Goal: Task Accomplishment & Management: Manage account settings

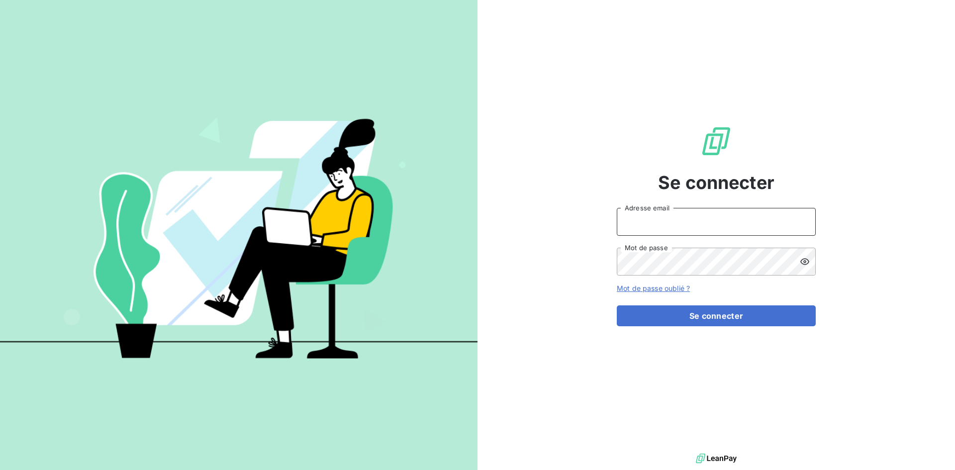
click at [671, 224] on input "Adresse email" at bounding box center [716, 222] width 199 height 28
type input "[EMAIL_ADDRESS][DOMAIN_NAME]"
click at [617, 305] on button "Se connecter" at bounding box center [716, 315] width 199 height 21
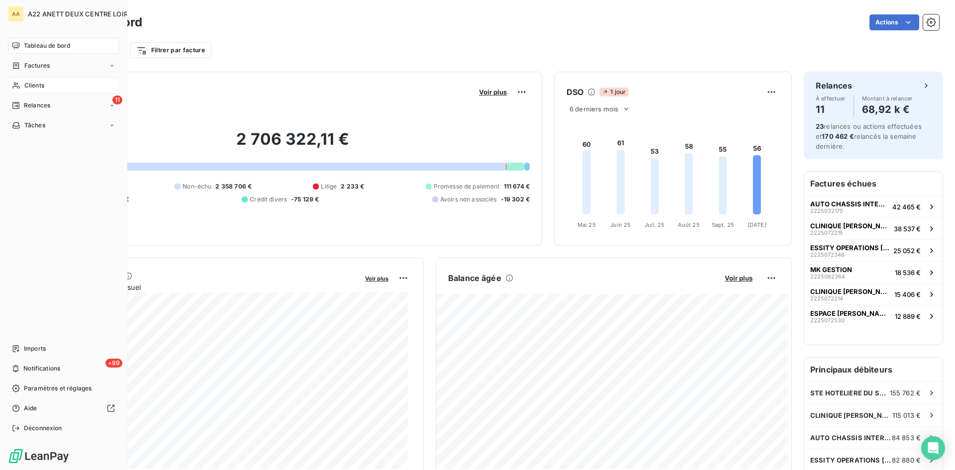
click at [35, 85] on span "Clients" at bounding box center [34, 85] width 20 height 9
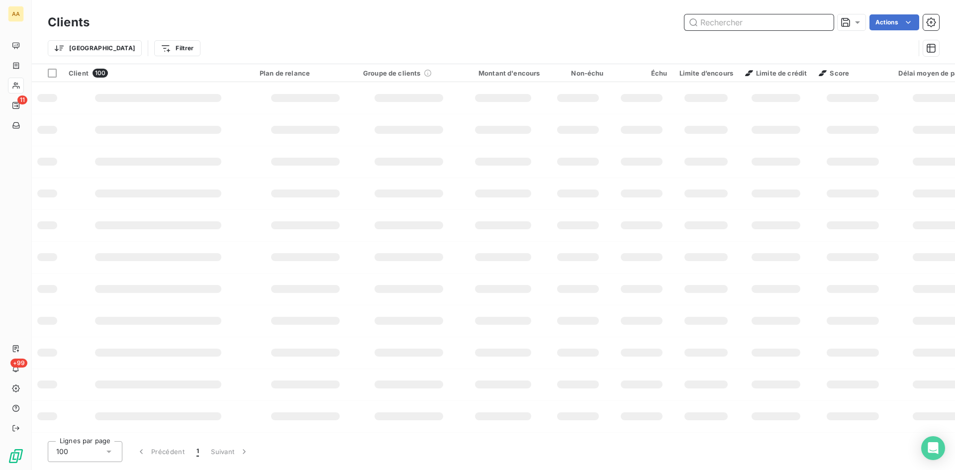
click at [742, 18] on input "text" at bounding box center [759, 22] width 149 height 16
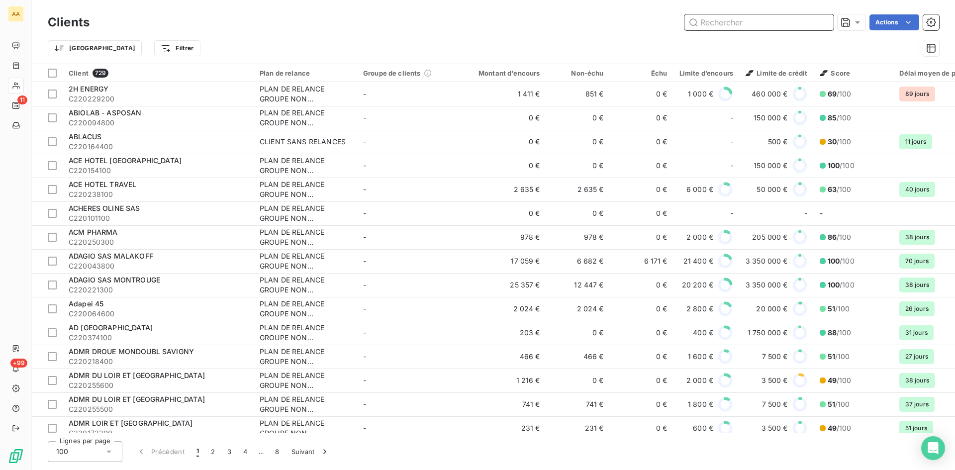
click at [726, 21] on input "text" at bounding box center [759, 22] width 149 height 16
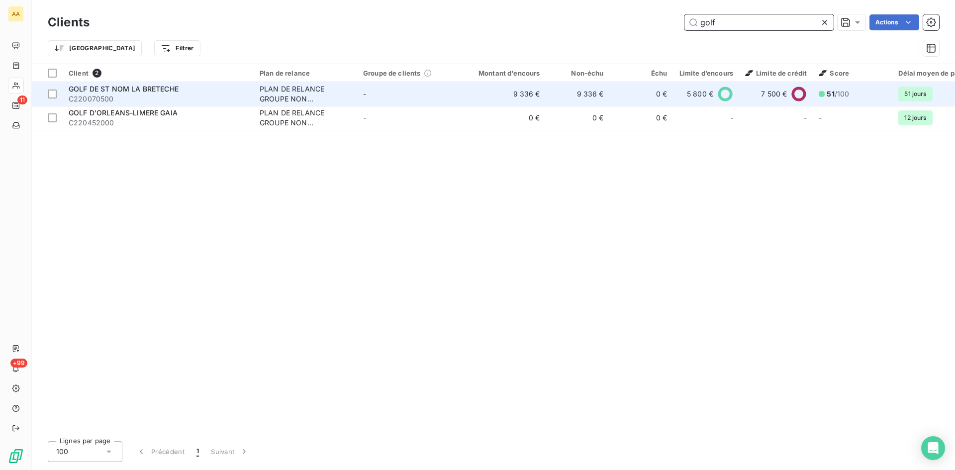
type input "golf"
click at [290, 93] on div "PLAN DE RELANCE GROUPE NON AUTOMATIQUE" at bounding box center [306, 94] width 92 height 20
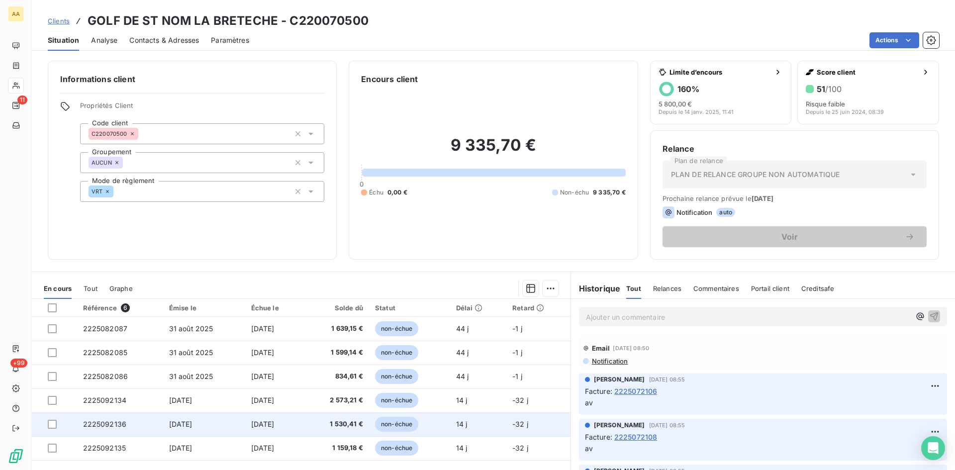
scroll to position [50, 0]
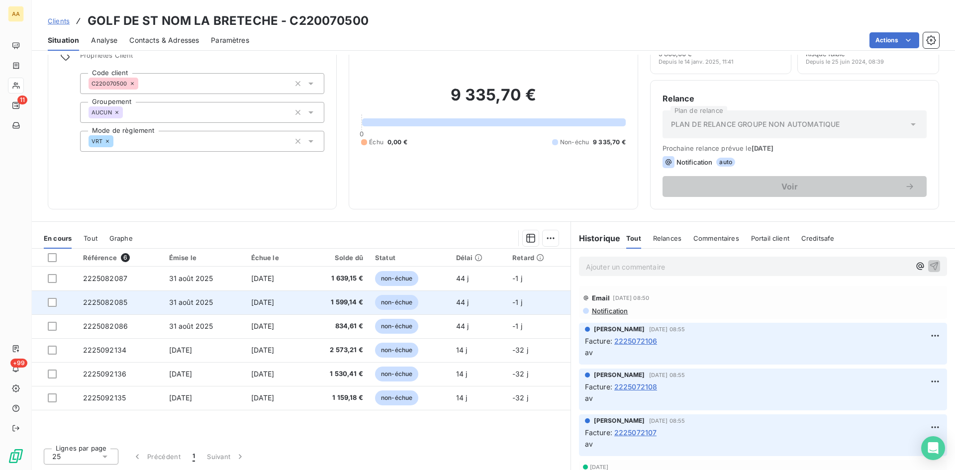
click at [110, 298] on span "2225082085" at bounding box center [105, 302] width 45 height 8
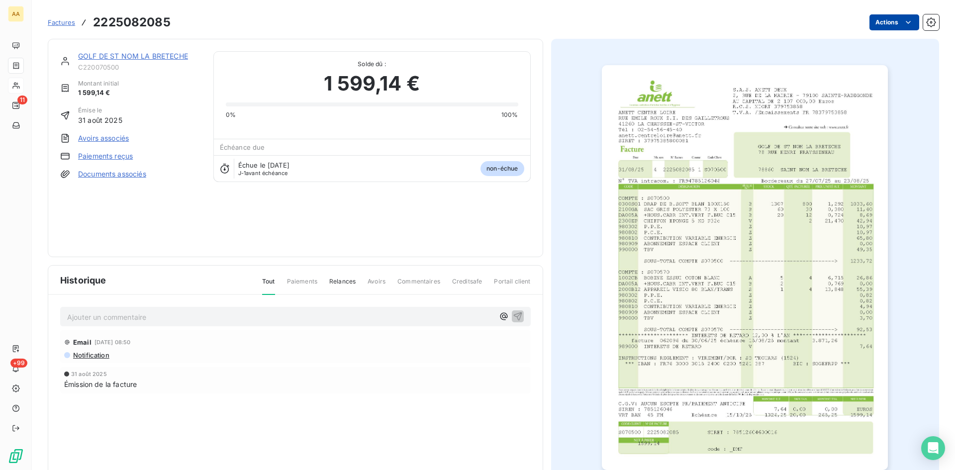
click at [893, 19] on html "AA 11 +99 Factures 2225082085 Actions GOLF DE ST NOM LA BRETECHE C220070500 Mon…" at bounding box center [477, 235] width 955 height 470
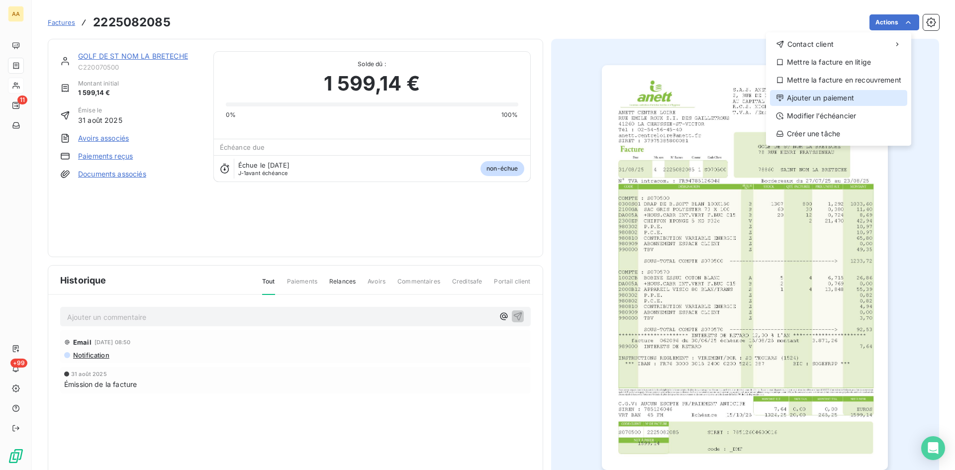
click at [815, 97] on div "Ajouter un paiement" at bounding box center [838, 98] width 137 height 16
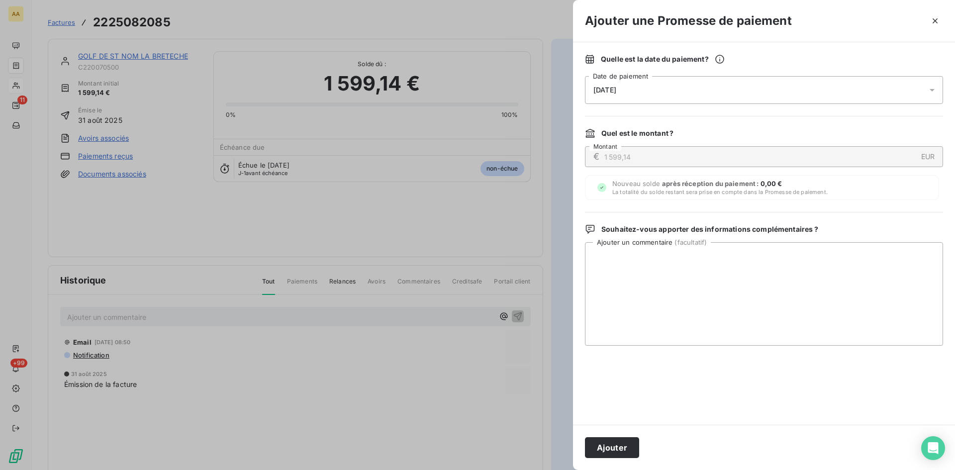
click at [673, 94] on div "[DATE]" at bounding box center [764, 90] width 358 height 28
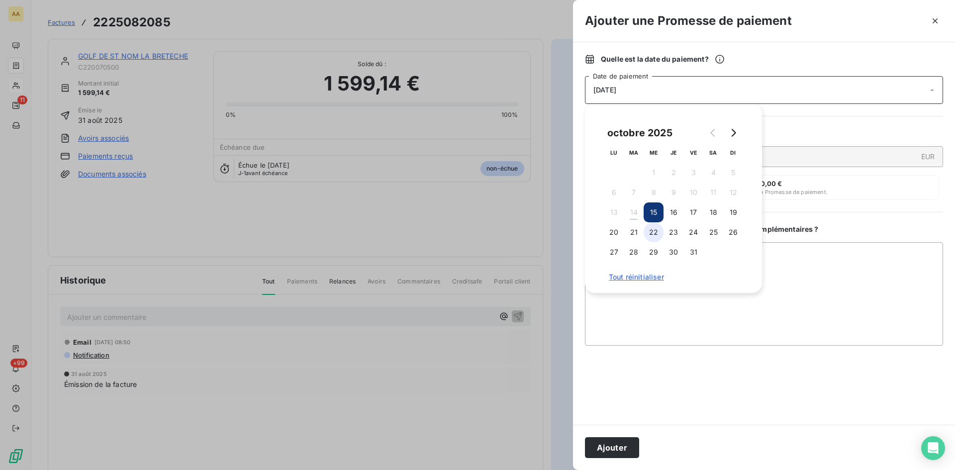
click at [655, 228] on button "22" at bounding box center [654, 232] width 20 height 20
drag, startPoint x: 617, startPoint y: 441, endPoint x: 503, endPoint y: 388, distance: 125.8
click at [617, 441] on button "Ajouter" at bounding box center [612, 447] width 54 height 21
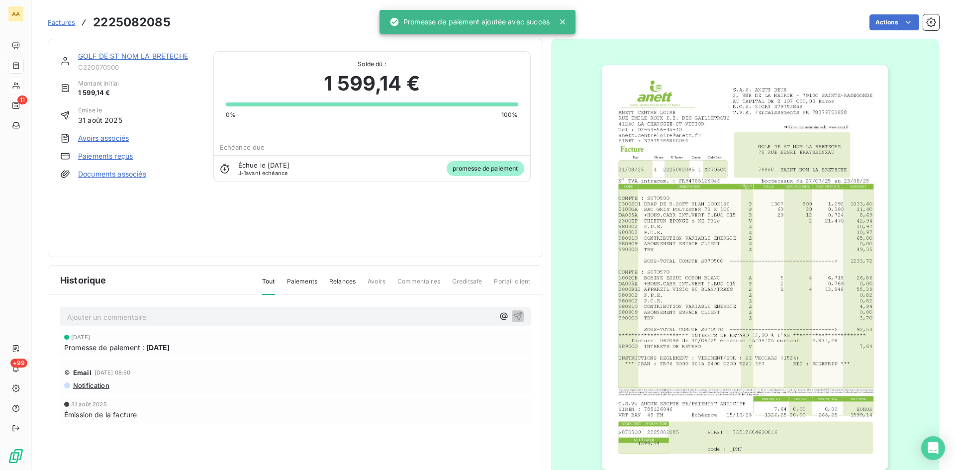
click at [280, 314] on p "Ajouter un commentaire ﻿" at bounding box center [280, 317] width 427 height 12
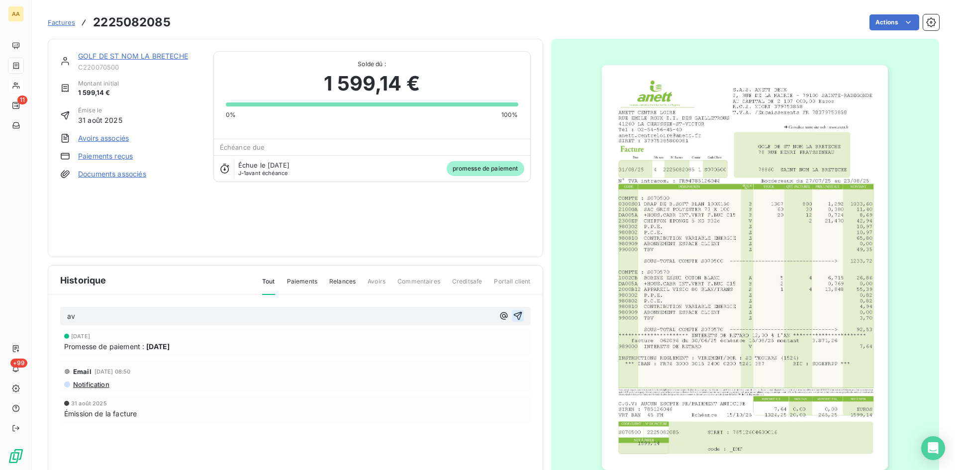
click at [517, 311] on icon "button" at bounding box center [518, 316] width 10 height 10
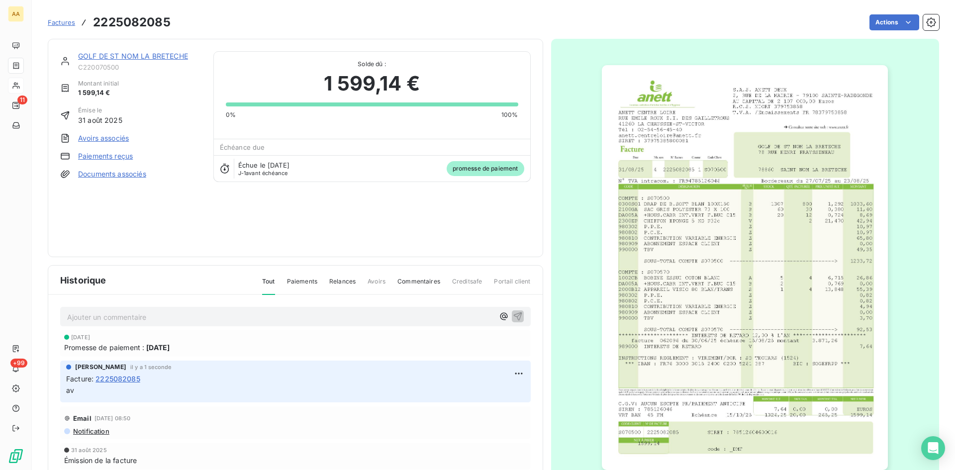
click at [160, 56] on link "GOLF DE ST NOM LA BRETECHE" at bounding box center [133, 56] width 110 height 8
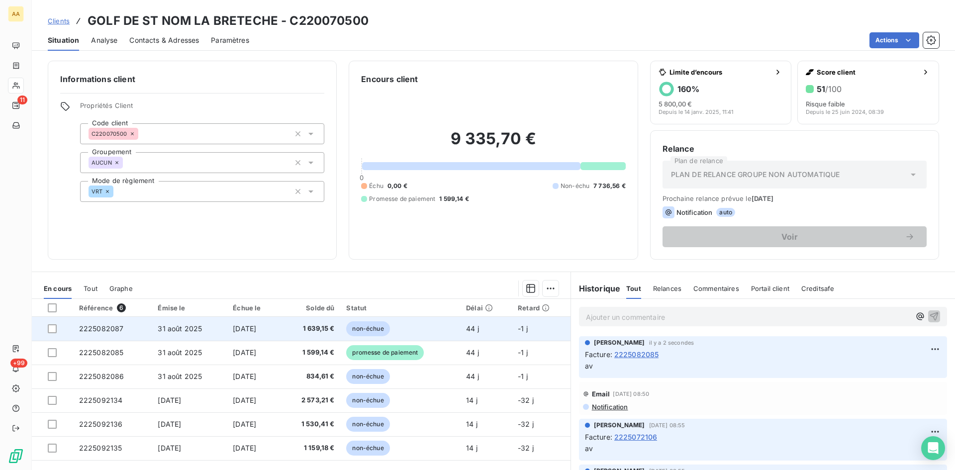
click at [103, 329] on span "2225082087" at bounding box center [101, 328] width 45 height 8
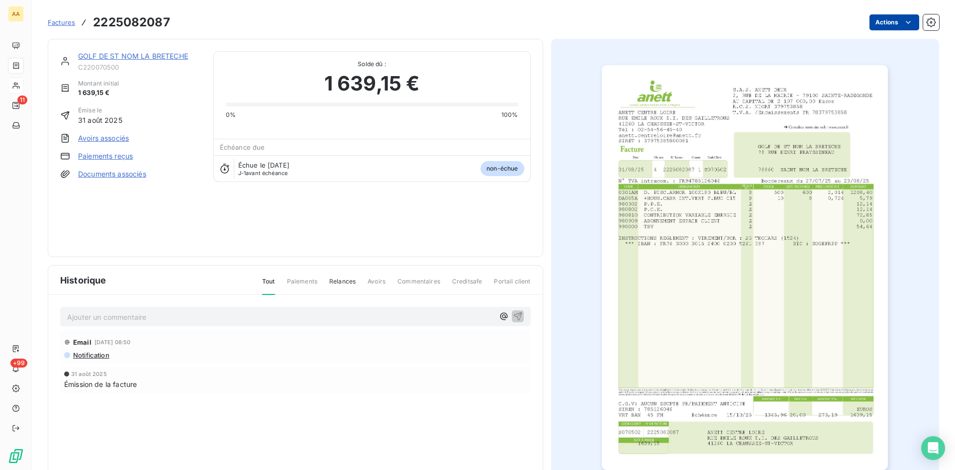
click at [889, 21] on html "AA 11 +99 Factures 2225082087 Actions GOLF DE ST NOM LA BRETECHE C220070500 Mon…" at bounding box center [477, 235] width 955 height 470
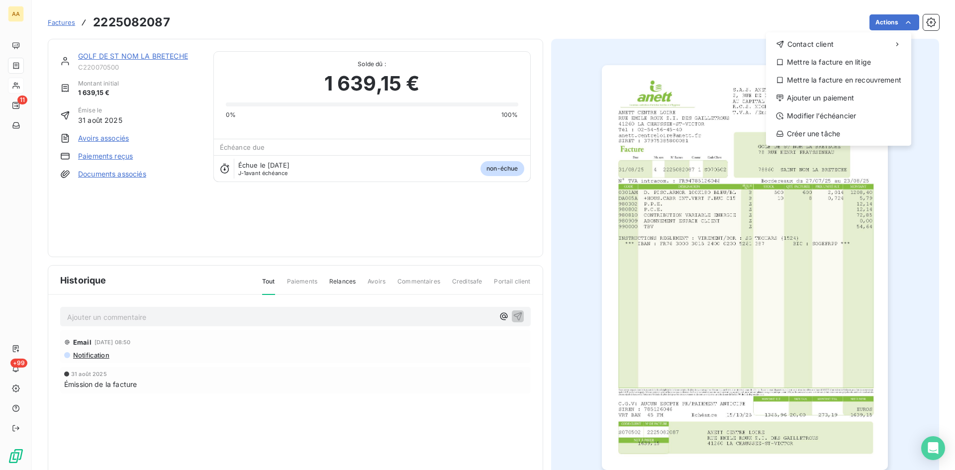
click at [828, 90] on div "Contact client Mettre la facture en litige Mettre la facture en recouvrement Aj…" at bounding box center [838, 88] width 145 height 113
click at [804, 100] on div "Ajouter un paiement" at bounding box center [838, 98] width 137 height 16
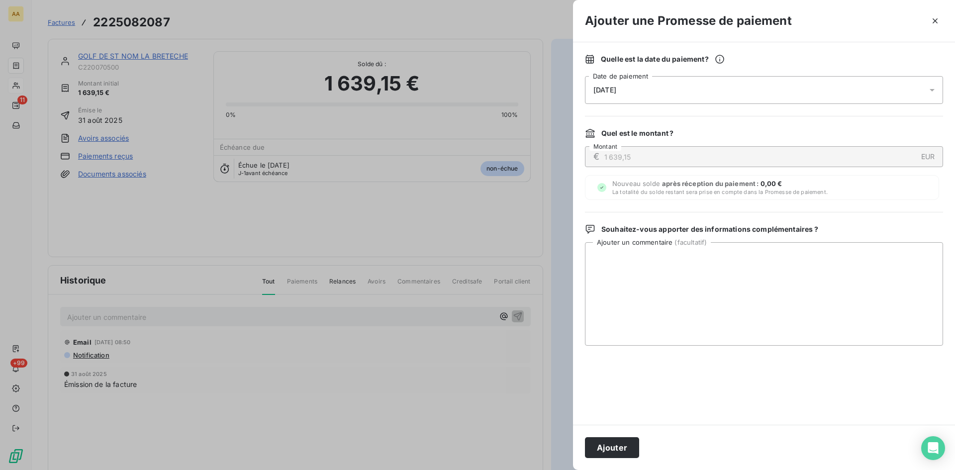
click at [616, 91] on span "[DATE]" at bounding box center [605, 90] width 23 height 8
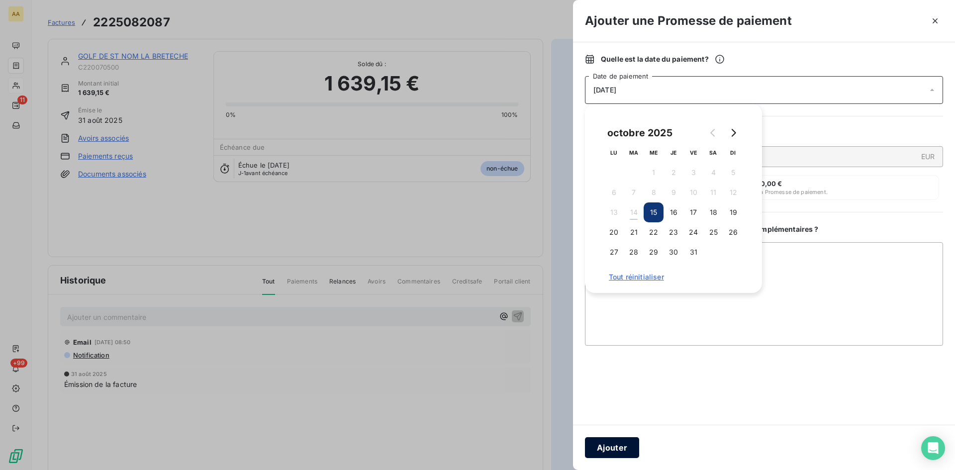
click at [651, 233] on button "22" at bounding box center [654, 232] width 20 height 20
click at [604, 440] on button "Ajouter" at bounding box center [612, 447] width 54 height 21
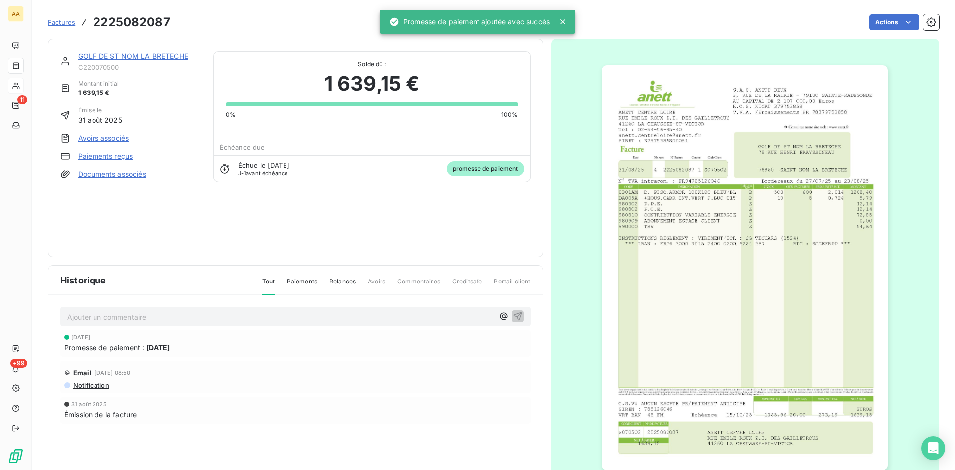
click at [349, 315] on p "Ajouter un commentaire ﻿" at bounding box center [280, 317] width 427 height 12
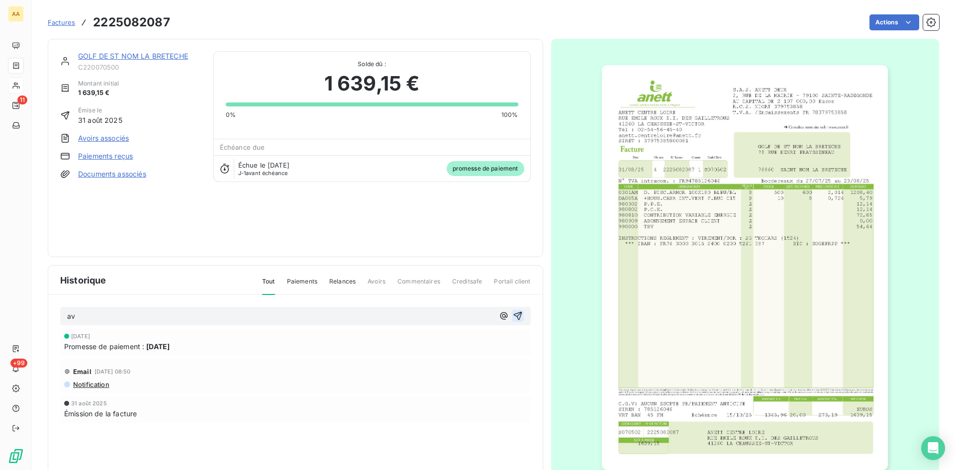
click at [513, 313] on icon "button" at bounding box center [518, 316] width 10 height 10
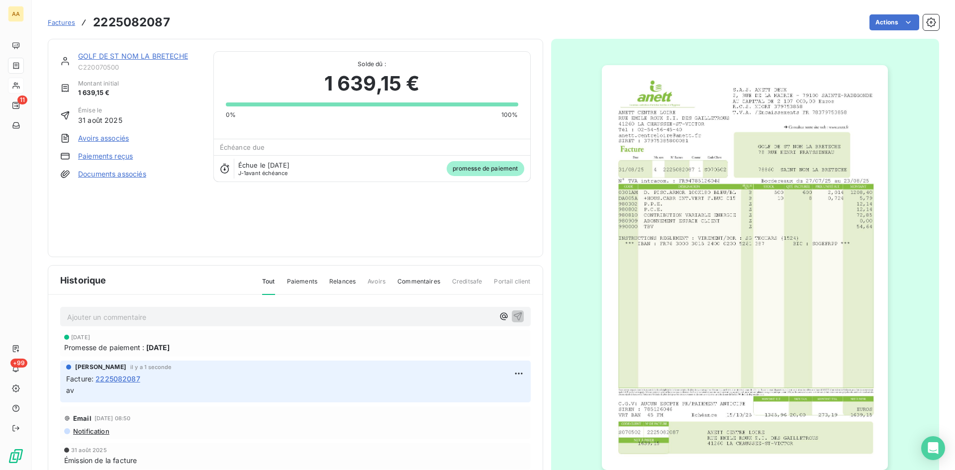
click at [145, 50] on div "GOLF DE ST NOM LA BRETECHE C220070500 Montant initial 1 639,15 € Émise le [DATE…" at bounding box center [296, 148] width 496 height 218
click at [133, 58] on link "GOLF DE ST NOM LA BRETECHE" at bounding box center [133, 56] width 110 height 8
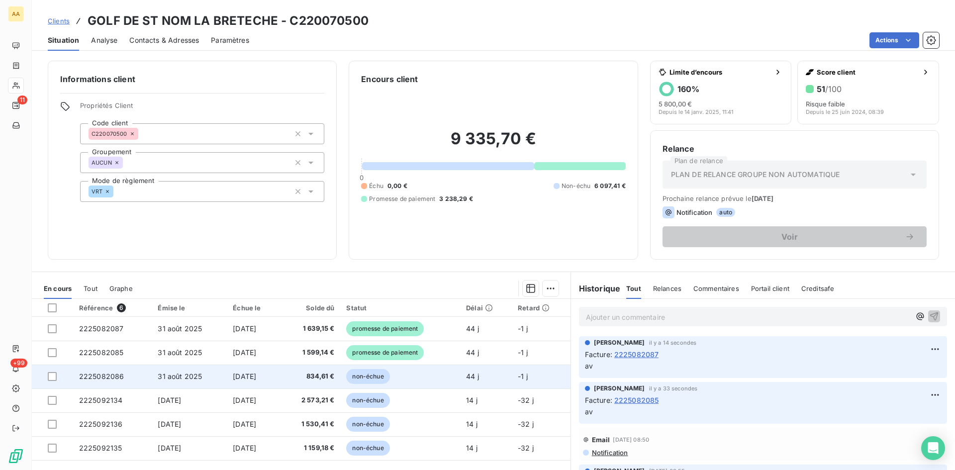
click at [105, 377] on span "2225082086" at bounding box center [101, 376] width 45 height 8
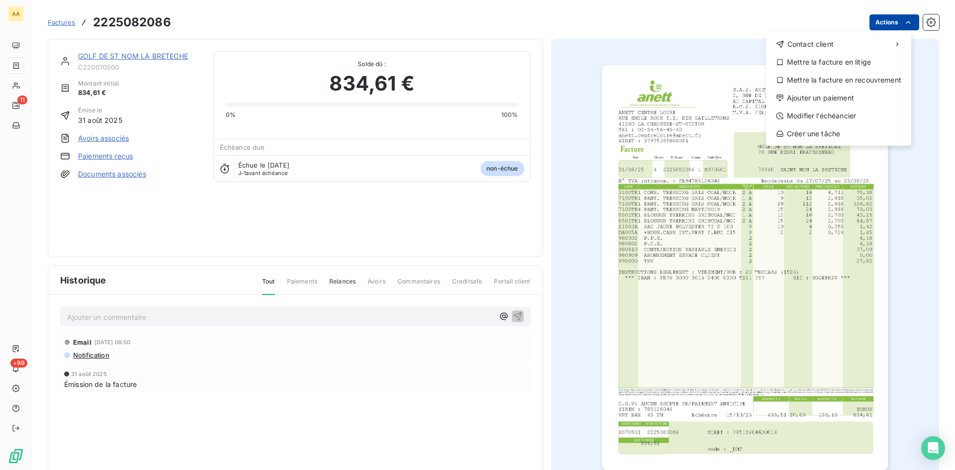
click at [889, 19] on html "AA 11 +99 Factures [PHONE_NUMBER] Actions Contact client Mettre la facture en l…" at bounding box center [477, 235] width 955 height 470
click at [830, 97] on div "Ajouter un paiement" at bounding box center [838, 98] width 137 height 16
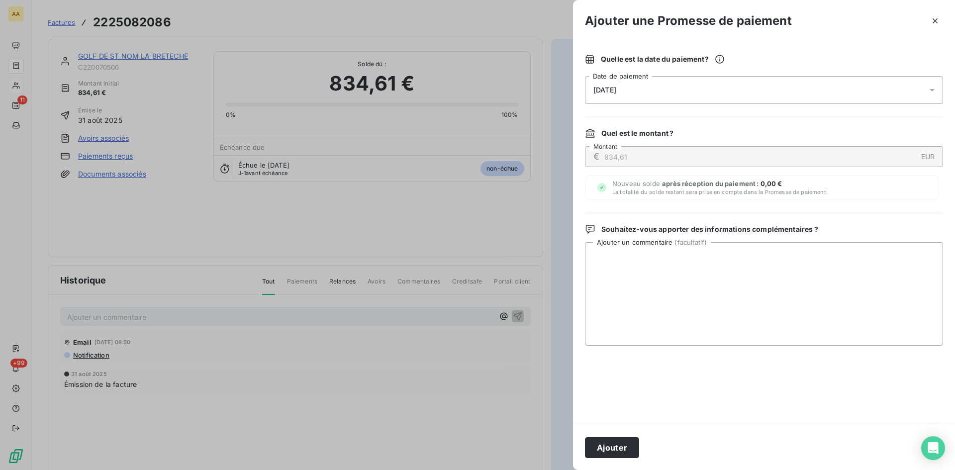
click at [636, 95] on div "[DATE]" at bounding box center [764, 90] width 358 height 28
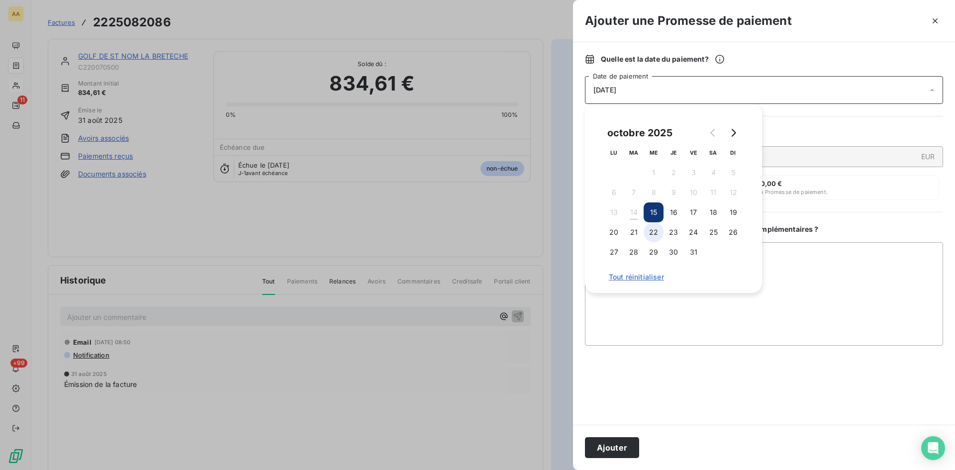
click at [653, 233] on button "22" at bounding box center [654, 232] width 20 height 20
click at [620, 443] on button "Ajouter" at bounding box center [612, 447] width 54 height 21
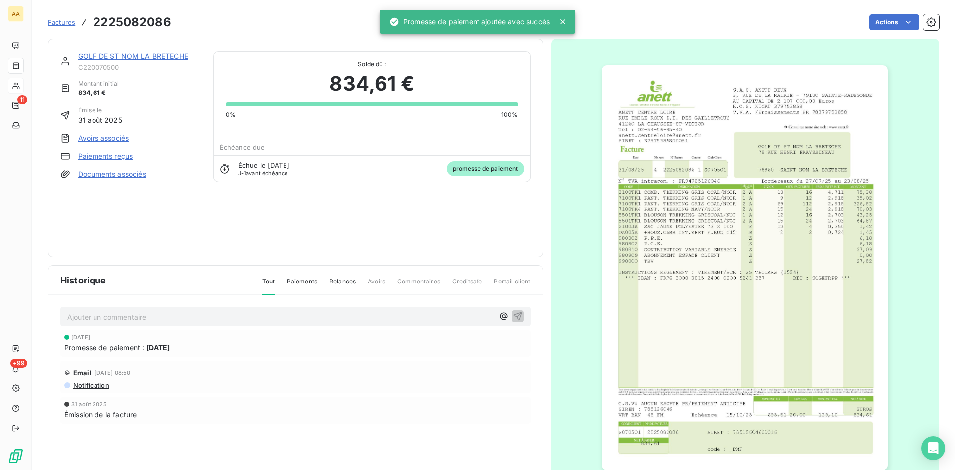
click at [250, 320] on p "Ajouter un commentaire ﻿" at bounding box center [280, 317] width 427 height 12
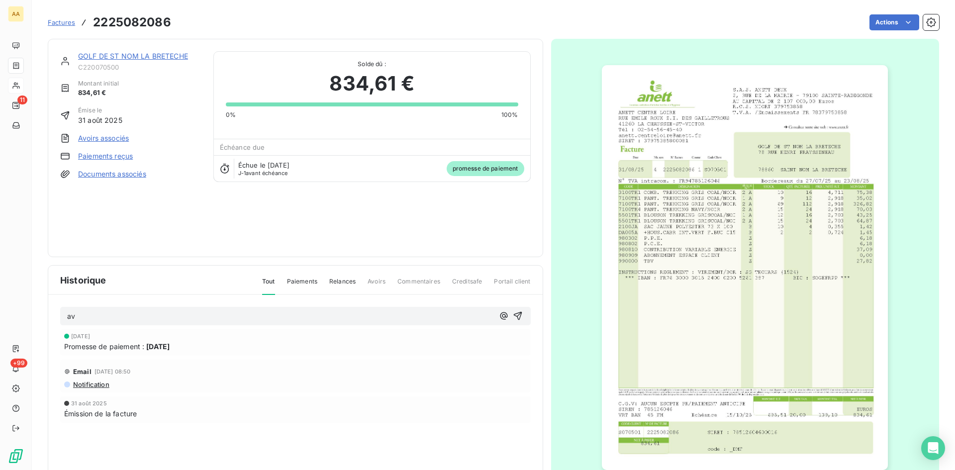
drag, startPoint x: 515, startPoint y: 316, endPoint x: 443, endPoint y: 262, distance: 90.6
click at [515, 314] on icon "button" at bounding box center [518, 316] width 10 height 10
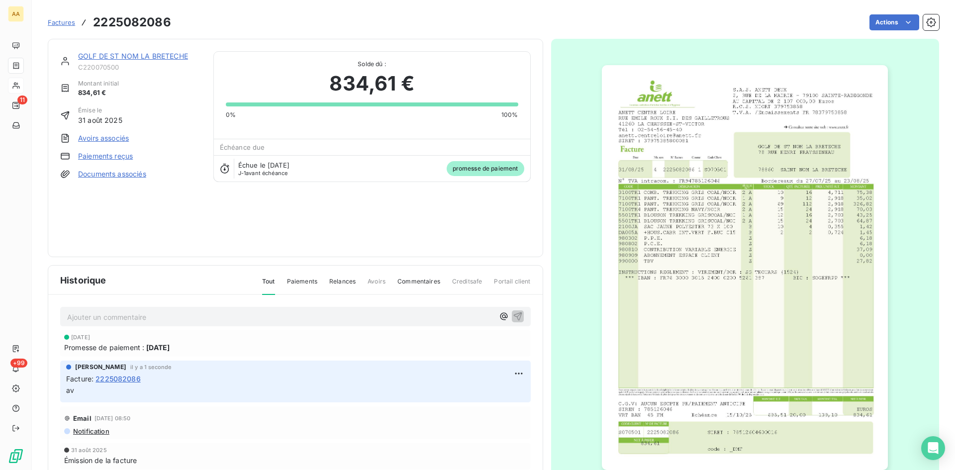
click at [137, 58] on link "GOLF DE ST NOM LA BRETECHE" at bounding box center [133, 56] width 110 height 8
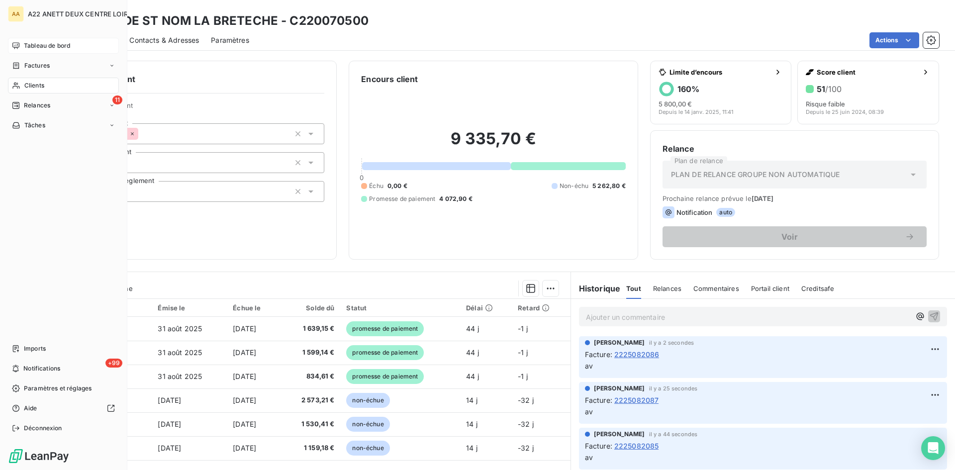
click at [40, 41] on div "Tableau de bord" at bounding box center [63, 46] width 111 height 16
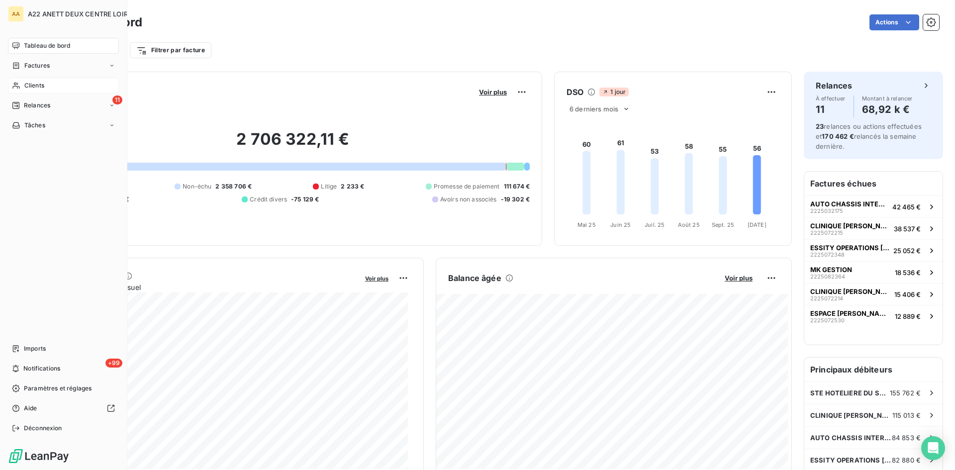
click at [26, 86] on span "Clients" at bounding box center [34, 85] width 20 height 9
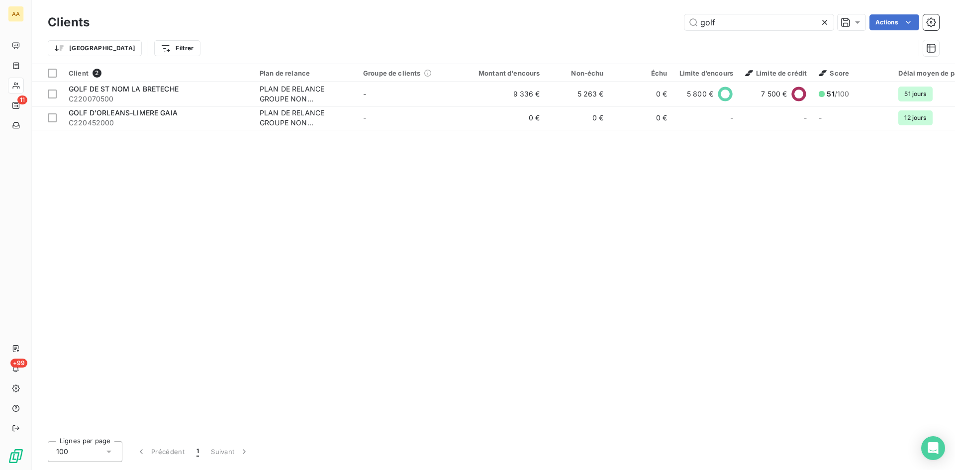
drag, startPoint x: 723, startPoint y: 26, endPoint x: 614, endPoint y: 31, distance: 109.0
click at [614, 31] on div "Clients golf Actions" at bounding box center [494, 22] width 892 height 21
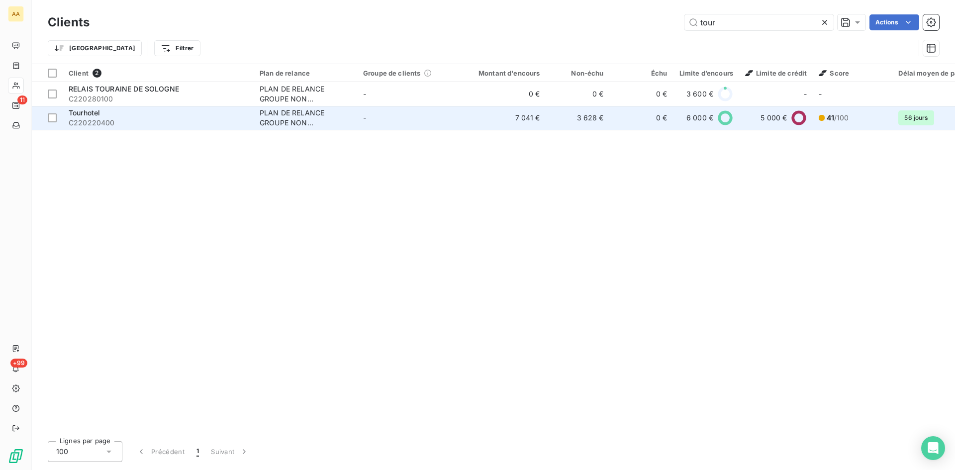
type input "tour"
click at [311, 118] on div "PLAN DE RELANCE GROUPE NON AUTOMATIQUE" at bounding box center [306, 118] width 92 height 20
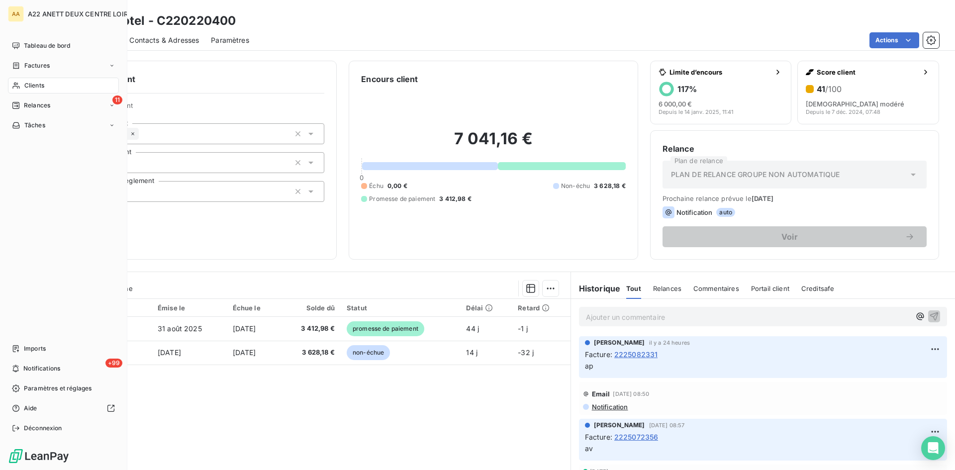
click at [39, 88] on span "Clients" at bounding box center [34, 85] width 20 height 9
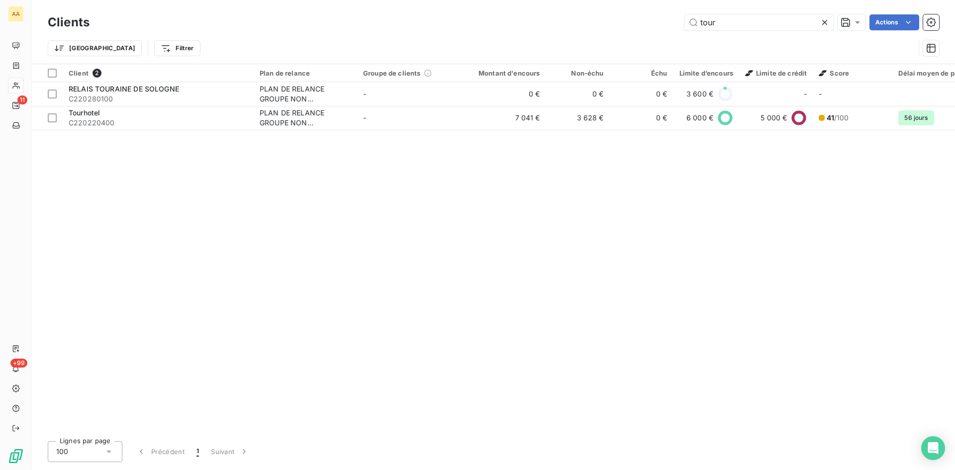
drag, startPoint x: 645, startPoint y: 25, endPoint x: 635, endPoint y: 25, distance: 9.5
click at [635, 25] on div "tour Actions" at bounding box center [520, 22] width 838 height 16
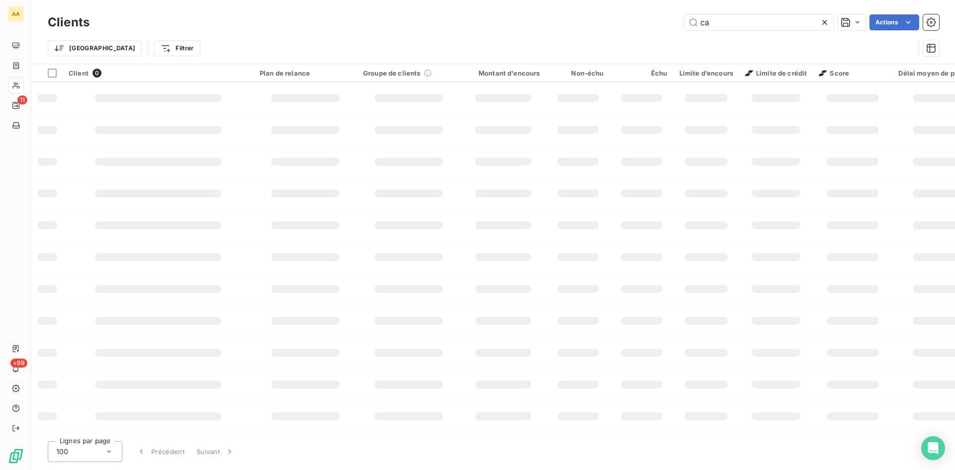
type input "c"
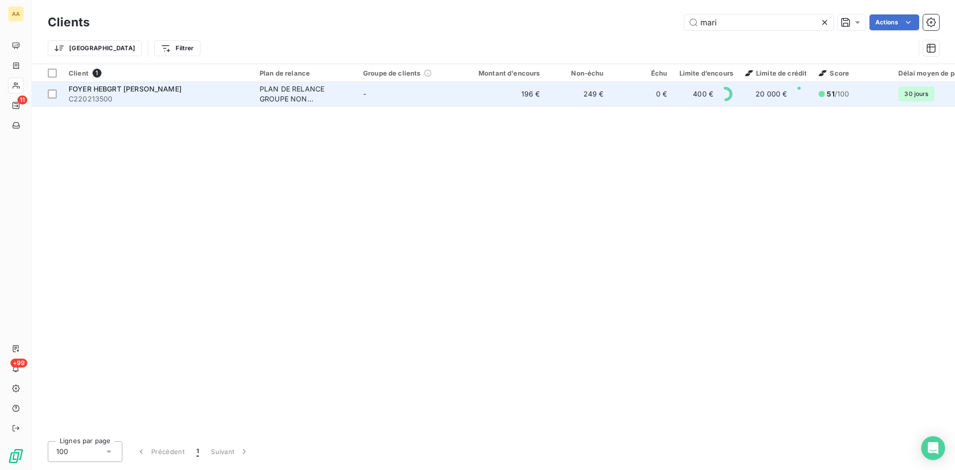
type input "mari"
click at [300, 95] on div "PLAN DE RELANCE GROUPE NON AUTOMATIQUE" at bounding box center [306, 94] width 92 height 20
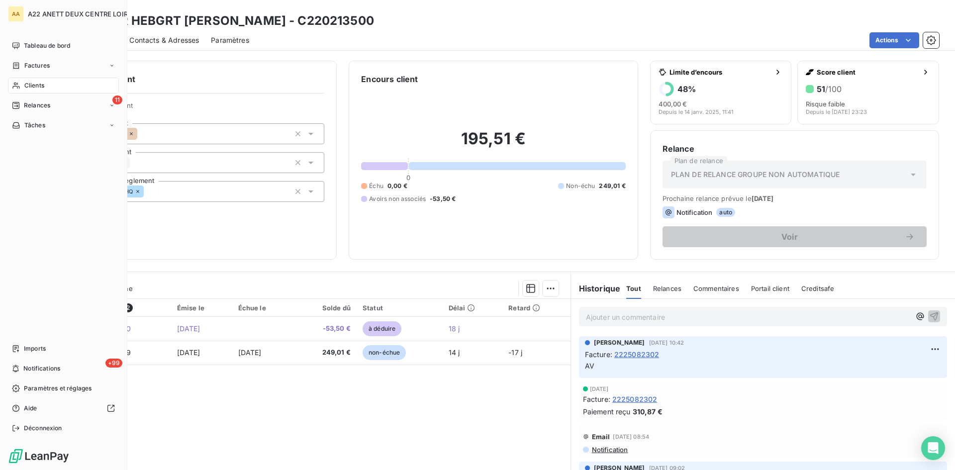
drag, startPoint x: 21, startPoint y: 87, endPoint x: 32, endPoint y: 79, distance: 13.5
click at [21, 87] on div "Clients" at bounding box center [63, 86] width 111 height 16
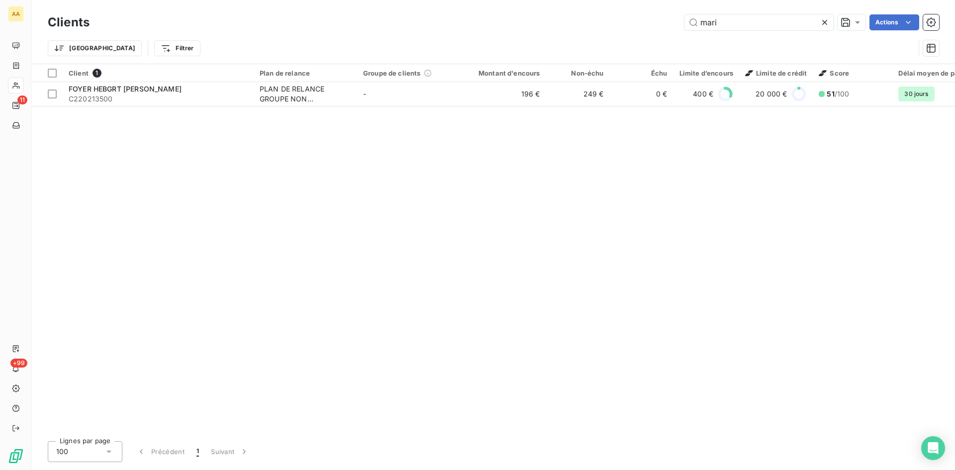
drag, startPoint x: 719, startPoint y: 24, endPoint x: 624, endPoint y: 24, distance: 94.5
click at [625, 24] on div "mari Actions" at bounding box center [520, 22] width 838 height 16
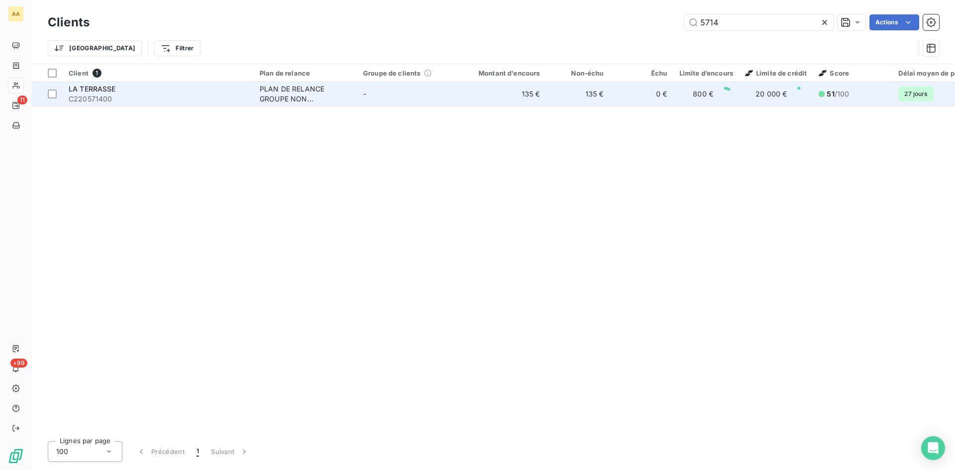
type input "5714"
click at [315, 95] on div "PLAN DE RELANCE GROUPE NON AUTOMATIQUE" at bounding box center [306, 94] width 92 height 20
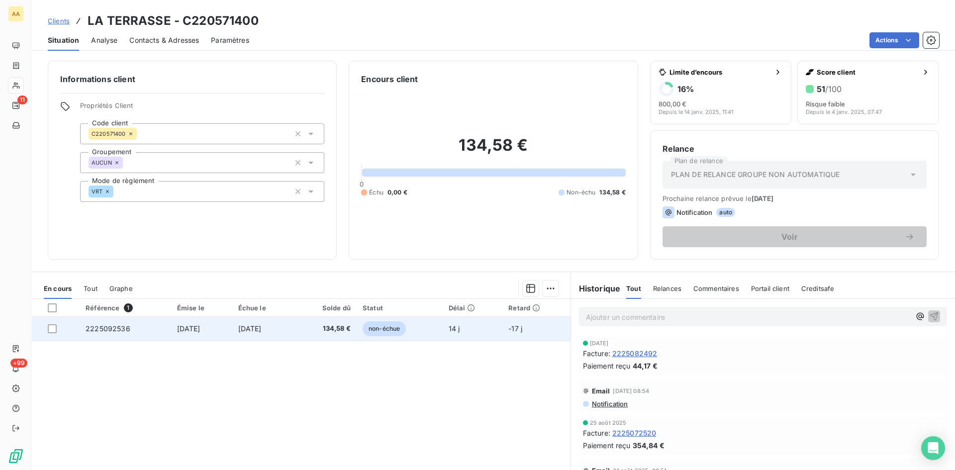
click at [111, 328] on span "2225092536" at bounding box center [108, 328] width 45 height 8
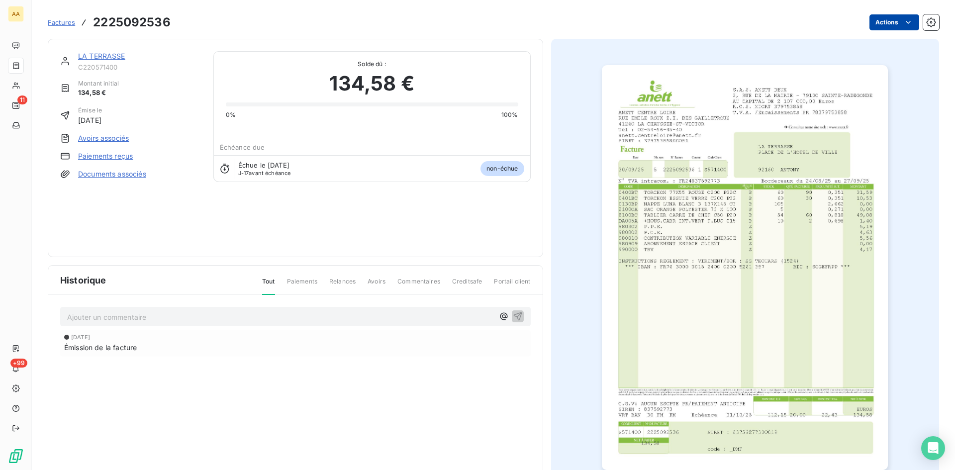
click at [883, 20] on html "AA 11 +99 Factures 2225092536 Actions LA TERRASSE C220571400 Montant initial 13…" at bounding box center [477, 235] width 955 height 470
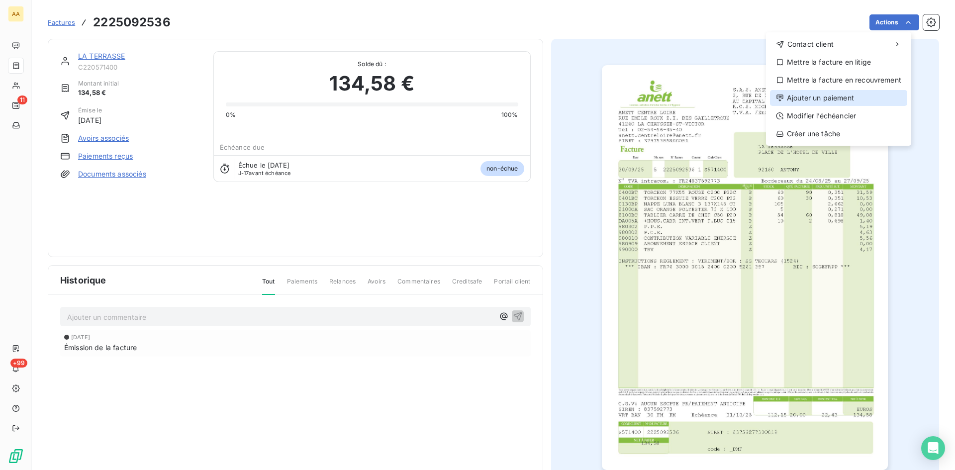
click at [808, 94] on div "Ajouter un paiement" at bounding box center [838, 98] width 137 height 16
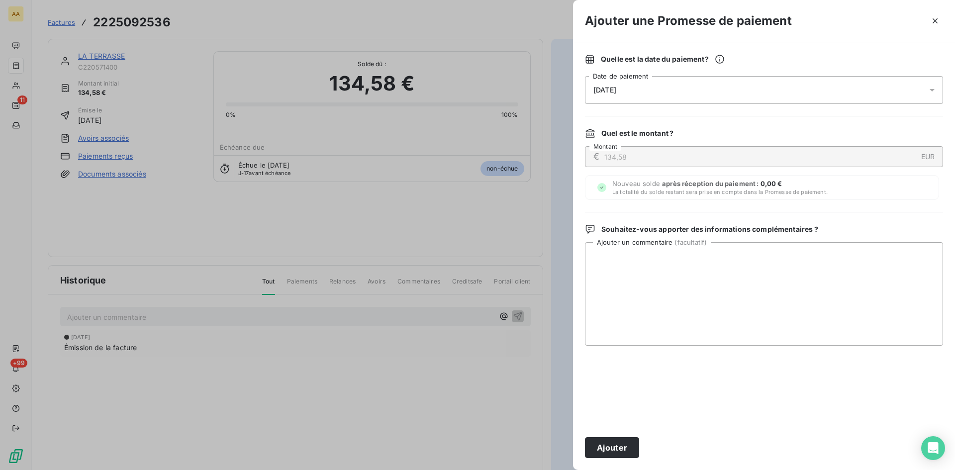
click at [616, 93] on span "[DATE]" at bounding box center [605, 90] width 23 height 8
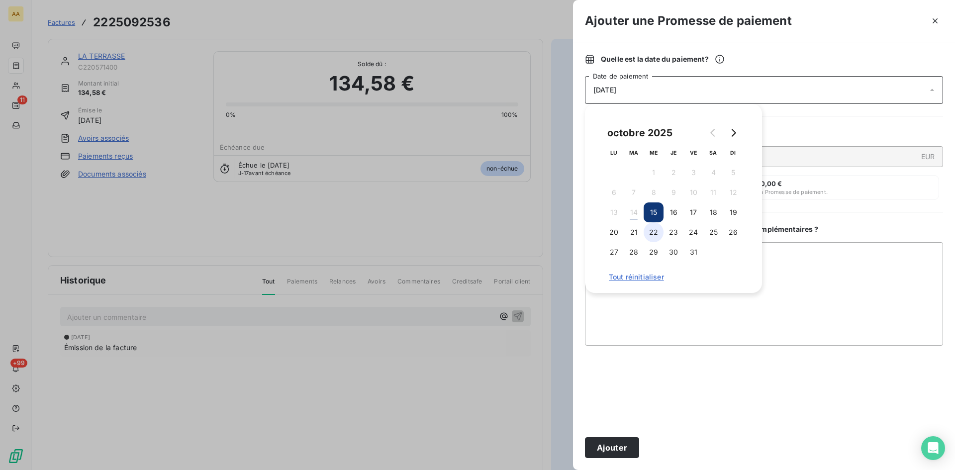
click at [654, 232] on button "22" at bounding box center [654, 232] width 20 height 20
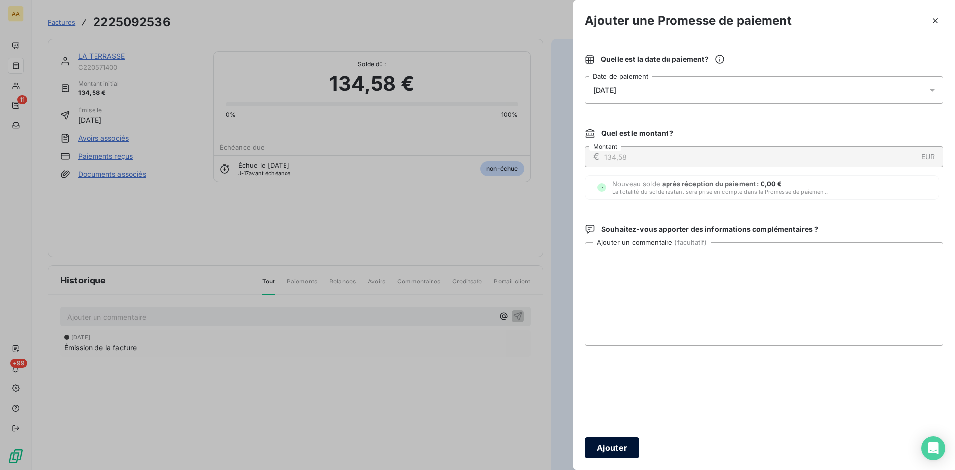
drag, startPoint x: 625, startPoint y: 449, endPoint x: 473, endPoint y: 385, distance: 165.7
click at [625, 448] on button "Ajouter" at bounding box center [612, 447] width 54 height 21
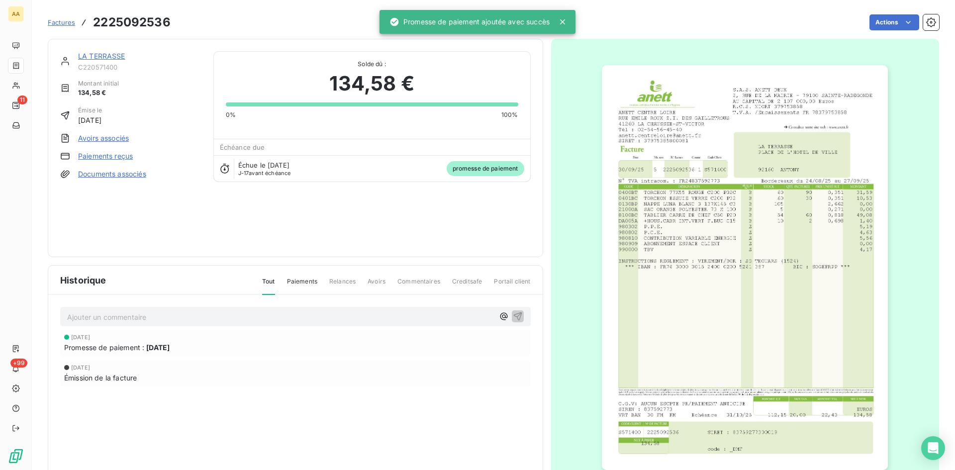
click at [289, 314] on p "Ajouter un commentaire ﻿" at bounding box center [280, 317] width 427 height 12
drag, startPoint x: 514, startPoint y: 313, endPoint x: 294, endPoint y: 102, distance: 305.1
click at [513, 313] on icon "button" at bounding box center [518, 316] width 10 height 10
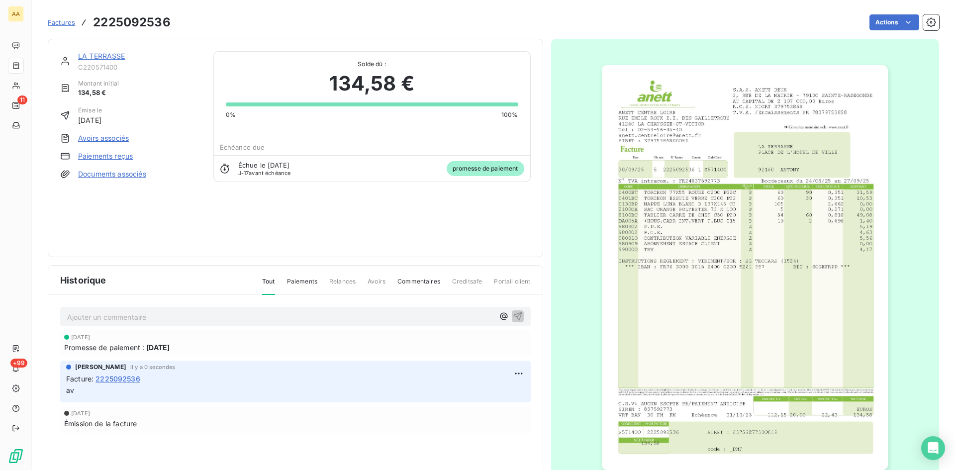
click at [107, 53] on link "LA TERRASSE" at bounding box center [101, 56] width 47 height 8
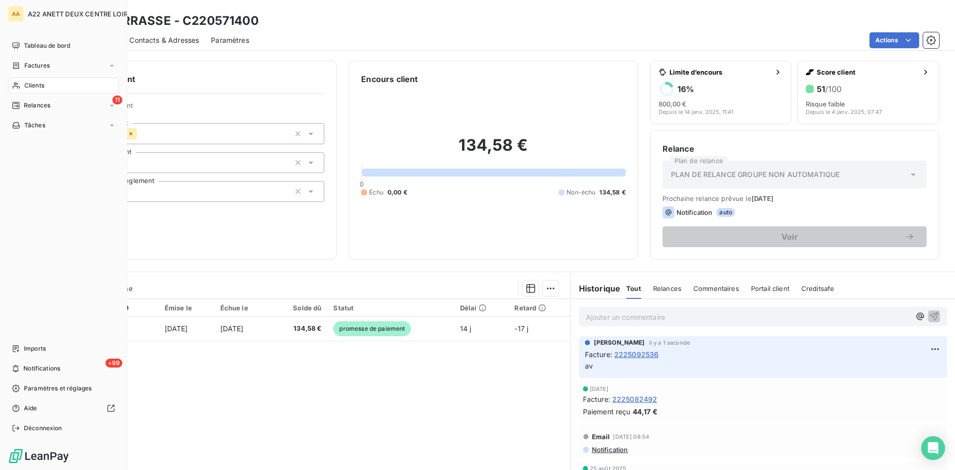
click at [30, 82] on span "Clients" at bounding box center [34, 85] width 20 height 9
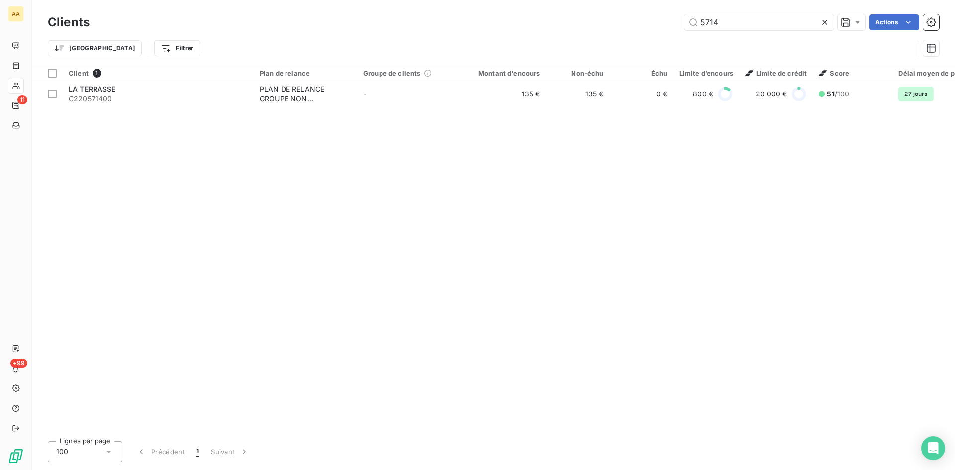
drag, startPoint x: 671, startPoint y: 26, endPoint x: 603, endPoint y: 24, distance: 68.2
click at [603, 24] on div "5714 Actions" at bounding box center [520, 22] width 838 height 16
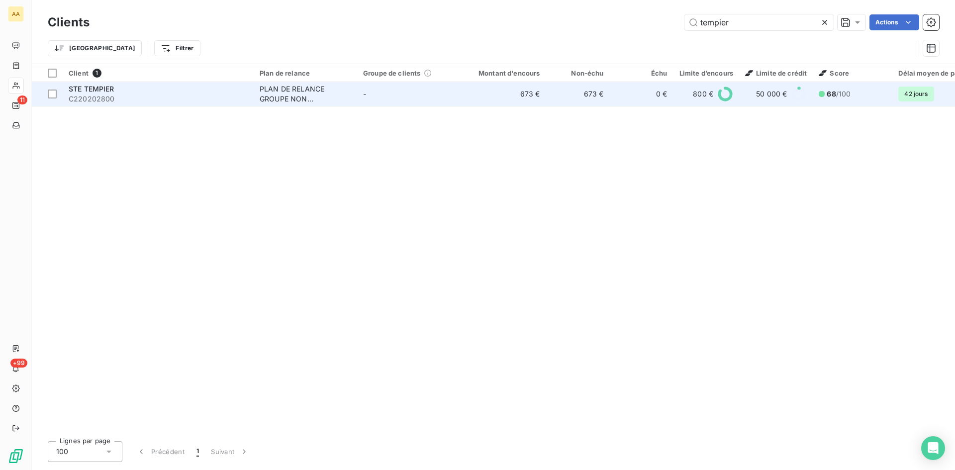
type input "tempier"
click at [301, 97] on div "PLAN DE RELANCE GROUPE NON AUTOMATIQUE" at bounding box center [306, 94] width 92 height 20
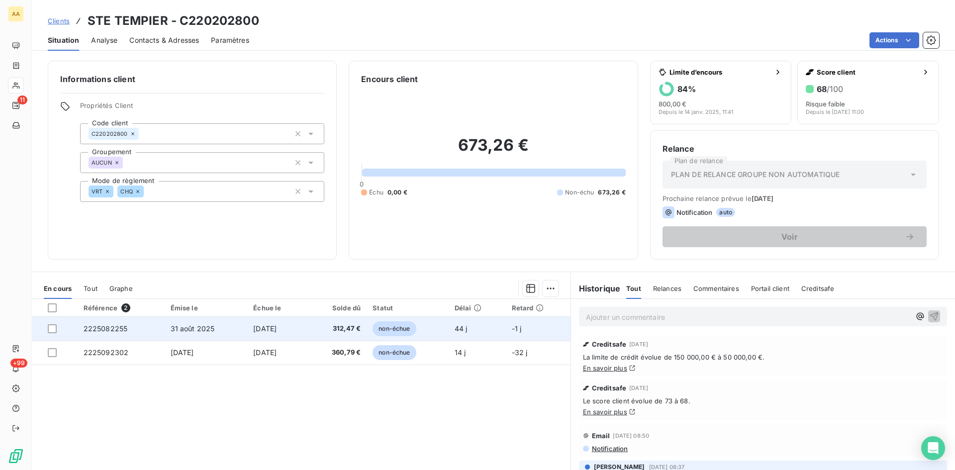
click at [108, 326] on span "2225082255" at bounding box center [106, 328] width 44 height 8
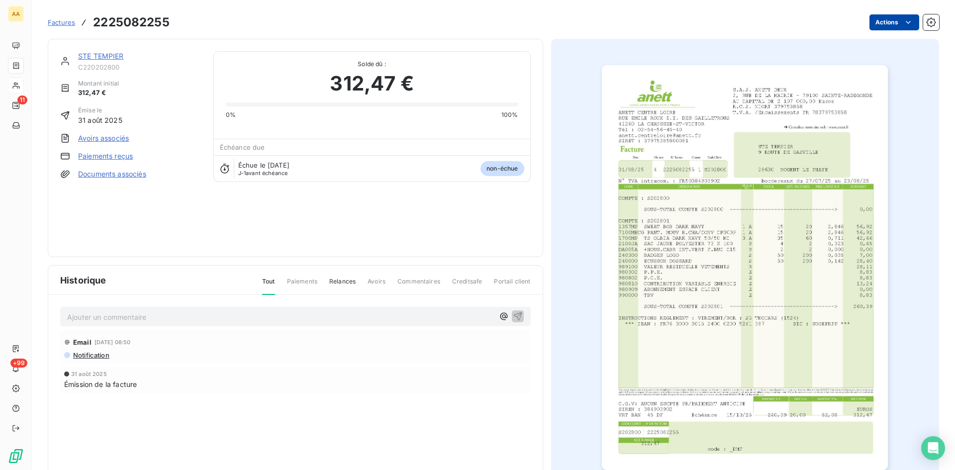
click at [874, 20] on html "AA 11 +99 Factures 2225082255 Actions STE TEMPIER C220202800 Montant initial 31…" at bounding box center [477, 235] width 955 height 470
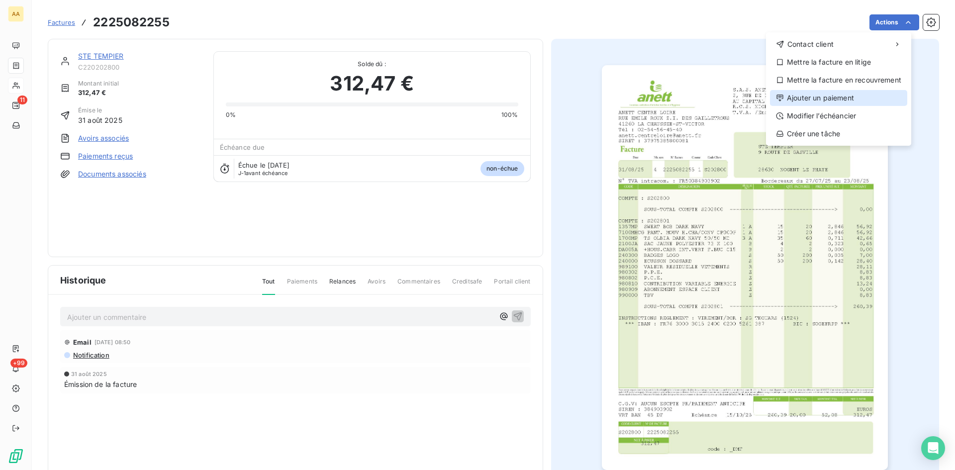
click at [812, 99] on div "Ajouter un paiement" at bounding box center [838, 98] width 137 height 16
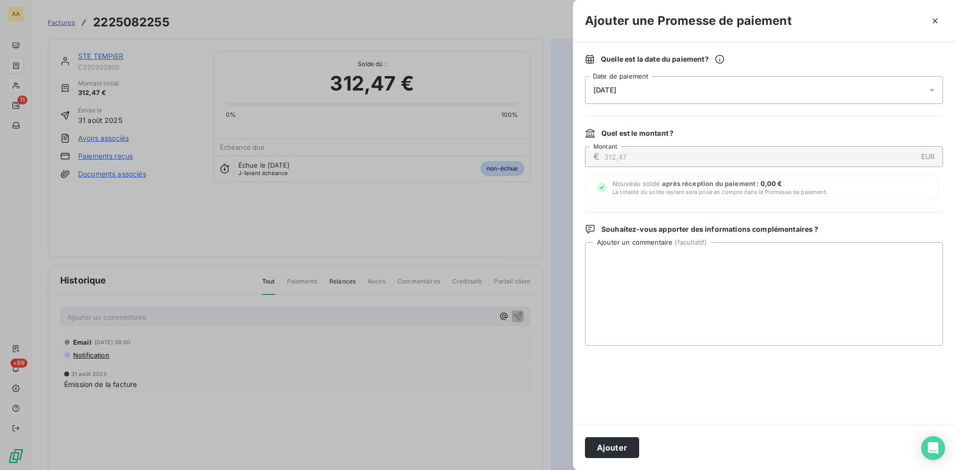
click at [639, 84] on div "[DATE]" at bounding box center [764, 90] width 358 height 28
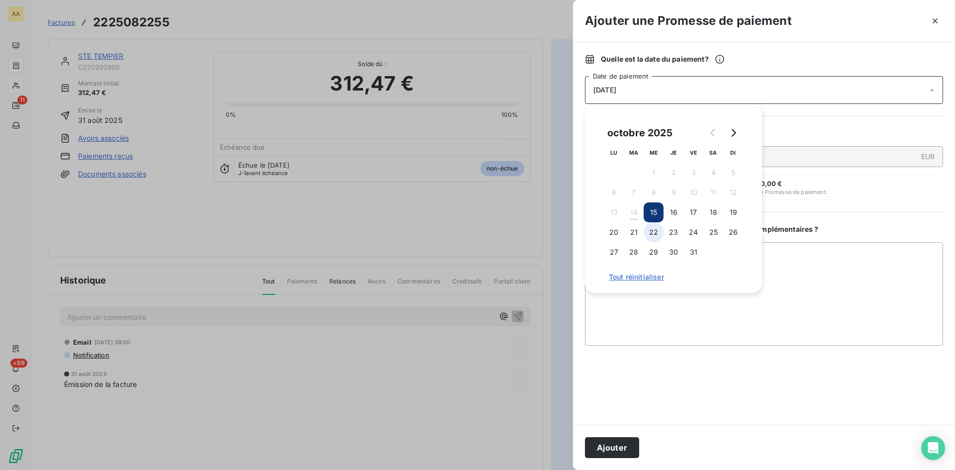
click at [651, 230] on button "22" at bounding box center [654, 232] width 20 height 20
click at [621, 439] on button "Ajouter" at bounding box center [612, 447] width 54 height 21
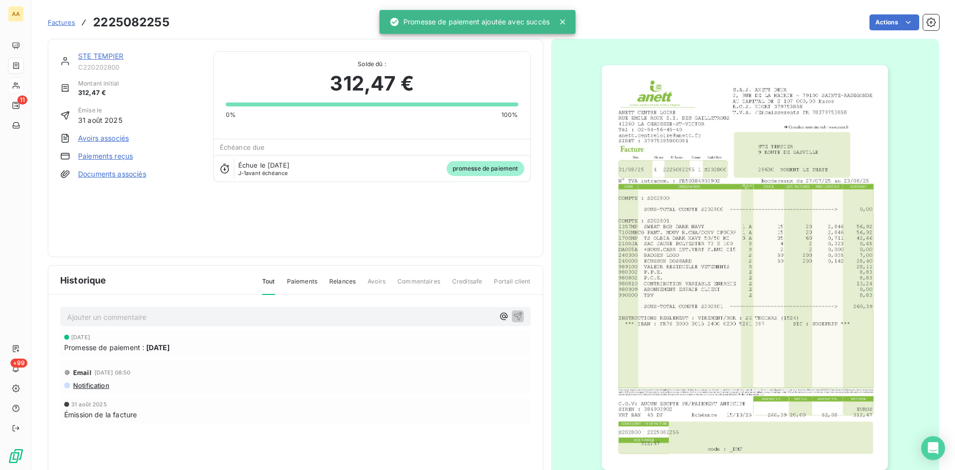
click at [383, 317] on p "Ajouter un commentaire ﻿" at bounding box center [280, 317] width 427 height 12
click at [513, 313] on icon "button" at bounding box center [518, 316] width 10 height 10
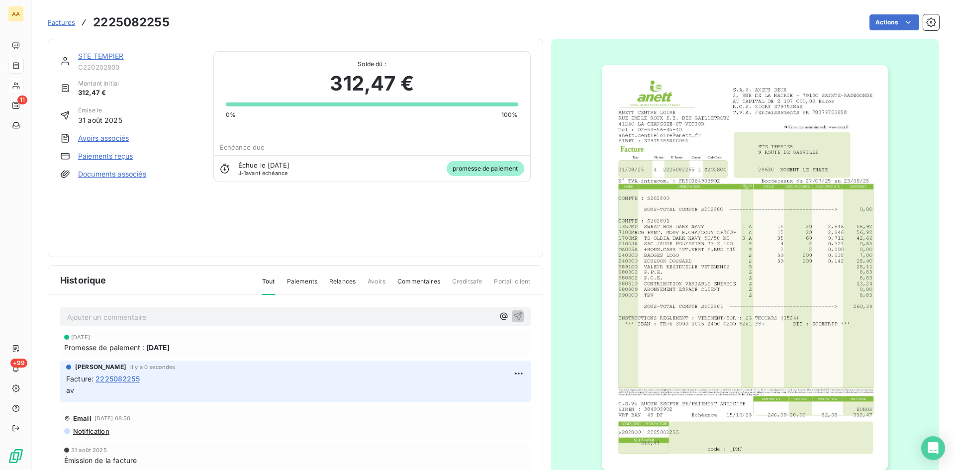
click at [91, 54] on link "STE TEMPIER" at bounding box center [101, 56] width 46 height 8
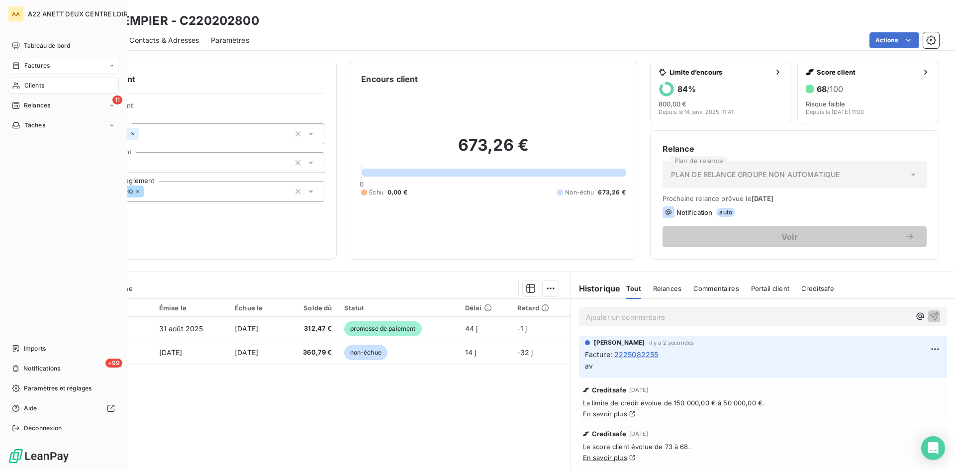
click at [32, 63] on span "Factures" at bounding box center [36, 65] width 25 height 9
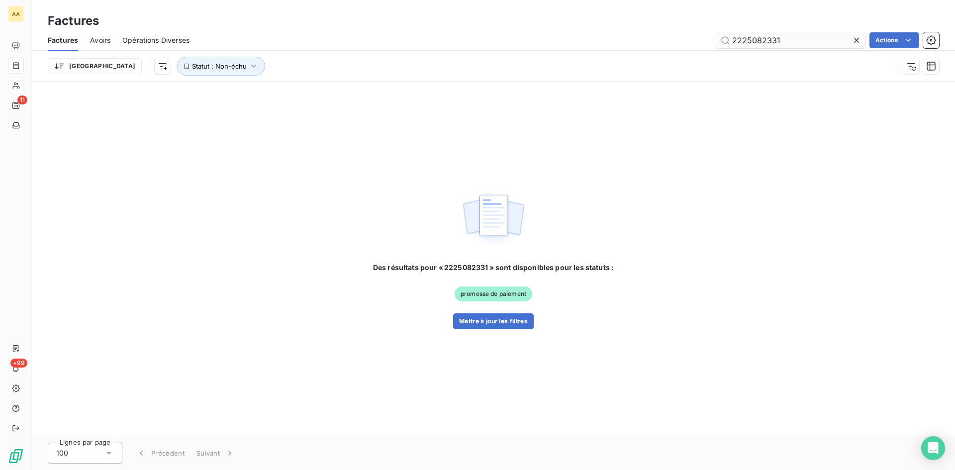
drag, startPoint x: 779, startPoint y: 41, endPoint x: 763, endPoint y: 37, distance: 16.8
click at [763, 37] on input "2225082331" at bounding box center [790, 40] width 149 height 16
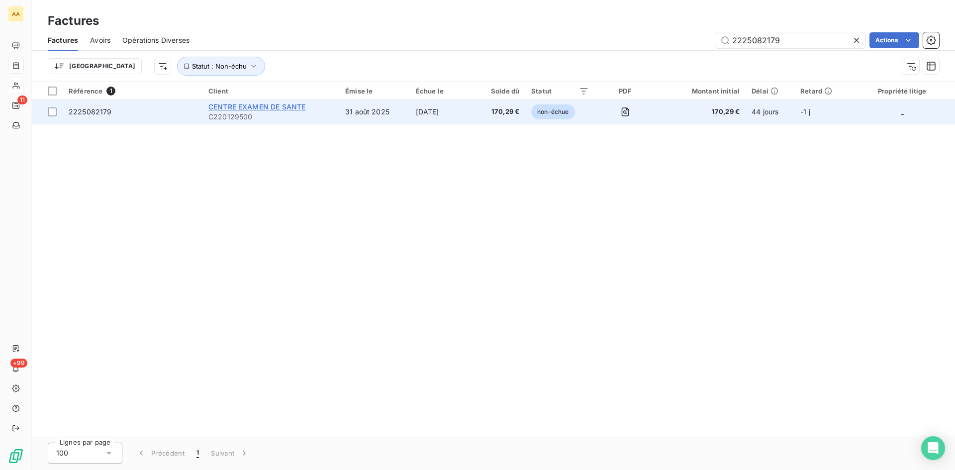
type input "2225082179"
click at [267, 107] on span "CENTRE EXAMEN DE SANTE" at bounding box center [256, 106] width 97 height 8
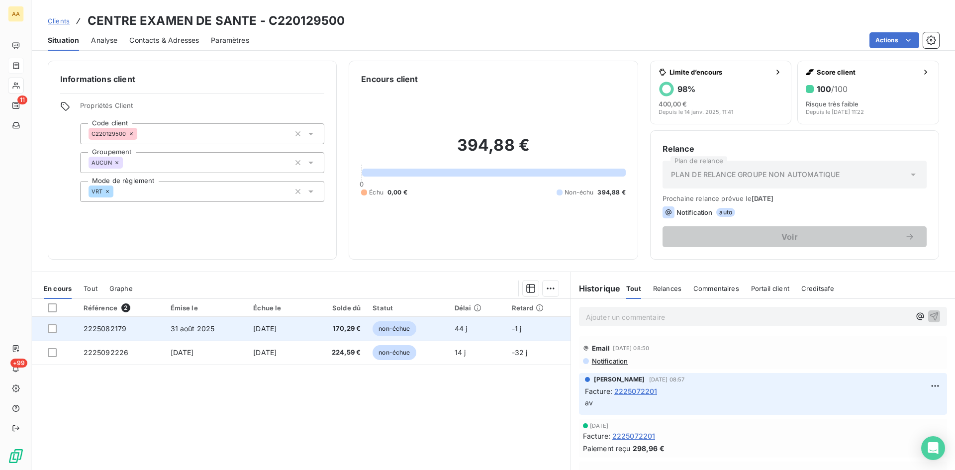
click at [121, 327] on span "2225082179" at bounding box center [105, 328] width 43 height 8
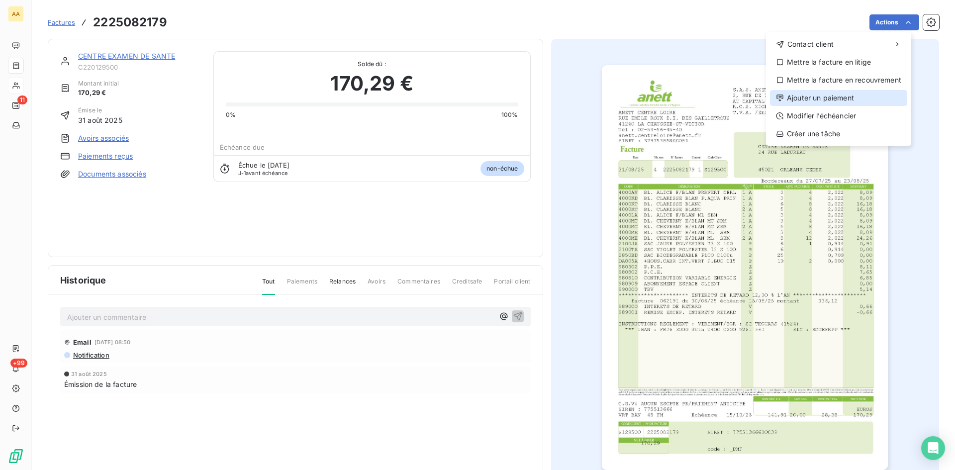
click at [831, 100] on div "Ajouter un paiement" at bounding box center [838, 98] width 137 height 16
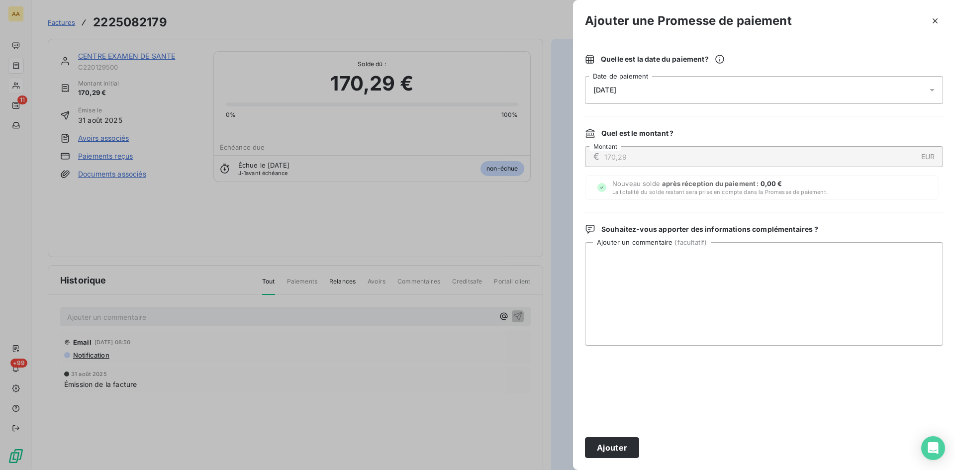
click at [615, 85] on div "[DATE]" at bounding box center [764, 90] width 358 height 28
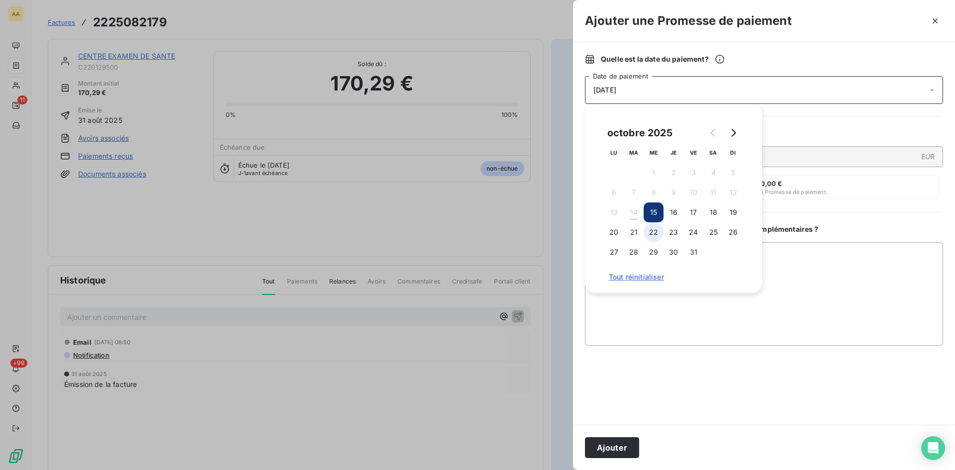
click at [656, 230] on button "22" at bounding box center [654, 232] width 20 height 20
drag, startPoint x: 632, startPoint y: 448, endPoint x: 623, endPoint y: 444, distance: 9.6
click at [623, 444] on button "Ajouter" at bounding box center [612, 447] width 54 height 21
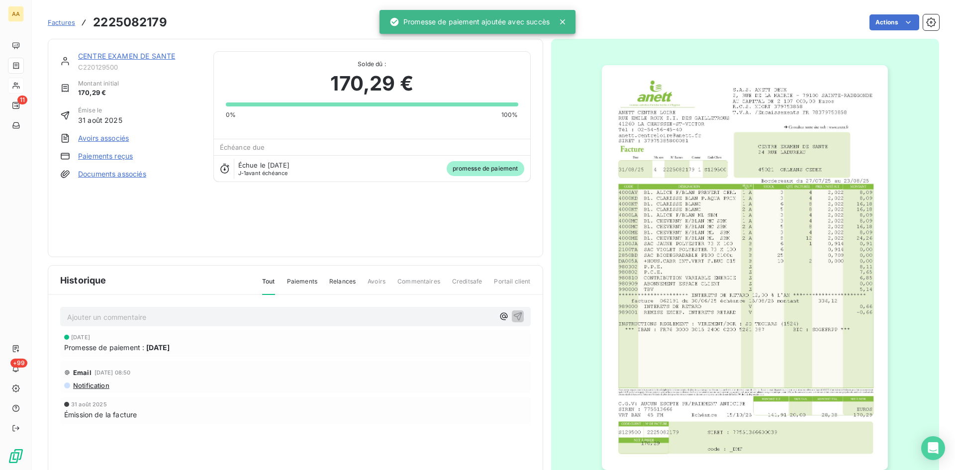
click at [384, 317] on p "Ajouter un commentaire ﻿" at bounding box center [280, 317] width 427 height 12
click at [514, 315] on icon "button" at bounding box center [518, 316] width 10 height 10
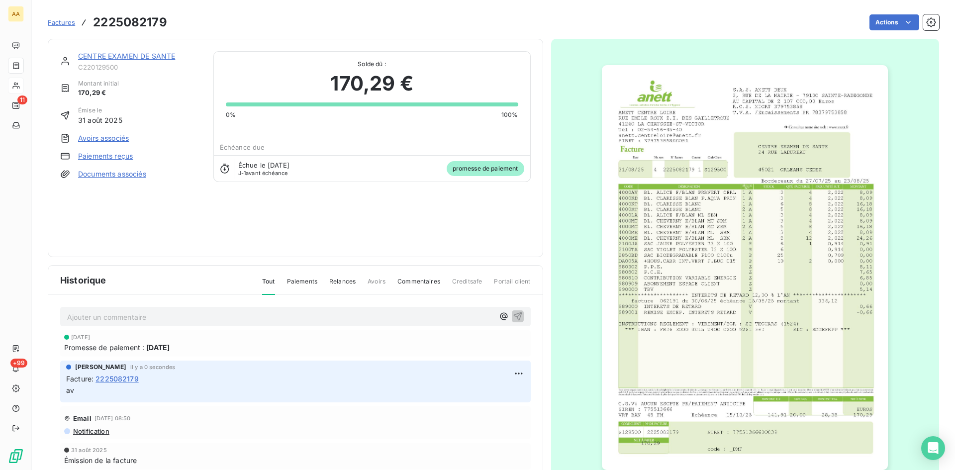
click at [157, 52] on link "CENTRE EXAMEN DE SANTE" at bounding box center [126, 56] width 97 height 8
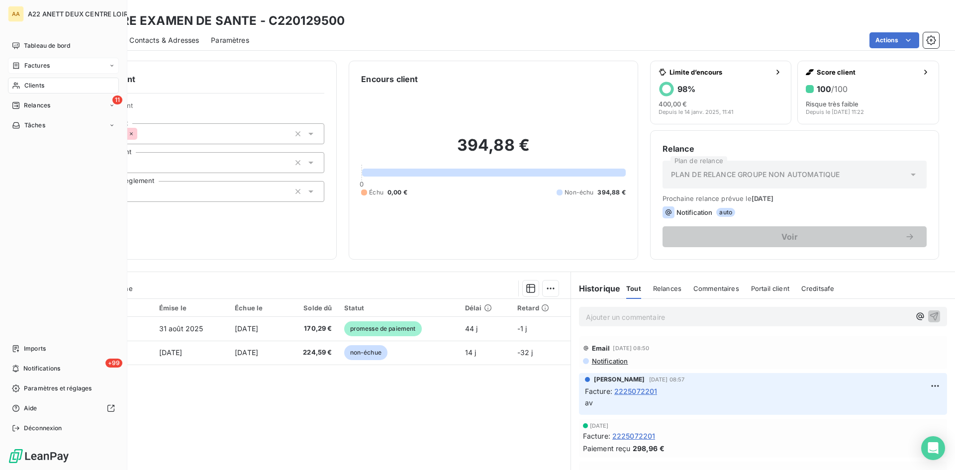
click at [30, 86] on span "Clients" at bounding box center [34, 85] width 20 height 9
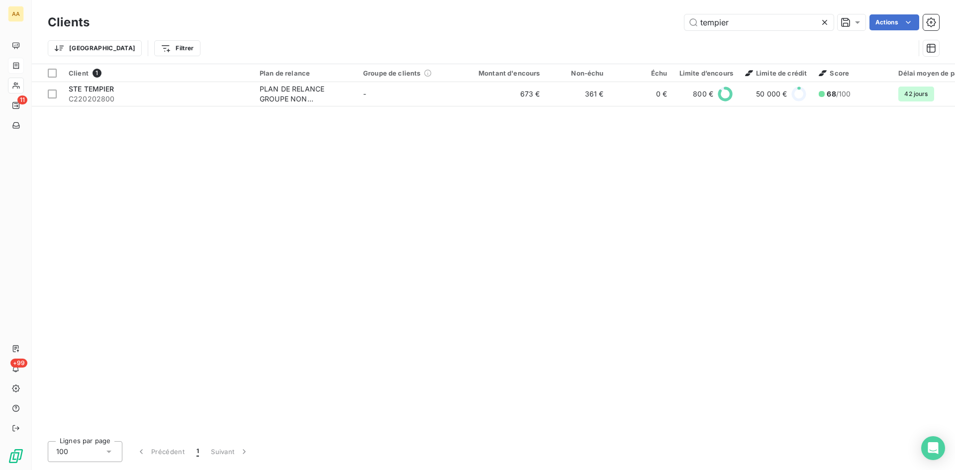
drag, startPoint x: 746, startPoint y: 25, endPoint x: 622, endPoint y: 39, distance: 125.2
click at [622, 39] on div "Clients tempier Actions Trier Filtrer" at bounding box center [494, 38] width 892 height 52
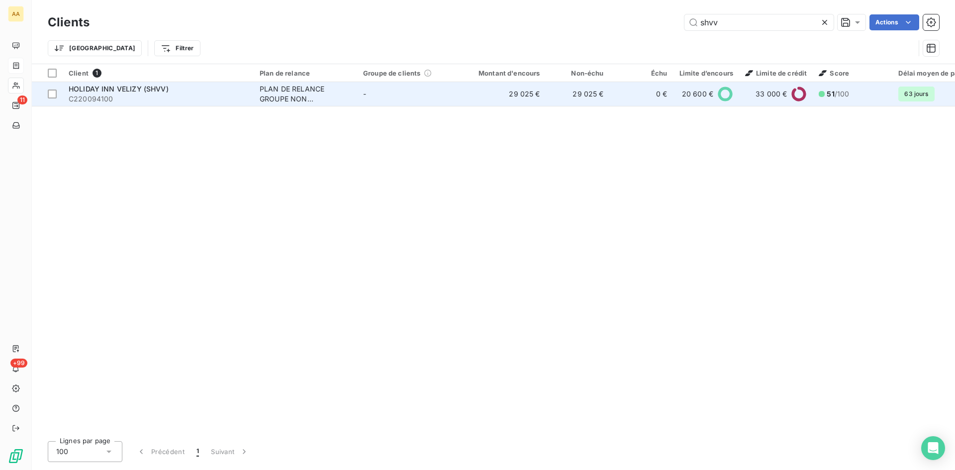
type input "shvv"
click at [297, 90] on div "PLAN DE RELANCE GROUPE NON AUTOMATIQUE" at bounding box center [306, 94] width 92 height 20
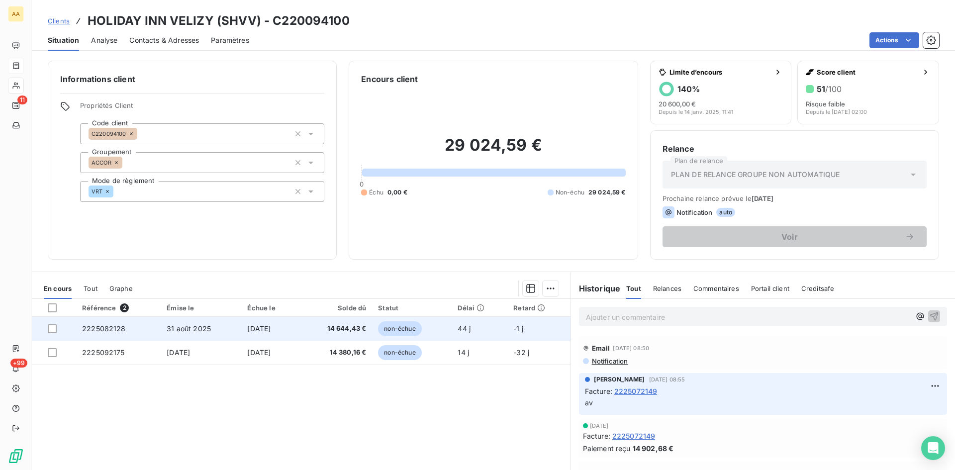
click at [103, 329] on span "2225082128" at bounding box center [104, 328] width 44 height 8
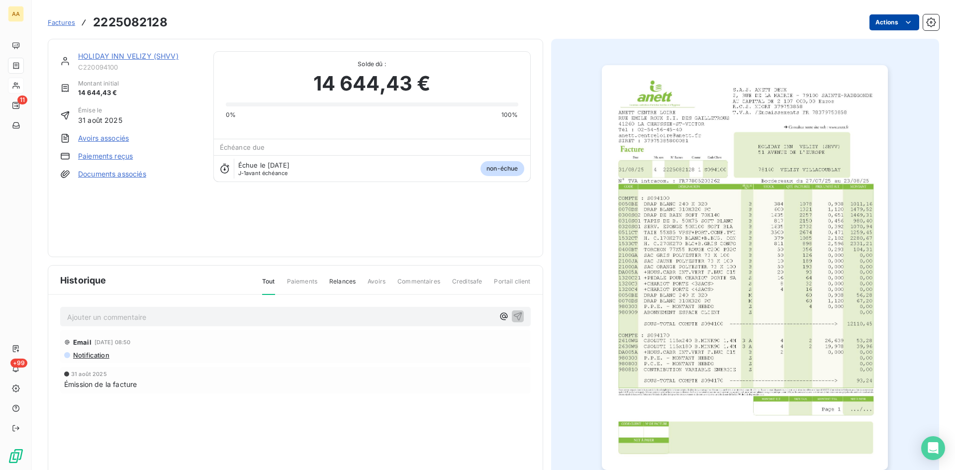
click at [879, 20] on html "AA 11 +99 Factures 2225082128 Actions HOLIDAY INN VELIZY (SHVV) C220094100 Mont…" at bounding box center [477, 235] width 955 height 470
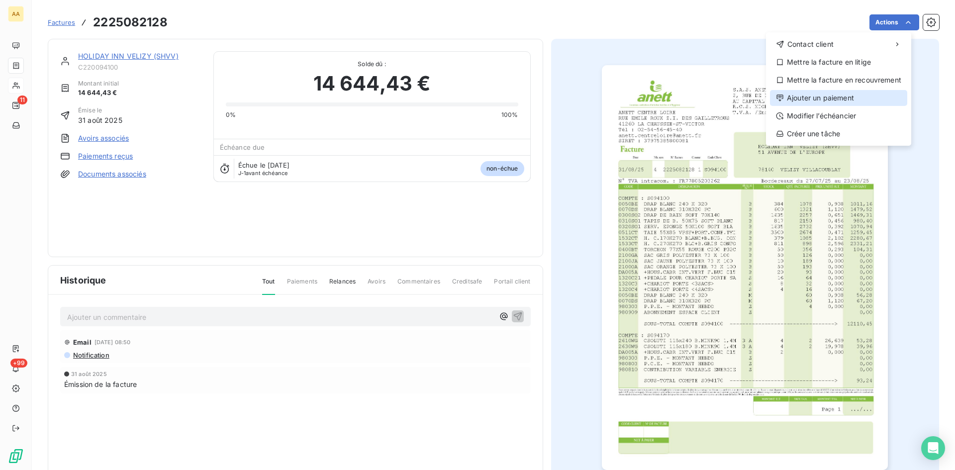
click at [820, 95] on div "Ajouter un paiement" at bounding box center [838, 98] width 137 height 16
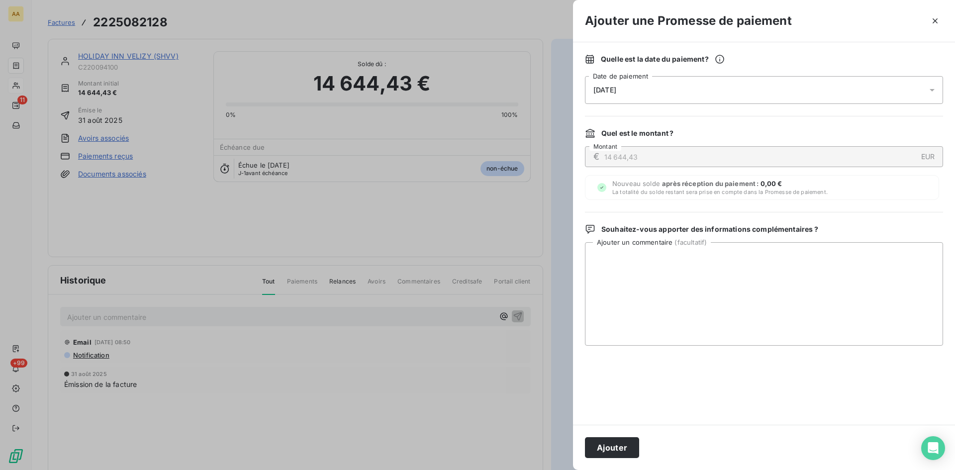
click at [641, 89] on div "[DATE]" at bounding box center [764, 90] width 358 height 28
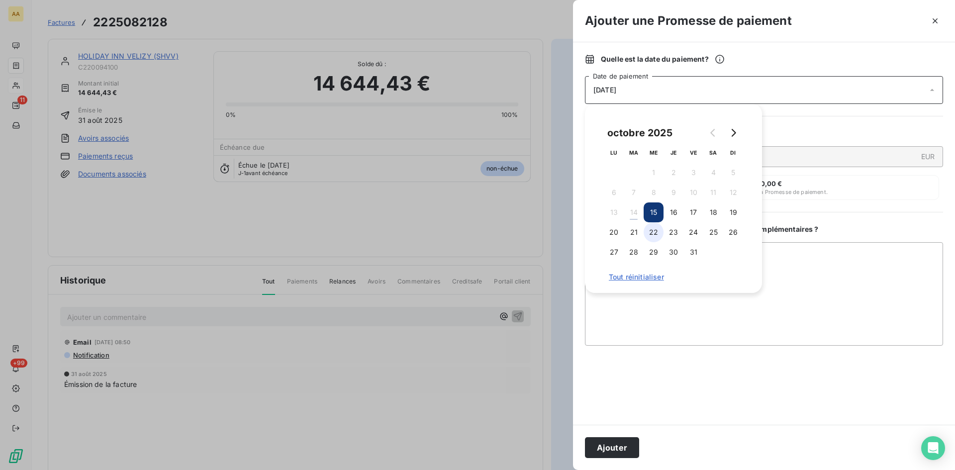
click at [654, 226] on button "22" at bounding box center [654, 232] width 20 height 20
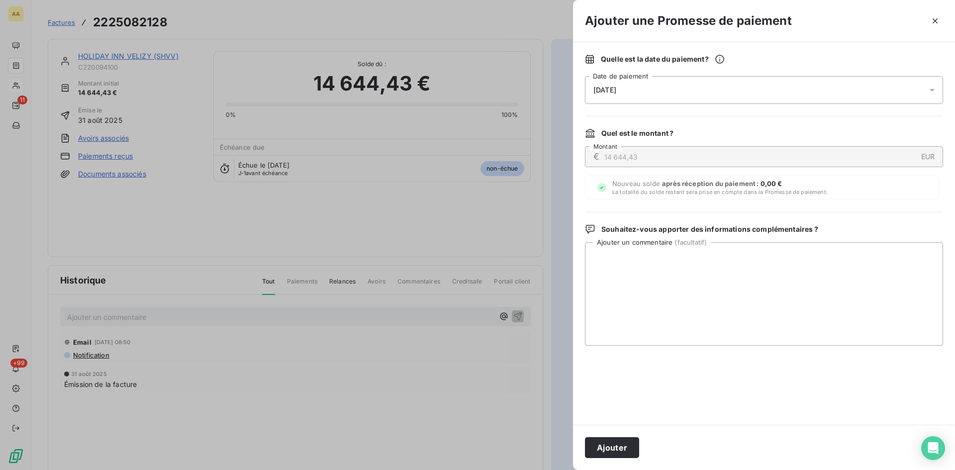
drag, startPoint x: 626, startPoint y: 446, endPoint x: 479, endPoint y: 344, distance: 179.1
click at [625, 446] on button "Ajouter" at bounding box center [612, 447] width 54 height 21
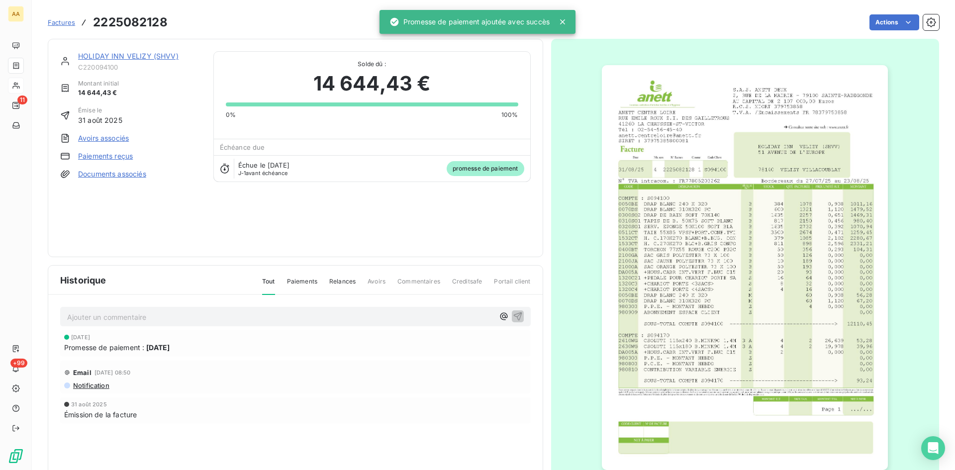
click at [352, 313] on p "Ajouter un commentaire ﻿" at bounding box center [280, 317] width 427 height 12
click at [513, 315] on icon "button" at bounding box center [518, 316] width 10 height 10
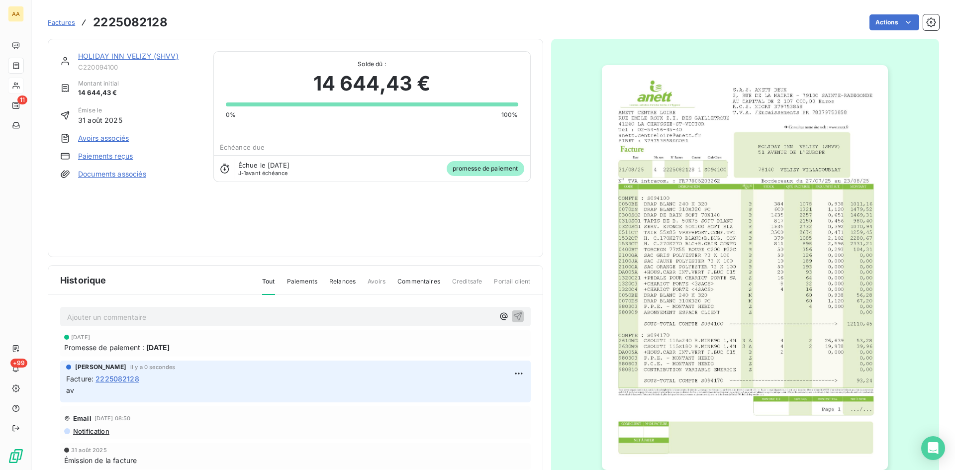
click at [141, 56] on link "HOLIDAY INN VELIZY (SHVV)" at bounding box center [128, 56] width 100 height 8
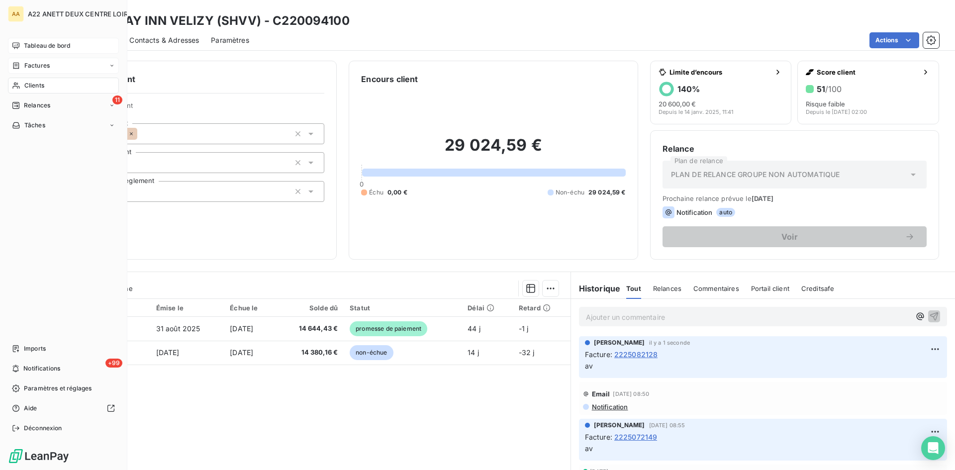
click at [36, 65] on span "Factures" at bounding box center [36, 65] width 25 height 9
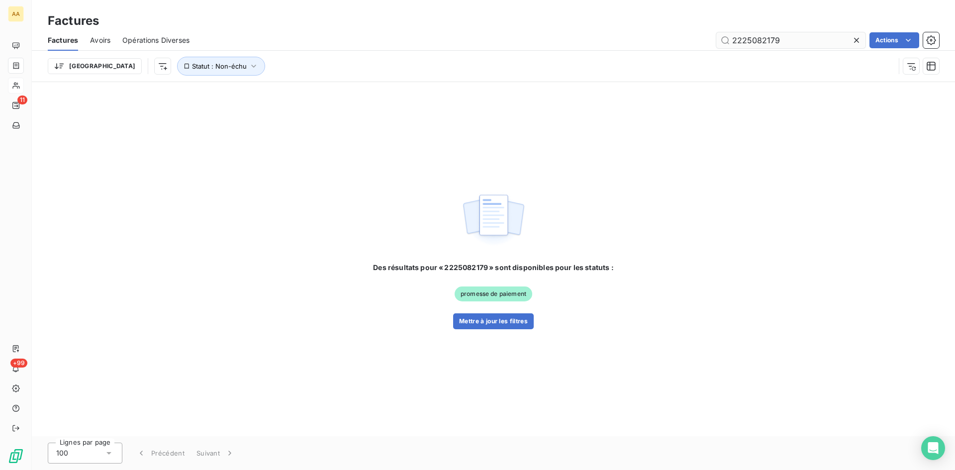
drag, startPoint x: 785, startPoint y: 43, endPoint x: 755, endPoint y: 42, distance: 29.9
click at [755, 42] on input "2225082179" at bounding box center [790, 40] width 149 height 16
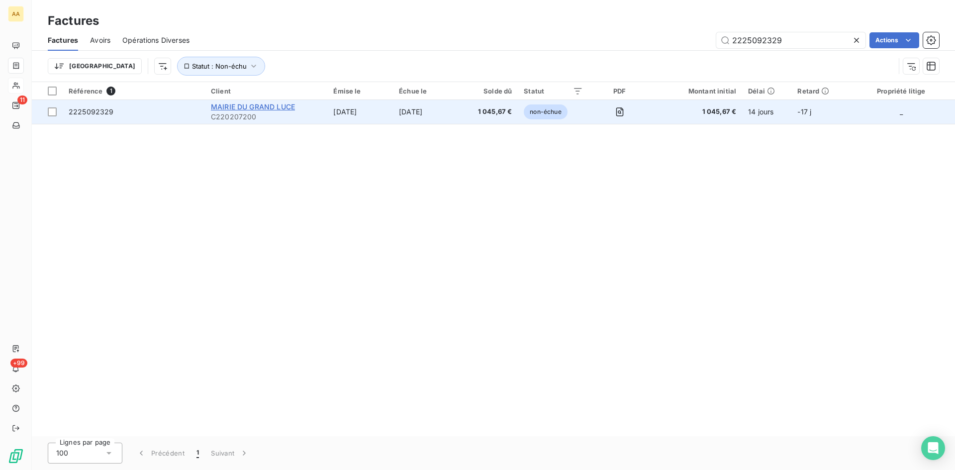
type input "2225092329"
click at [244, 109] on span "MAIRIE DU GRAND LUCE" at bounding box center [253, 106] width 84 height 8
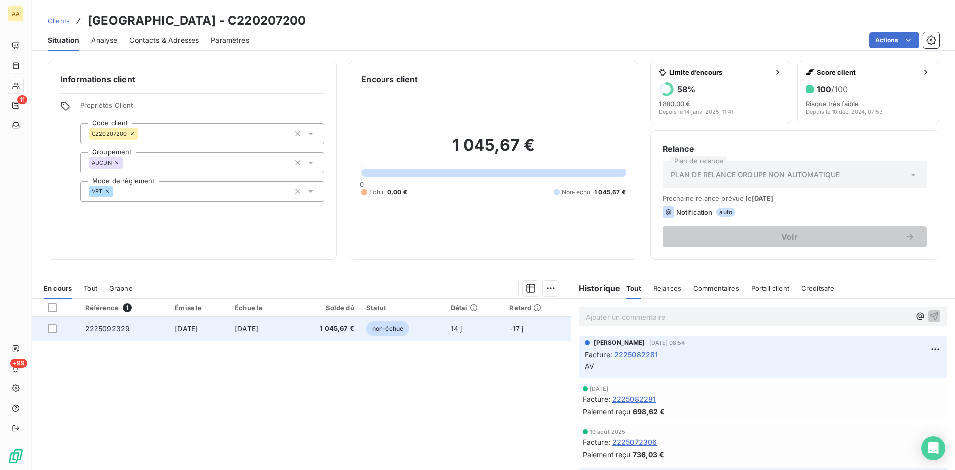
click at [103, 323] on td "2225092329" at bounding box center [124, 329] width 90 height 24
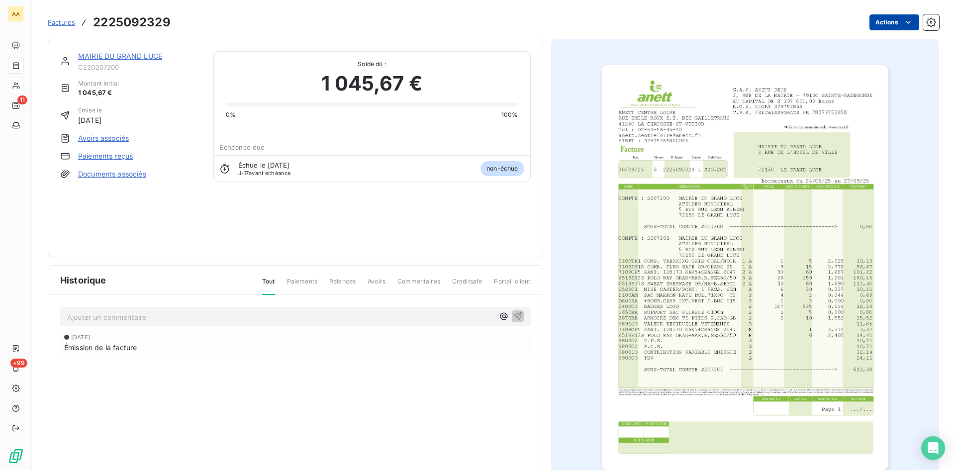
click at [883, 26] on html "AA 11 +99 Factures 2225092329 Actions MAIRIE DU GRAND LUCE C220207200 Montant i…" at bounding box center [477, 235] width 955 height 470
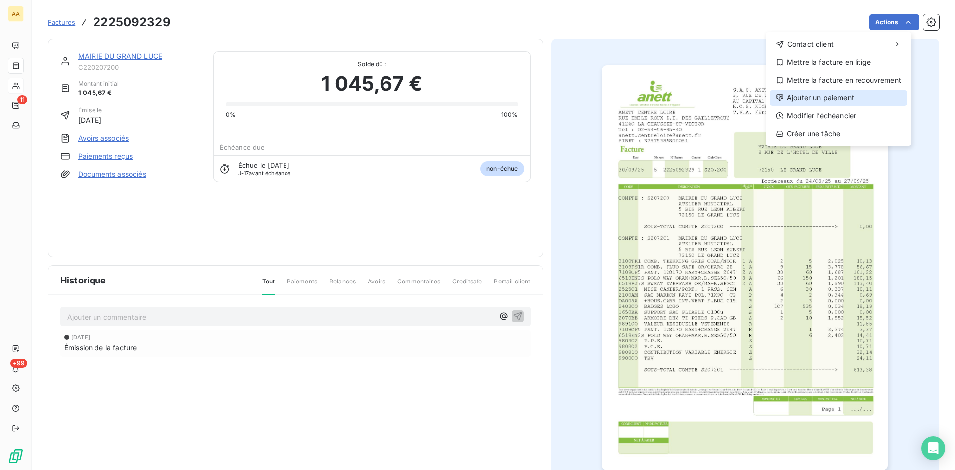
click at [842, 95] on div "Ajouter un paiement" at bounding box center [838, 98] width 137 height 16
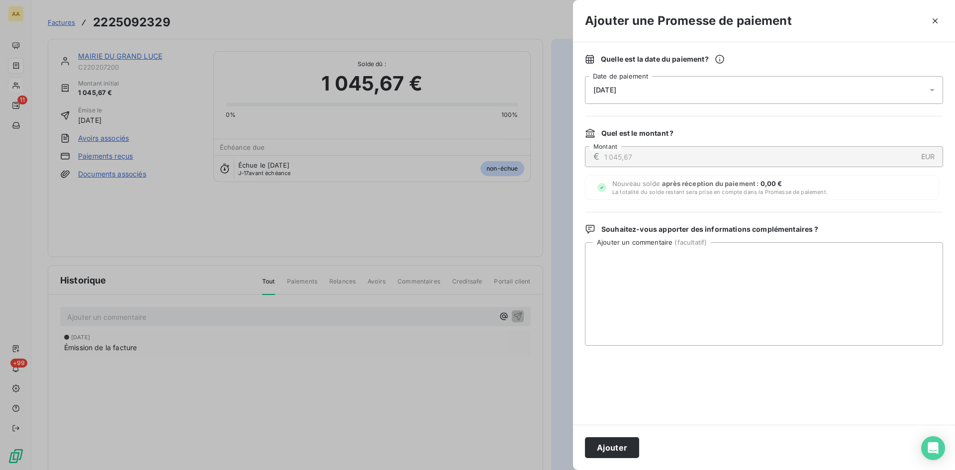
click at [651, 87] on div "[DATE]" at bounding box center [764, 90] width 358 height 28
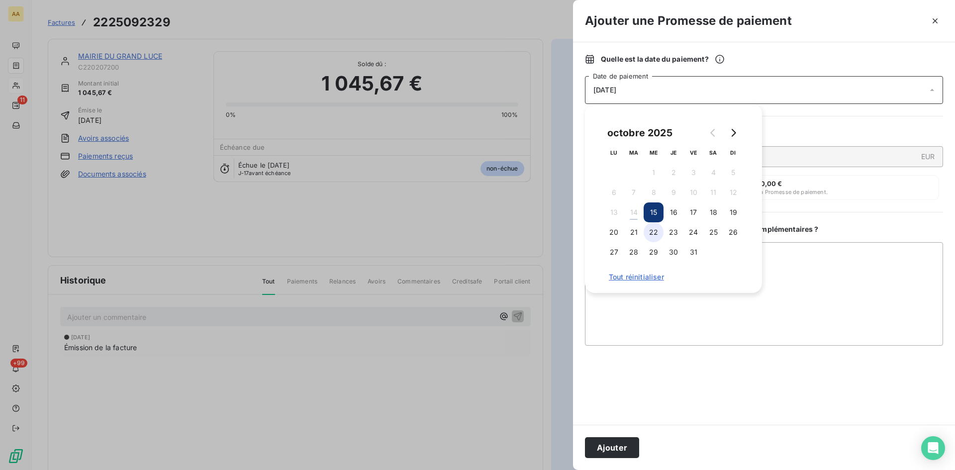
click at [662, 229] on button "22" at bounding box center [654, 232] width 20 height 20
click at [631, 446] on button "Ajouter" at bounding box center [612, 447] width 54 height 21
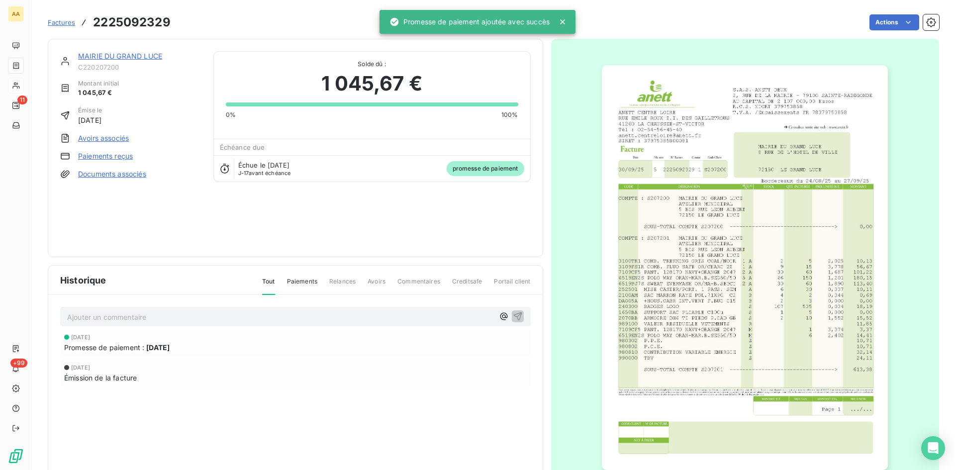
click at [418, 316] on p "Ajouter un commentaire ﻿" at bounding box center [280, 317] width 427 height 12
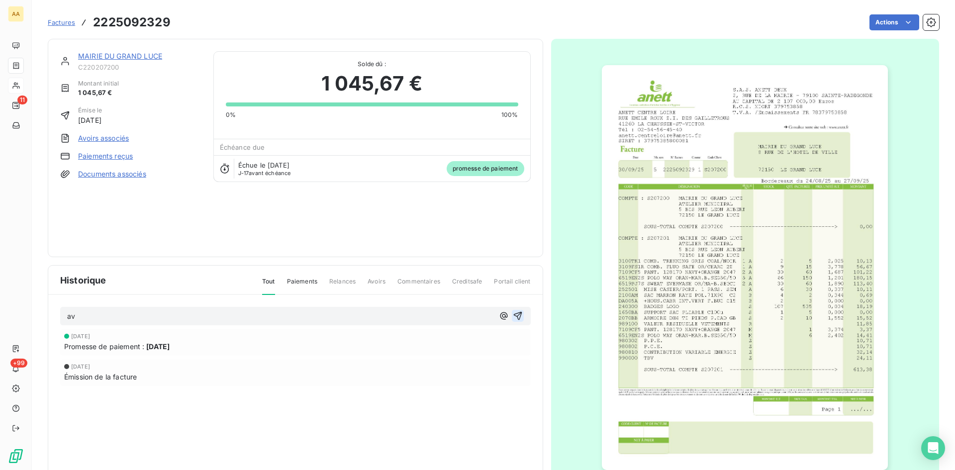
click at [513, 317] on icon "button" at bounding box center [518, 316] width 10 height 10
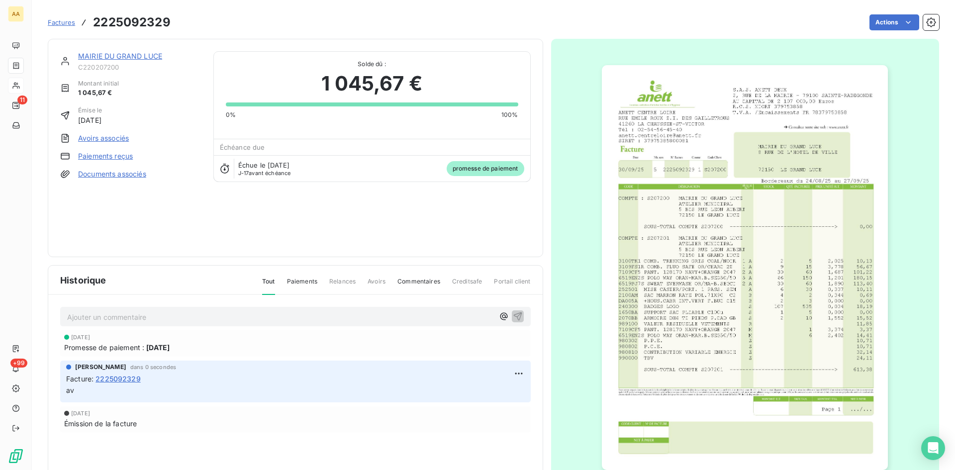
click at [115, 56] on link "MAIRIE DU GRAND LUCE" at bounding box center [120, 56] width 84 height 8
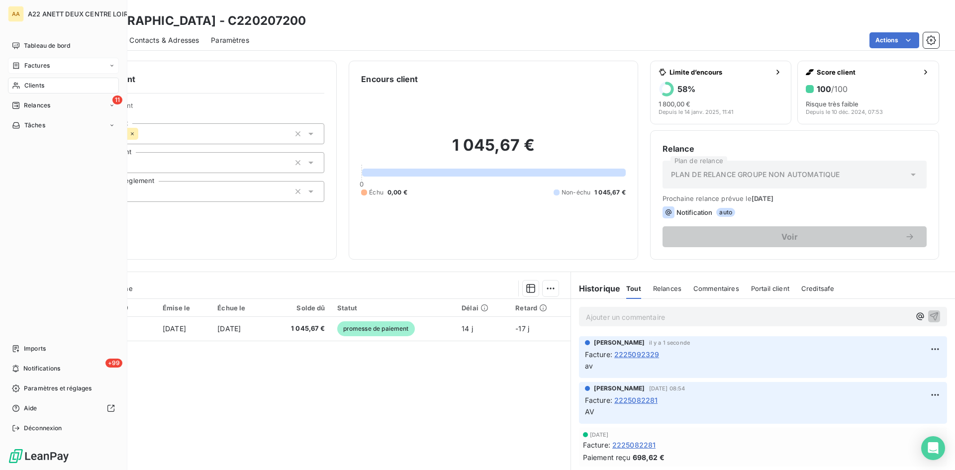
click at [28, 89] on span "Clients" at bounding box center [34, 85] width 20 height 9
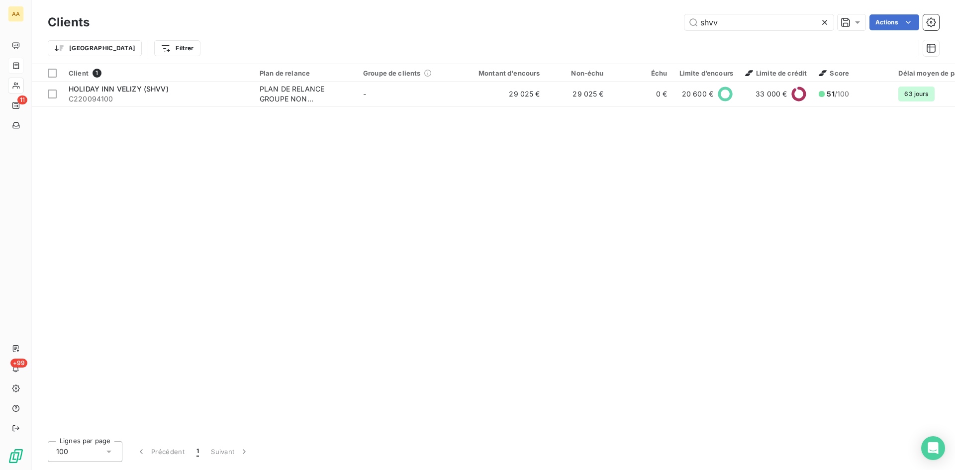
drag, startPoint x: 752, startPoint y: 21, endPoint x: 603, endPoint y: 23, distance: 148.8
click at [603, 23] on div "shvv Actions" at bounding box center [520, 22] width 838 height 16
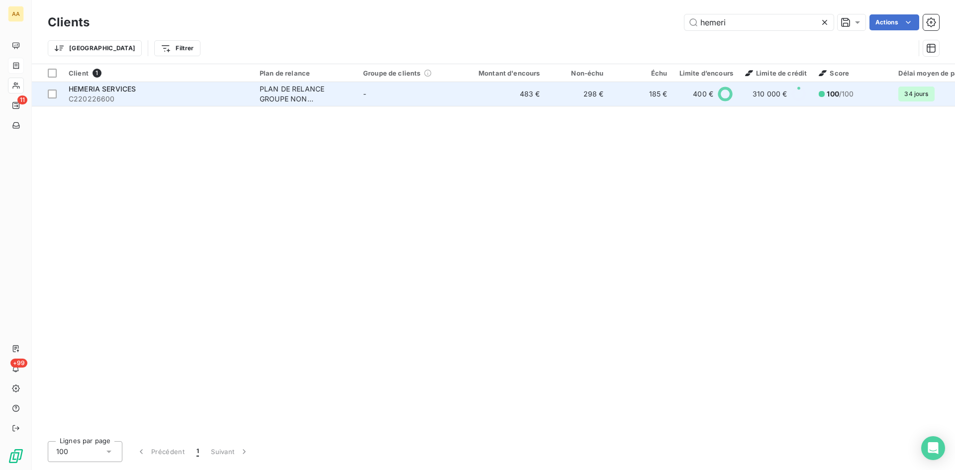
type input "hemeri"
click at [310, 92] on div "PLAN DE RELANCE GROUPE NON AUTOMATIQUE" at bounding box center [306, 94] width 92 height 20
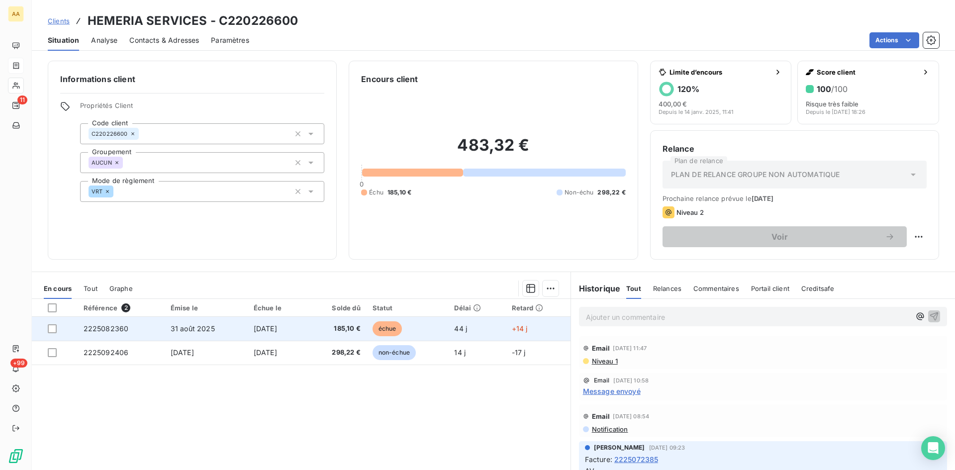
click at [115, 324] on span "2225082360" at bounding box center [106, 328] width 45 height 8
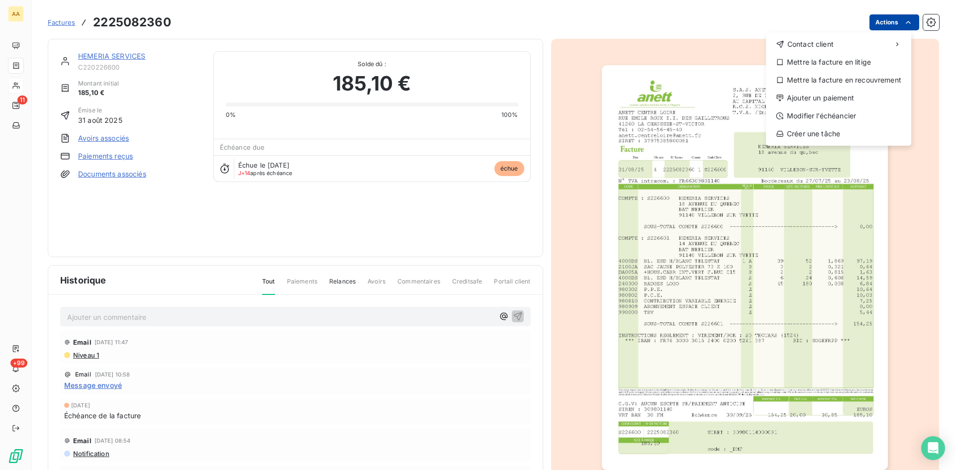
click at [879, 23] on html "AA 11 +99 Factures [PHONE_NUMBER] Actions Contact client Mettre la facture en l…" at bounding box center [477, 235] width 955 height 470
click at [818, 95] on div "Ajouter un paiement" at bounding box center [838, 98] width 137 height 16
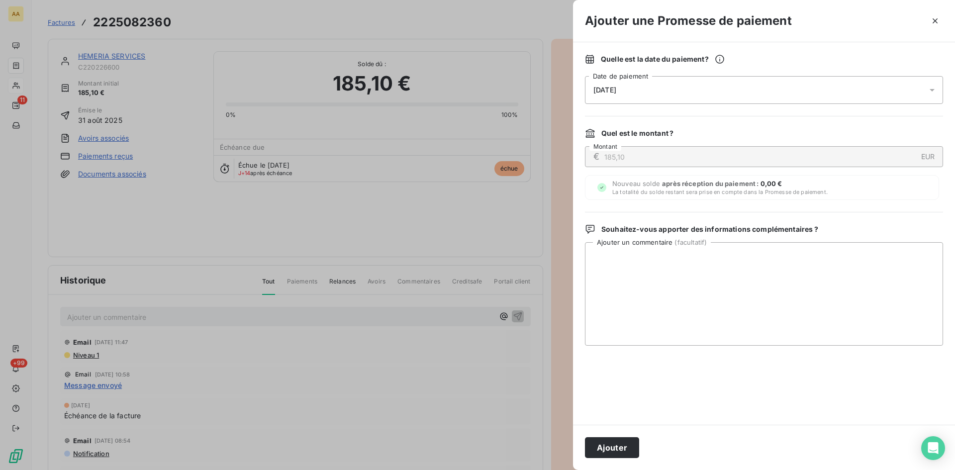
click at [715, 96] on div "[DATE]" at bounding box center [764, 90] width 358 height 28
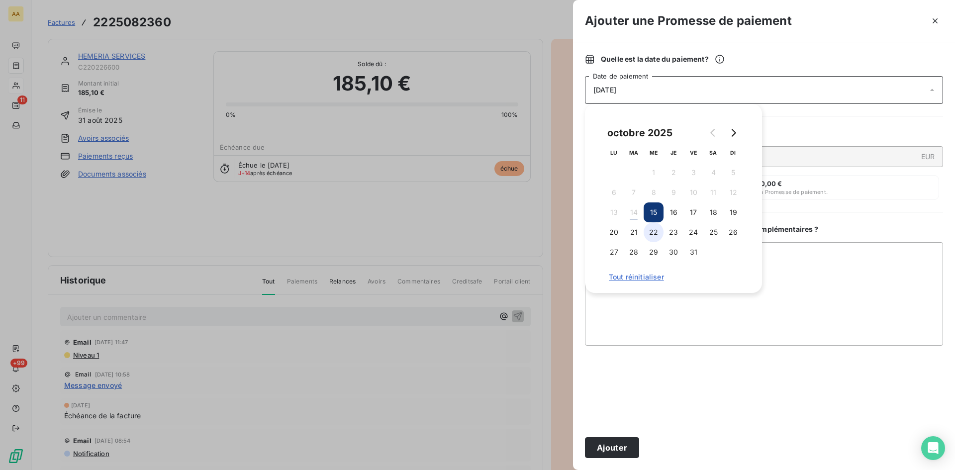
click at [651, 235] on button "22" at bounding box center [654, 232] width 20 height 20
drag, startPoint x: 625, startPoint y: 449, endPoint x: 418, endPoint y: 372, distance: 220.9
click at [624, 448] on button "Ajouter" at bounding box center [612, 447] width 54 height 21
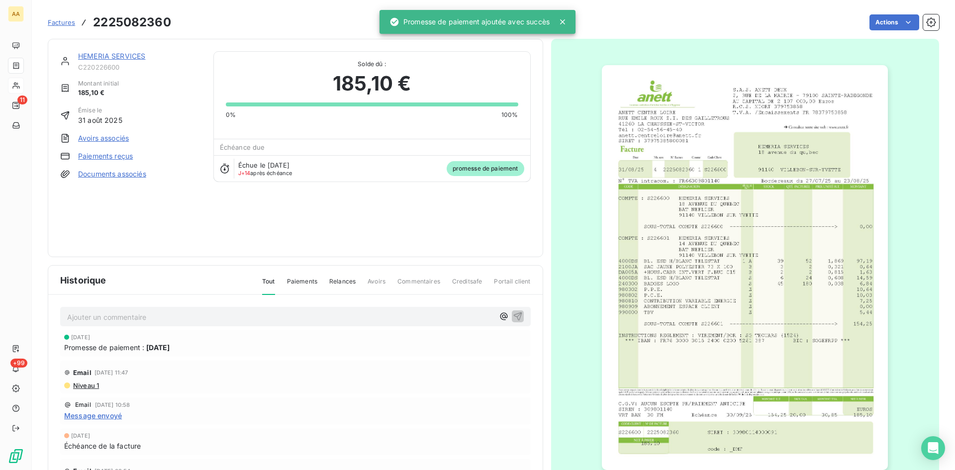
click at [315, 316] on p "Ajouter un commentaire ﻿" at bounding box center [280, 317] width 427 height 12
click at [513, 311] on icon "button" at bounding box center [518, 316] width 10 height 10
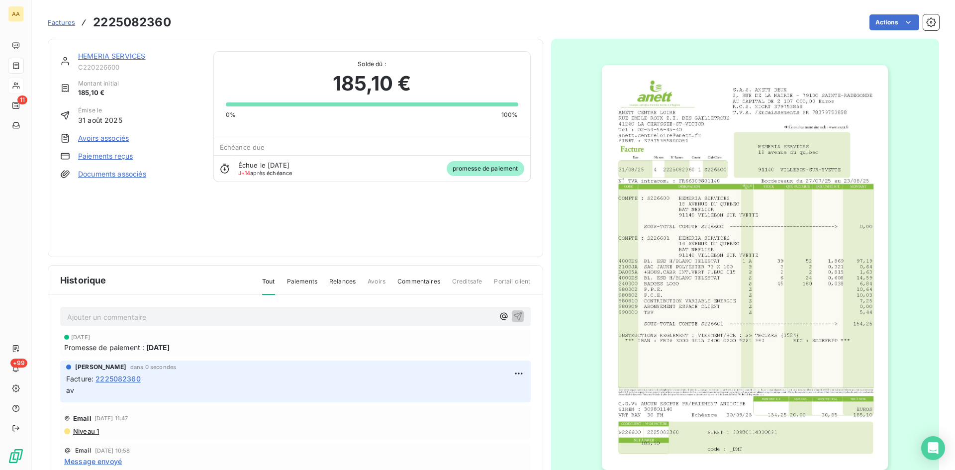
click at [116, 52] on link "HEMERIA SERVICES" at bounding box center [111, 56] width 67 height 8
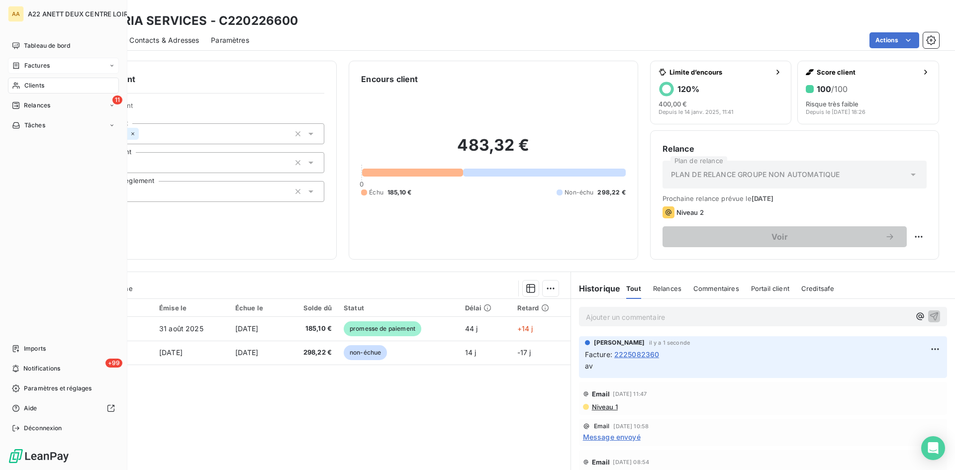
drag, startPoint x: 42, startPoint y: 65, endPoint x: 97, endPoint y: 67, distance: 54.7
click at [42, 65] on span "Factures" at bounding box center [36, 65] width 25 height 9
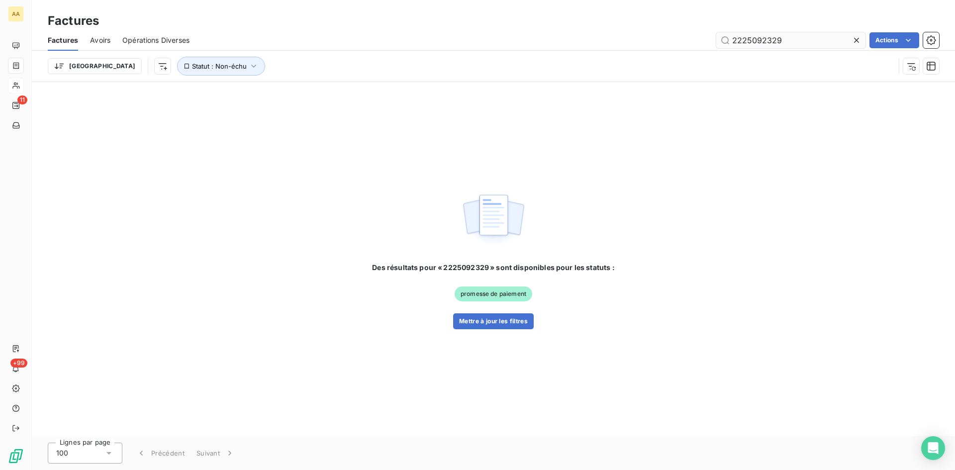
drag, startPoint x: 780, startPoint y: 41, endPoint x: 756, endPoint y: 41, distance: 23.4
click at [755, 41] on input "2225092329" at bounding box center [790, 40] width 149 height 16
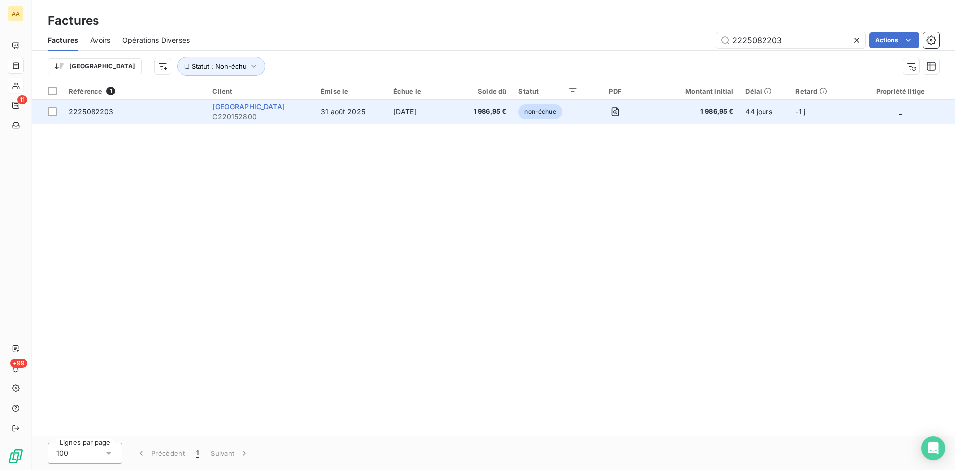
type input "2225082203"
click at [262, 109] on span "[GEOGRAPHIC_DATA]" at bounding box center [248, 106] width 72 height 8
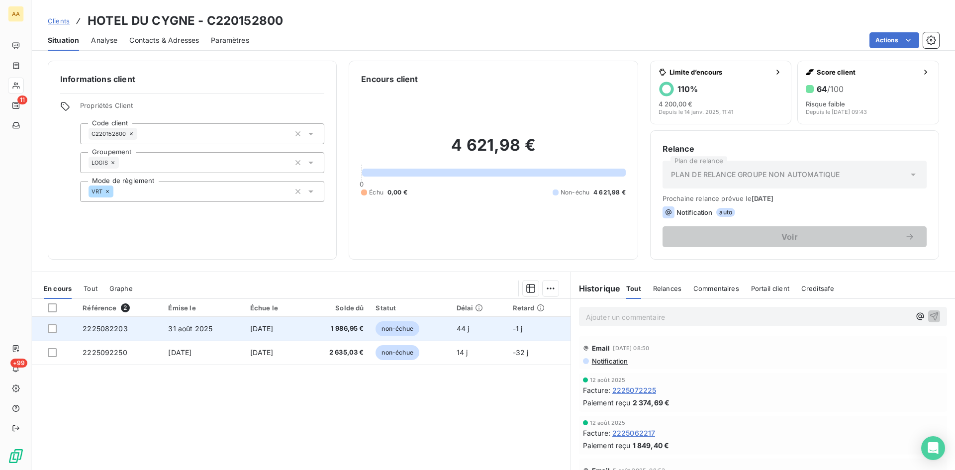
click at [114, 325] on span "2225082203" at bounding box center [105, 328] width 45 height 8
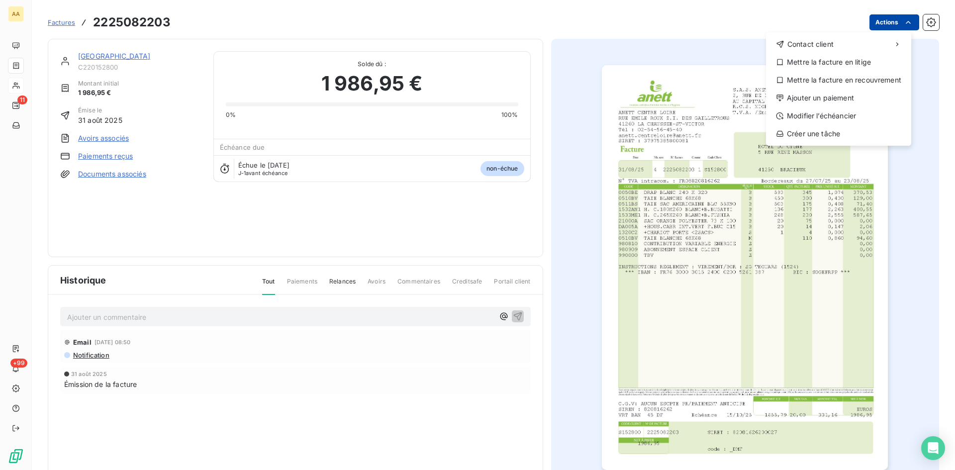
click at [878, 21] on html "AA 11 +99 Factures [PHONE_NUMBER] Actions Contact client Mettre la facture en l…" at bounding box center [477, 235] width 955 height 470
click at [804, 96] on div "Ajouter un paiement" at bounding box center [838, 98] width 137 height 16
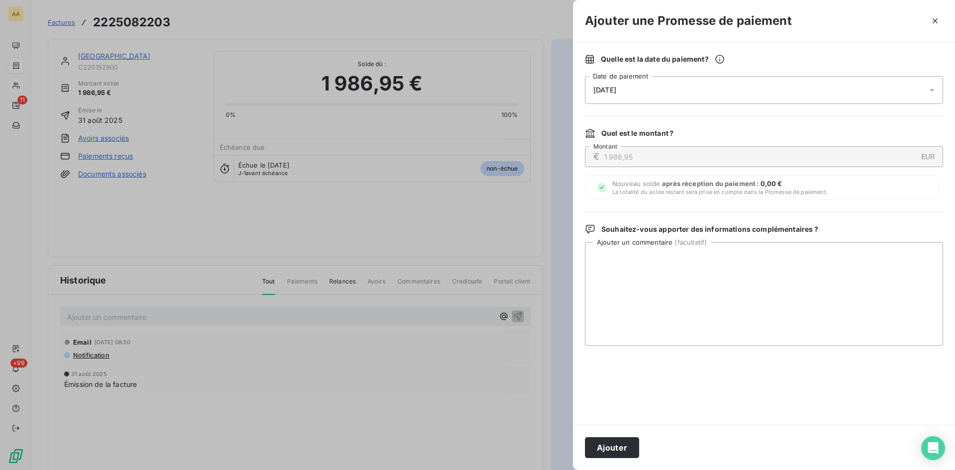
drag, startPoint x: 647, startPoint y: 92, endPoint x: 645, endPoint y: 100, distance: 8.2
click at [647, 91] on div "[DATE]" at bounding box center [764, 90] width 358 height 28
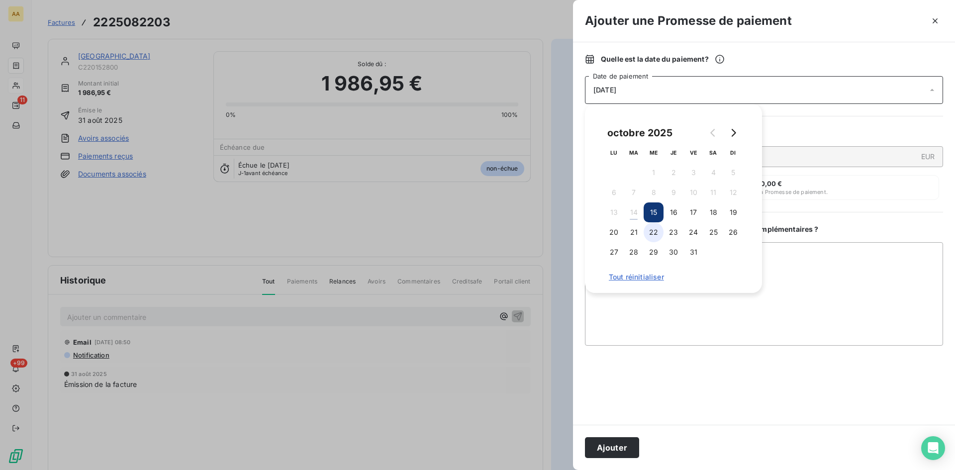
click at [653, 227] on button "22" at bounding box center [654, 232] width 20 height 20
click at [603, 452] on button "Ajouter" at bounding box center [612, 447] width 54 height 21
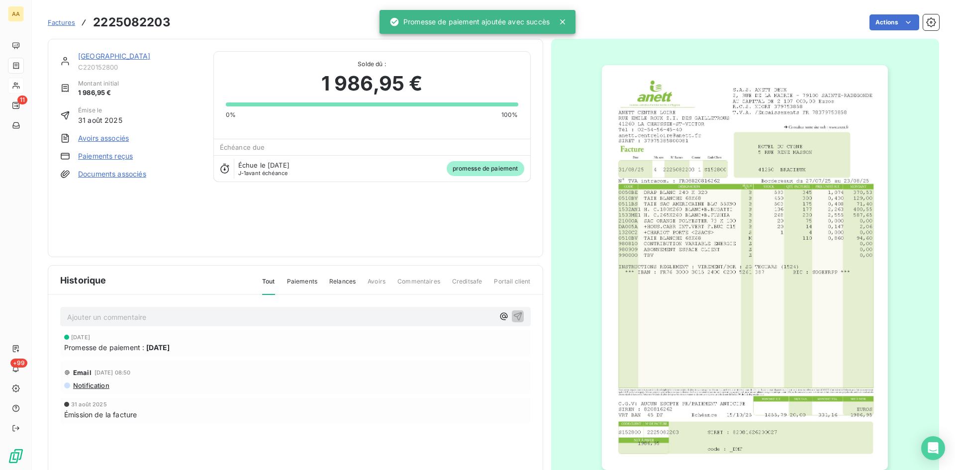
click at [223, 312] on p "Ajouter un commentaire ﻿" at bounding box center [280, 317] width 427 height 12
click at [513, 313] on icon "button" at bounding box center [518, 316] width 10 height 10
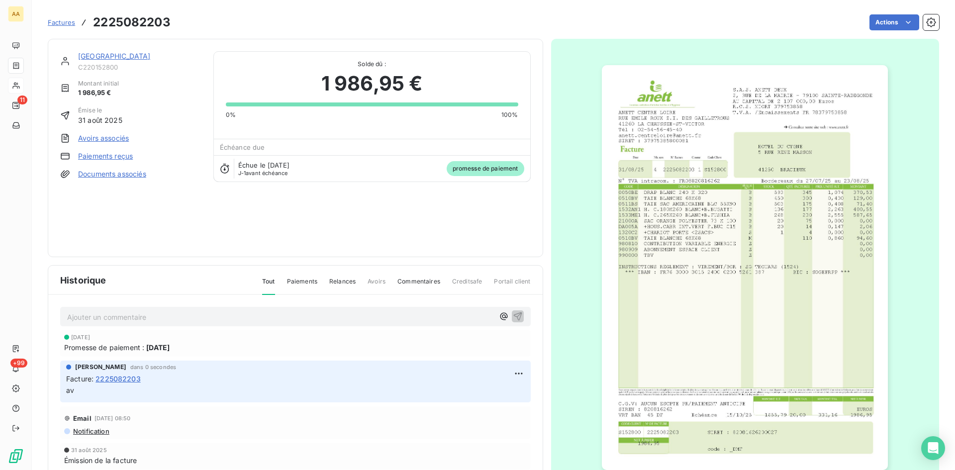
click at [106, 54] on link "[GEOGRAPHIC_DATA]" at bounding box center [114, 56] width 73 height 8
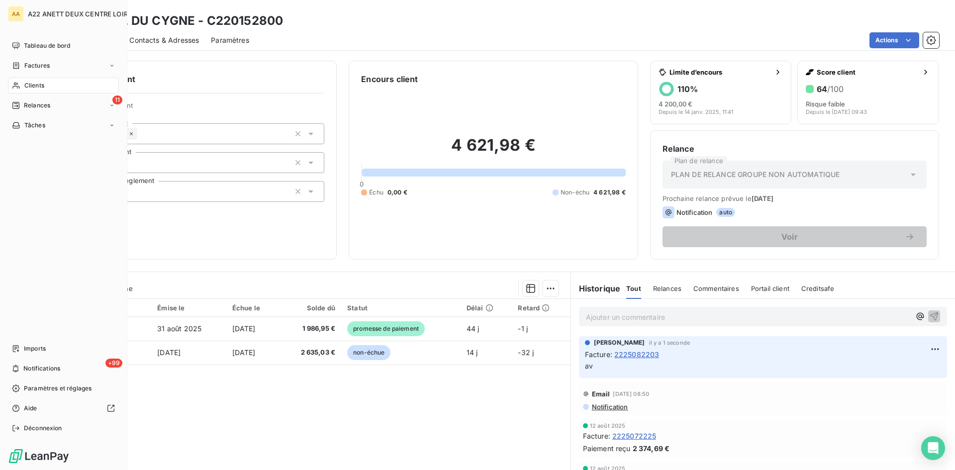
click at [31, 86] on span "Clients" at bounding box center [34, 85] width 20 height 9
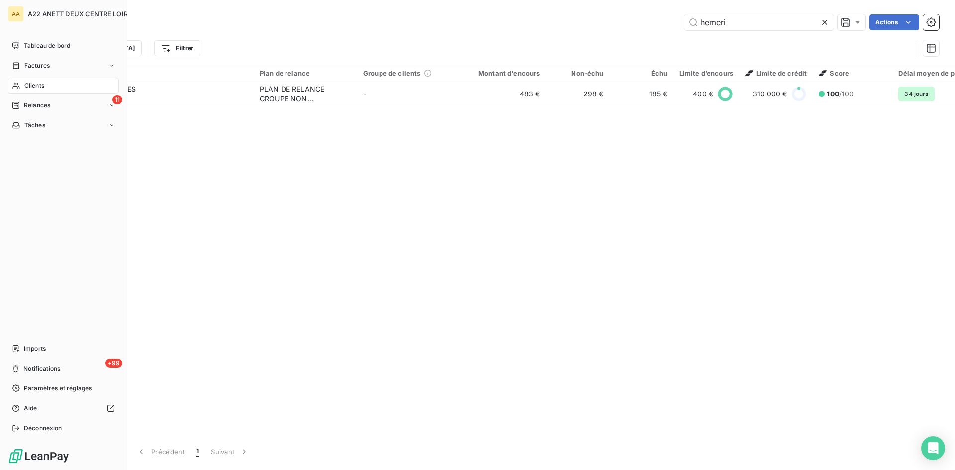
click at [27, 61] on span "Factures" at bounding box center [36, 65] width 25 height 9
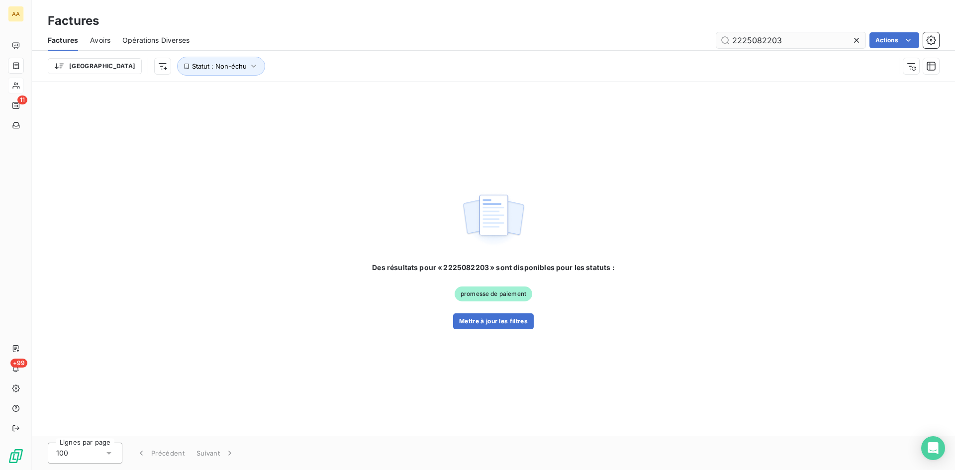
drag, startPoint x: 782, startPoint y: 42, endPoint x: 762, endPoint y: 37, distance: 21.1
click at [762, 37] on input "2225082203" at bounding box center [790, 40] width 149 height 16
type input "2225082420"
click at [485, 322] on button "Mettre à jour les filtres" at bounding box center [493, 321] width 81 height 16
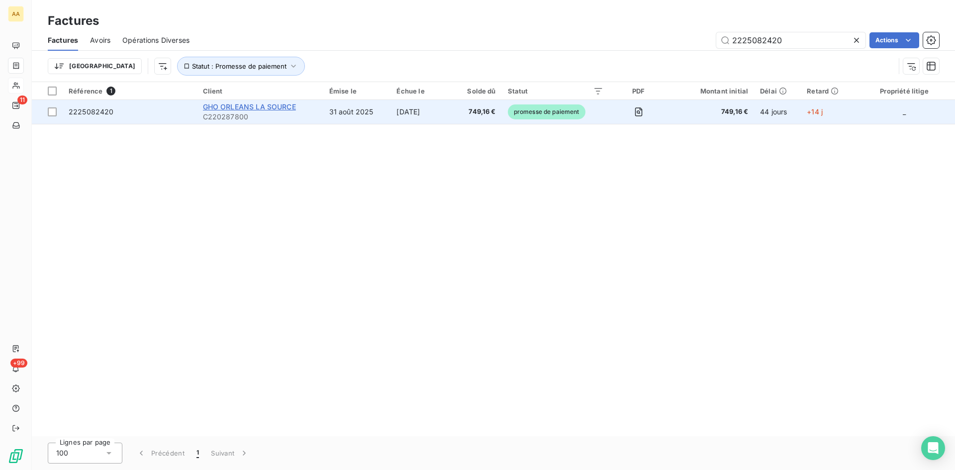
click at [237, 110] on span "GHO ORLEANS LA SOURCE" at bounding box center [249, 106] width 93 height 8
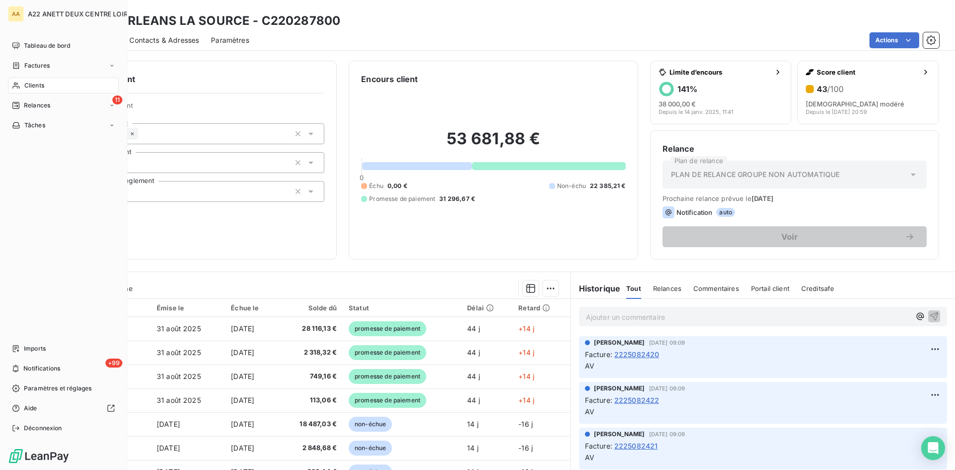
click at [26, 65] on span "Factures" at bounding box center [36, 65] width 25 height 9
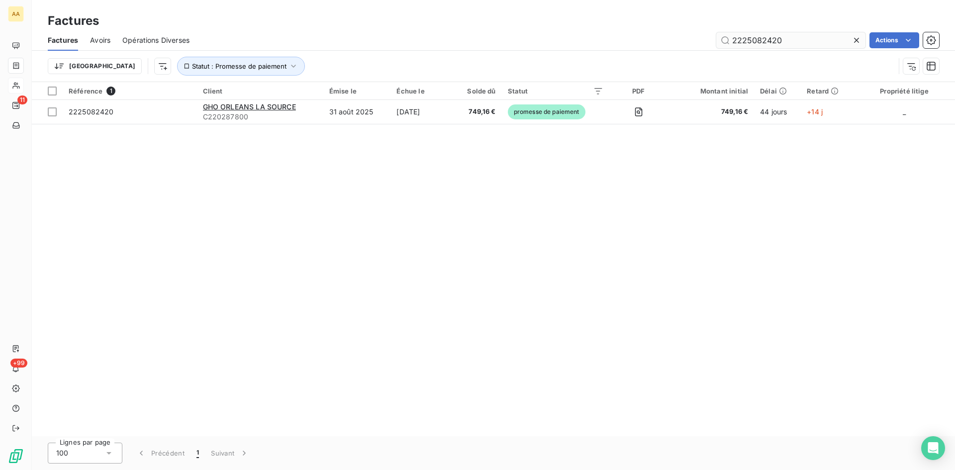
drag, startPoint x: 791, startPoint y: 38, endPoint x: 756, endPoint y: 44, distance: 35.8
click at [756, 44] on input "2225082420" at bounding box center [790, 40] width 149 height 16
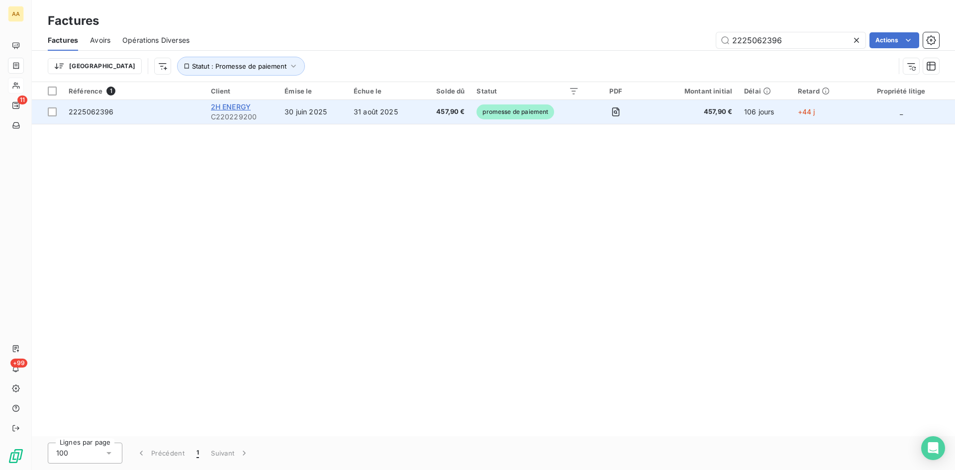
type input "2225062396"
click at [241, 108] on span "2H ENERGY" at bounding box center [231, 106] width 40 height 8
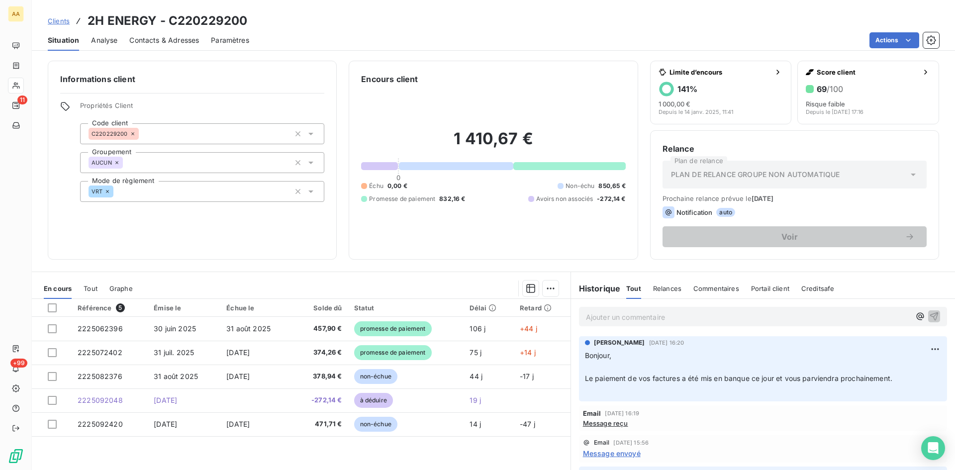
click at [613, 316] on p "Ajouter un commentaire ﻿" at bounding box center [748, 317] width 324 height 12
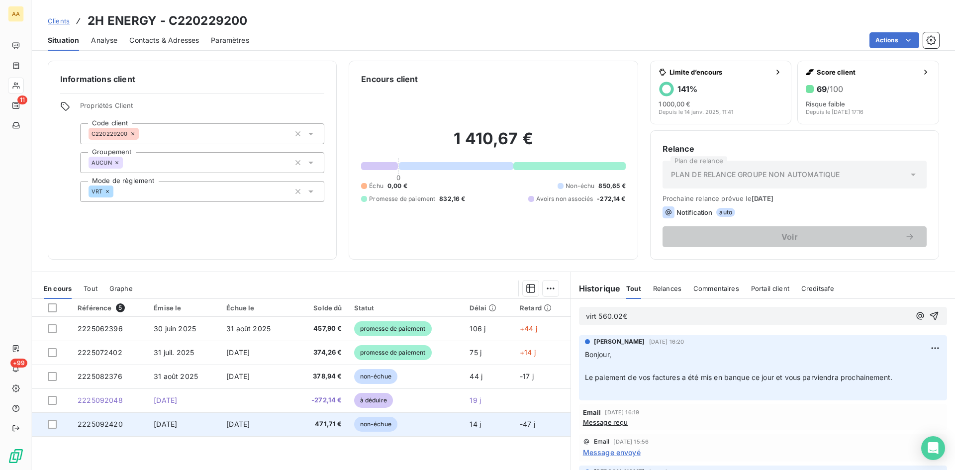
click at [330, 425] on span "471,71 €" at bounding box center [320, 424] width 43 height 10
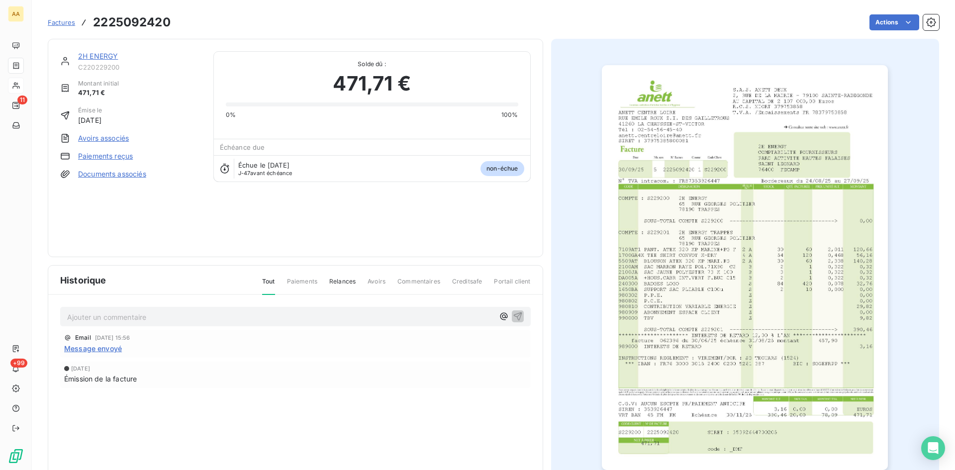
click at [102, 56] on link "2H ENERGY" at bounding box center [98, 56] width 40 height 8
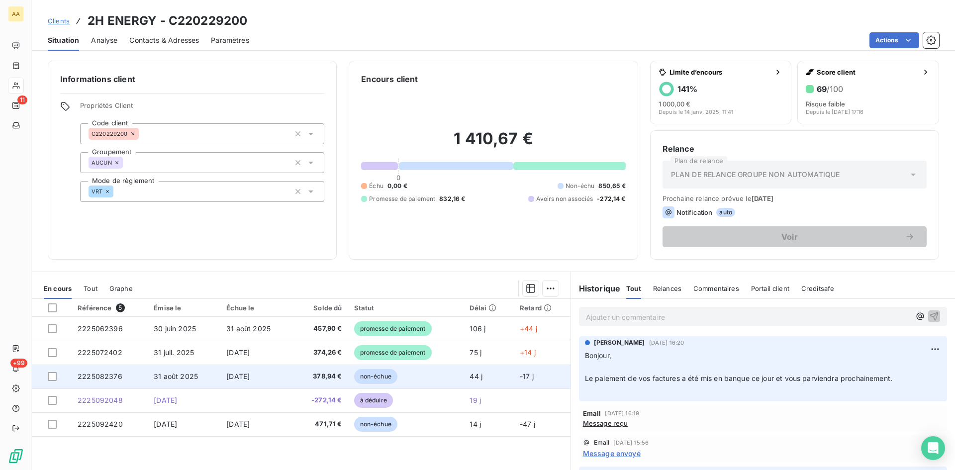
click at [328, 377] on span "378,94 €" at bounding box center [320, 377] width 43 height 10
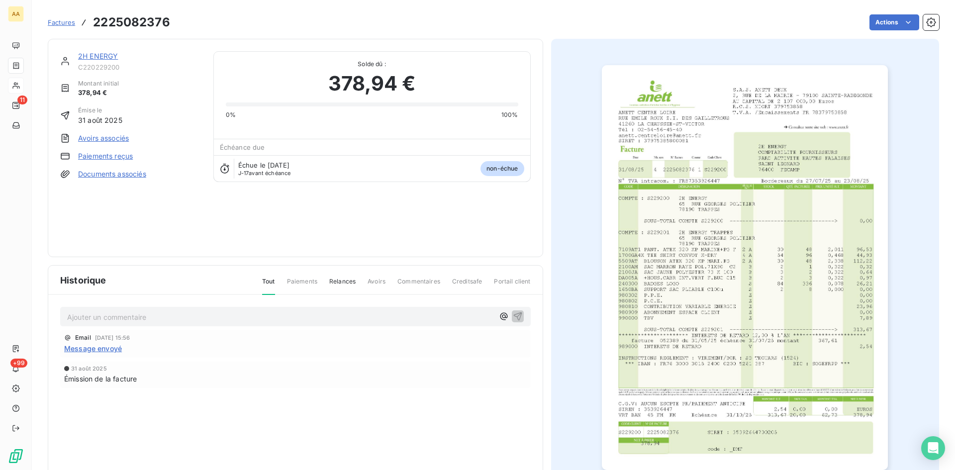
click at [107, 59] on link "2H ENERGY" at bounding box center [98, 56] width 40 height 8
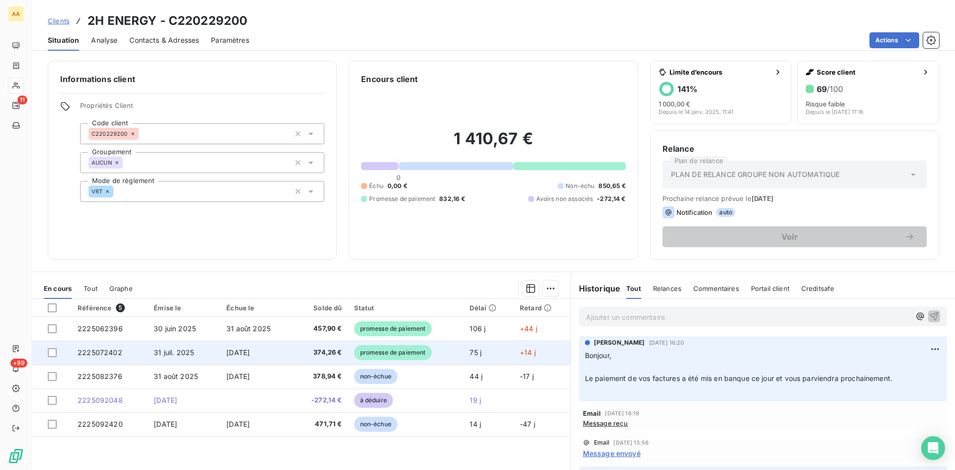
click at [326, 349] on span "374,26 €" at bounding box center [320, 353] width 43 height 10
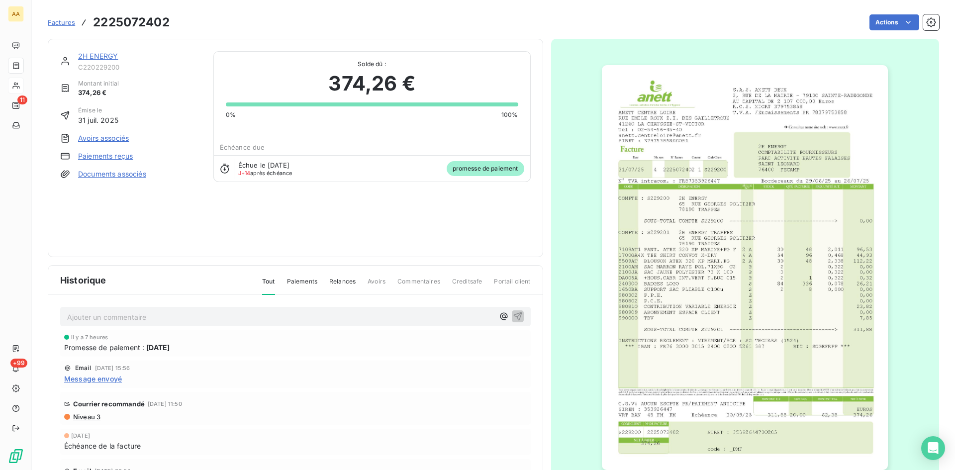
click at [86, 57] on link "2H ENERGY" at bounding box center [98, 56] width 40 height 8
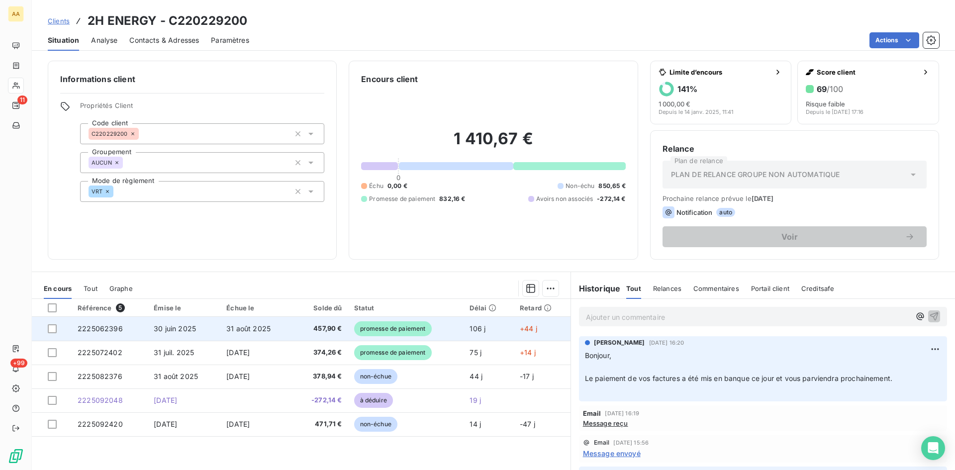
click at [327, 327] on span "457,90 €" at bounding box center [320, 329] width 43 height 10
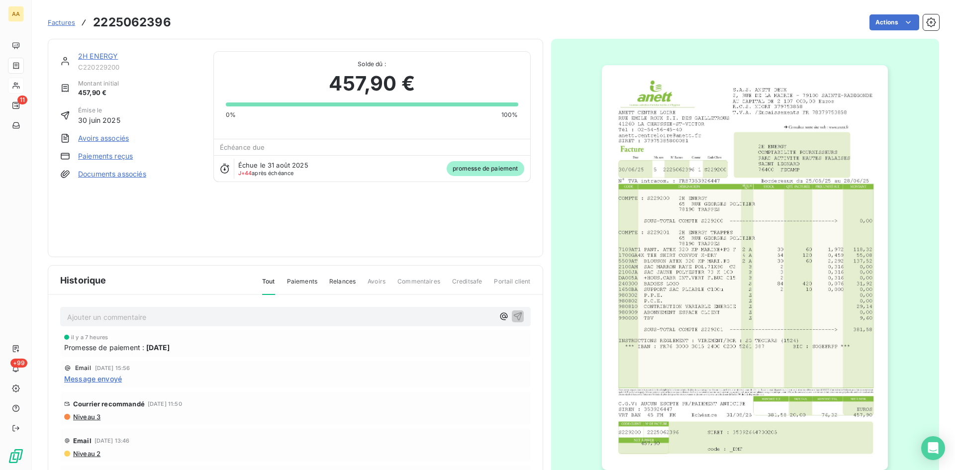
click at [106, 53] on link "2H ENERGY" at bounding box center [98, 56] width 40 height 8
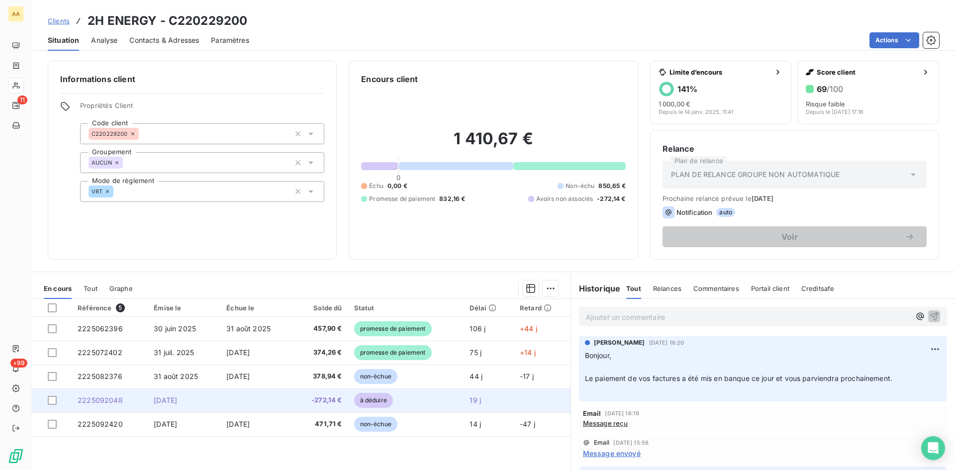
click at [177, 399] on span "[DATE]" at bounding box center [165, 400] width 23 height 8
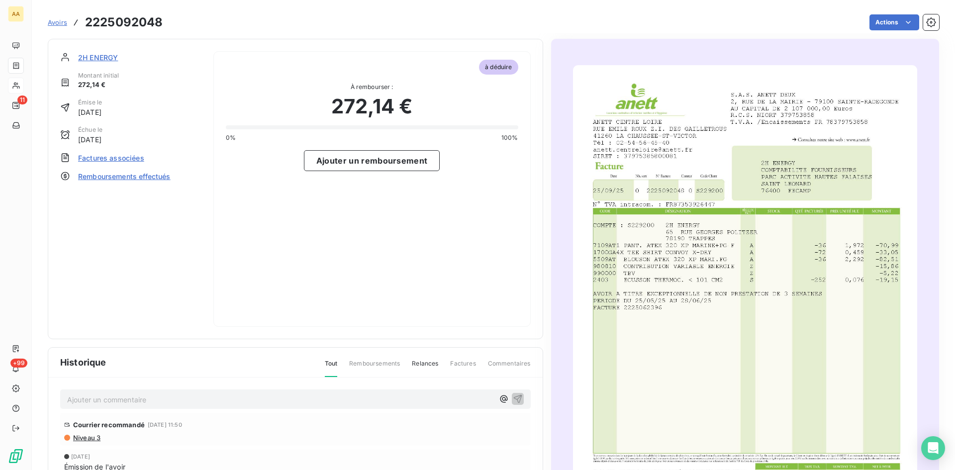
drag, startPoint x: 389, startPoint y: 257, endPoint x: 242, endPoint y: 166, distance: 172.5
click at [388, 256] on div "à déduire À rembourser : 272,14 € 0% 100% Ajouter un remboursement" at bounding box center [371, 189] width 317 height 276
click at [94, 55] on span "2H ENERGY" at bounding box center [98, 57] width 40 height 10
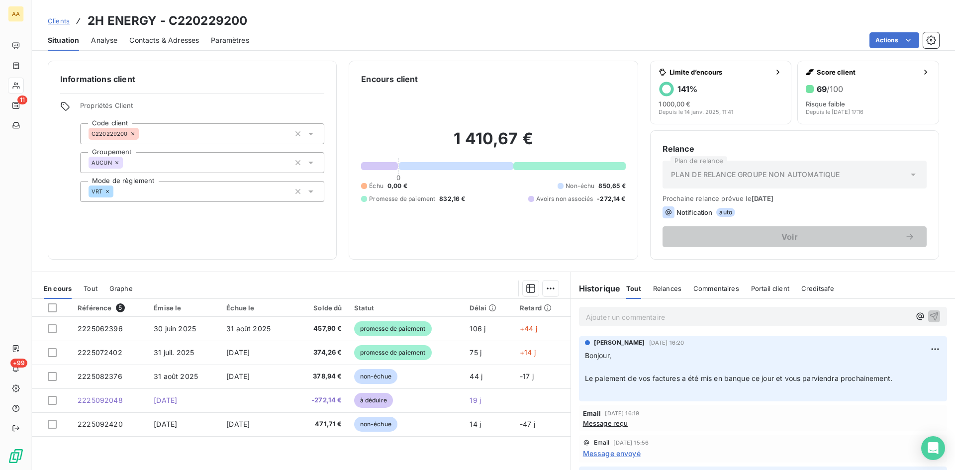
click at [616, 313] on p "Ajouter un commentaire ﻿" at bounding box center [748, 317] width 324 height 12
click at [929, 317] on icon "button" at bounding box center [934, 316] width 10 height 10
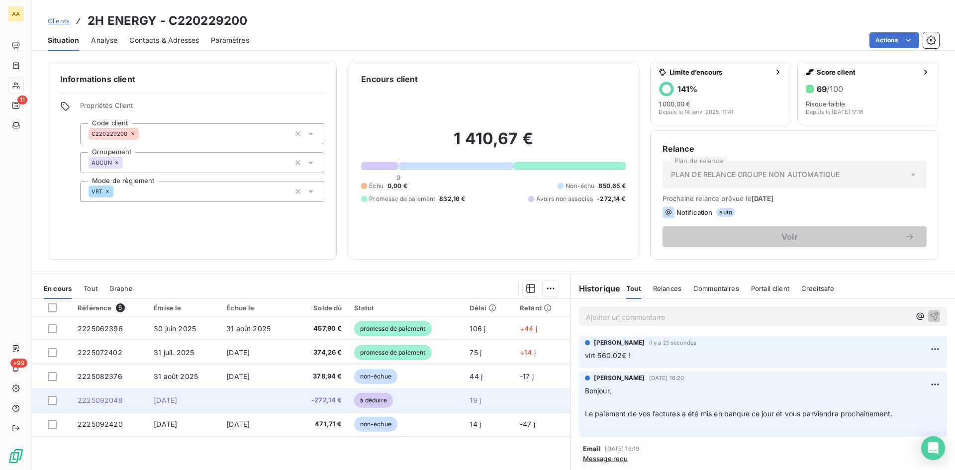
click at [103, 398] on span "2225092048" at bounding box center [100, 400] width 45 height 8
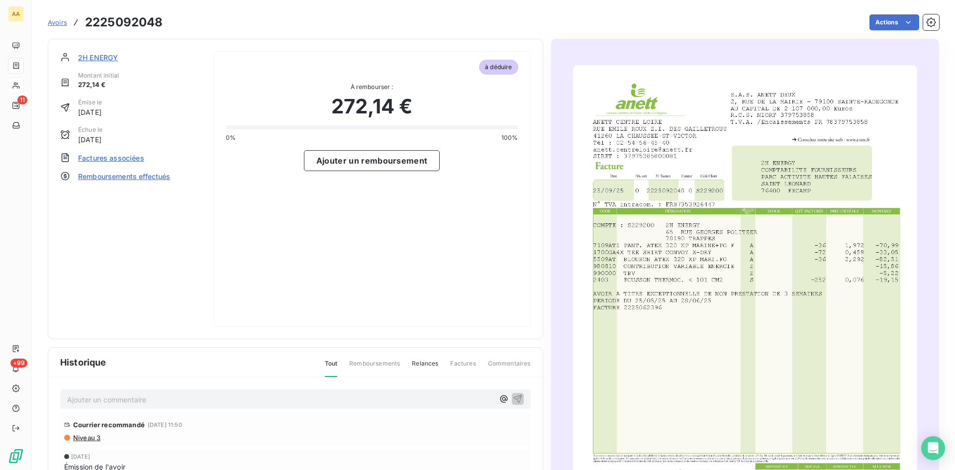
click at [124, 157] on span "Factures associées" at bounding box center [111, 158] width 66 height 10
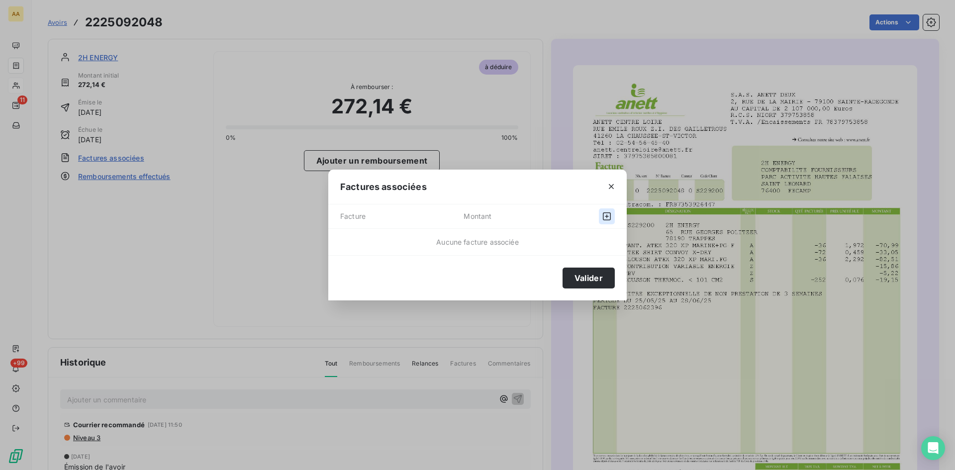
click at [606, 211] on icon "button" at bounding box center [607, 216] width 10 height 10
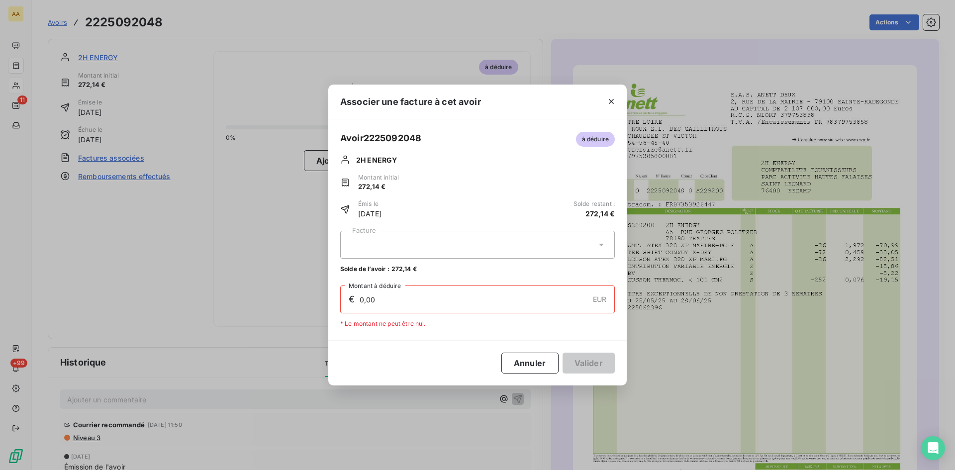
click at [604, 246] on icon at bounding box center [602, 245] width 10 height 10
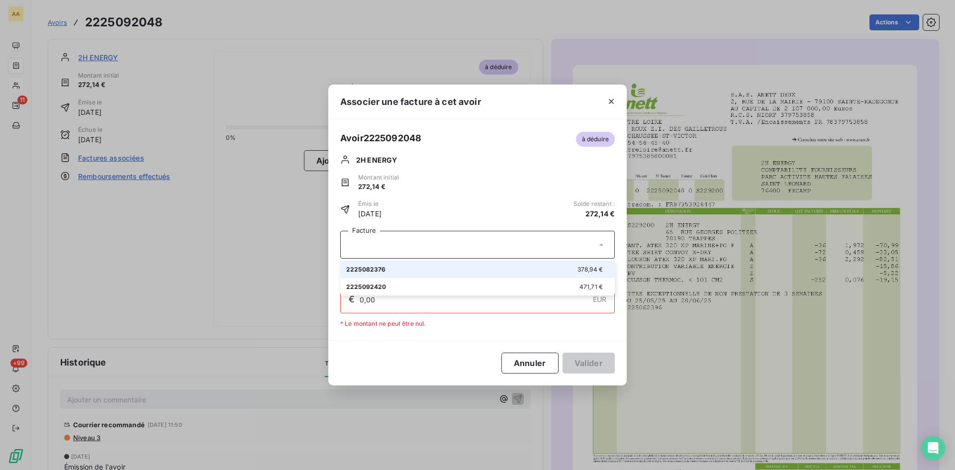
click at [565, 267] on div "2225082376 378,94 €" at bounding box center [477, 269] width 263 height 9
type input "272,14"
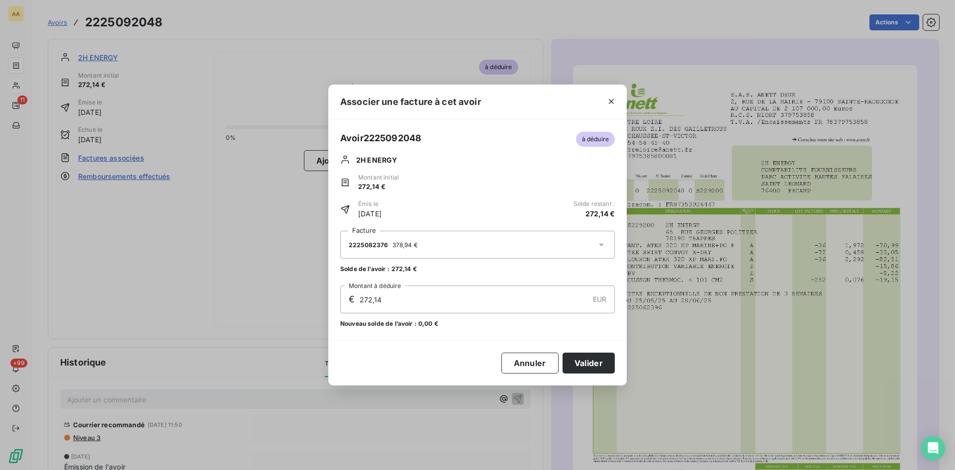
click at [600, 244] on icon at bounding box center [602, 245] width 10 height 10
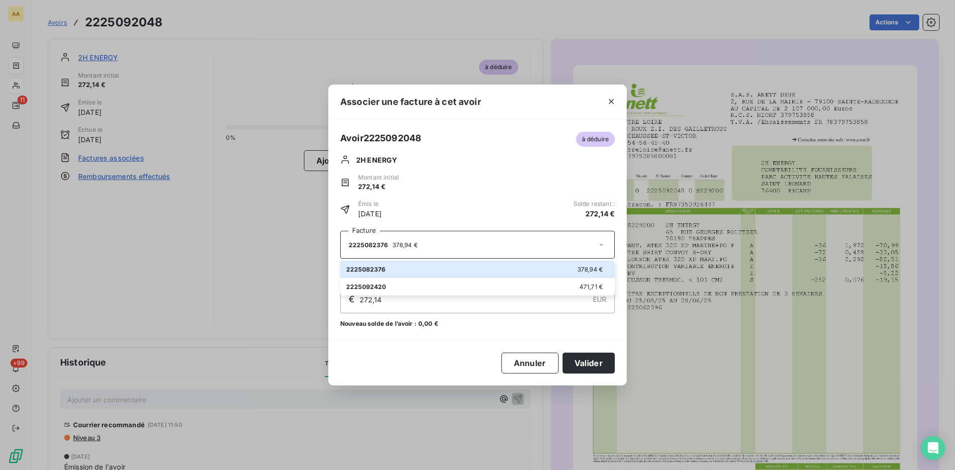
click at [259, 281] on div "Associer une facture à cet avoir Avoir 2225092048 à déduire 2H ENERGY Montant i…" at bounding box center [477, 235] width 955 height 470
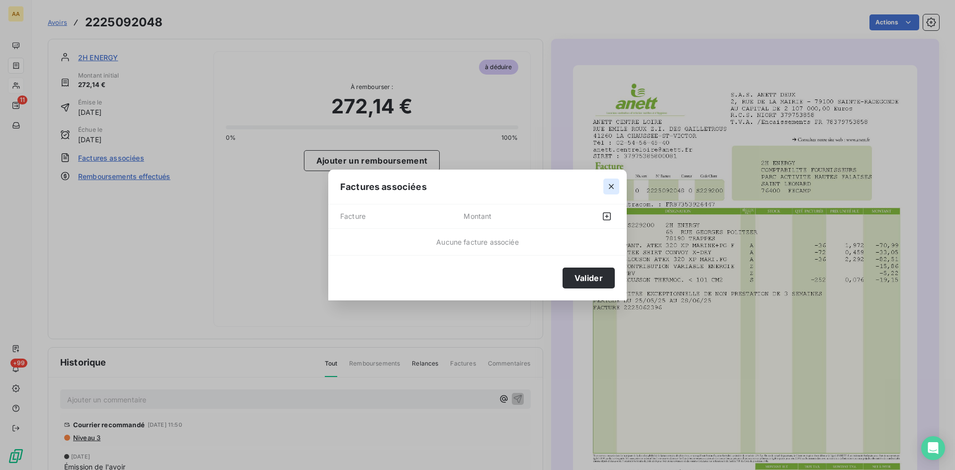
click at [614, 187] on icon "button" at bounding box center [611, 187] width 10 height 10
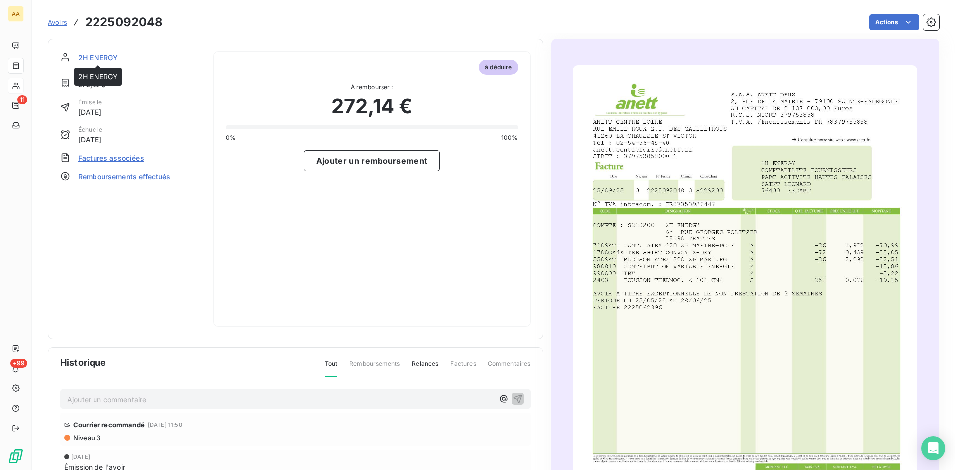
click at [105, 59] on span "2H ENERGY" at bounding box center [98, 57] width 40 height 10
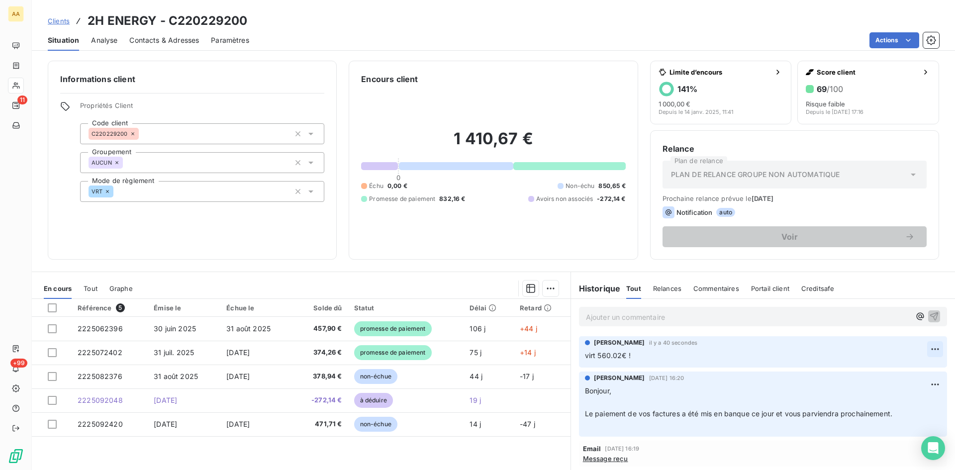
click at [921, 348] on html "AA 11 +99 Clients 2H ENERGY - C220229200 Situation Analyse Contacts & Adresses …" at bounding box center [477, 235] width 955 height 470
click at [894, 369] on div "Editer" at bounding box center [897, 371] width 56 height 16
click at [626, 353] on p "virt 560.02€ !" at bounding box center [756, 355] width 342 height 11
click at [580, 356] on div "[PERSON_NAME] il y a 59 secondes virt 560.02€ ! facture 0623966 + 072402 + avoi…" at bounding box center [763, 351] width 368 height 31
click at [930, 356] on icon "button" at bounding box center [935, 355] width 10 height 10
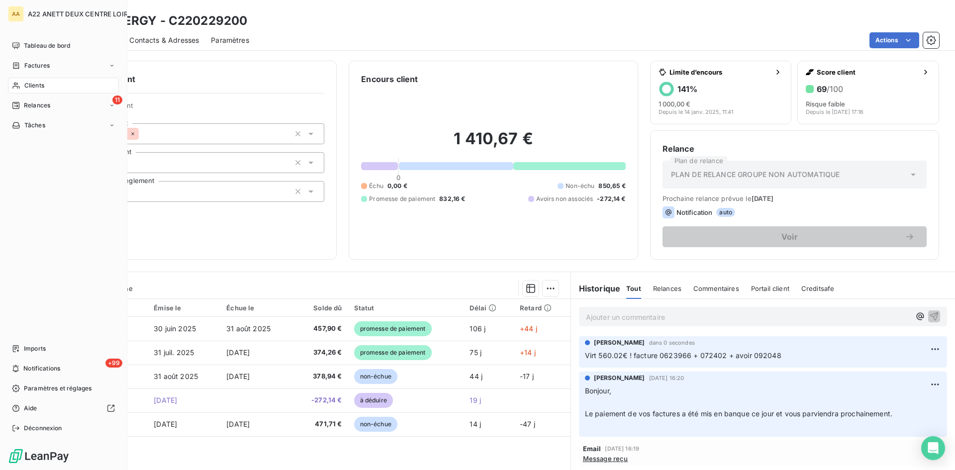
click at [34, 61] on span "Factures" at bounding box center [36, 65] width 25 height 9
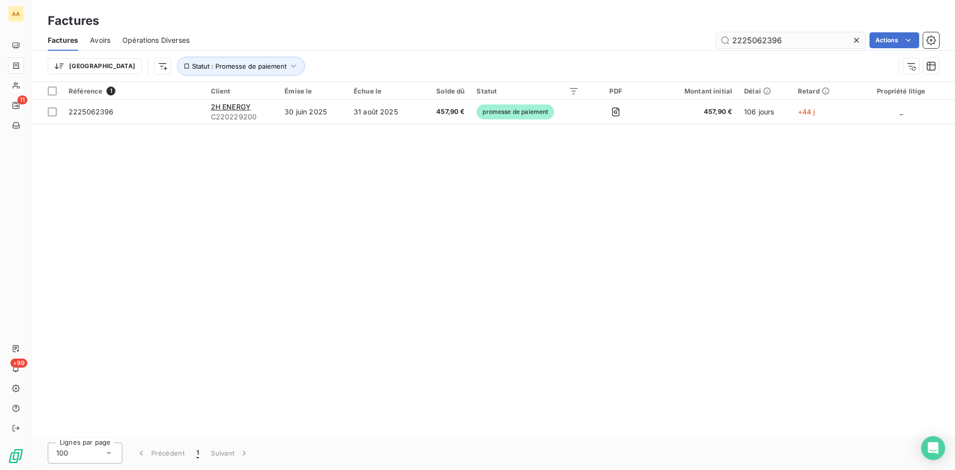
drag, startPoint x: 785, startPoint y: 43, endPoint x: 757, endPoint y: 41, distance: 27.5
click at [757, 41] on input "2225062396" at bounding box center [790, 40] width 149 height 16
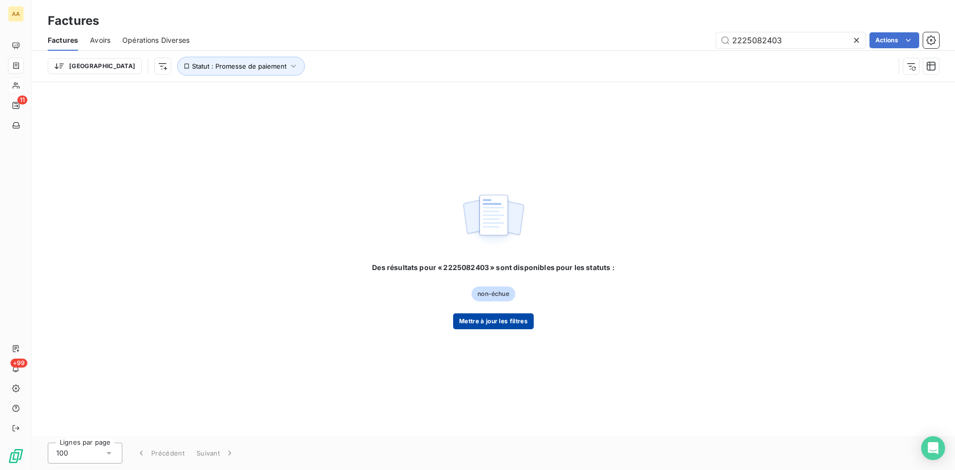
type input "2225082403"
click at [486, 318] on button "Mettre à jour les filtres" at bounding box center [493, 321] width 81 height 16
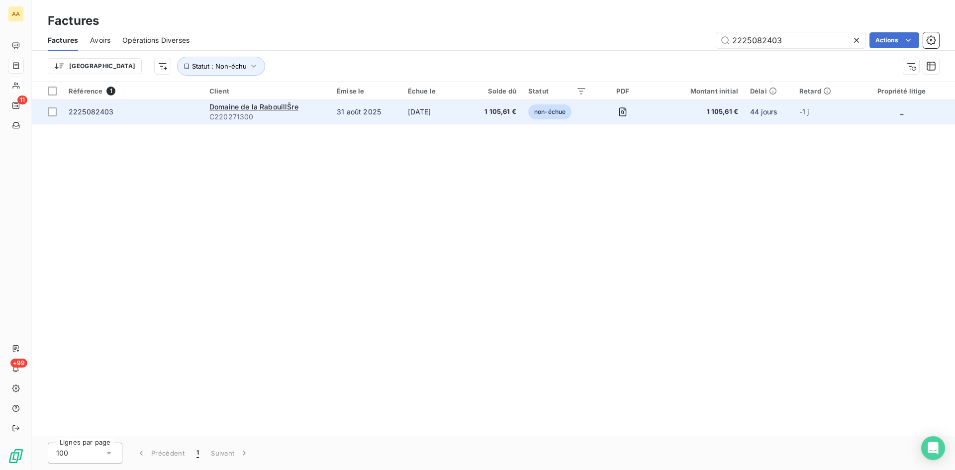
click at [255, 118] on span "C220271300" at bounding box center [266, 117] width 115 height 10
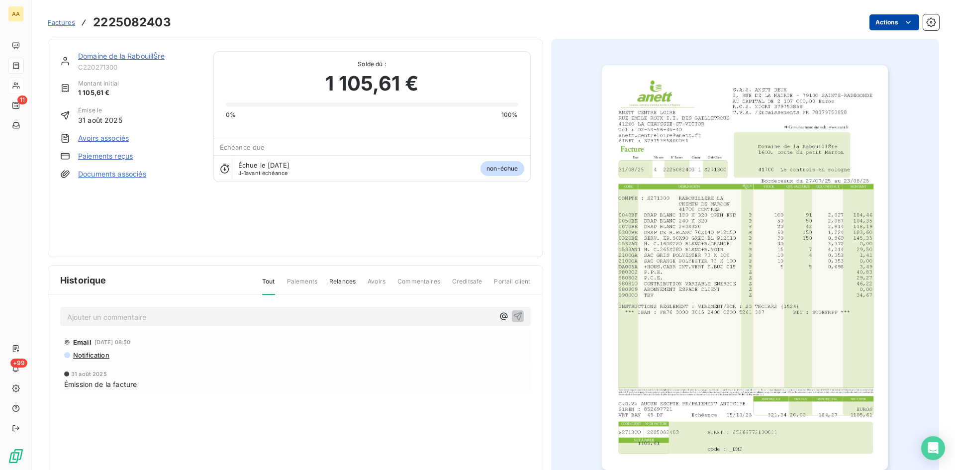
click at [891, 25] on html "AA 11 +99 Factures 2225082403 Actions Domaine de la RabouillŠre C220271300 Mont…" at bounding box center [477, 235] width 955 height 470
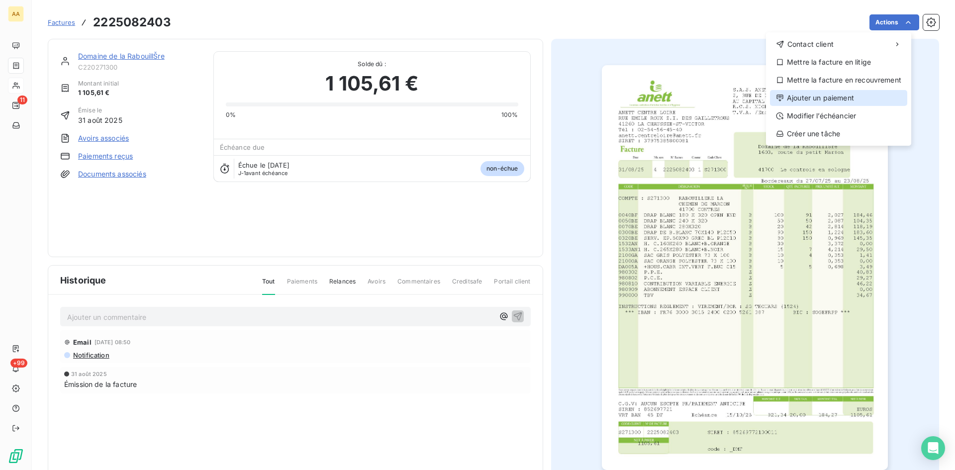
click at [850, 95] on div "Ajouter un paiement" at bounding box center [838, 98] width 137 height 16
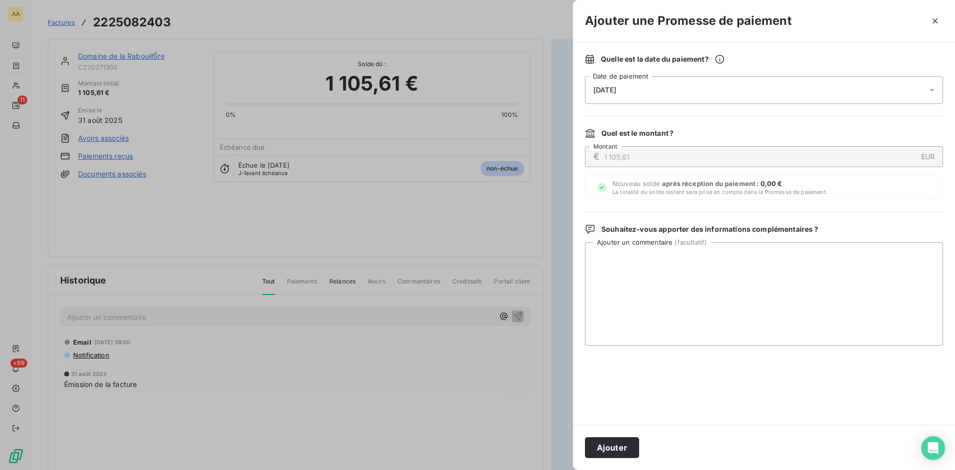
click at [632, 94] on div "[DATE]" at bounding box center [764, 90] width 358 height 28
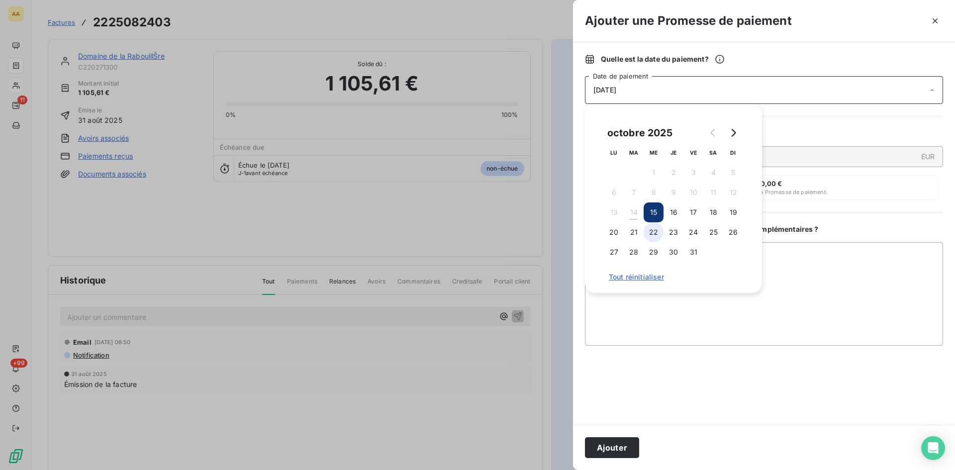
click at [656, 236] on button "22" at bounding box center [654, 232] width 20 height 20
click at [618, 452] on button "Ajouter" at bounding box center [612, 447] width 54 height 21
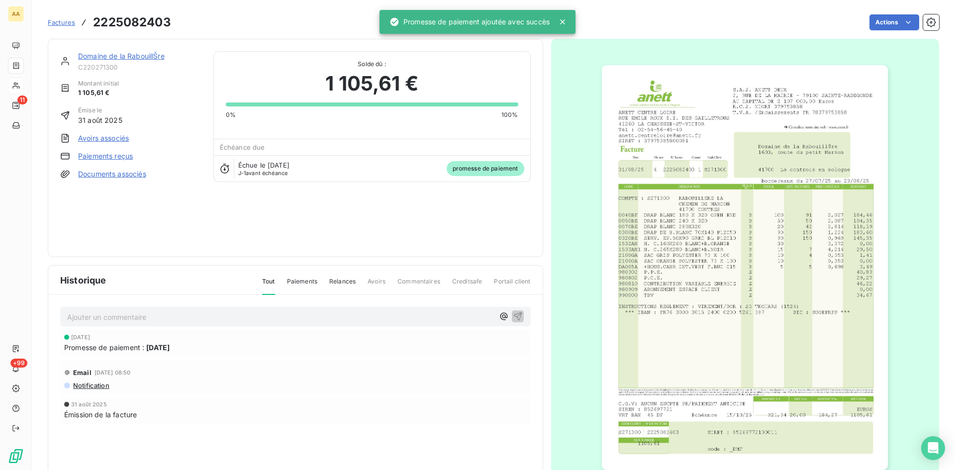
click at [361, 317] on p "Ajouter un commentaire ﻿" at bounding box center [280, 317] width 427 height 12
click at [515, 316] on icon "button" at bounding box center [518, 316] width 10 height 10
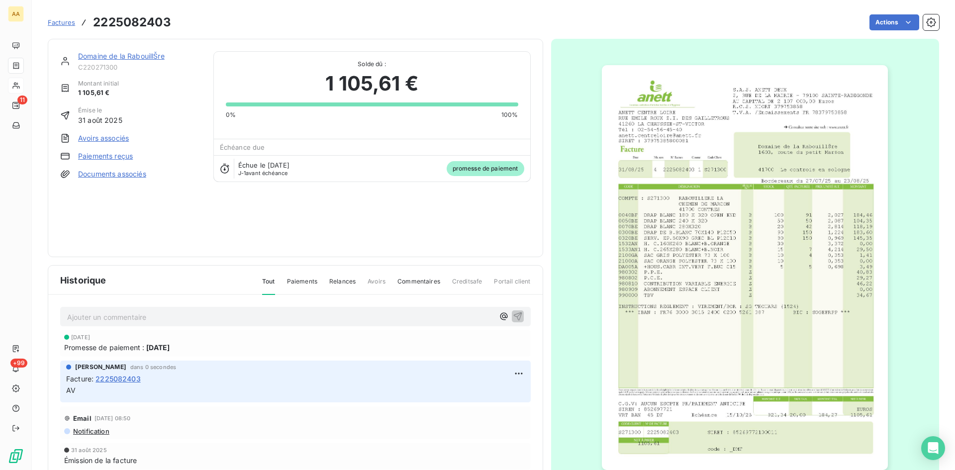
click at [99, 58] on link "Domaine de la RabouillŠre" at bounding box center [121, 56] width 87 height 8
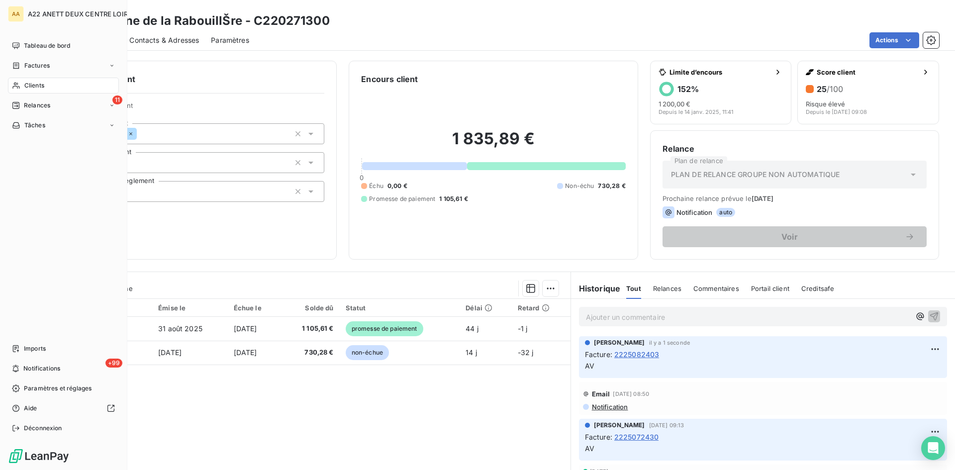
click at [23, 85] on div "Clients" at bounding box center [63, 86] width 111 height 16
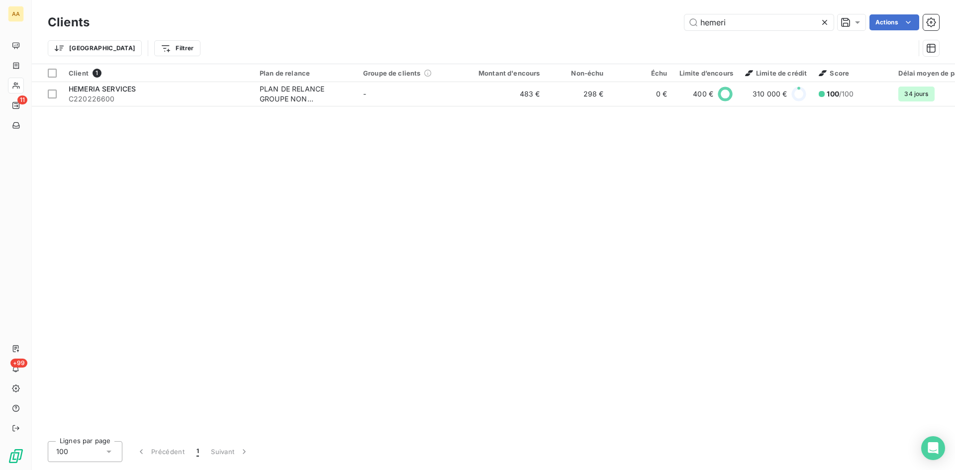
drag, startPoint x: 729, startPoint y: 24, endPoint x: 644, endPoint y: 25, distance: 85.1
click at [644, 25] on div "hemeri Actions" at bounding box center [520, 22] width 838 height 16
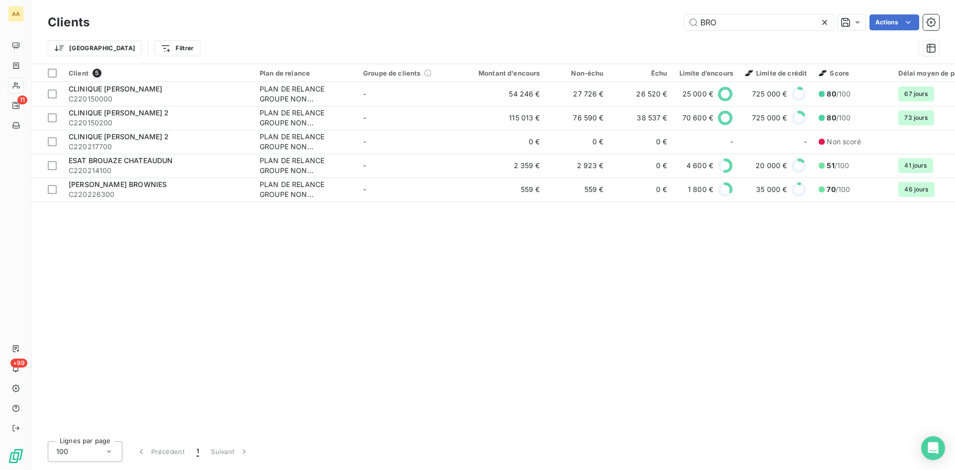
drag, startPoint x: 696, startPoint y: 23, endPoint x: 657, endPoint y: 27, distance: 38.5
click at [658, 26] on div "BRO Actions" at bounding box center [520, 22] width 838 height 16
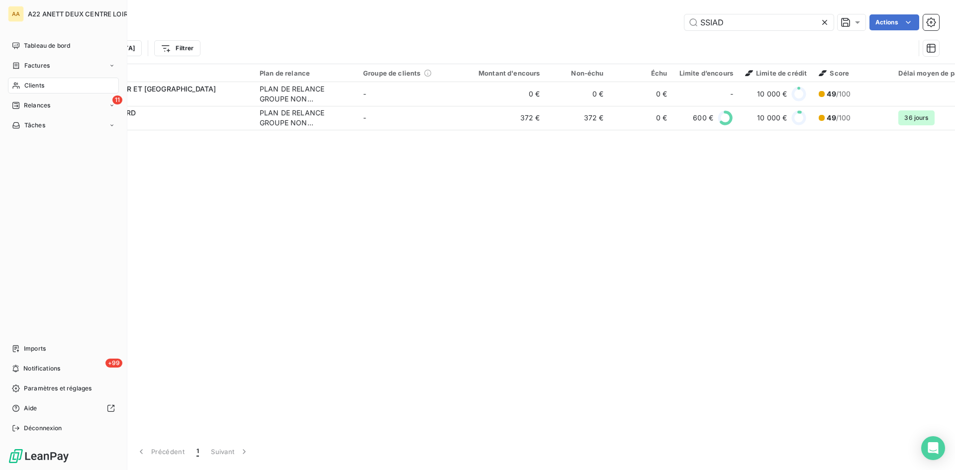
click at [34, 86] on span "Clients" at bounding box center [34, 85] width 20 height 9
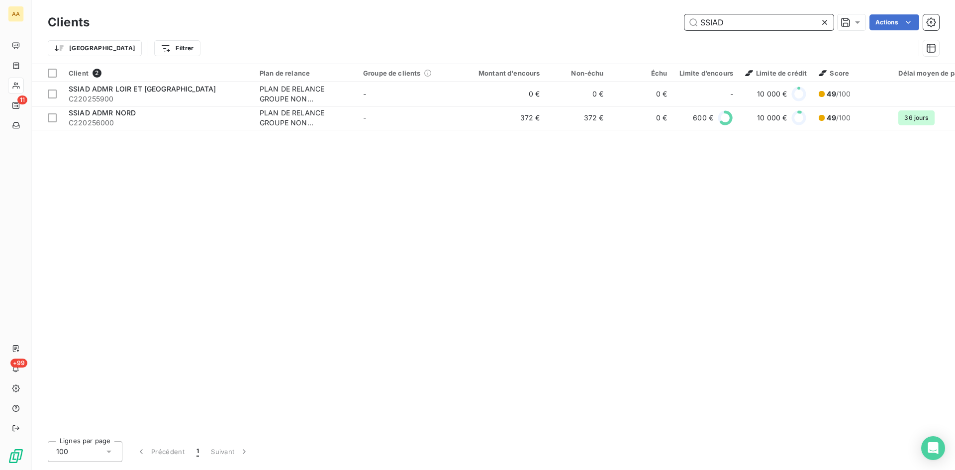
drag, startPoint x: 727, startPoint y: 22, endPoint x: 650, endPoint y: 22, distance: 77.6
click at [650, 22] on div "SSIAD Actions" at bounding box center [520, 22] width 838 height 16
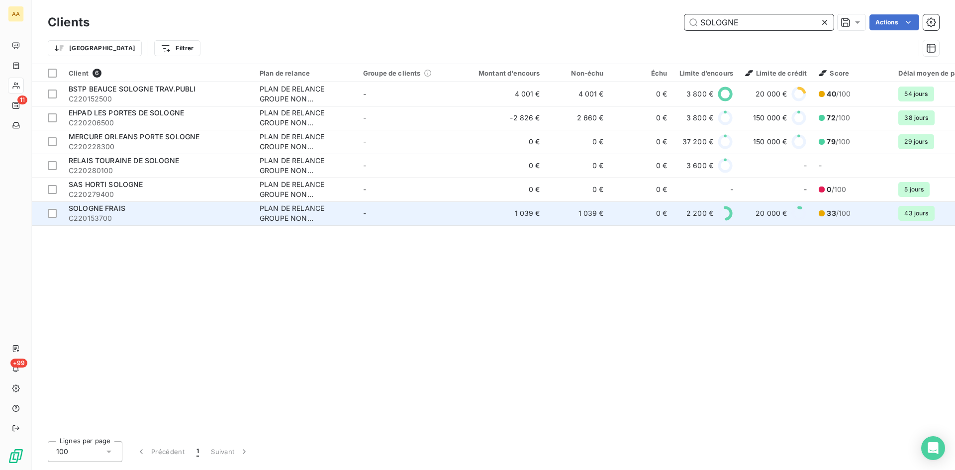
type input "SOLOGNE"
click at [282, 206] on div "PLAN DE RELANCE GROUPE NON AUTOMATIQUE" at bounding box center [306, 213] width 92 height 20
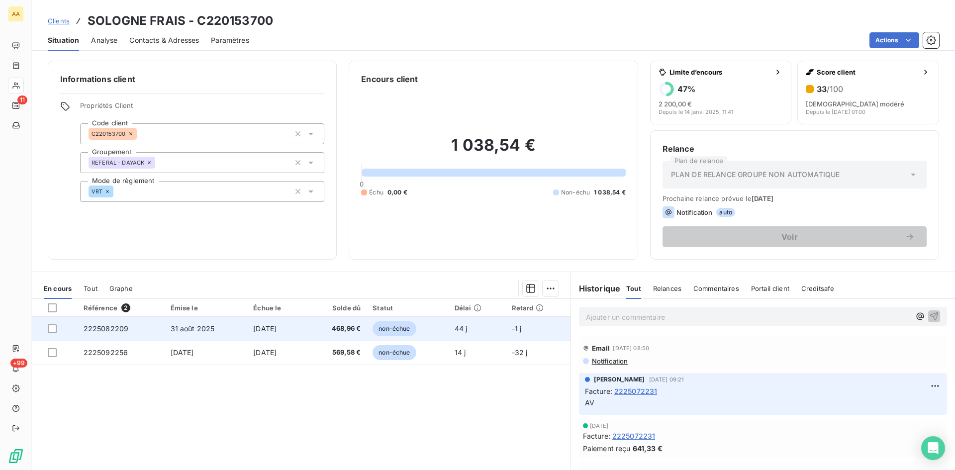
click at [105, 327] on span "2225082209" at bounding box center [106, 328] width 45 height 8
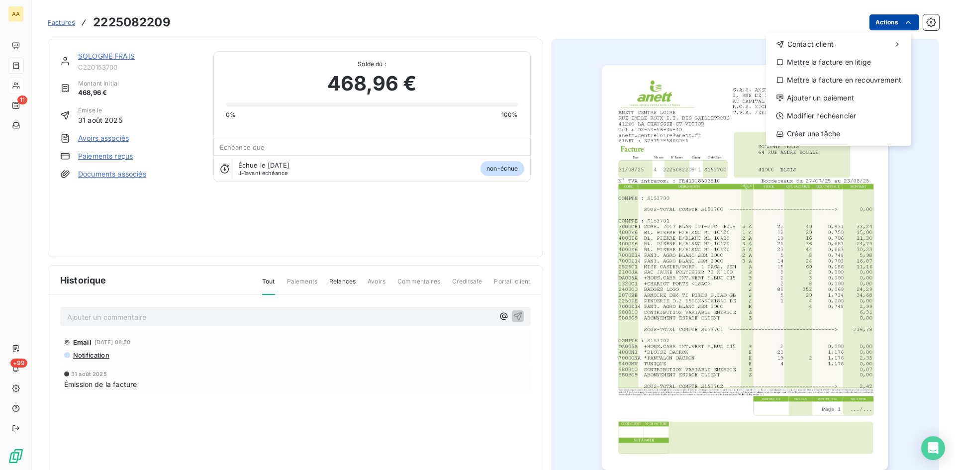
click at [869, 23] on html "AA 11 +99 Factures [PHONE_NUMBER] Actions Contact client Mettre la facture en l…" at bounding box center [477, 235] width 955 height 470
click at [804, 94] on div "Ajouter un paiement" at bounding box center [838, 98] width 137 height 16
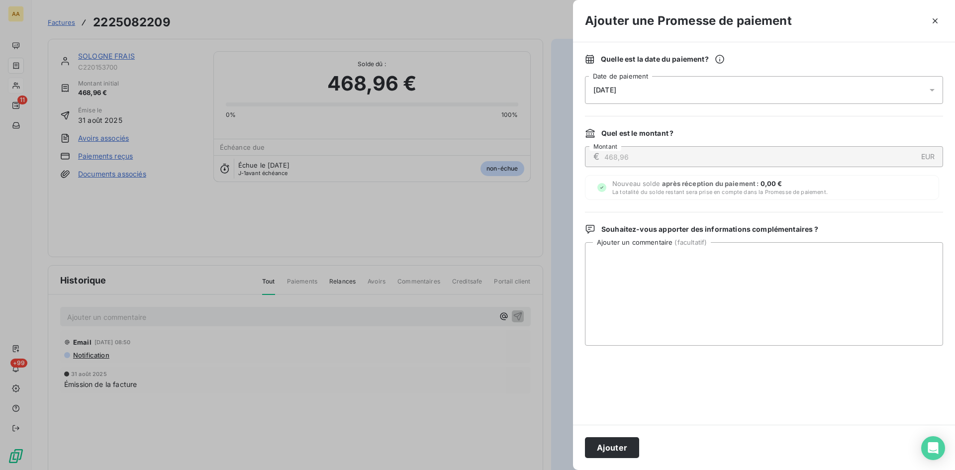
click at [643, 78] on div "[DATE]" at bounding box center [764, 90] width 358 height 28
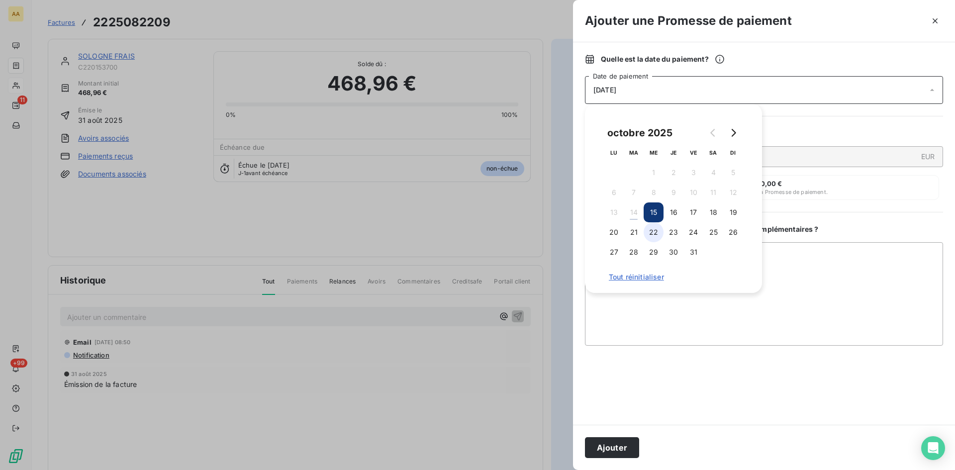
click at [650, 234] on button "22" at bounding box center [654, 232] width 20 height 20
click at [619, 448] on button "Ajouter" at bounding box center [612, 447] width 54 height 21
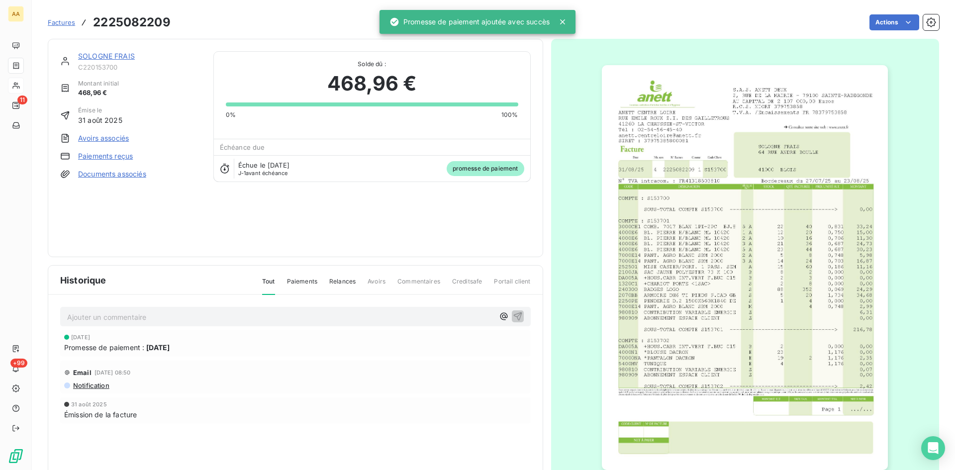
click at [375, 321] on p "Ajouter un commentaire ﻿" at bounding box center [280, 317] width 427 height 12
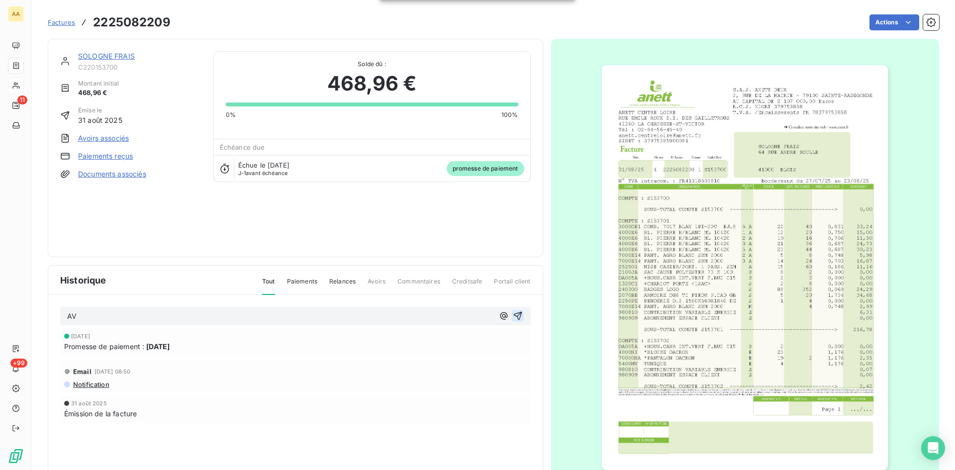
click at [514, 313] on icon "button" at bounding box center [517, 316] width 8 height 8
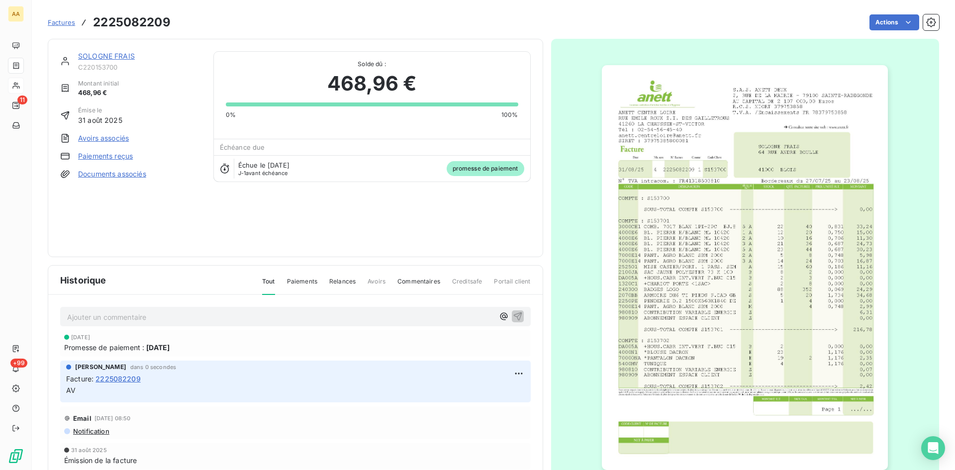
click at [112, 56] on link "SOLOGNE FRAIS" at bounding box center [106, 56] width 57 height 8
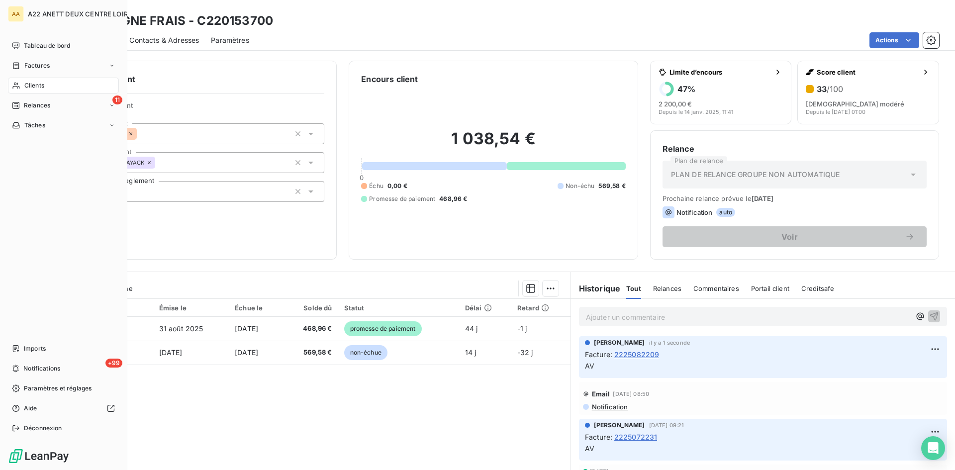
drag, startPoint x: 37, startPoint y: 82, endPoint x: 46, endPoint y: 81, distance: 9.5
click at [36, 82] on span "Clients" at bounding box center [34, 85] width 20 height 9
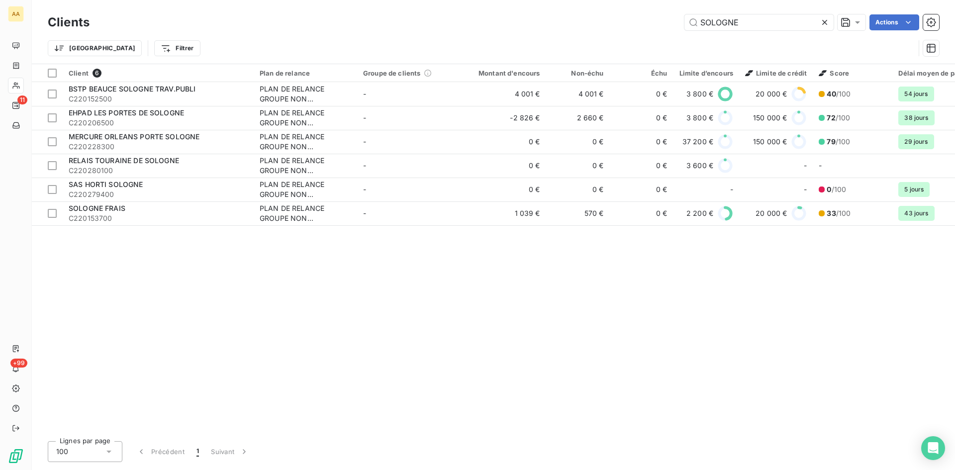
drag, startPoint x: 740, startPoint y: 27, endPoint x: 643, endPoint y: 14, distance: 97.8
click at [643, 14] on div "SOLOGNE Actions" at bounding box center [520, 22] width 838 height 16
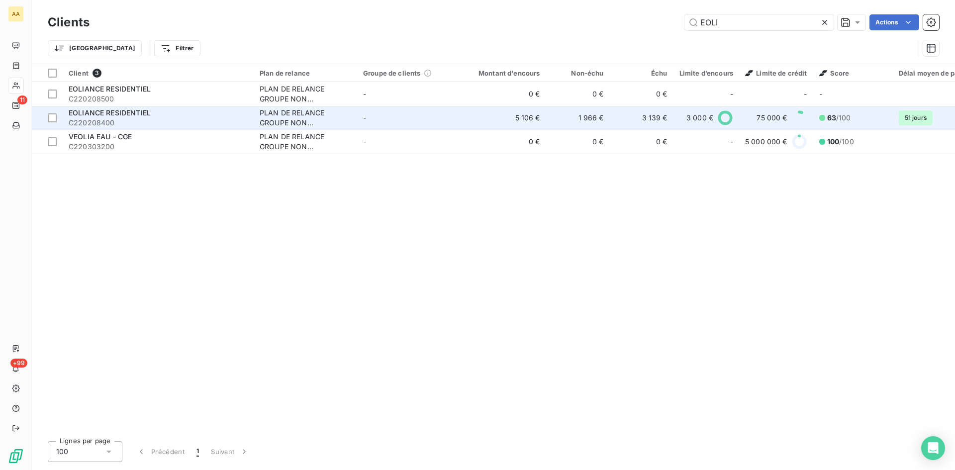
type input "EOLI"
click at [290, 117] on div "PLAN DE RELANCE GROUPE NON AUTOMATIQUE" at bounding box center [306, 118] width 92 height 20
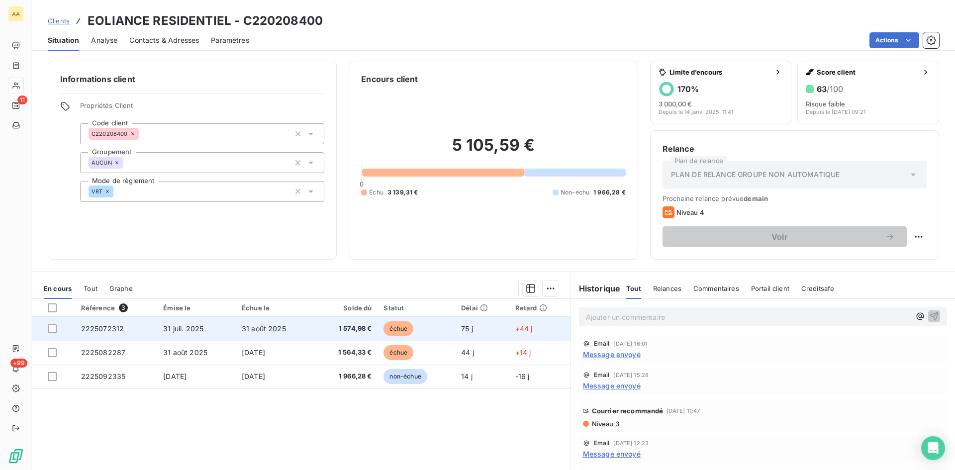
click at [111, 328] on span "2225072312" at bounding box center [102, 328] width 43 height 8
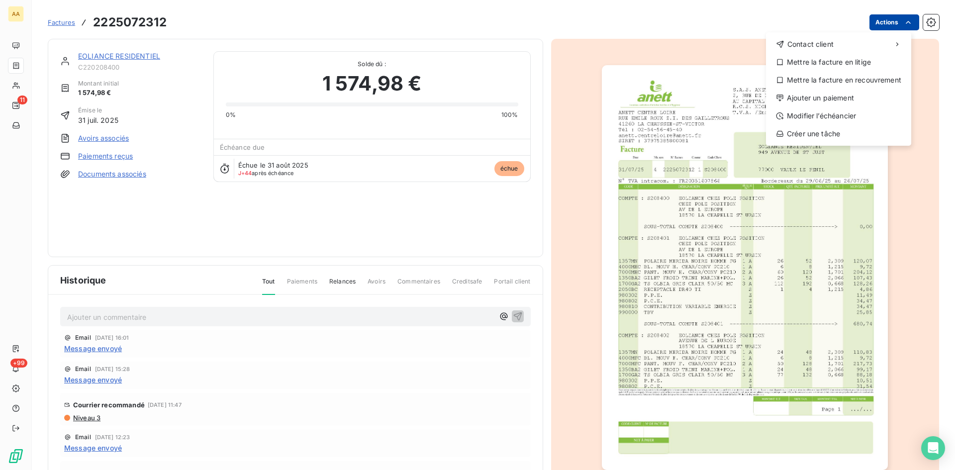
click at [877, 18] on html "AA 11 +99 Factures [PHONE_NUMBER] Actions Contact client Mettre la facture en l…" at bounding box center [477, 235] width 955 height 470
click at [820, 93] on div "Ajouter un paiement" at bounding box center [838, 98] width 137 height 16
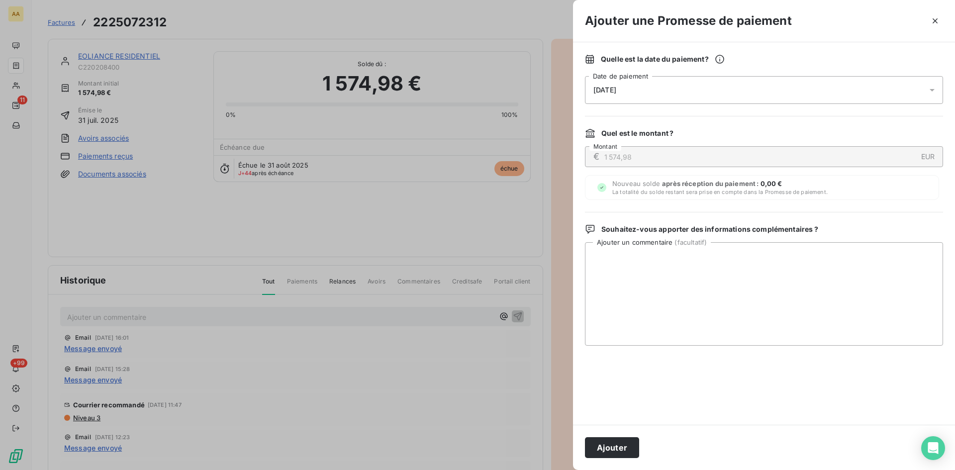
click at [671, 84] on div "[DATE]" at bounding box center [764, 90] width 358 height 28
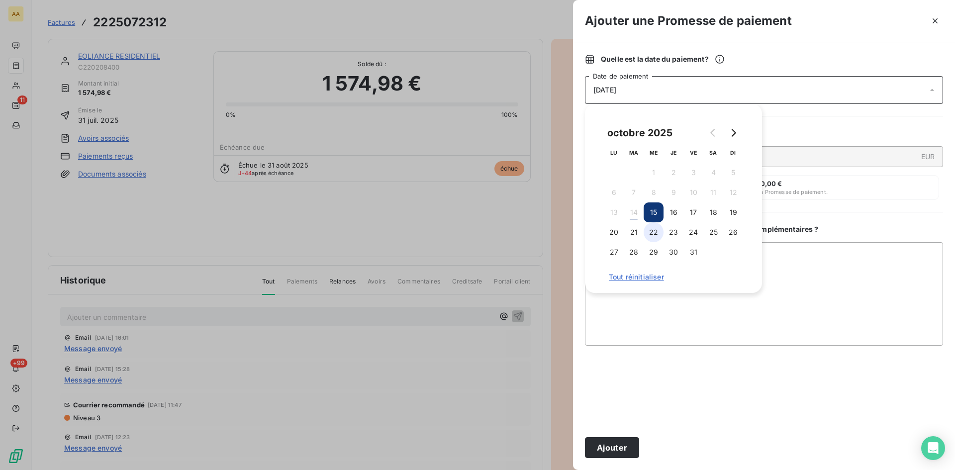
click at [657, 235] on button "22" at bounding box center [654, 232] width 20 height 20
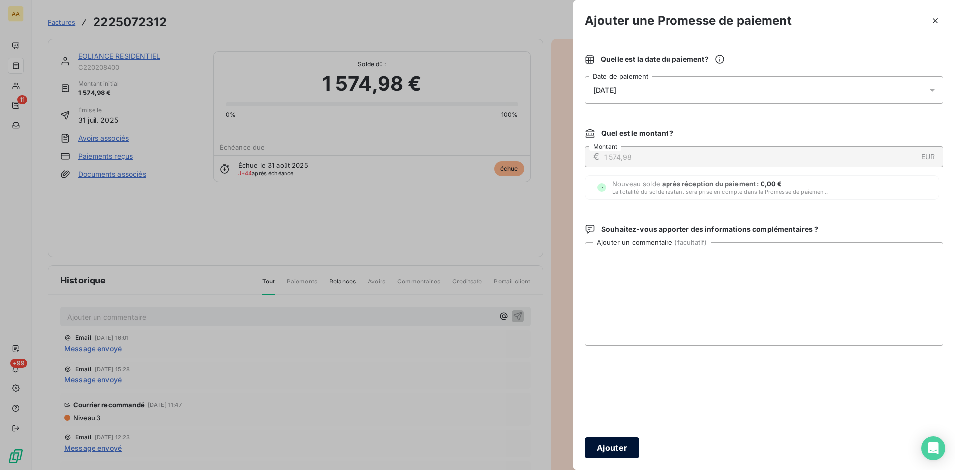
click at [596, 447] on button "Ajouter" at bounding box center [612, 447] width 54 height 21
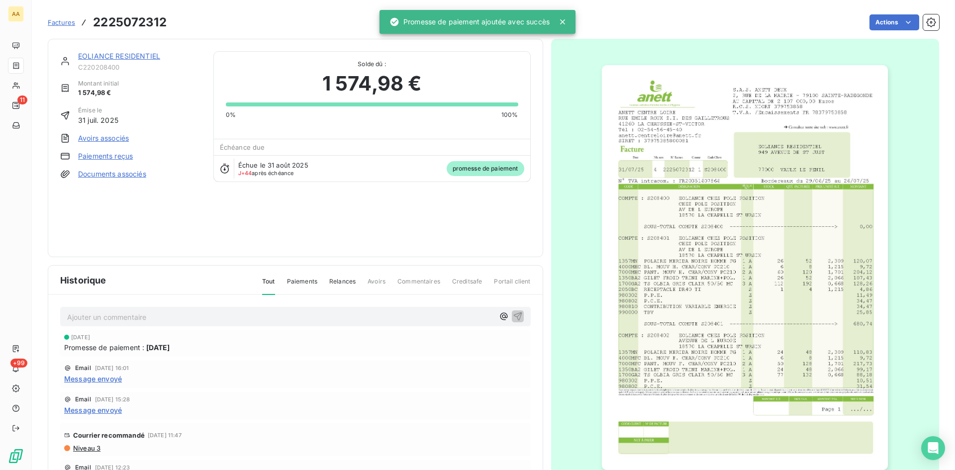
click at [272, 317] on p "Ajouter un commentaire ﻿" at bounding box center [280, 317] width 427 height 12
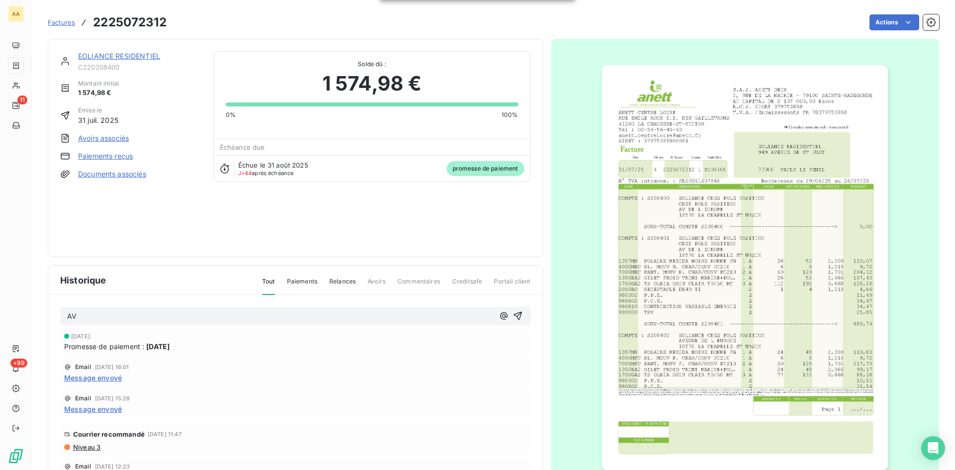
drag, startPoint x: 505, startPoint y: 315, endPoint x: 378, endPoint y: 175, distance: 189.5
click at [513, 314] on icon "button" at bounding box center [518, 316] width 10 height 10
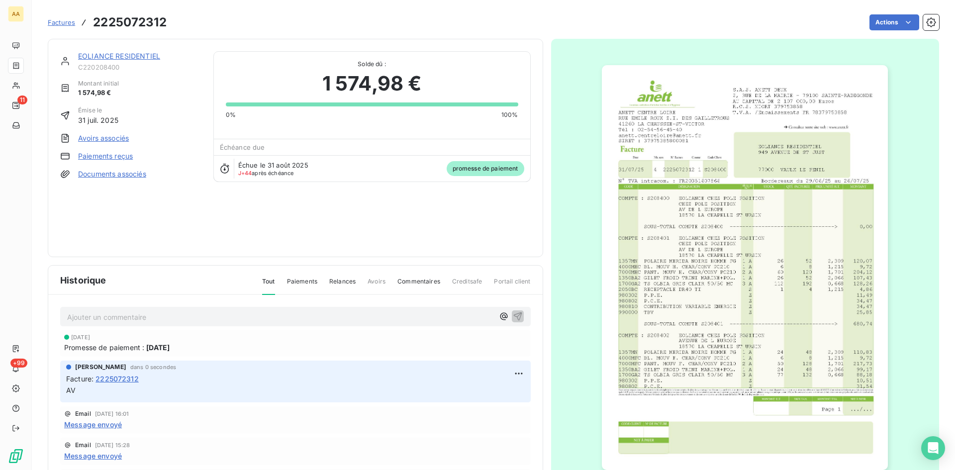
click at [109, 52] on link "EOLIANCE RESIDENTIEL" at bounding box center [119, 56] width 82 height 8
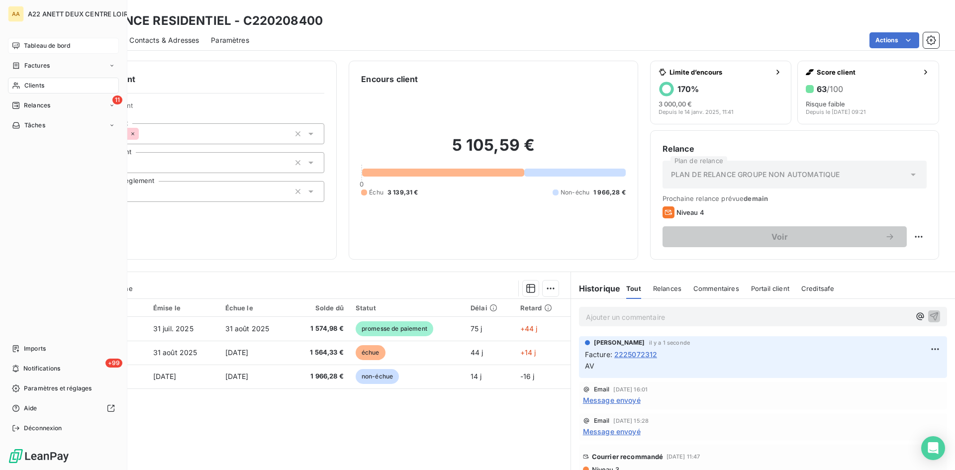
click at [36, 44] on span "Tableau de bord" at bounding box center [47, 45] width 46 height 9
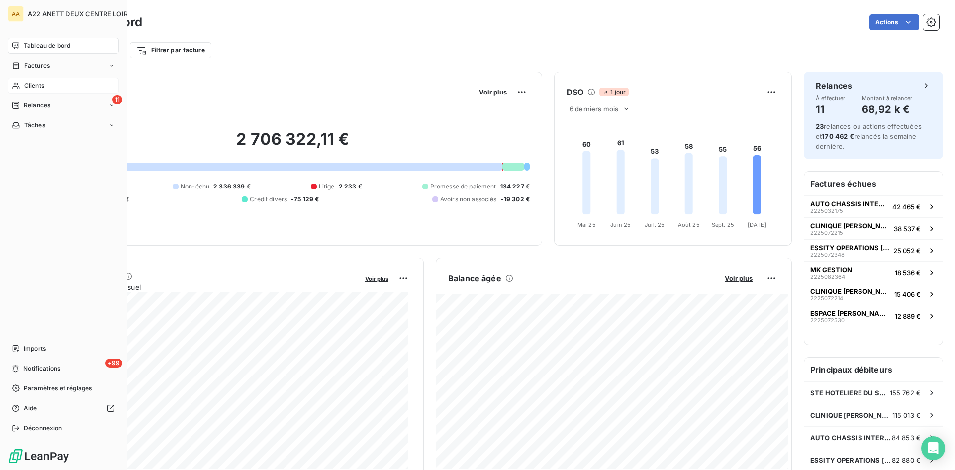
drag, startPoint x: 28, startPoint y: 86, endPoint x: 44, endPoint y: 81, distance: 16.7
click at [28, 86] on span "Clients" at bounding box center [34, 85] width 20 height 9
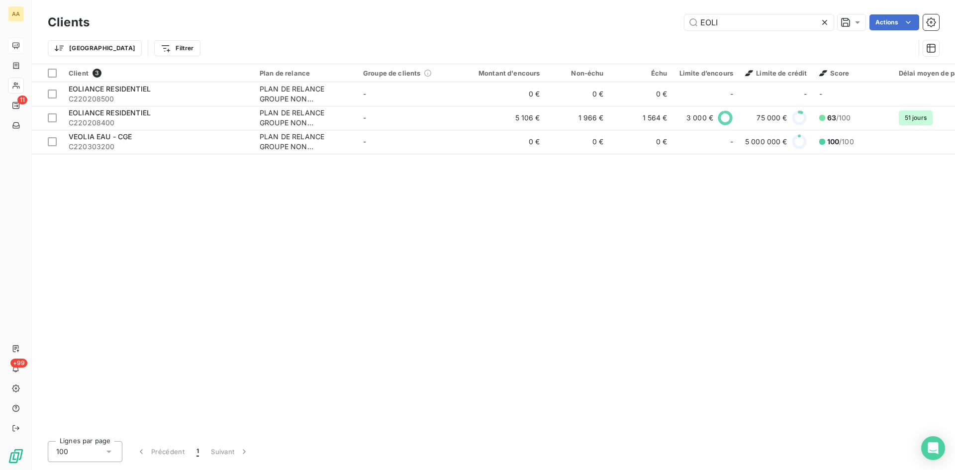
drag, startPoint x: 671, startPoint y: 20, endPoint x: 624, endPoint y: 17, distance: 47.4
click at [624, 17] on div "EOLI Actions" at bounding box center [520, 22] width 838 height 16
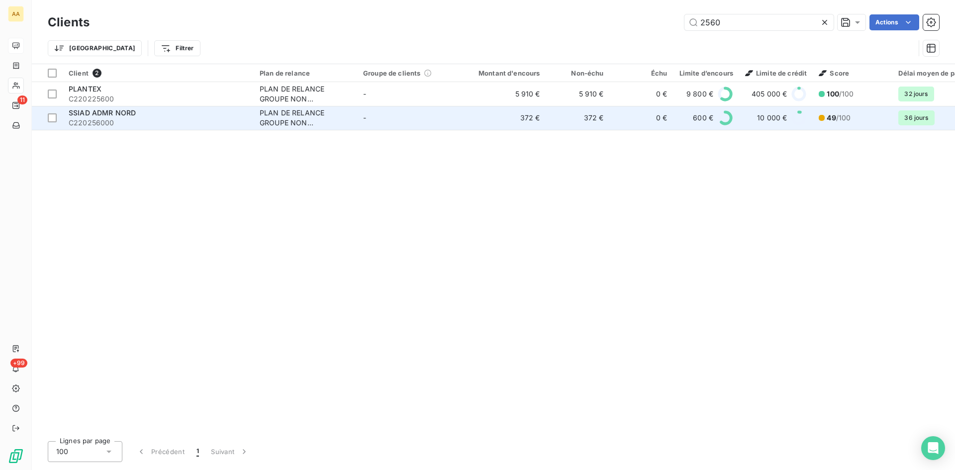
type input "2560"
click at [272, 117] on div "PLAN DE RELANCE GROUPE NON AUTOMATIQUE" at bounding box center [306, 118] width 92 height 20
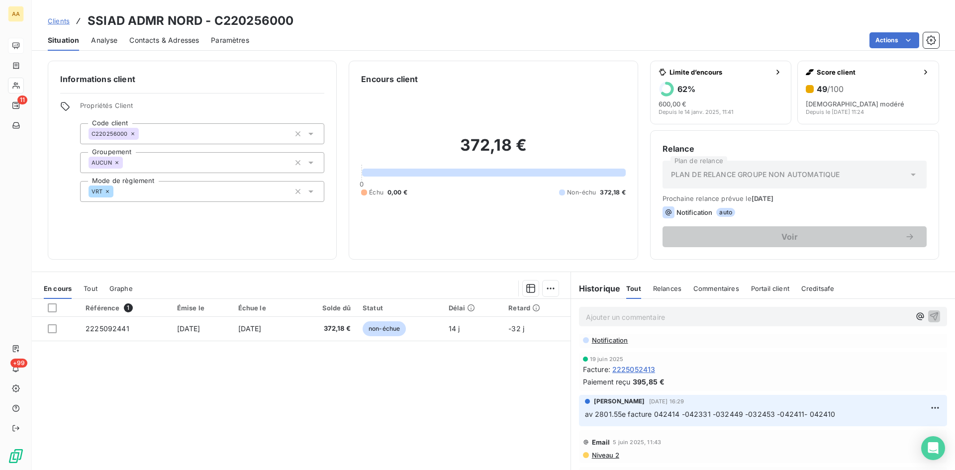
scroll to position [199, 0]
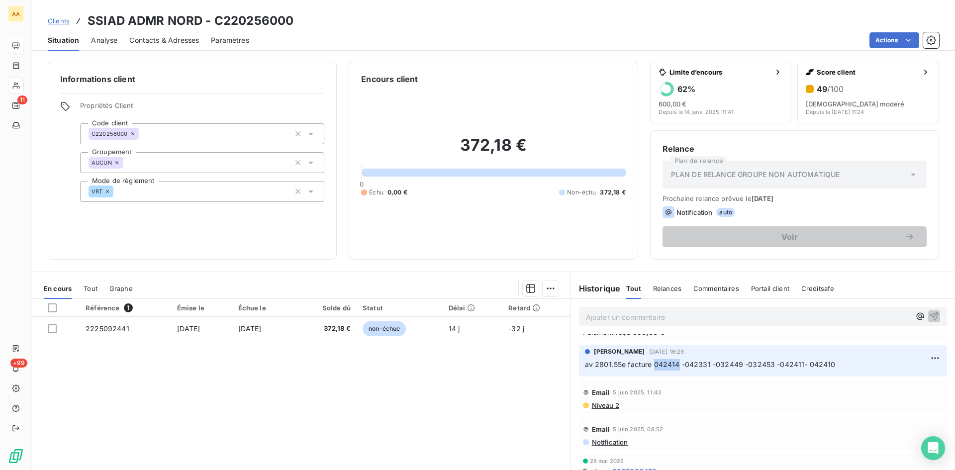
drag, startPoint x: 673, startPoint y: 365, endPoint x: 649, endPoint y: 364, distance: 23.9
click at [649, 364] on span "av 2801.55e facture 042414 -042331 -032449 -032453 -042411- 042410" at bounding box center [710, 364] width 251 height 8
copy span "042414"
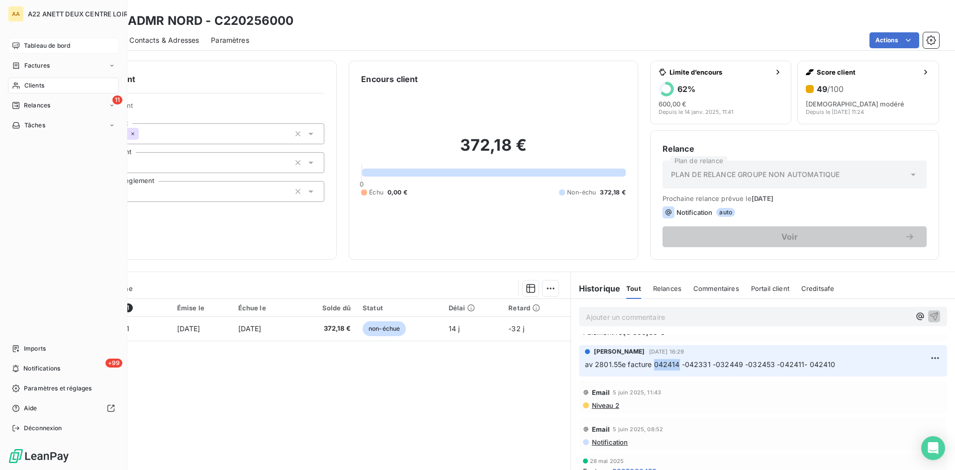
click at [34, 88] on span "Clients" at bounding box center [34, 85] width 20 height 9
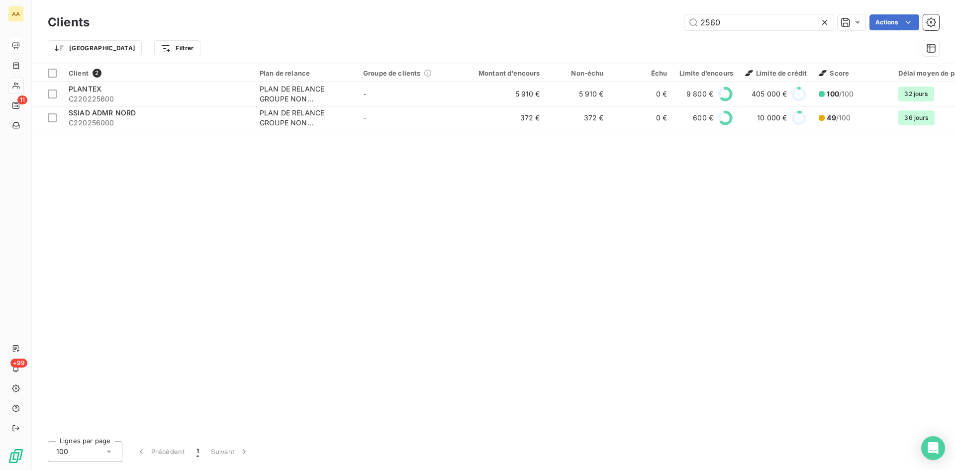
drag, startPoint x: 724, startPoint y: 19, endPoint x: 677, endPoint y: 21, distance: 47.3
click at [678, 21] on div "2560 Actions" at bounding box center [520, 22] width 838 height 16
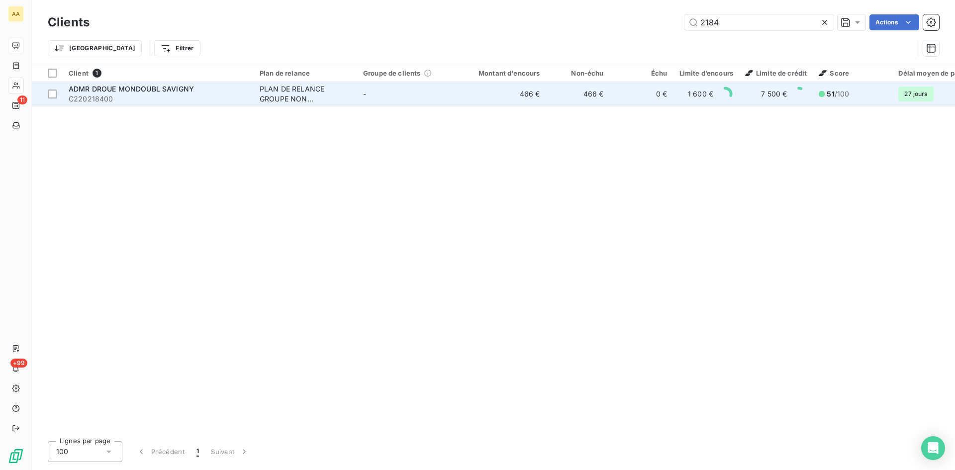
type input "2184"
click at [290, 88] on div "PLAN DE RELANCE GROUPE NON AUTOMATIQUE" at bounding box center [306, 94] width 92 height 20
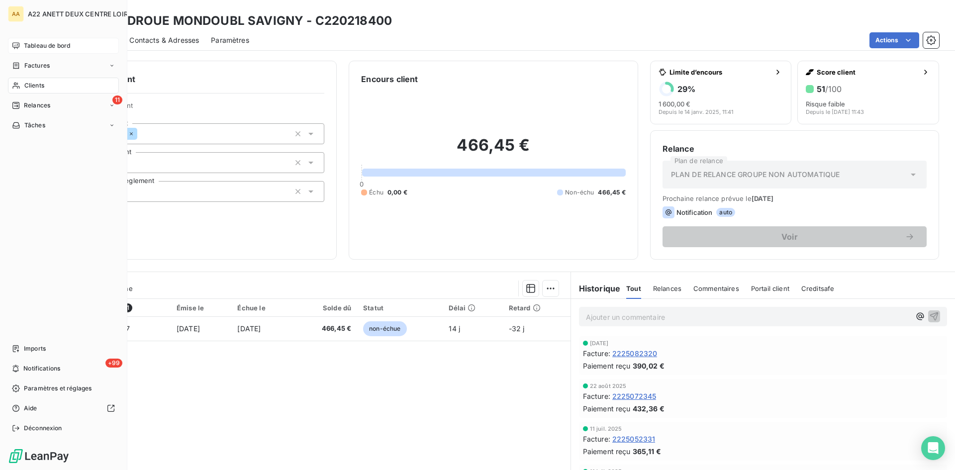
drag, startPoint x: 38, startPoint y: 84, endPoint x: 86, endPoint y: 53, distance: 57.1
click at [37, 84] on span "Clients" at bounding box center [34, 85] width 20 height 9
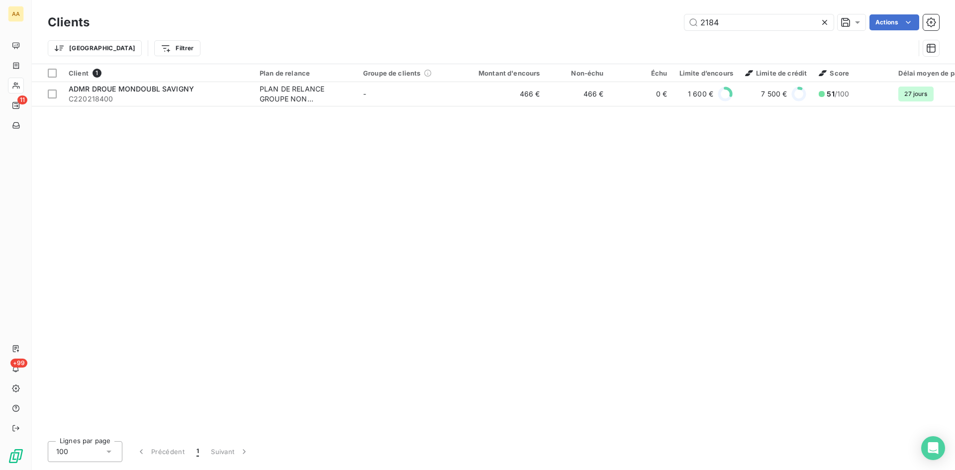
drag, startPoint x: 745, startPoint y: 22, endPoint x: 668, endPoint y: 29, distance: 77.9
click at [669, 28] on div "2184 Actions" at bounding box center [520, 22] width 838 height 16
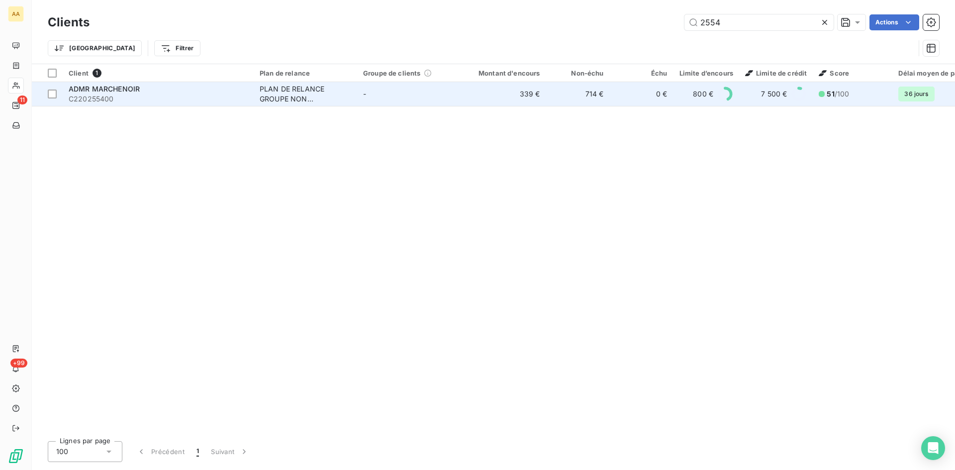
type input "2554"
click at [287, 97] on div "PLAN DE RELANCE GROUPE NON AUTOMATIQUE" at bounding box center [306, 94] width 92 height 20
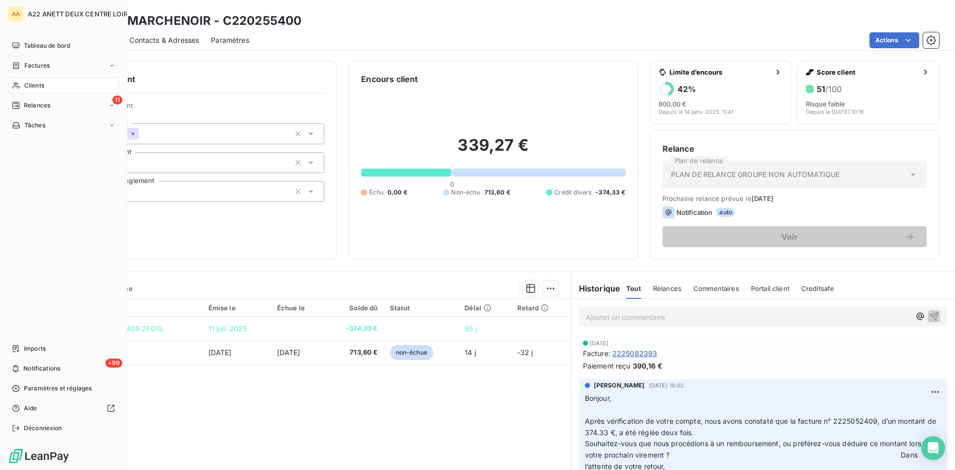
click at [28, 83] on span "Clients" at bounding box center [34, 85] width 20 height 9
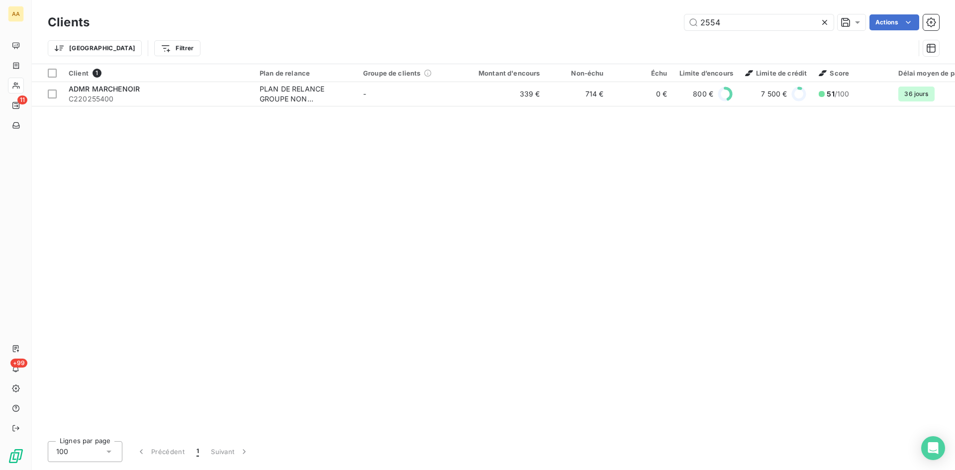
drag, startPoint x: 695, startPoint y: 22, endPoint x: 670, endPoint y: 22, distance: 24.9
click at [671, 22] on div "2554 Actions" at bounding box center [520, 22] width 838 height 16
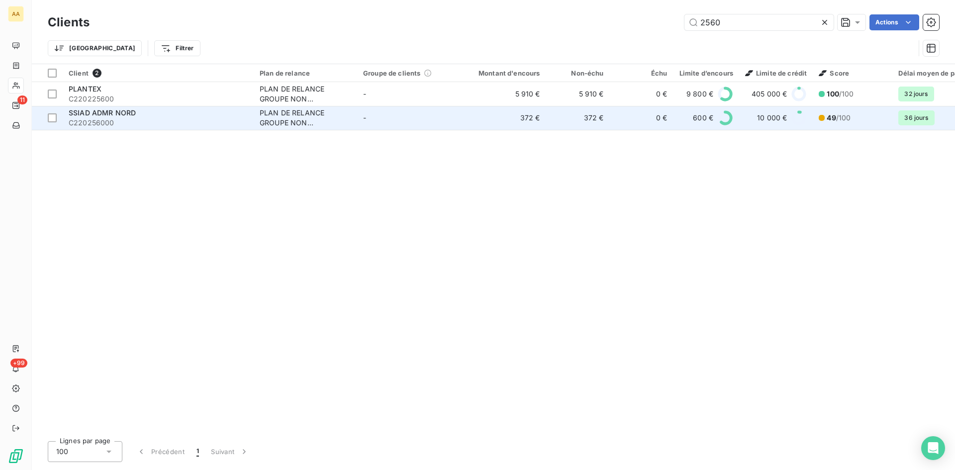
type input "2560"
click at [295, 118] on div "PLAN DE RELANCE GROUPE NON AUTOMATIQUE" at bounding box center [306, 118] width 92 height 20
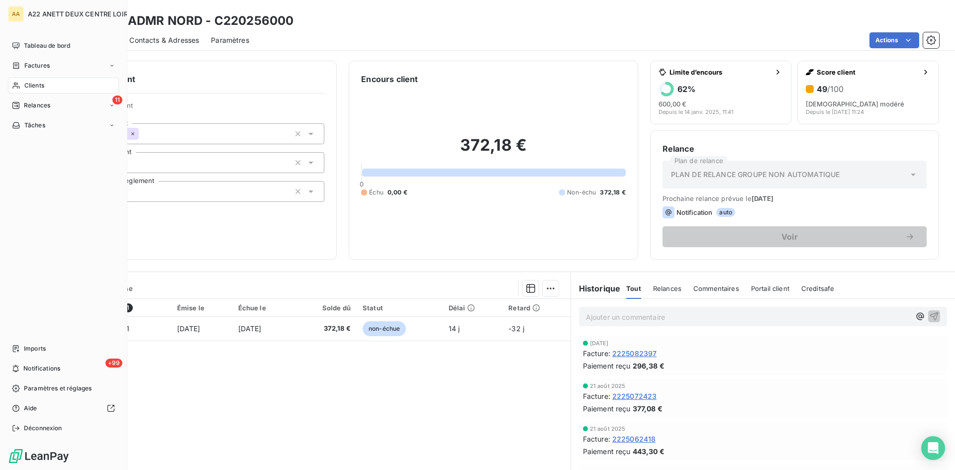
click at [31, 88] on span "Clients" at bounding box center [34, 85] width 20 height 9
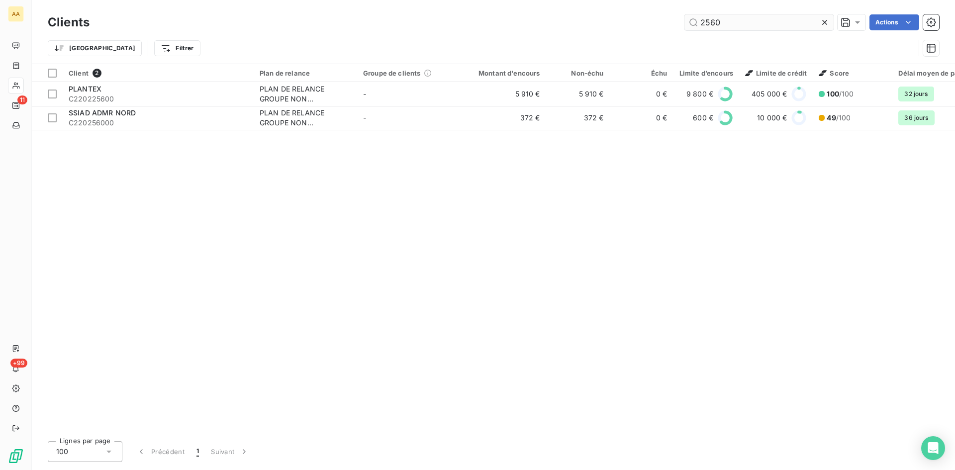
drag, startPoint x: 706, startPoint y: 25, endPoint x: 690, endPoint y: 25, distance: 15.9
click at [690, 25] on input "2560" at bounding box center [759, 22] width 149 height 16
drag, startPoint x: 724, startPoint y: 17, endPoint x: 666, endPoint y: 22, distance: 58.4
click at [666, 22] on div "2560 Actions" at bounding box center [520, 22] width 838 height 16
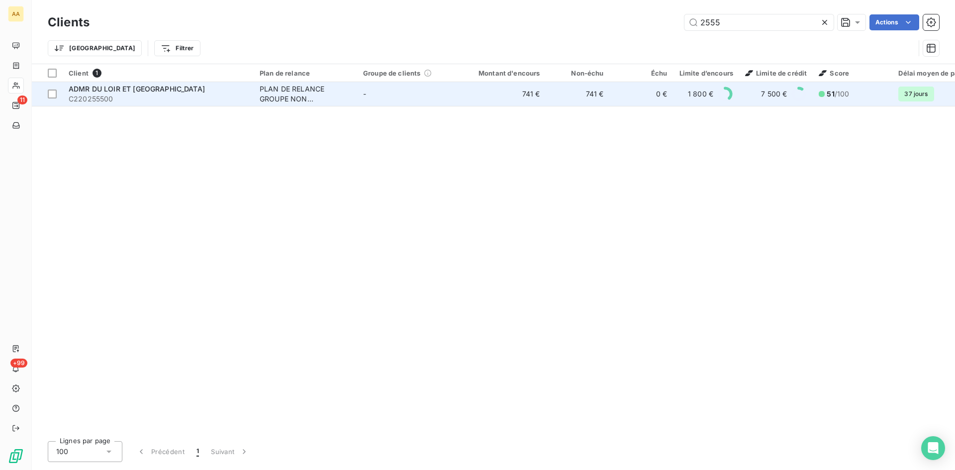
type input "2555"
click at [290, 95] on div "PLAN DE RELANCE GROUPE NON AUTOMATIQUE" at bounding box center [306, 94] width 92 height 20
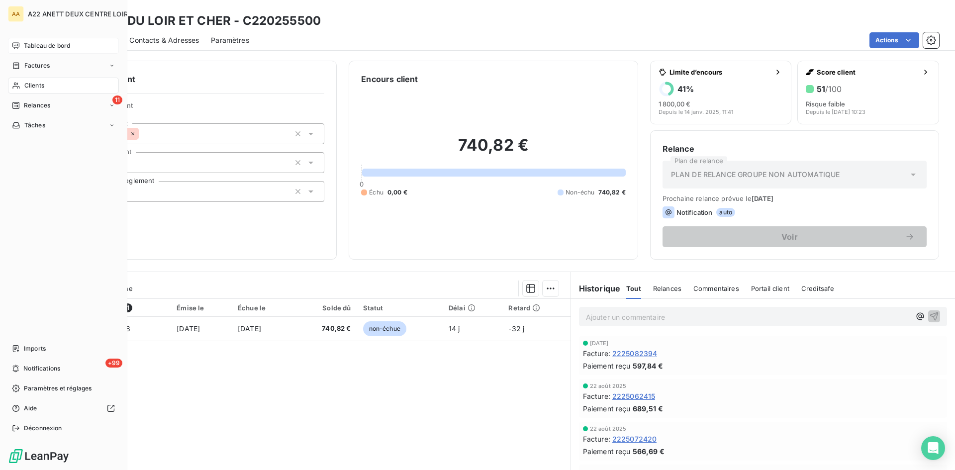
click at [55, 44] on span "Tableau de bord" at bounding box center [47, 45] width 46 height 9
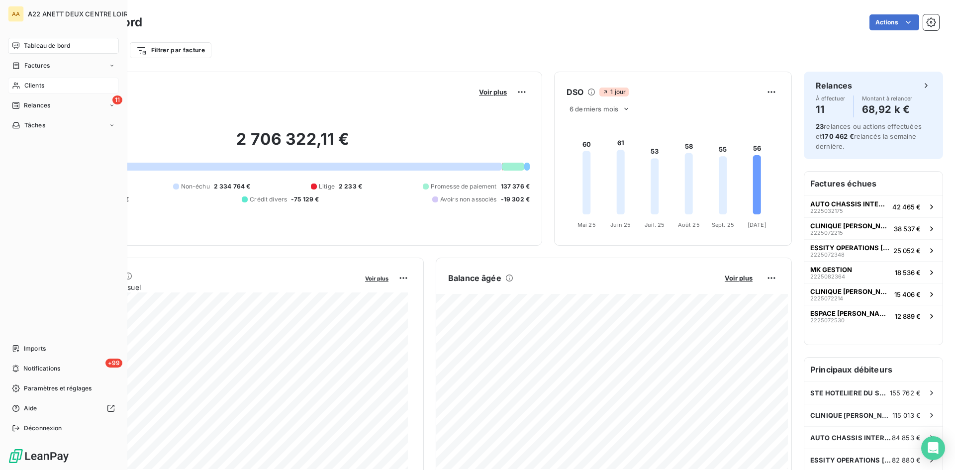
click at [23, 67] on div "Factures" at bounding box center [31, 65] width 38 height 9
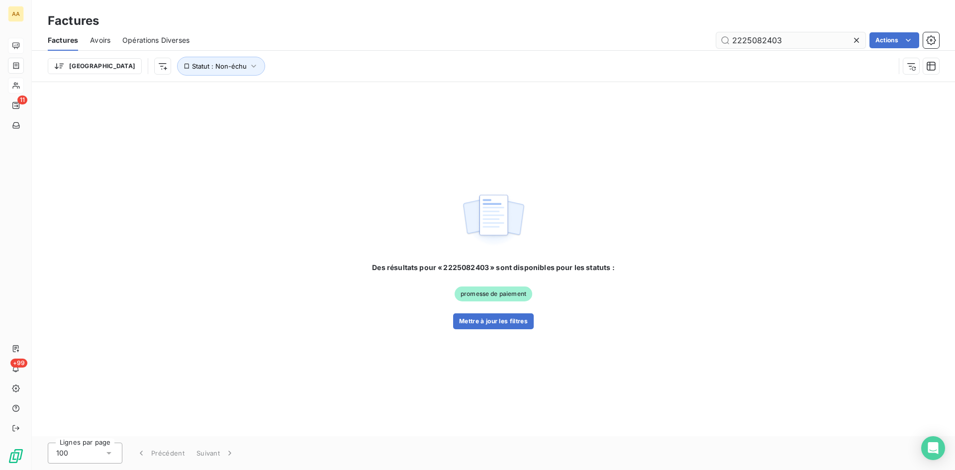
drag, startPoint x: 782, startPoint y: 44, endPoint x: 762, endPoint y: 42, distance: 20.0
click at [762, 42] on input "2225082403" at bounding box center [790, 40] width 149 height 16
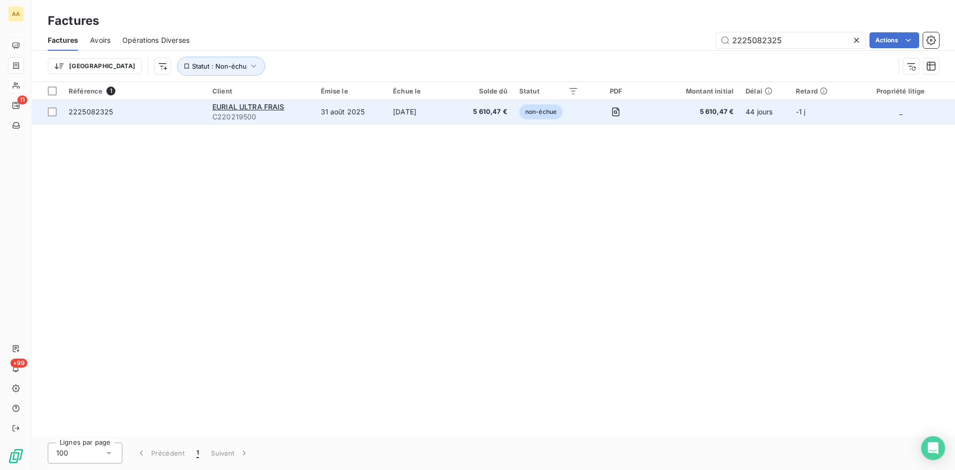
type input "2225082325"
click at [249, 112] on span "C220219500" at bounding box center [260, 117] width 97 height 10
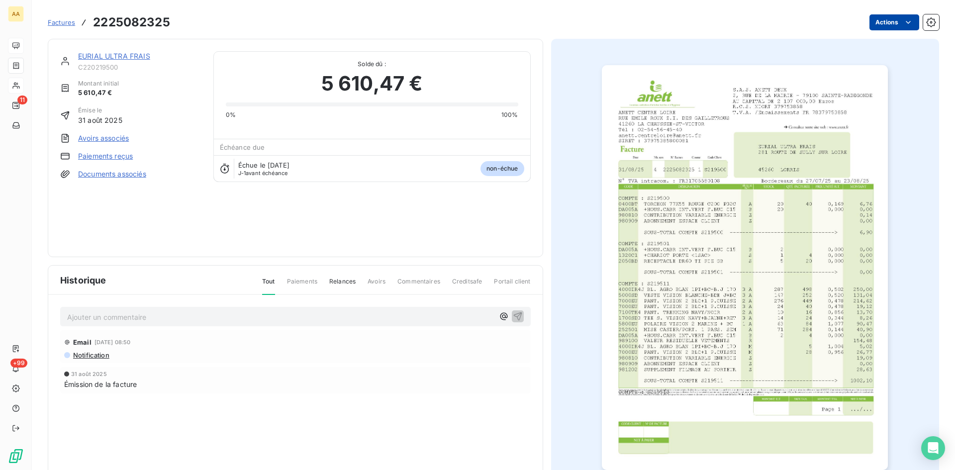
click at [890, 20] on html "AA 11 +99 Factures 2225082325 Actions EURIAL ULTRA FRAIS C220219500 Montant ini…" at bounding box center [477, 235] width 955 height 470
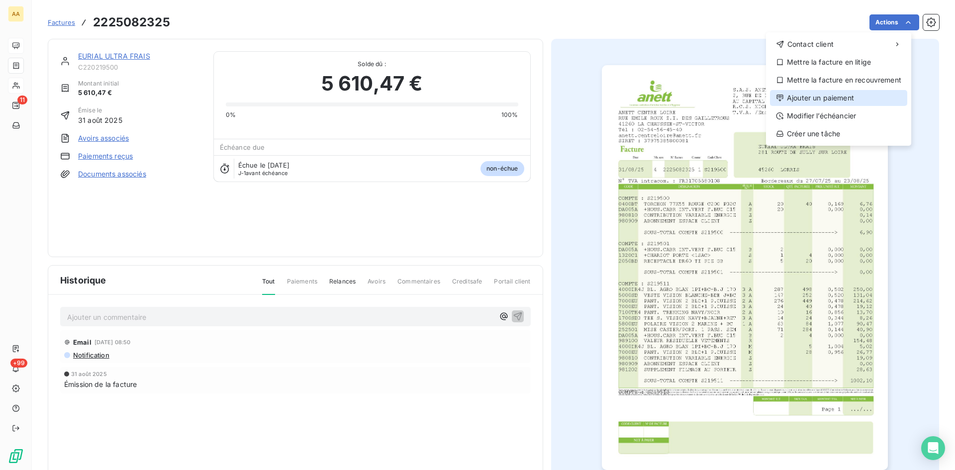
click at [846, 94] on div "Ajouter un paiement" at bounding box center [838, 98] width 137 height 16
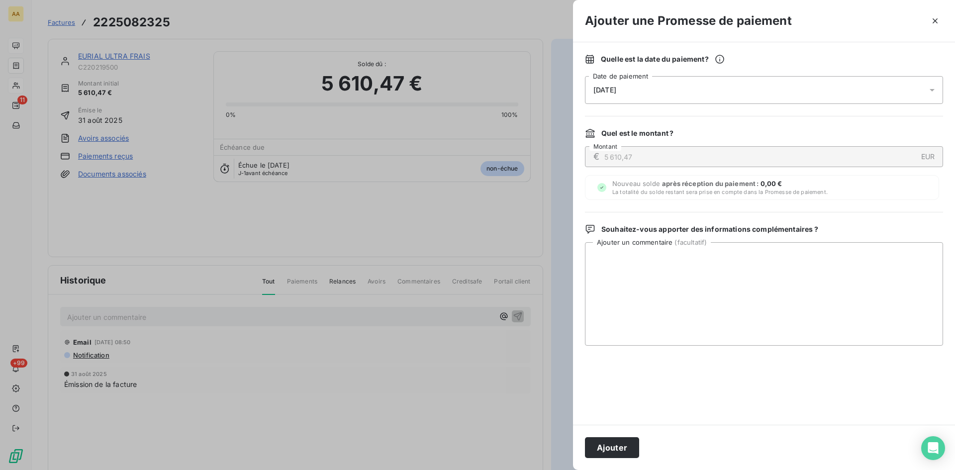
click at [692, 95] on div "[DATE]" at bounding box center [764, 90] width 358 height 28
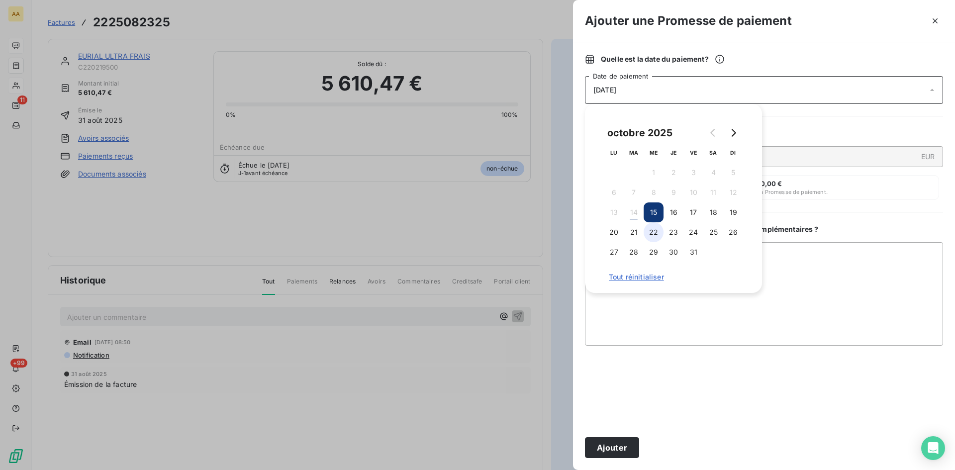
click at [655, 235] on button "22" at bounding box center [654, 232] width 20 height 20
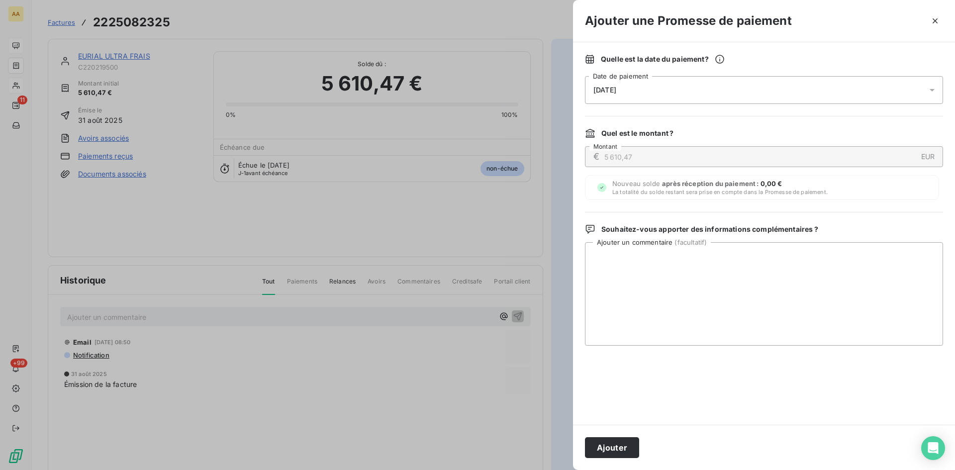
drag, startPoint x: 626, startPoint y: 448, endPoint x: 367, endPoint y: 346, distance: 277.9
click at [623, 446] on button "Ajouter" at bounding box center [612, 447] width 54 height 21
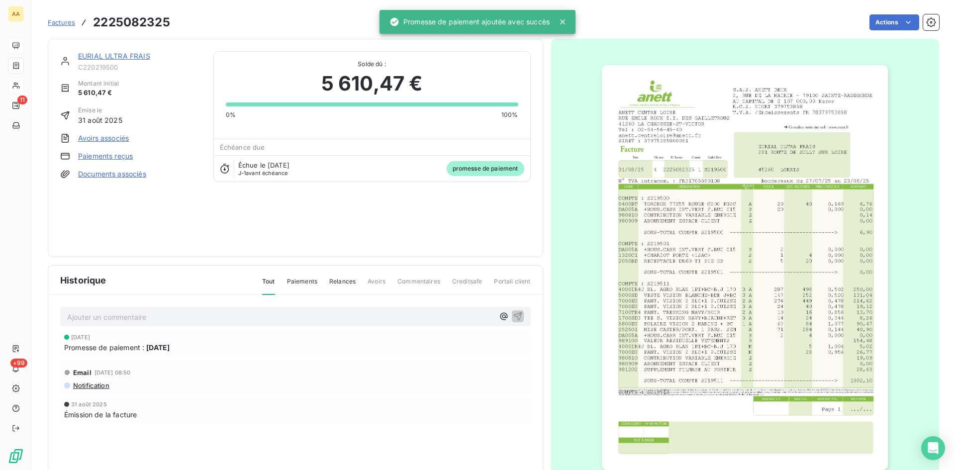
drag, startPoint x: 314, startPoint y: 318, endPoint x: 303, endPoint y: 323, distance: 12.0
click at [309, 319] on p "Ajouter un commentaire ﻿" at bounding box center [280, 317] width 427 height 12
click at [512, 315] on button "button" at bounding box center [518, 316] width 12 height 12
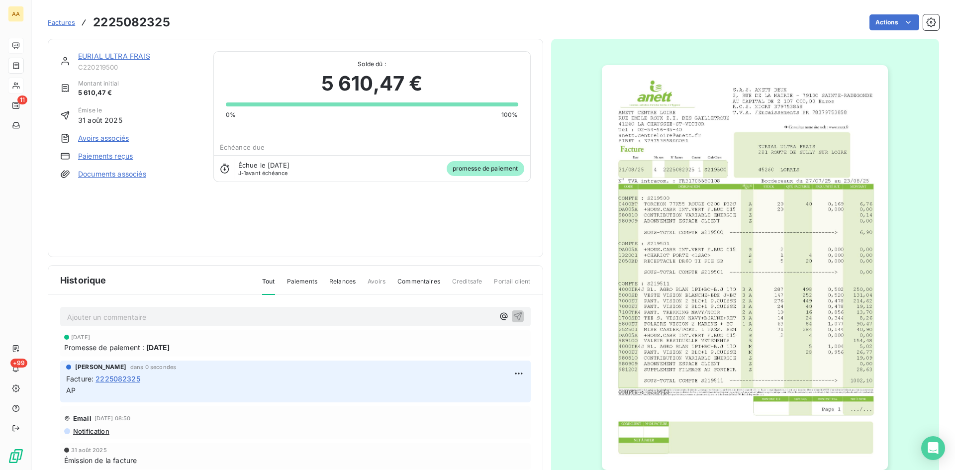
click at [167, 316] on p "Ajouter un commentaire ﻿" at bounding box center [280, 317] width 427 height 12
click at [513, 317] on icon "button" at bounding box center [517, 316] width 8 height 8
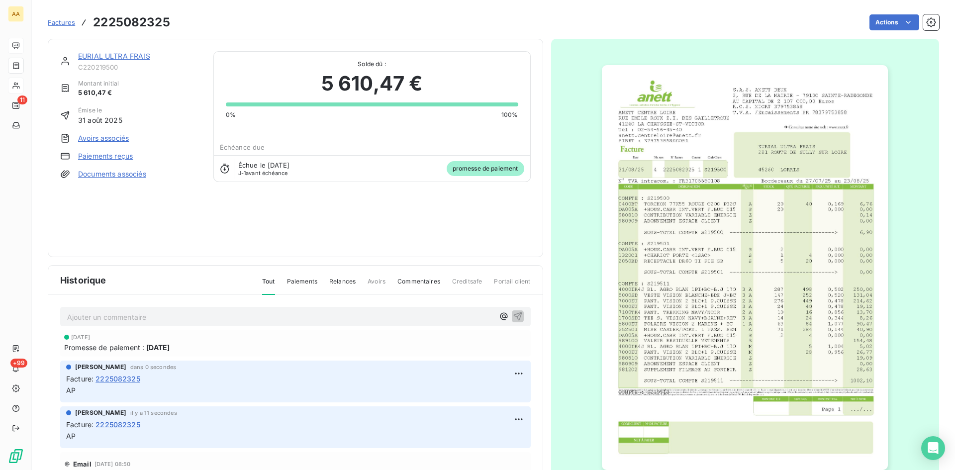
click at [112, 59] on link "EURIAL ULTRA FRAIS" at bounding box center [114, 56] width 72 height 8
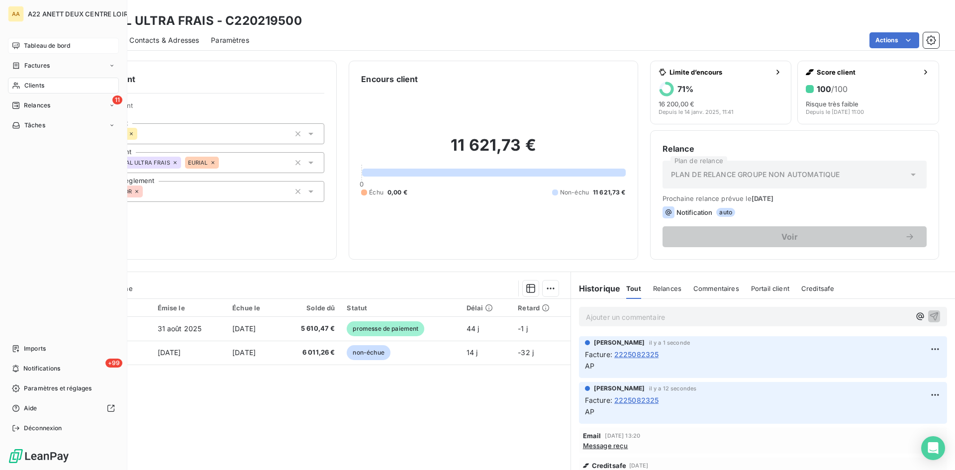
click at [31, 43] on span "Tableau de bord" at bounding box center [47, 45] width 46 height 9
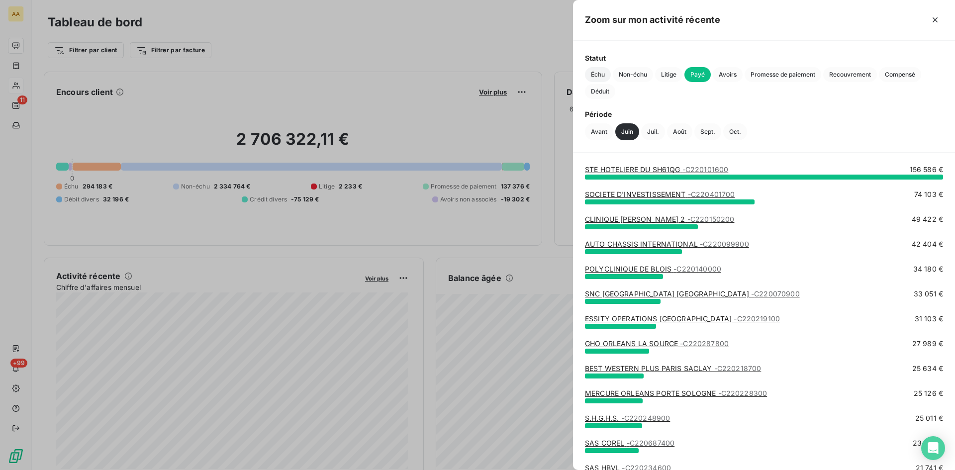
click at [596, 72] on span "Échu" at bounding box center [598, 74] width 26 height 15
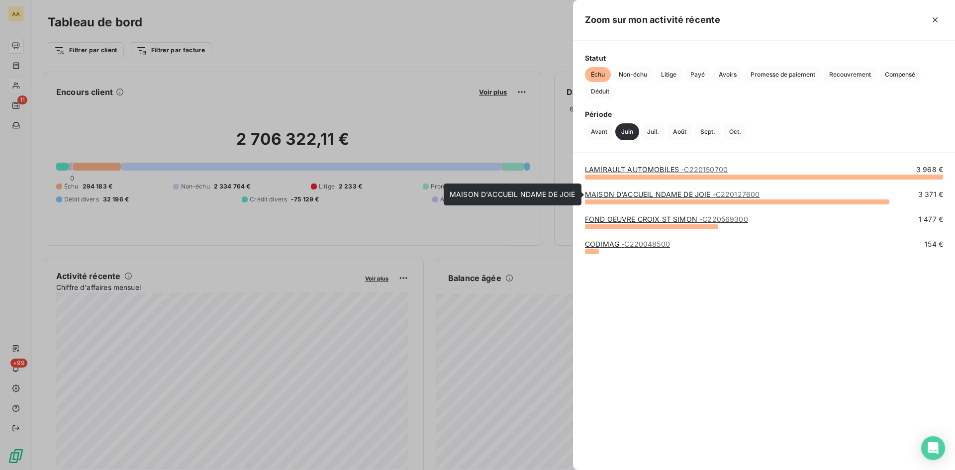
click at [663, 197] on link "MAISON D'ACCUEIL NDAME DE JOIE - C220127600" at bounding box center [672, 194] width 175 height 8
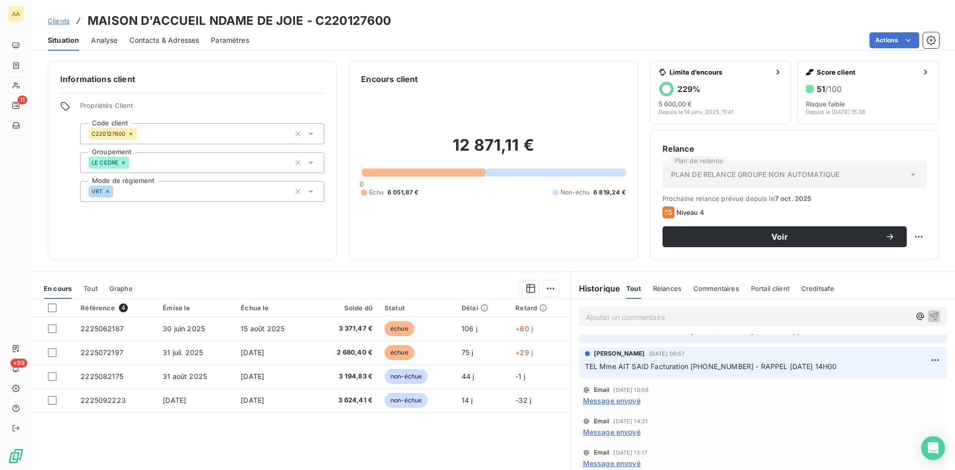
scroll to position [697, 0]
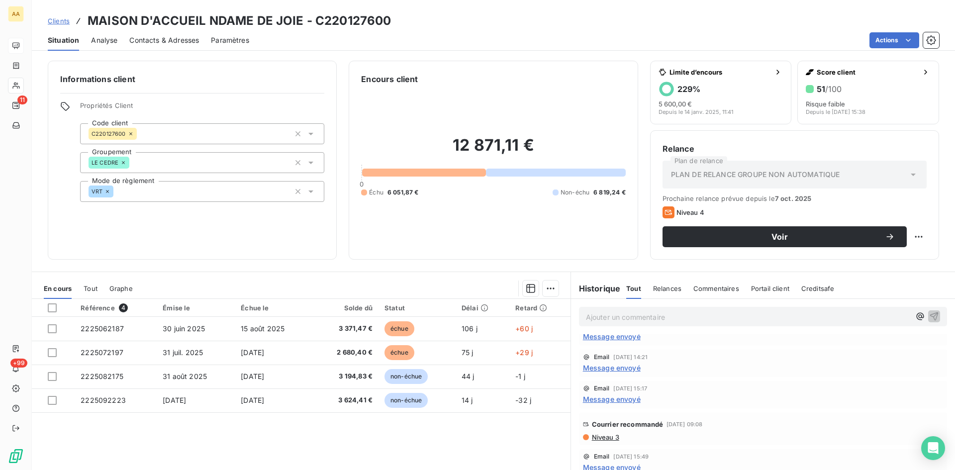
click at [609, 338] on span "Message envoyé" at bounding box center [612, 336] width 58 height 10
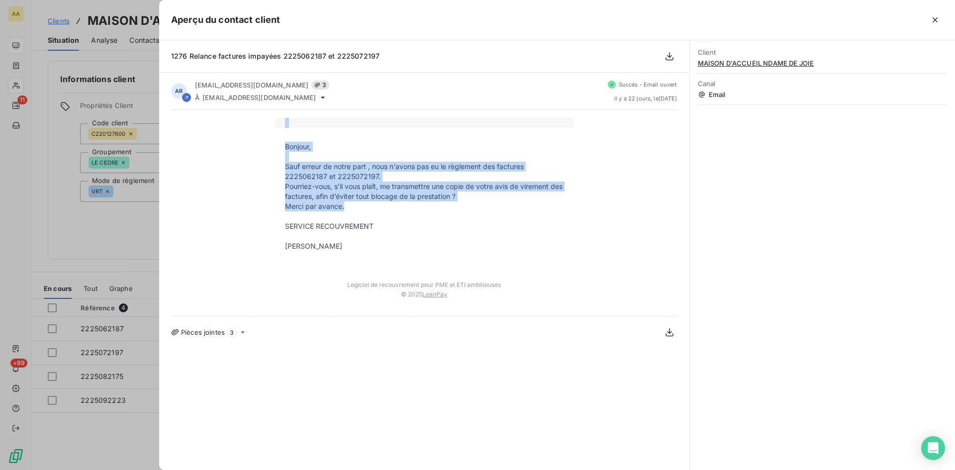
drag, startPoint x: 350, startPoint y: 204, endPoint x: 274, endPoint y: 186, distance: 77.8
click at [274, 186] on div "Bonjour, Sauf erreur de notre part , nous n'avons pas eu le règlement des factu…" at bounding box center [424, 213] width 506 height 190
drag, startPoint x: 297, startPoint y: 188, endPoint x: 351, endPoint y: 183, distance: 54.5
click at [298, 188] on p "Pourriez-vous, s’il vous plaît, me transmettre une copie de votre avis de virem…" at bounding box center [424, 192] width 279 height 20
click at [366, 204] on p "Merci par avance." at bounding box center [424, 206] width 279 height 10
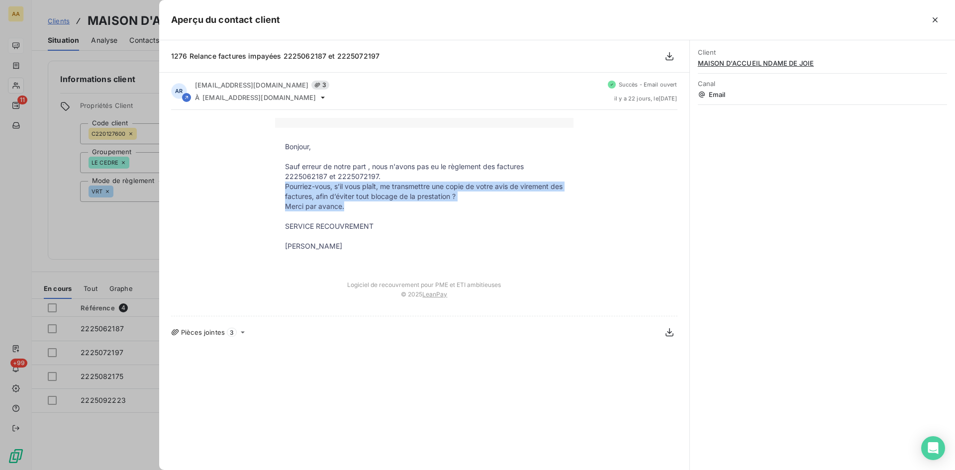
drag, startPoint x: 358, startPoint y: 205, endPoint x: 278, endPoint y: 189, distance: 81.8
click at [278, 189] on tbody "Bonjour, Sauf erreur de notre part , nous n'avons pas eu le règlement des factu…" at bounding box center [424, 201] width 299 height 119
copy tbody "Pourriez-vous, s’il vous plaît, me transmettre une copie de votre avis de virem…"
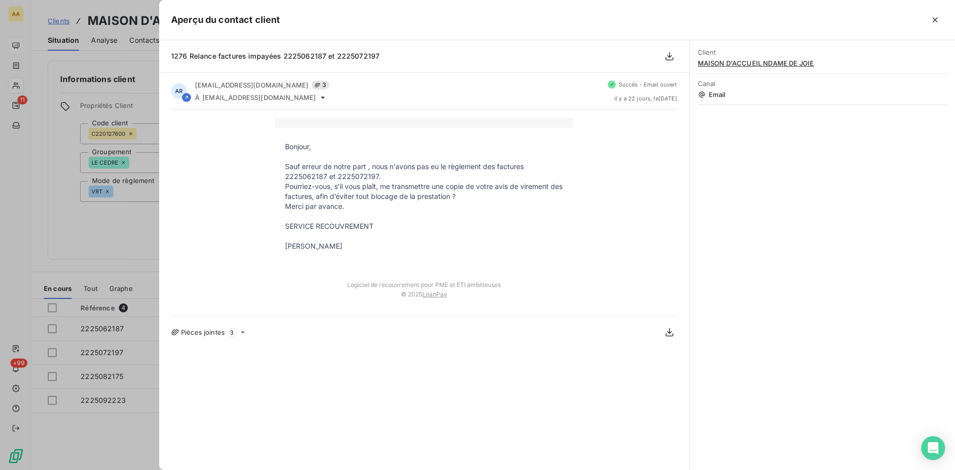
click at [137, 225] on div at bounding box center [477, 235] width 955 height 470
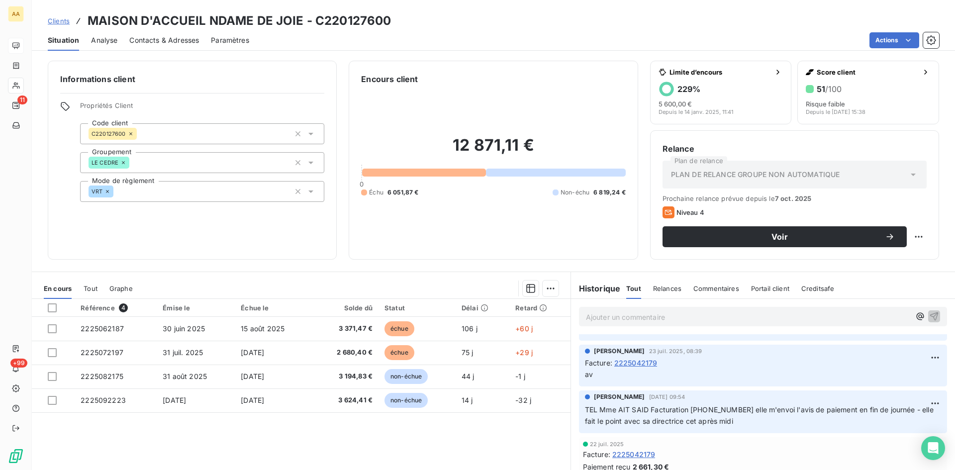
scroll to position [1144, 0]
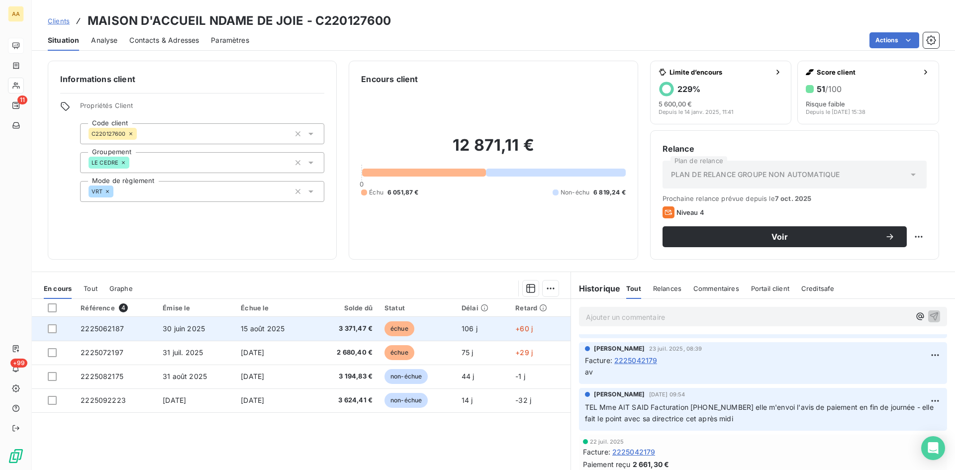
click at [107, 326] on span "2225062187" at bounding box center [102, 328] width 43 height 8
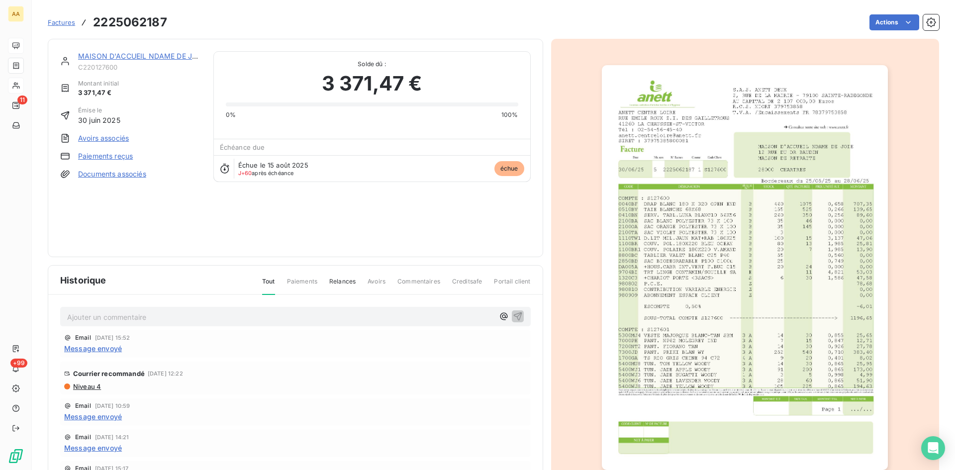
click at [652, 279] on img "button" at bounding box center [745, 267] width 286 height 405
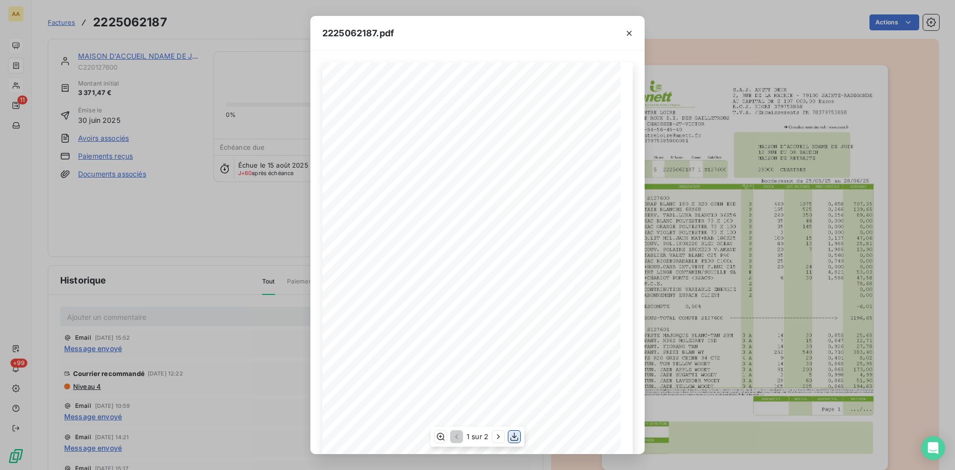
click at [513, 439] on icon "button" at bounding box center [514, 437] width 10 height 10
click at [135, 54] on div "2225062187.pdf S.A.S. ANETT DEUX [STREET_ADDRESS] AU CAPITAL DE 2 107 000,00 Eu…" at bounding box center [477, 235] width 955 height 470
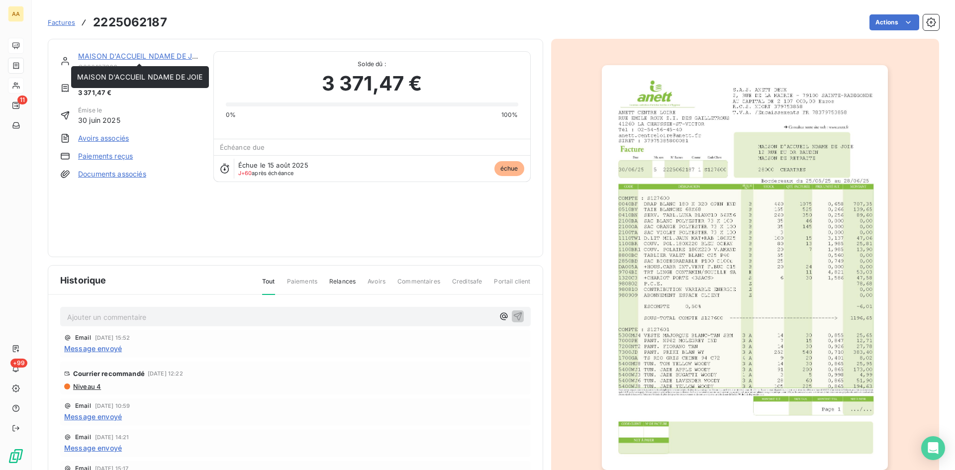
click at [140, 57] on link "MAISON D'ACCUEIL NDAME DE JOIE" at bounding box center [141, 56] width 126 height 8
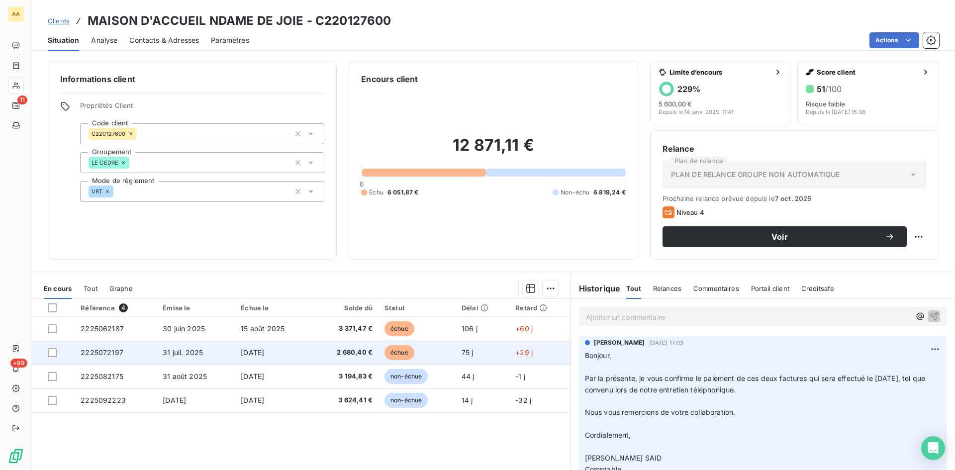
click at [98, 352] on span "2225072197" at bounding box center [102, 352] width 43 height 8
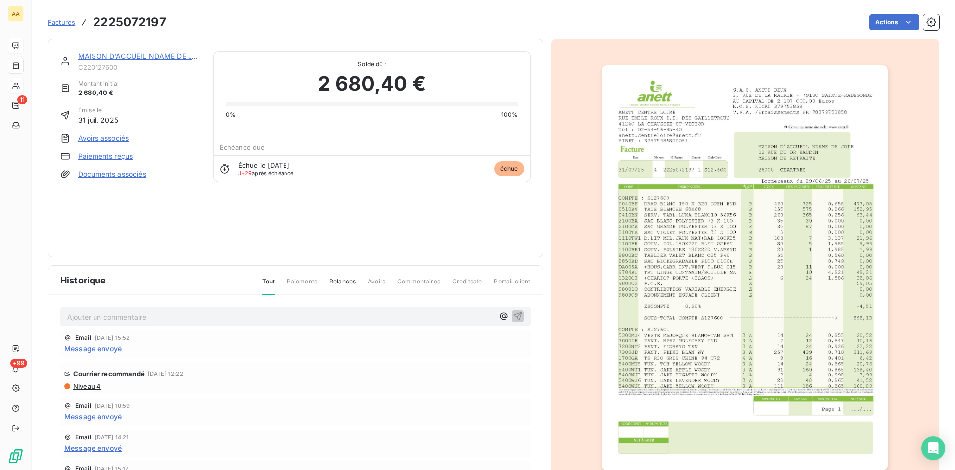
click at [766, 213] on img "button" at bounding box center [745, 267] width 286 height 405
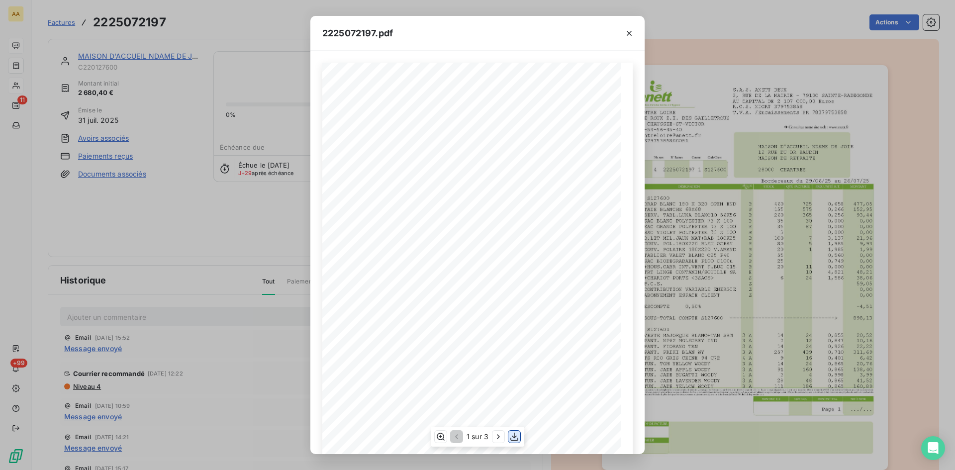
click at [512, 437] on icon "button" at bounding box center [514, 437] width 10 height 10
drag, startPoint x: 627, startPoint y: 30, endPoint x: 951, endPoint y: 106, distance: 332.7
click at [627, 30] on icon "button" at bounding box center [629, 33] width 10 height 10
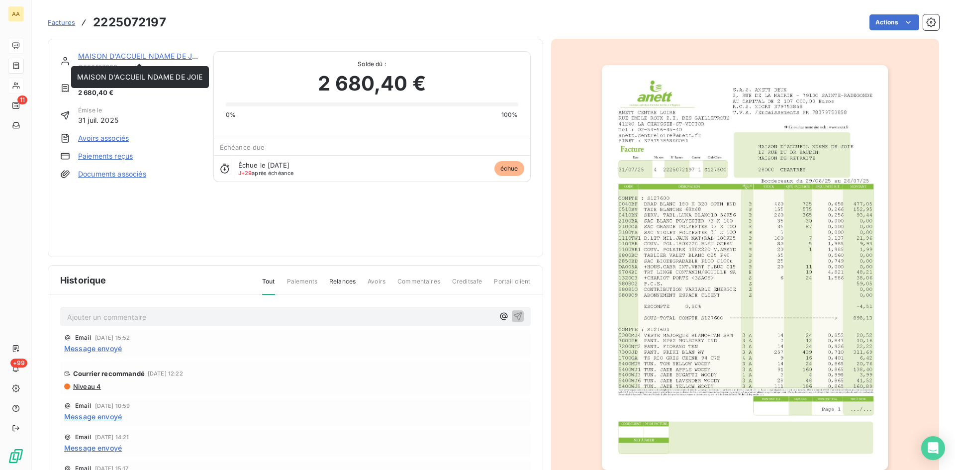
click at [106, 56] on link "MAISON D'ACCUEIL NDAME DE JOIE" at bounding box center [141, 56] width 126 height 8
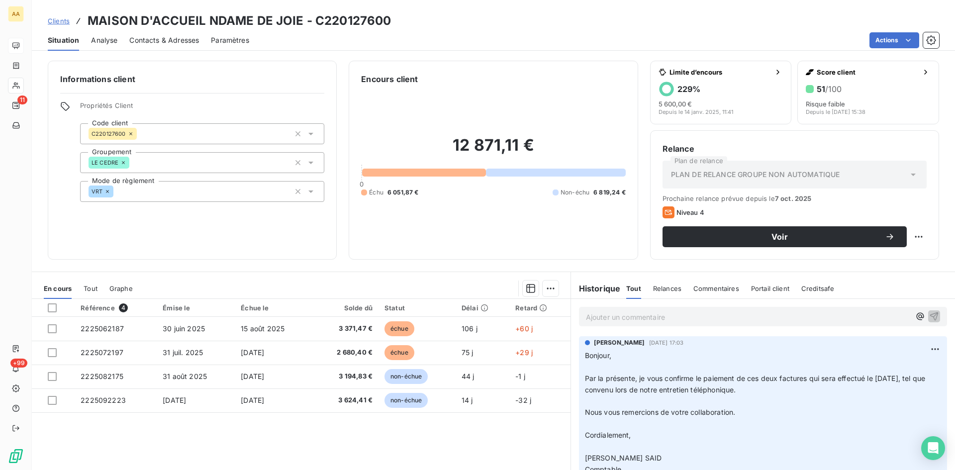
click at [589, 316] on p "Ajouter un commentaire ﻿" at bounding box center [748, 317] width 324 height 12
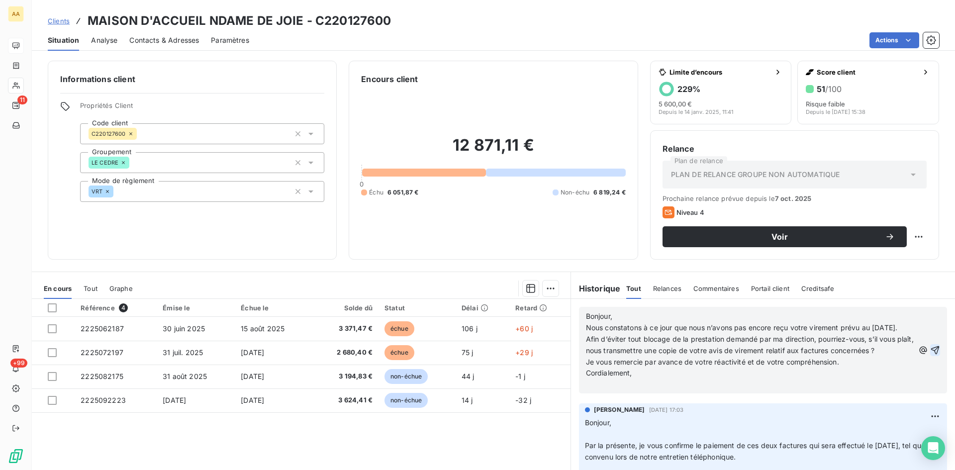
click at [930, 355] on icon "button" at bounding box center [935, 350] width 10 height 10
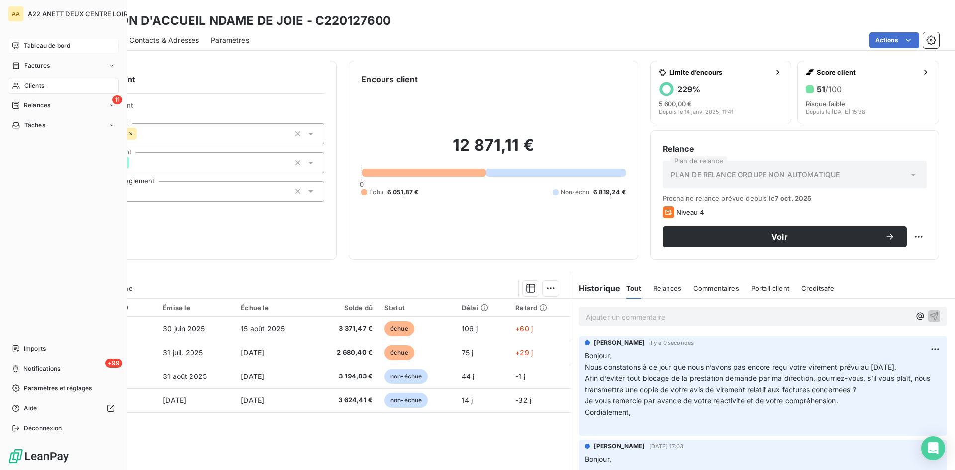
click at [27, 45] on span "Tableau de bord" at bounding box center [47, 45] width 46 height 9
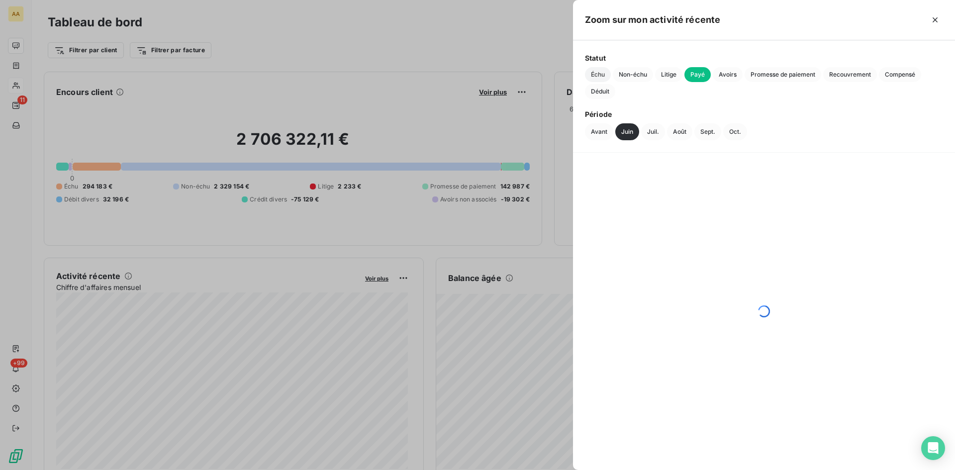
click at [596, 78] on span "Échu" at bounding box center [598, 74] width 26 height 15
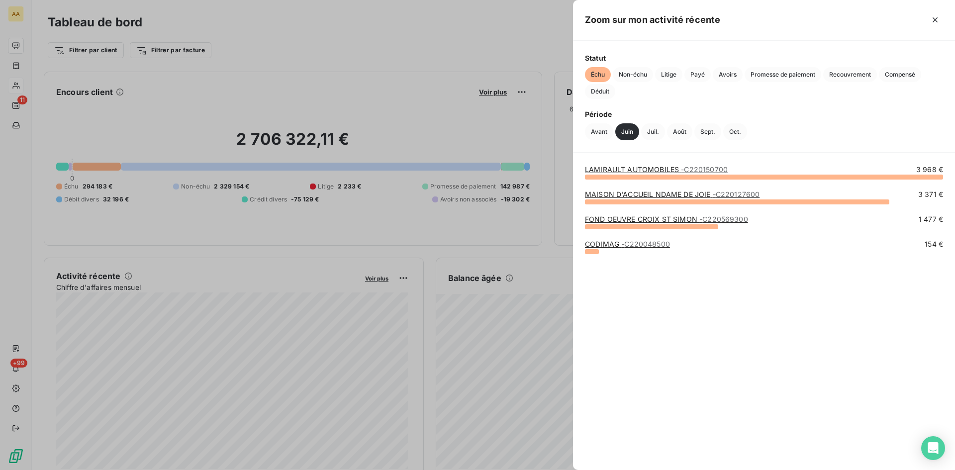
click at [665, 219] on link "FOND OEUVRE CROIX ST SIMON - C220569300" at bounding box center [666, 219] width 163 height 8
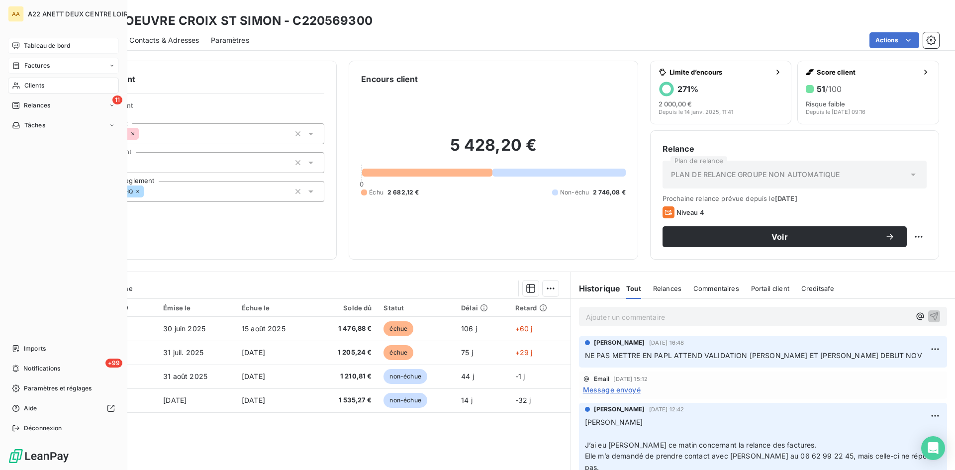
click at [35, 60] on div "Factures" at bounding box center [63, 66] width 111 height 16
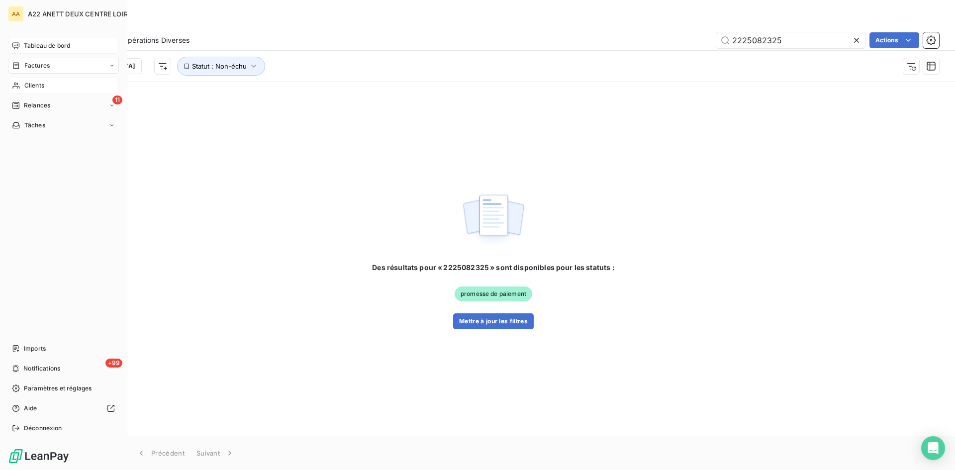
click at [31, 45] on span "Tableau de bord" at bounding box center [47, 45] width 46 height 9
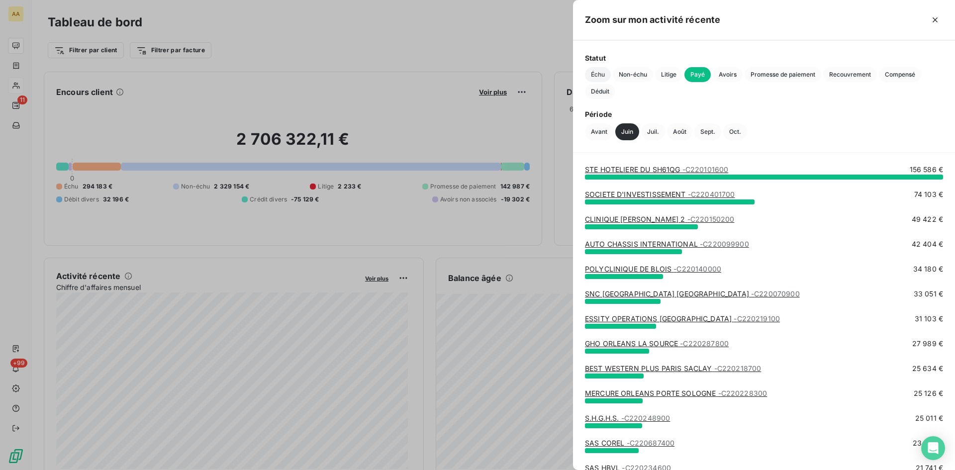
click at [601, 79] on span "Échu" at bounding box center [598, 74] width 26 height 15
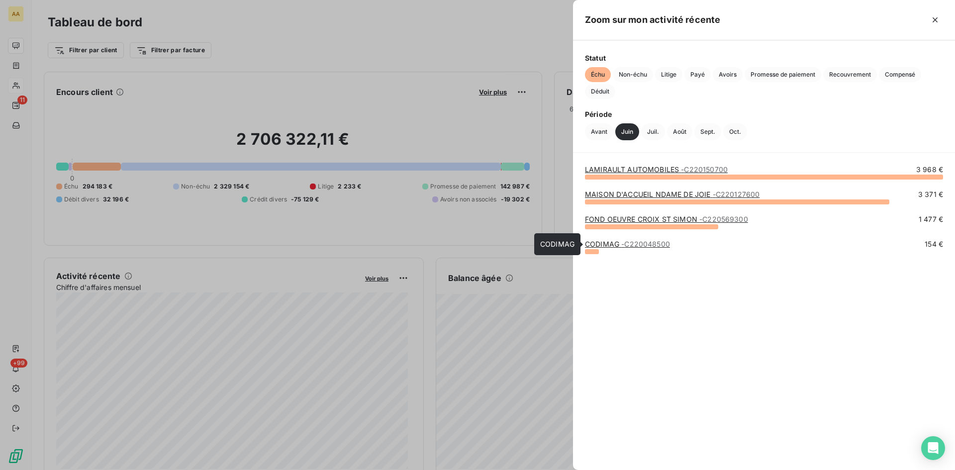
click at [604, 244] on link "CODIMAG - C220048500" at bounding box center [627, 244] width 85 height 8
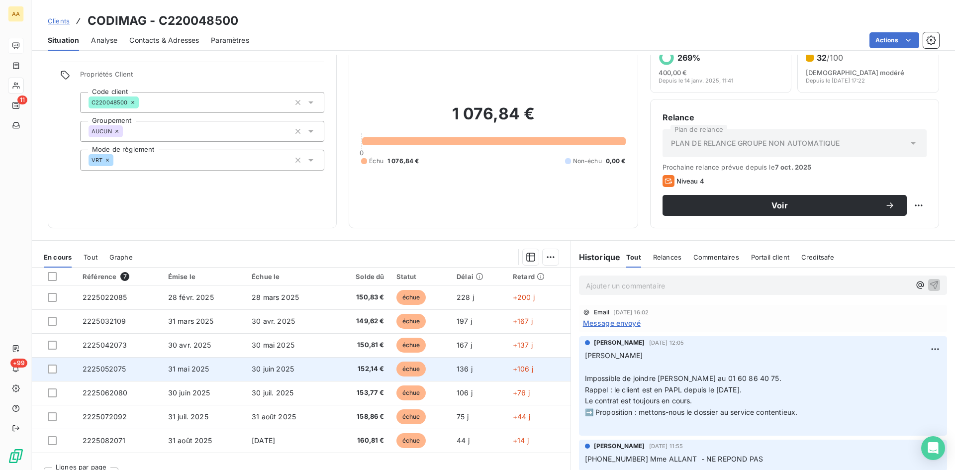
scroll to position [50, 0]
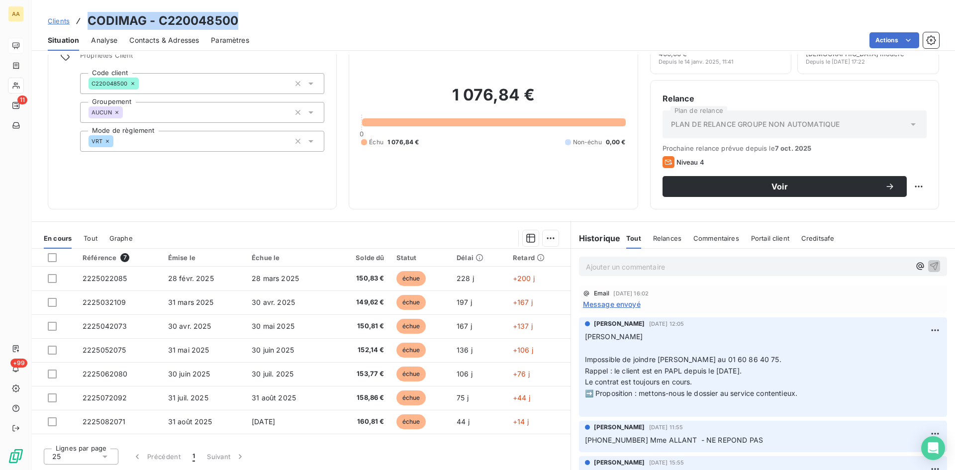
drag, startPoint x: 265, startPoint y: 18, endPoint x: 110, endPoint y: 19, distance: 155.2
click at [86, 15] on div "Clients CODIMAG - C220048500" at bounding box center [493, 21] width 923 height 18
copy h3 "CODIMAG - C220048500"
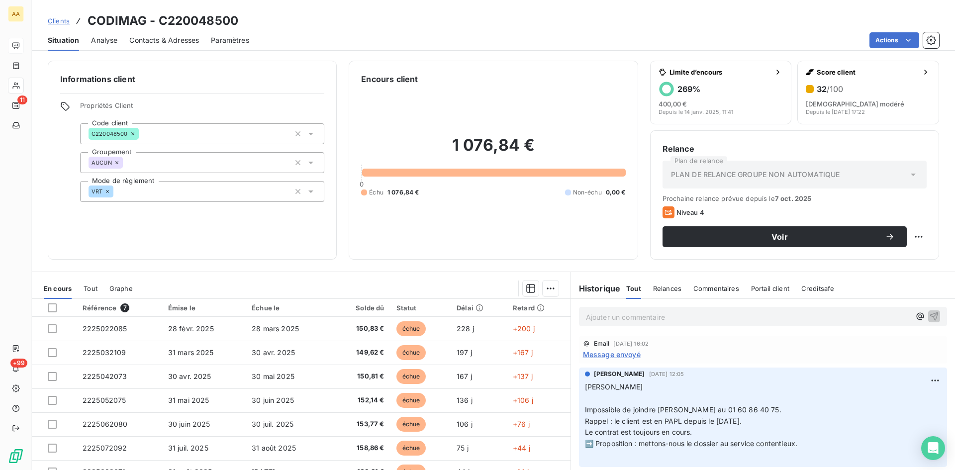
click at [603, 355] on span "Message envoyé" at bounding box center [612, 354] width 58 height 10
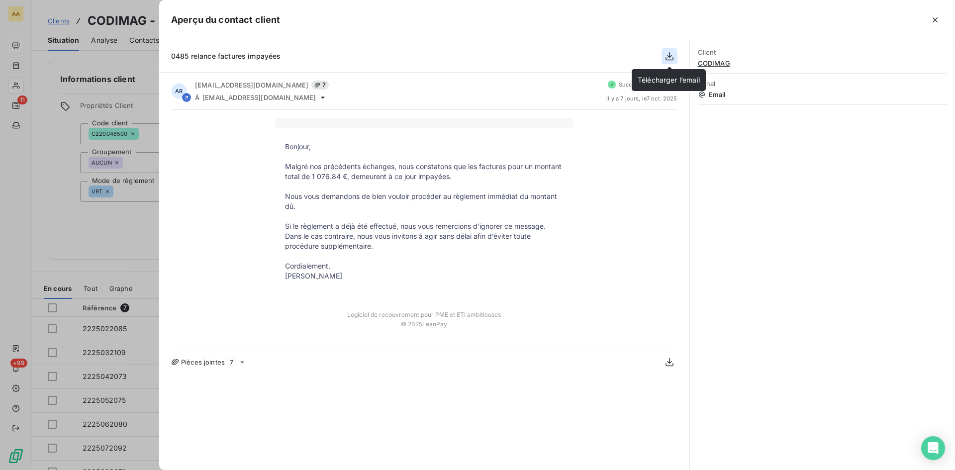
click at [665, 58] on icon "button" at bounding box center [670, 56] width 10 height 10
click at [86, 218] on div at bounding box center [477, 235] width 955 height 470
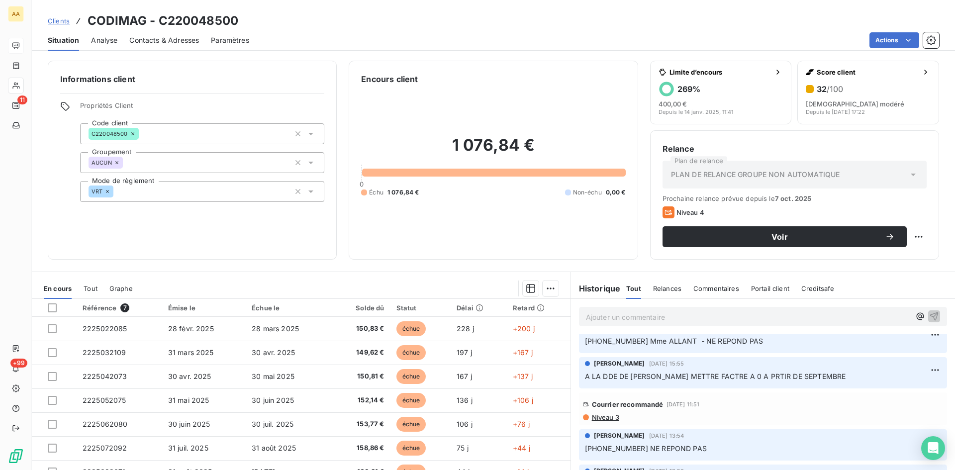
scroll to position [199, 0]
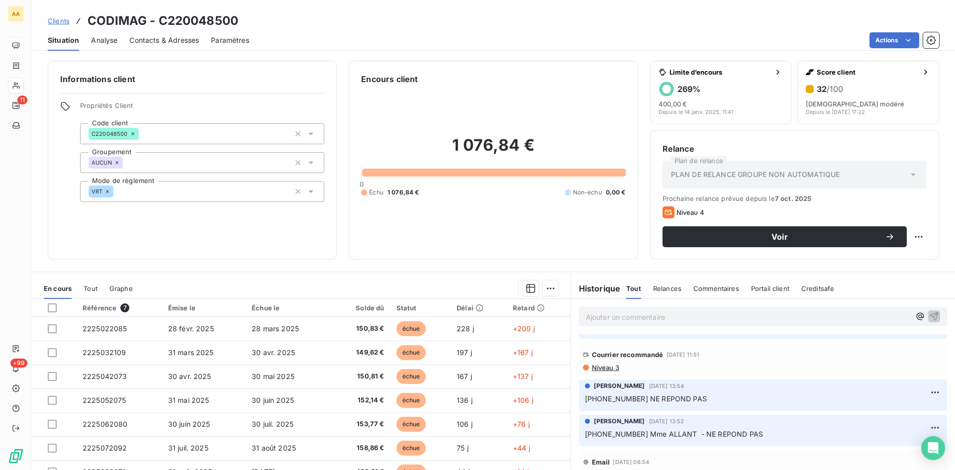
click at [602, 367] on span "Niveau 3" at bounding box center [605, 368] width 28 height 8
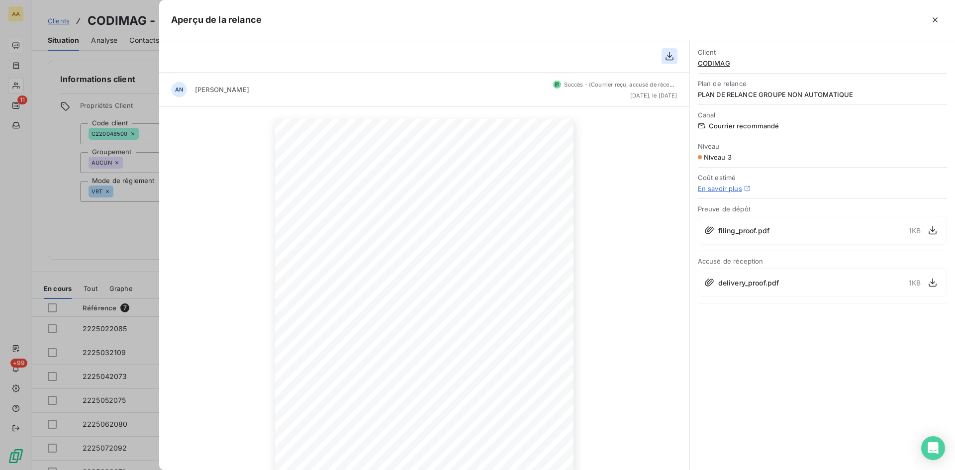
click at [671, 58] on icon "button" at bounding box center [670, 56] width 10 height 10
drag, startPoint x: 140, startPoint y: 232, endPoint x: 146, endPoint y: 233, distance: 6.1
click at [140, 232] on div at bounding box center [477, 235] width 955 height 470
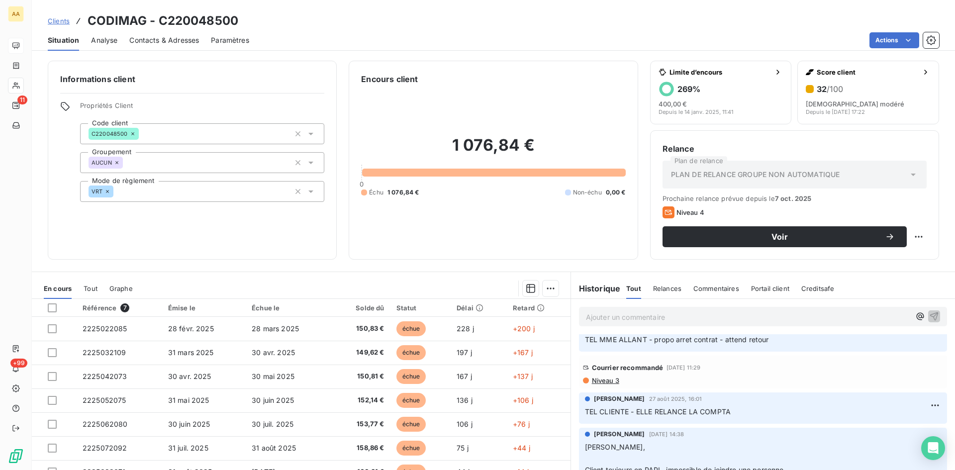
scroll to position [498, 0]
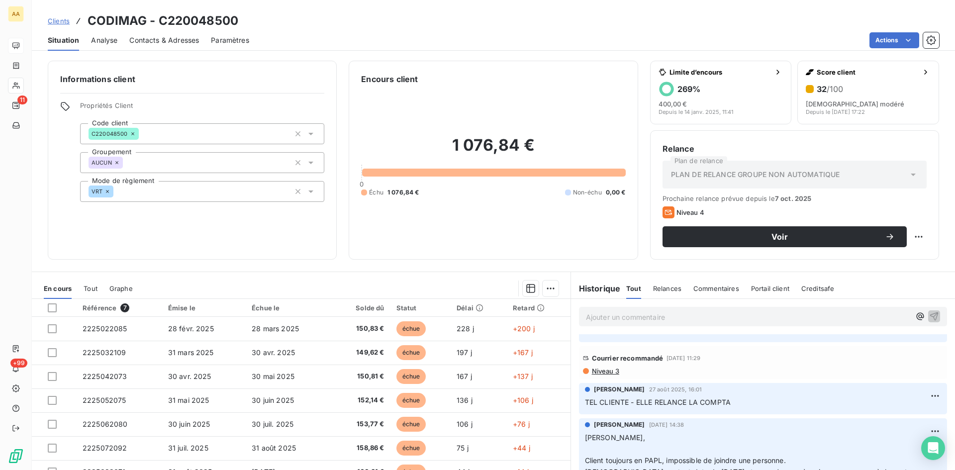
click at [599, 371] on span "Niveau 3" at bounding box center [605, 371] width 28 height 8
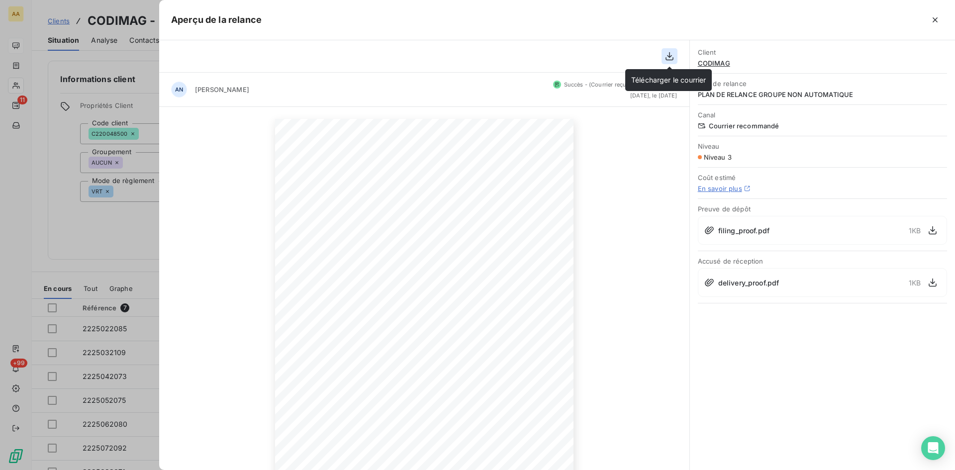
click at [667, 57] on icon "button" at bounding box center [670, 56] width 10 height 10
click at [113, 237] on div at bounding box center [477, 235] width 955 height 470
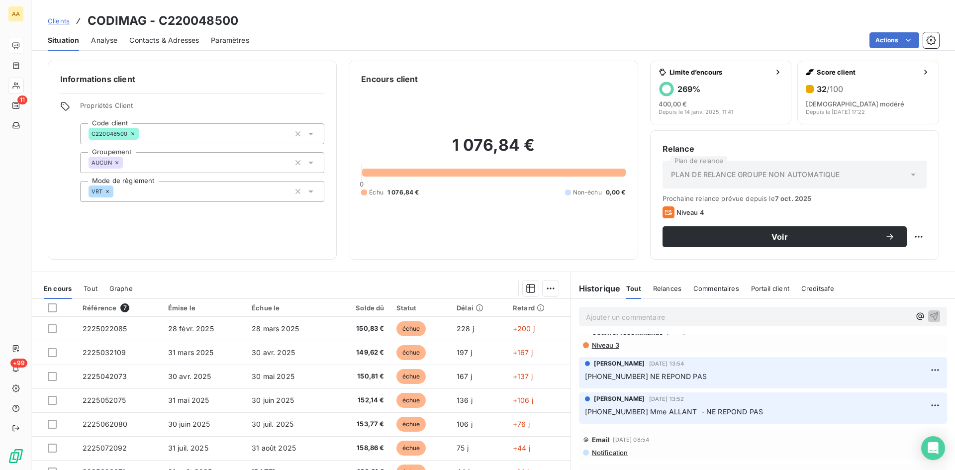
scroll to position [199, 0]
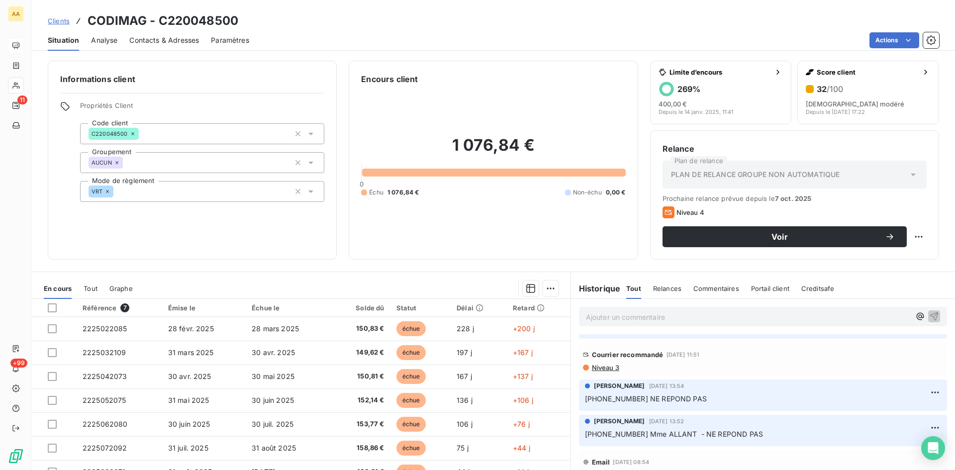
click at [597, 366] on span "Niveau 3" at bounding box center [605, 368] width 28 height 8
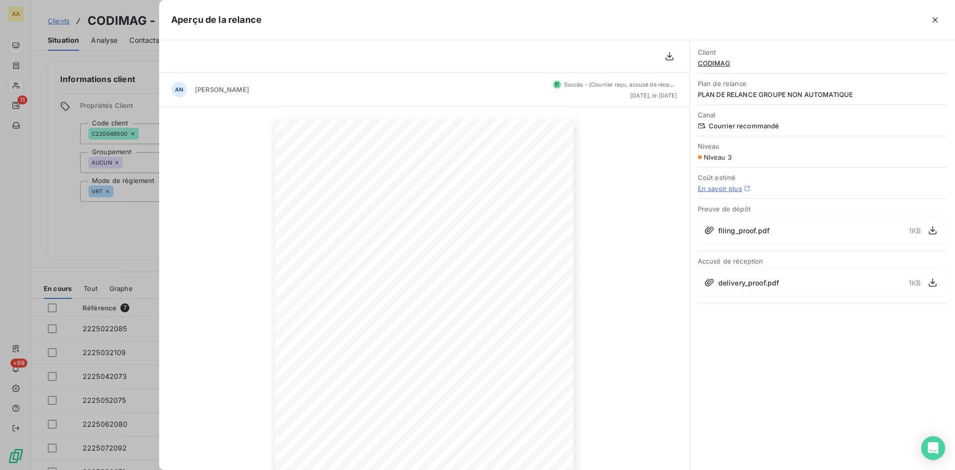
click at [39, 243] on div at bounding box center [477, 235] width 955 height 470
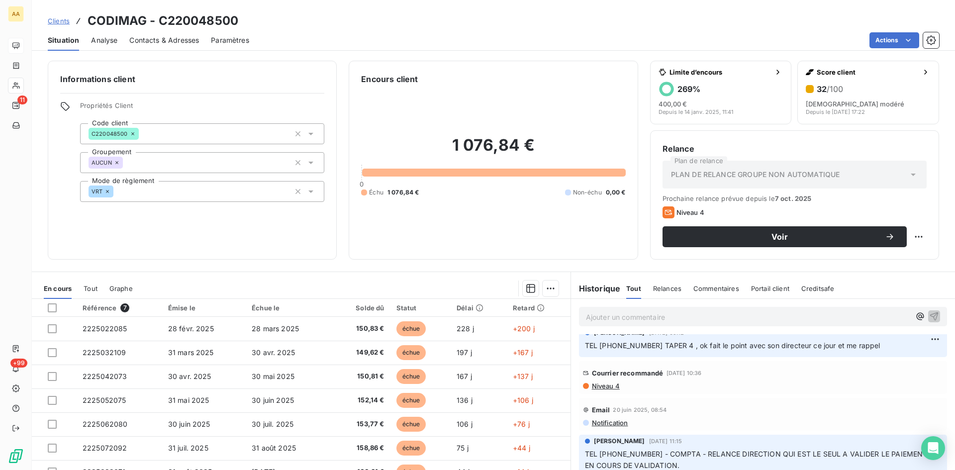
scroll to position [990, 0]
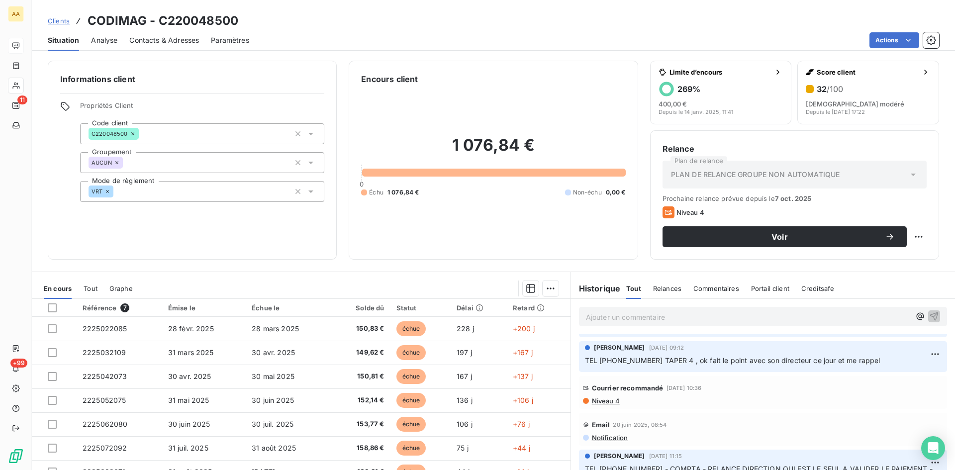
click at [607, 397] on span "Niveau 4" at bounding box center [605, 401] width 29 height 8
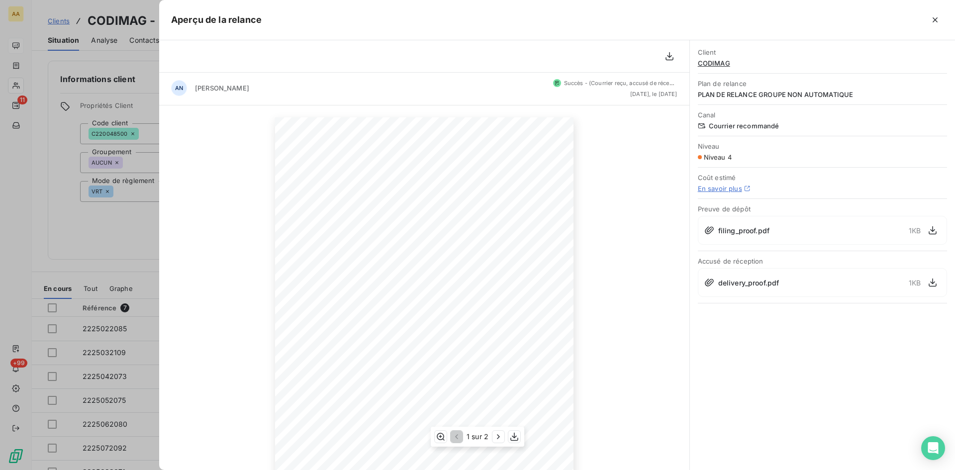
scroll to position [0, 0]
click at [673, 59] on icon "button" at bounding box center [670, 56] width 8 height 8
click at [124, 219] on div at bounding box center [477, 235] width 955 height 470
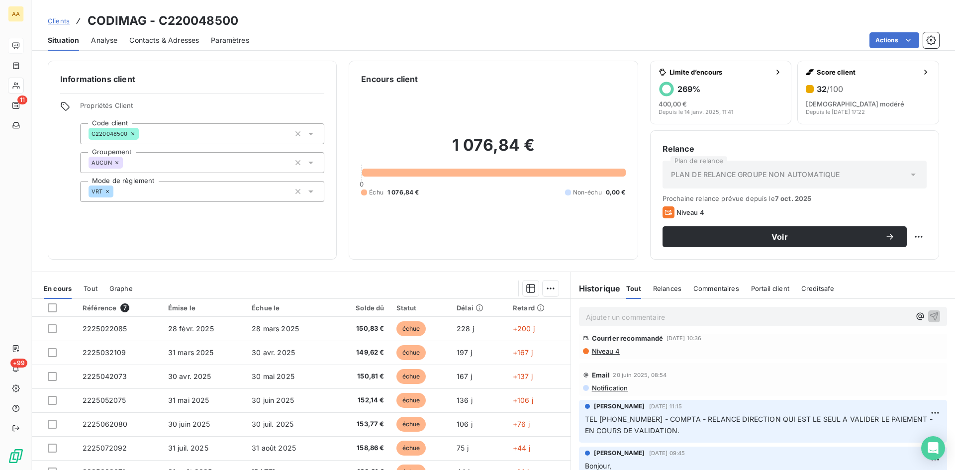
scroll to position [1089, 0]
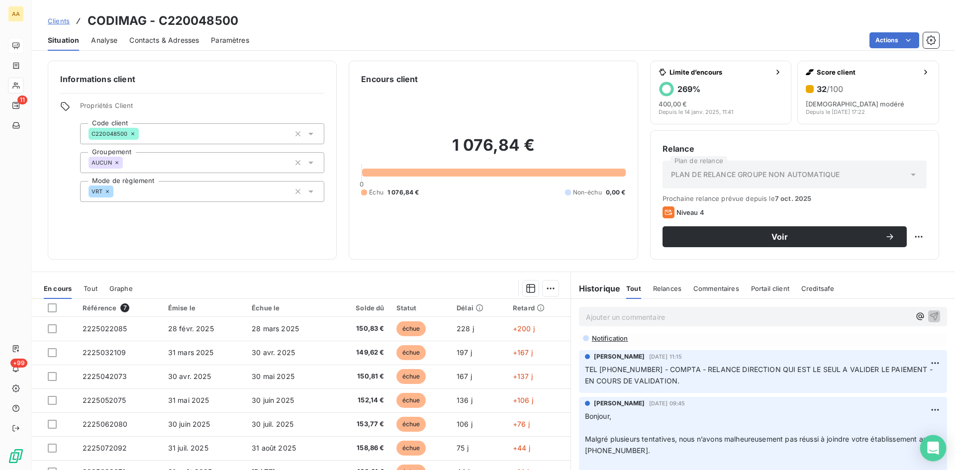
click at [945, 456] on body "AA 11 +99 Clients CODIMAG - C220048500 Situation Analyse Contacts & Adresses Pa…" at bounding box center [477, 235] width 955 height 470
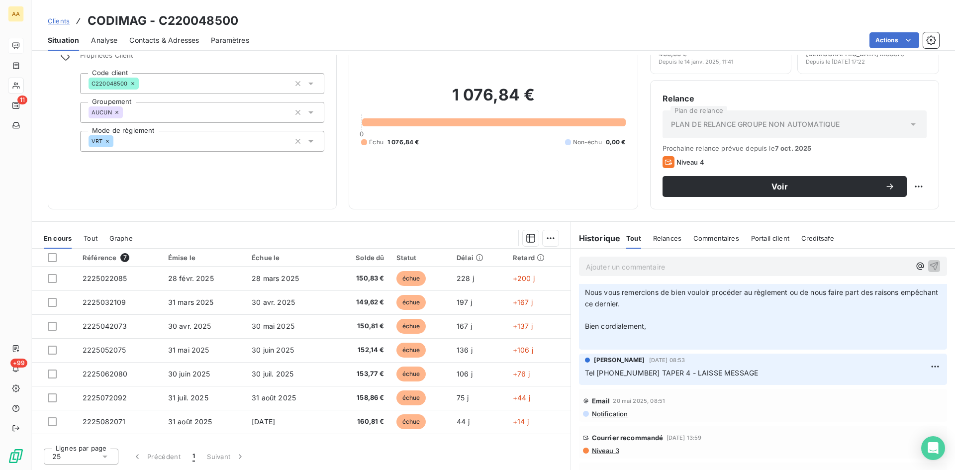
scroll to position [1338, 0]
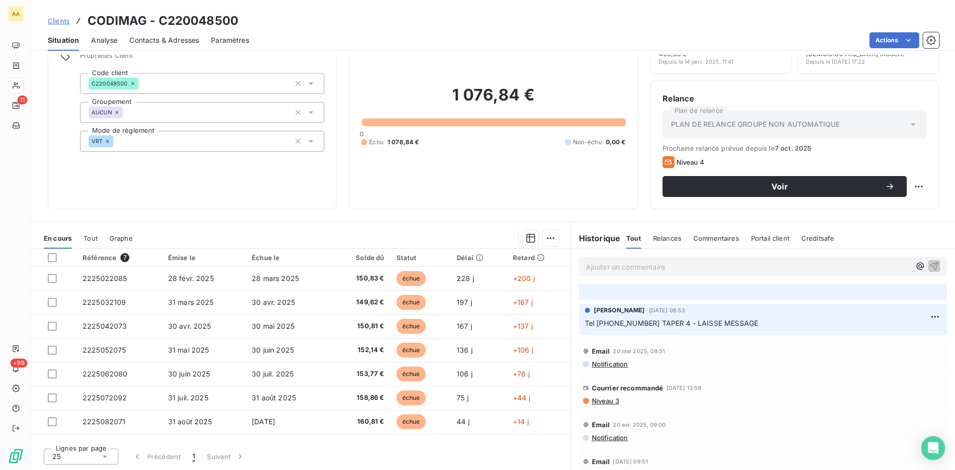
click at [602, 401] on span "Niveau 3" at bounding box center [605, 401] width 28 height 8
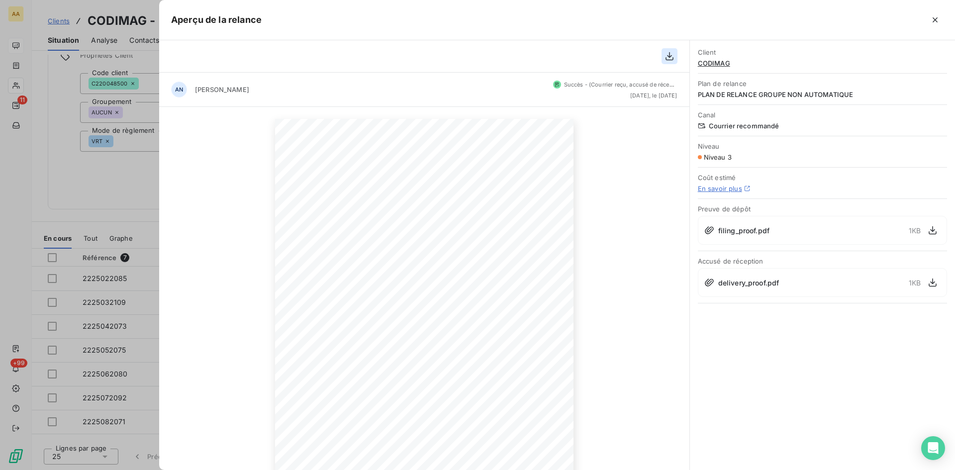
click at [673, 54] on icon "button" at bounding box center [670, 56] width 10 height 10
click at [82, 192] on div at bounding box center [477, 235] width 955 height 470
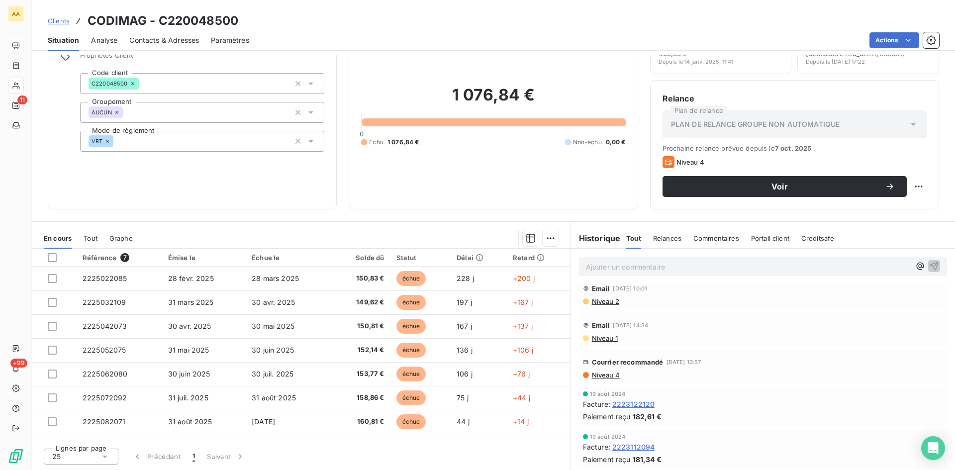
scroll to position [2482, 0]
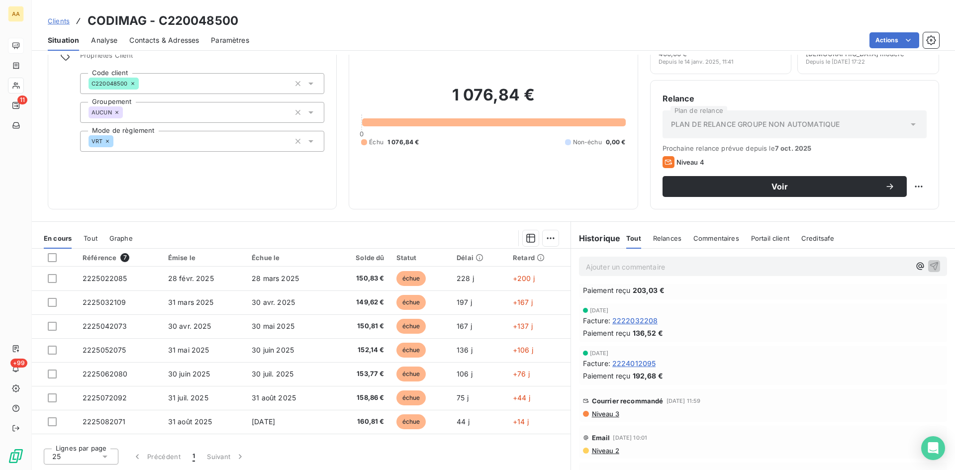
click at [597, 261] on p "Ajouter un commentaire ﻿" at bounding box center [748, 267] width 324 height 12
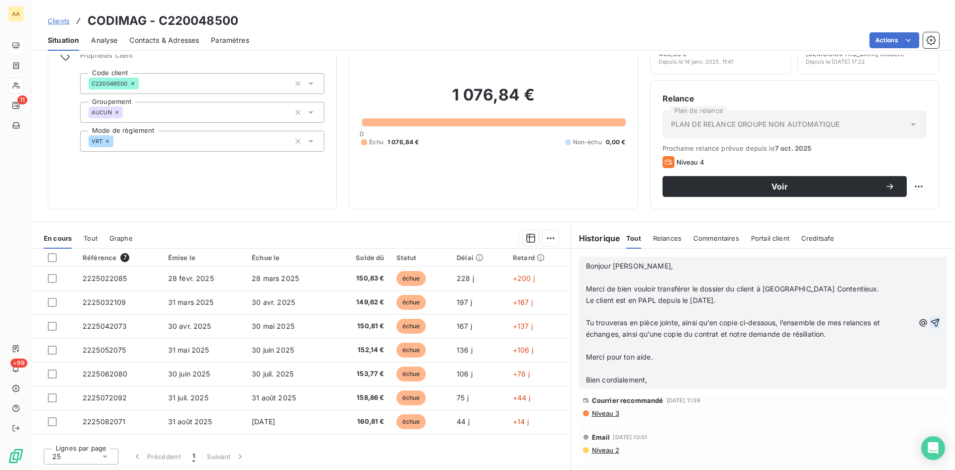
click at [930, 321] on icon "button" at bounding box center [935, 323] width 10 height 10
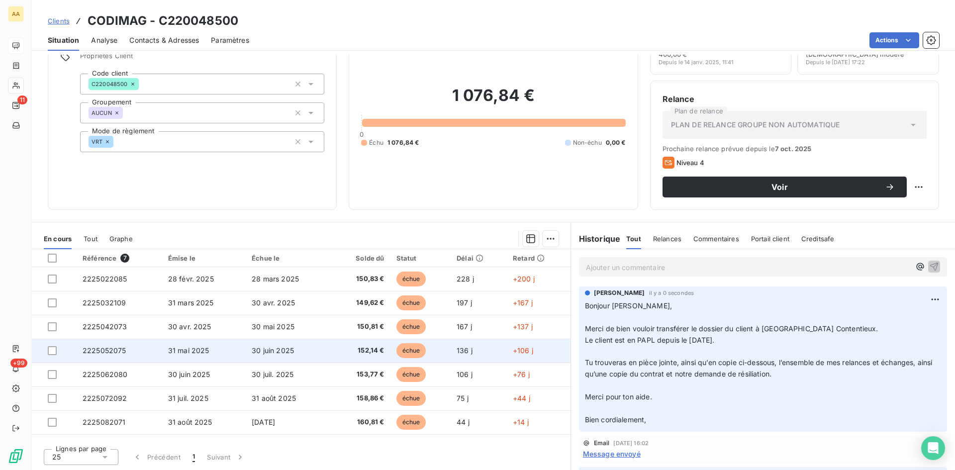
scroll to position [50, 0]
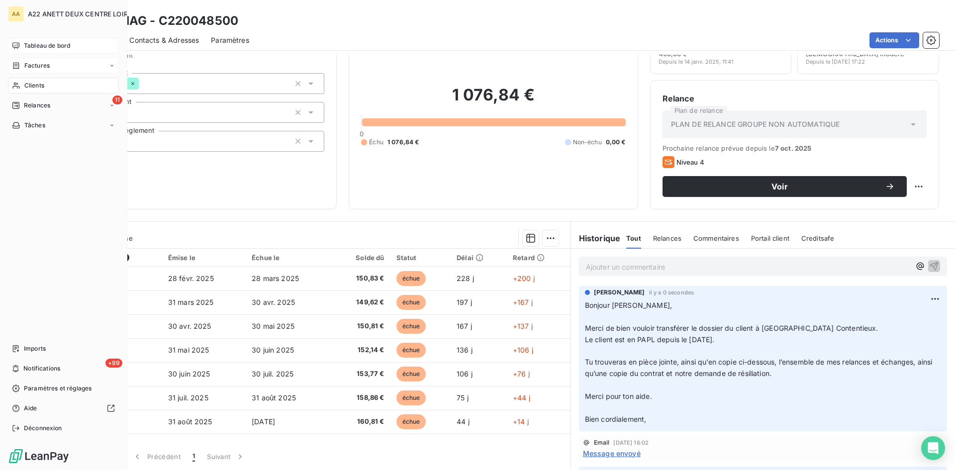
drag, startPoint x: 33, startPoint y: 86, endPoint x: 80, endPoint y: 68, distance: 50.5
click at [33, 86] on span "Clients" at bounding box center [34, 85] width 20 height 9
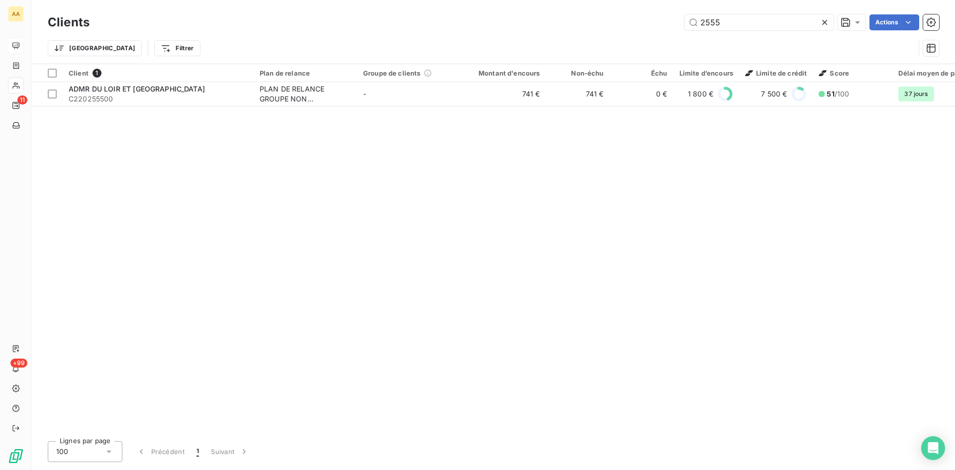
drag, startPoint x: 720, startPoint y: 26, endPoint x: 673, endPoint y: 32, distance: 47.7
click at [675, 32] on div "Clients 2555 Actions" at bounding box center [494, 22] width 892 height 21
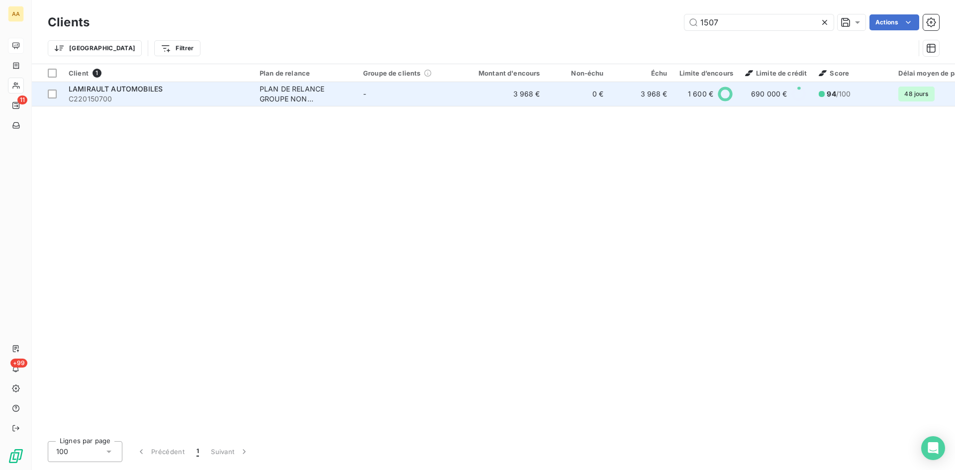
type input "1507"
click at [286, 95] on div "PLAN DE RELANCE GROUPE NON AUTOMATIQUE" at bounding box center [306, 94] width 92 height 20
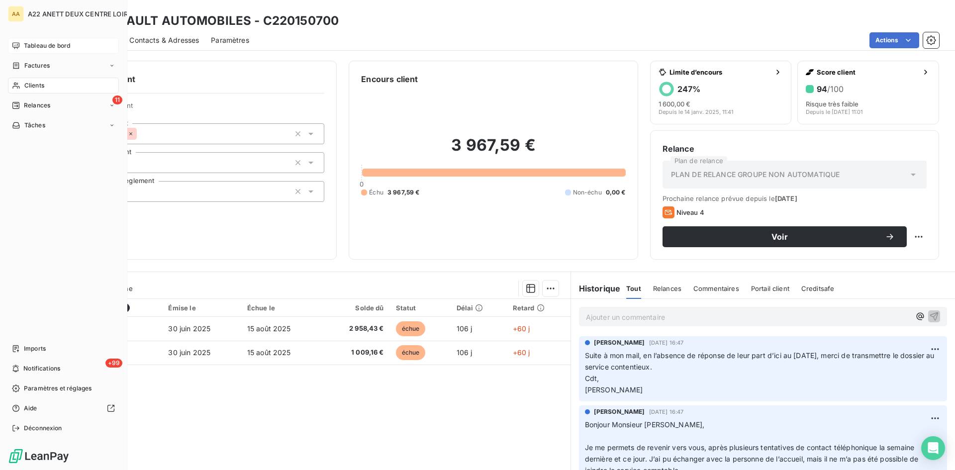
drag, startPoint x: 19, startPoint y: 90, endPoint x: 33, endPoint y: 83, distance: 15.6
click at [19, 90] on div "Clients" at bounding box center [63, 86] width 111 height 16
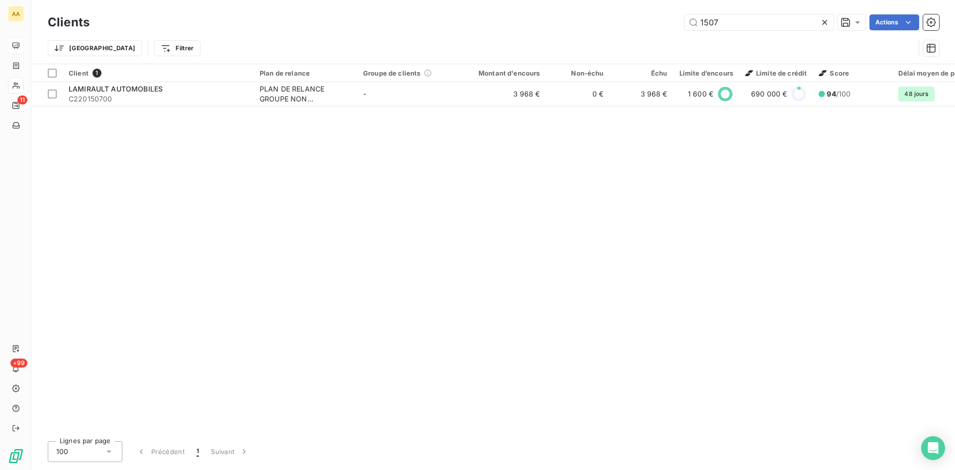
drag, startPoint x: 727, startPoint y: 24, endPoint x: 652, endPoint y: 29, distance: 75.8
click at [654, 26] on div "1507 Actions" at bounding box center [520, 22] width 838 height 16
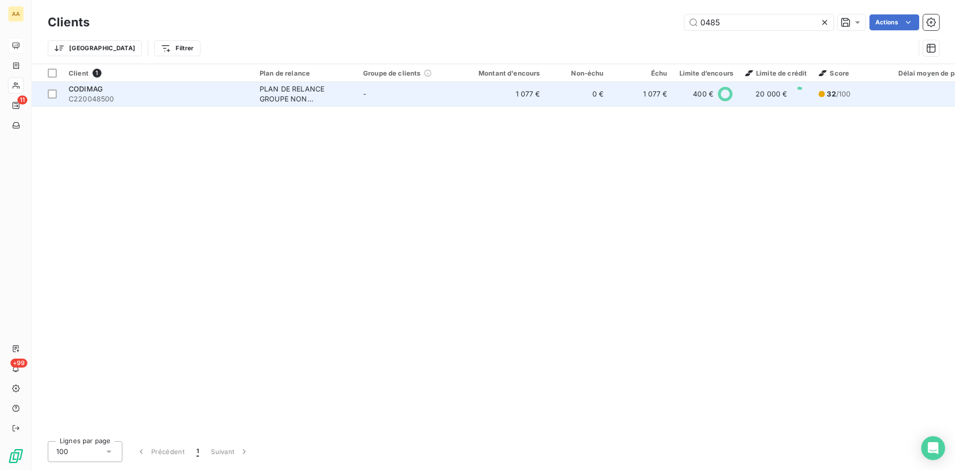
type input "0485"
click at [260, 104] on td "PLAN DE RELANCE GROUPE NON AUTOMATIQUE" at bounding box center [305, 94] width 103 height 24
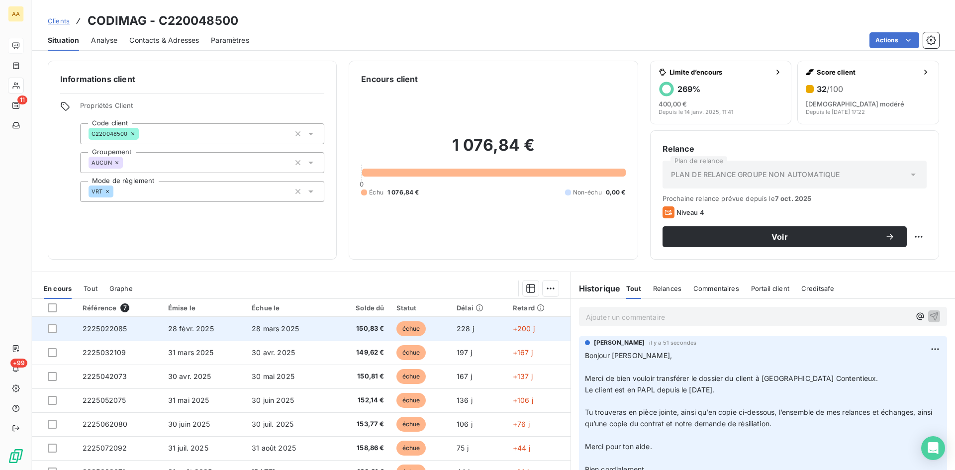
click at [113, 332] on span "2225022085" at bounding box center [105, 328] width 45 height 8
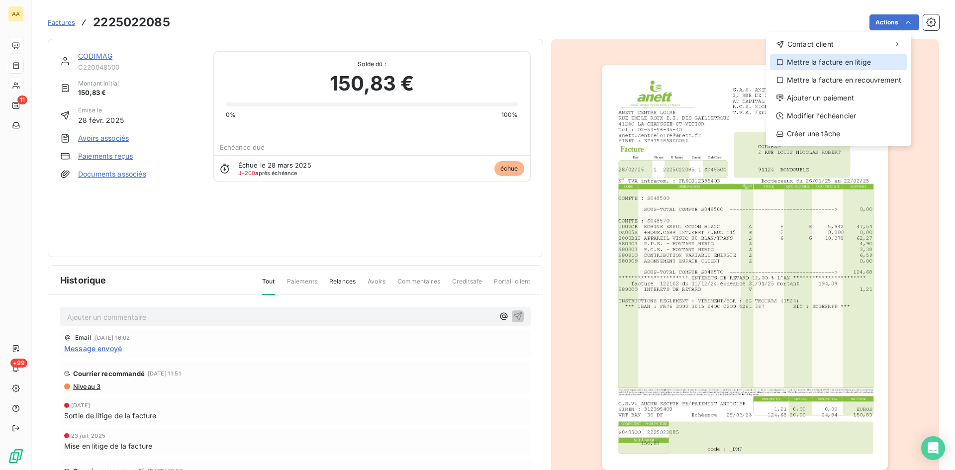
click at [865, 60] on div "Mettre la facture en litige" at bounding box center [838, 62] width 137 height 16
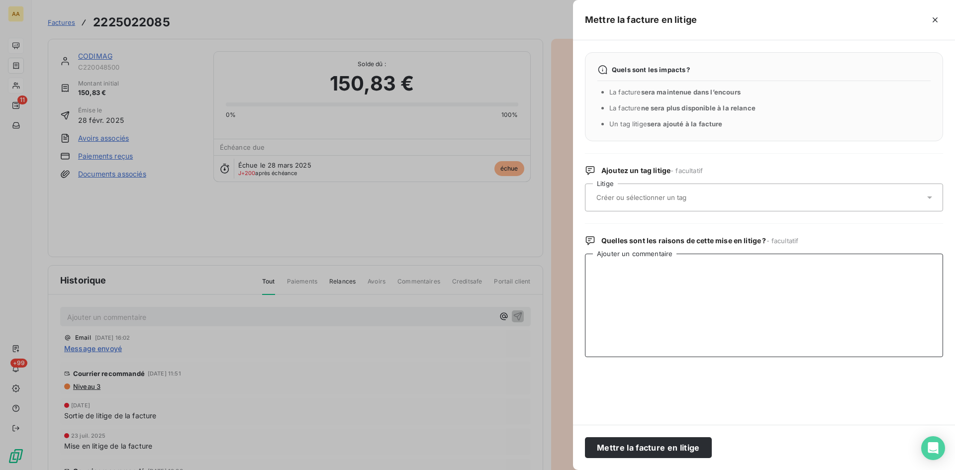
click at [635, 267] on textarea "Ajouter un commentaire" at bounding box center [764, 305] width 358 height 103
click at [100, 55] on div at bounding box center [477, 235] width 955 height 470
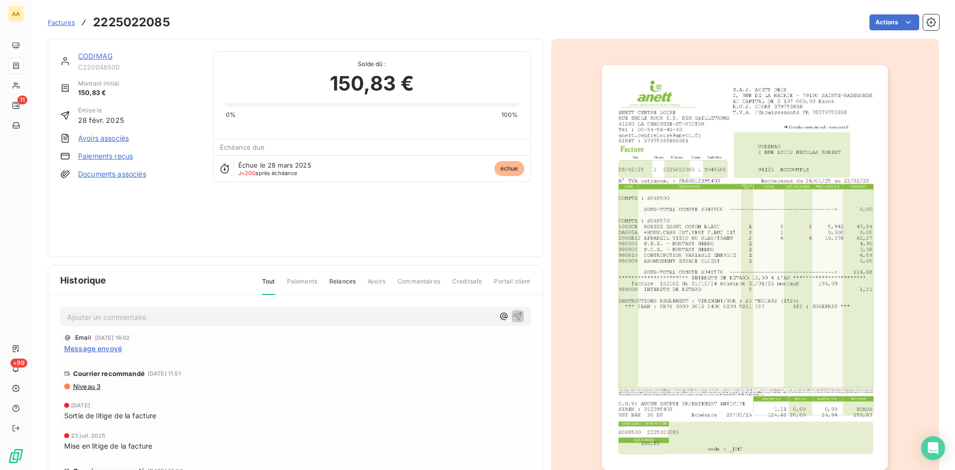
click at [100, 55] on link "CODIMAG" at bounding box center [95, 56] width 34 height 8
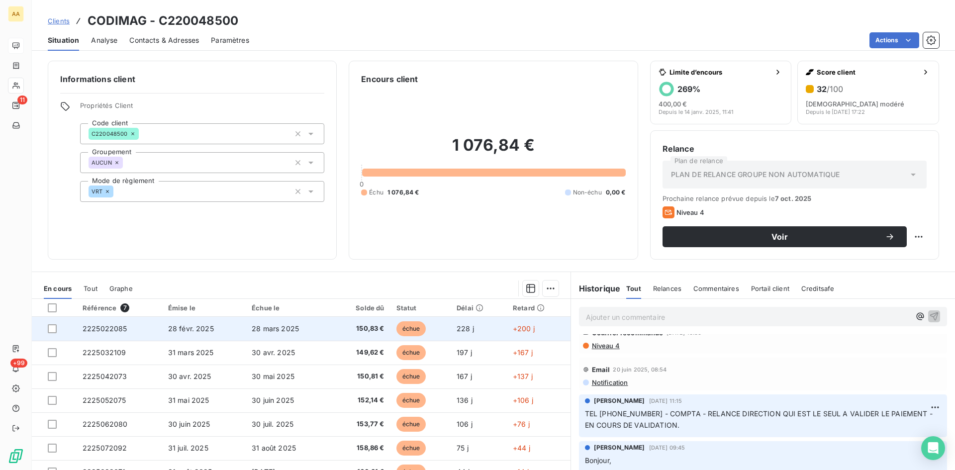
click at [102, 330] on span "2225022085" at bounding box center [105, 328] width 45 height 8
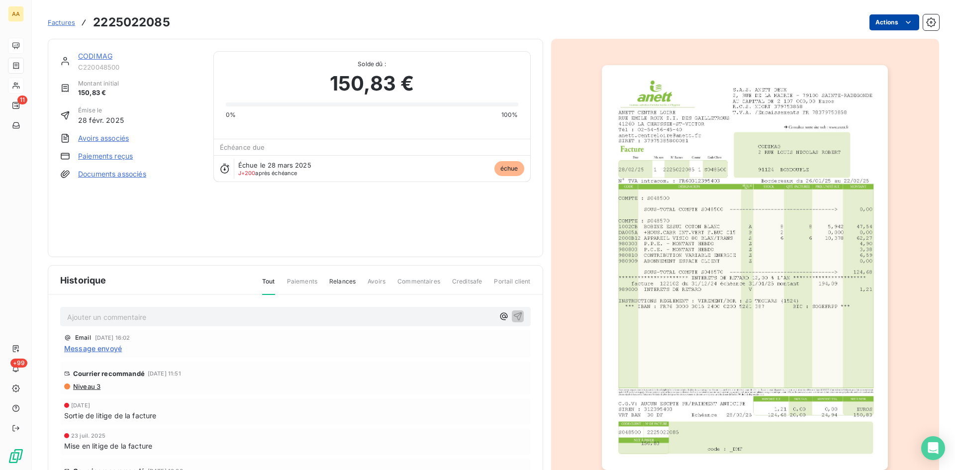
click at [873, 30] on html "AA 11 +99 Factures 2225022085 Actions CODIMAG C220048500 Montant initial 150,83…" at bounding box center [477, 235] width 955 height 470
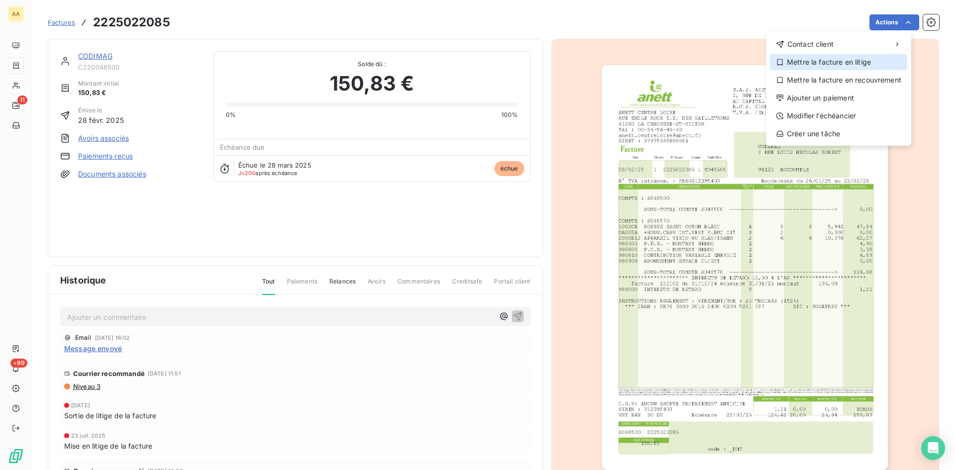
click at [820, 59] on div "Mettre la facture en litige" at bounding box center [838, 62] width 137 height 16
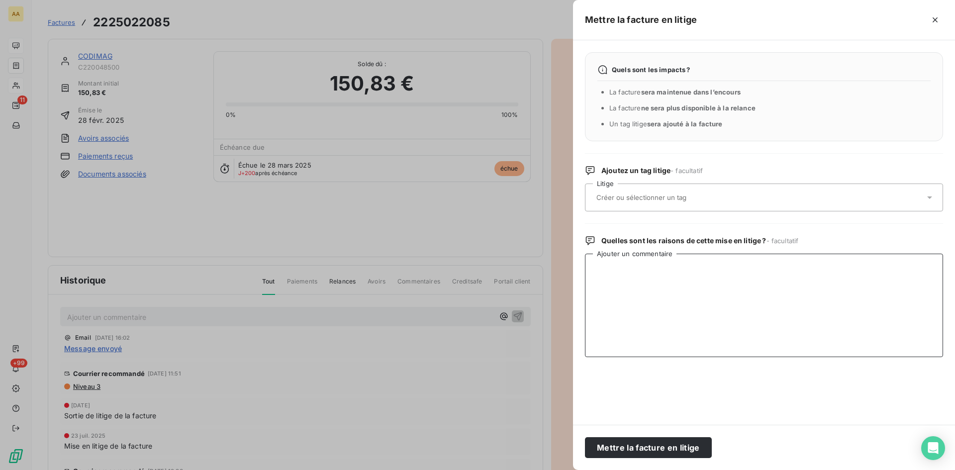
click at [614, 269] on textarea "Ajouter un commentaire" at bounding box center [764, 305] width 358 height 103
type textarea "d"
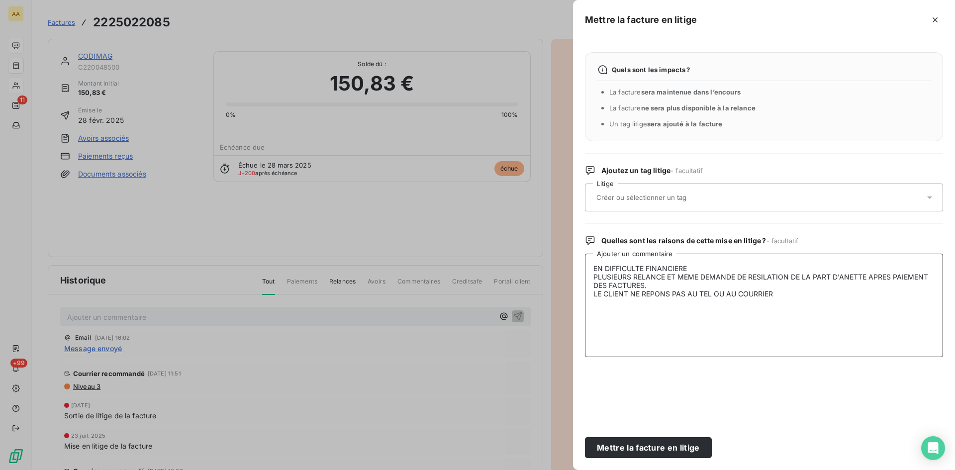
type textarea "EN DIFFICULTE FINANCIERE PLUSIEURS RELANCE ET MEME DEMANDE DE RESILATION DE LA …"
drag, startPoint x: 785, startPoint y: 296, endPoint x: 595, endPoint y: 266, distance: 193.0
click at [595, 266] on textarea "EN DIFFICULTE FINANCIERE PLUSIEURS RELANCE ET MEME DEMANDE DE RESILATION DE LA …" at bounding box center [764, 305] width 358 height 103
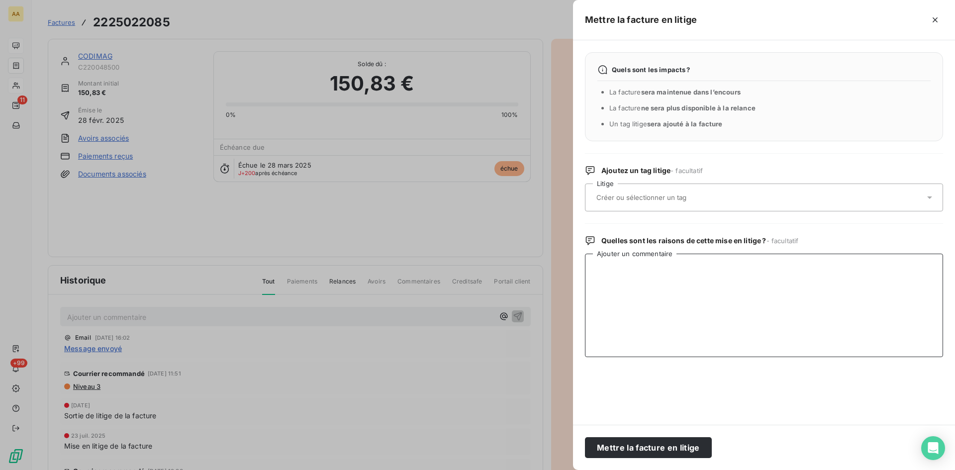
click at [609, 265] on textarea "Ajouter un commentaire" at bounding box center [764, 305] width 358 height 103
paste textarea "Client en difficulté financière Malgré plusieurs relances et même une demande d…"
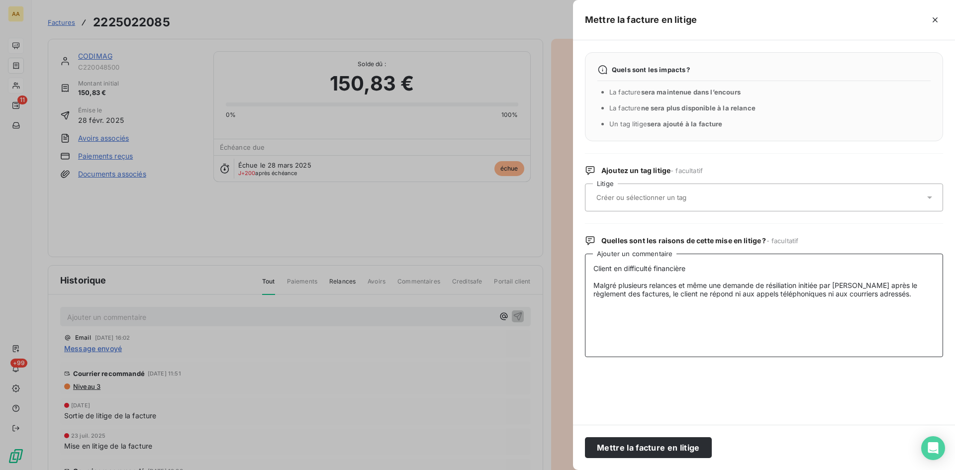
click at [853, 283] on textarea "Client en difficulté financière Malgré plusieurs relances et même une demande d…" at bounding box center [764, 305] width 358 height 103
click at [599, 312] on textarea "Client en difficulté financière Malgré plusieurs relances et même une demande d…" at bounding box center [764, 305] width 358 height 103
click at [882, 296] on textarea "Client en difficulté financière Malgré plusieurs relances et même une demande d…" at bounding box center [764, 305] width 358 height 103
paste textarea "Pas de CCF pour aller chez le client Avec l’arrivée d’[PERSON_NAME], merci de v…"
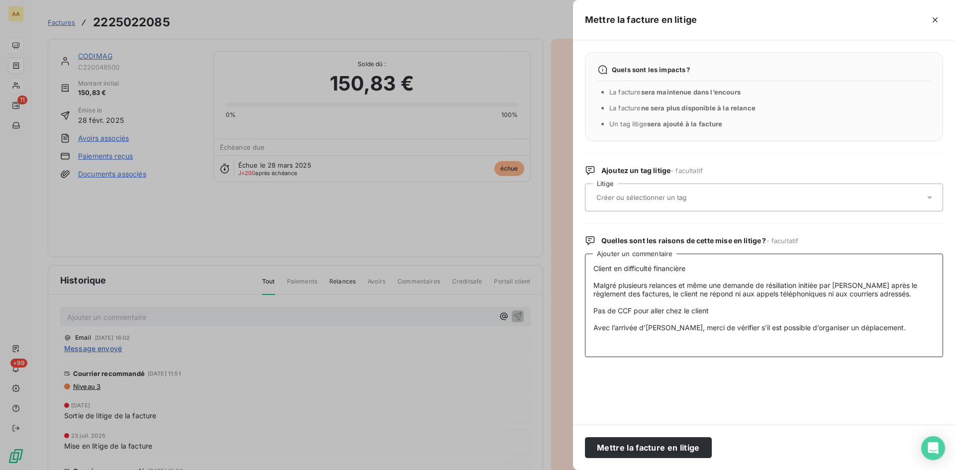
click at [595, 268] on textarea "Client en difficulté financière Malgré plusieurs relances et même une demande d…" at bounding box center [764, 305] width 358 height 103
click at [736, 268] on textarea "[DATE] Client en difficulté financière Malgré plusieurs relances et même une de…" at bounding box center [764, 305] width 358 height 103
click at [904, 328] on textarea "[DATE] Client en difficulté financière depuis début d'année 2025. Malgré plusie…" at bounding box center [764, 305] width 358 height 103
type textarea "[DATE] Client en difficulté financière depuis début d'année 2025. Malgré plusie…"
click at [637, 447] on button "Mettre la facture en litige" at bounding box center [648, 447] width 127 height 21
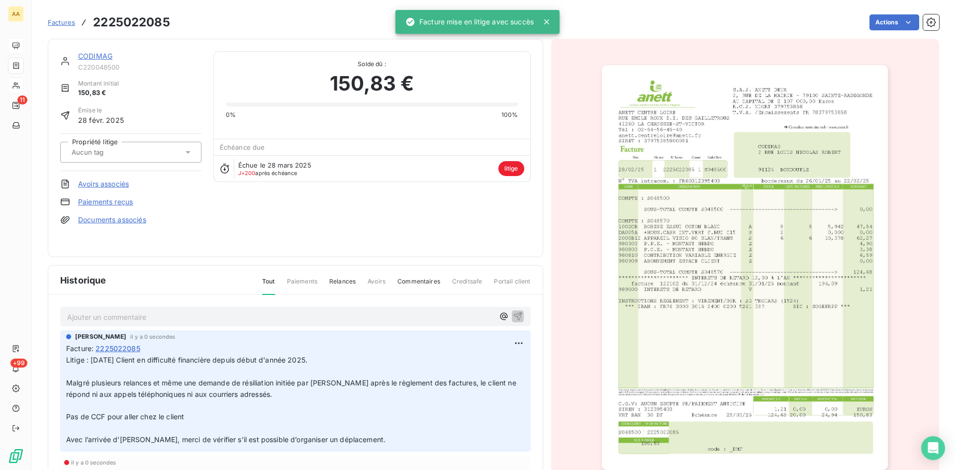
click at [76, 53] on div "CODIMAG C220048500" at bounding box center [130, 61] width 141 height 20
click at [91, 56] on link "CODIMAG" at bounding box center [95, 56] width 34 height 8
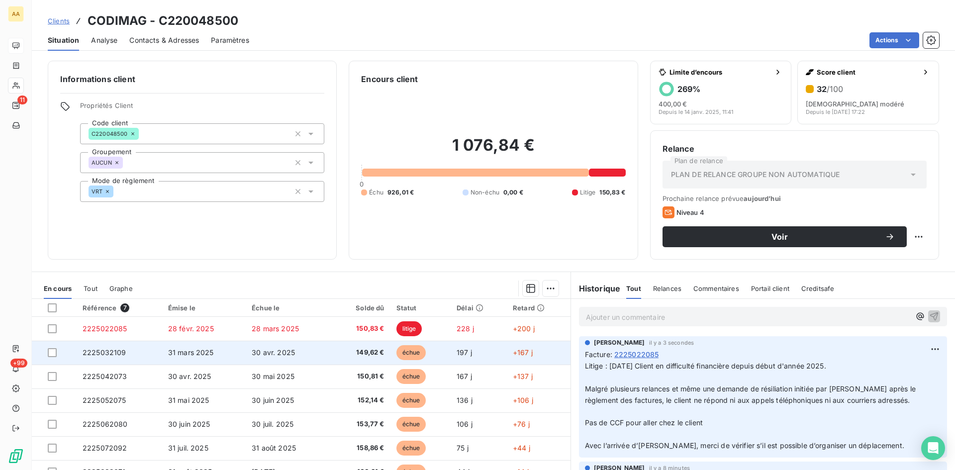
click at [104, 349] on span "2225032109" at bounding box center [105, 352] width 44 height 8
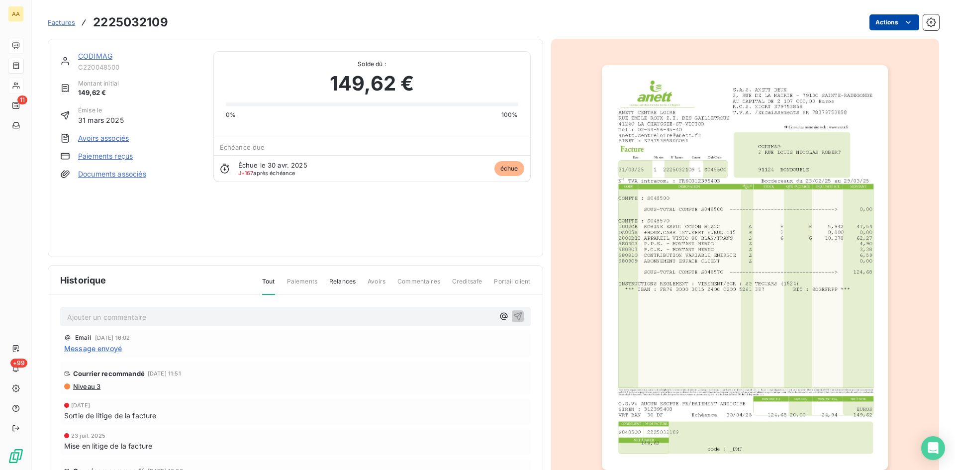
click at [878, 22] on html "AA 11 +99 Factures 2225032109 Actions CODIMAG C220048500 Montant initial 149,62…" at bounding box center [477, 235] width 955 height 470
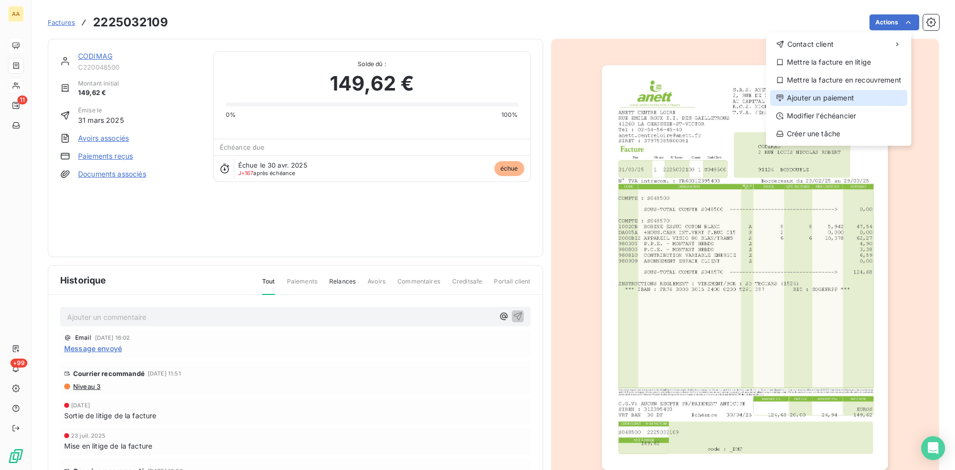
click at [836, 96] on div "Ajouter un paiement" at bounding box center [838, 98] width 137 height 16
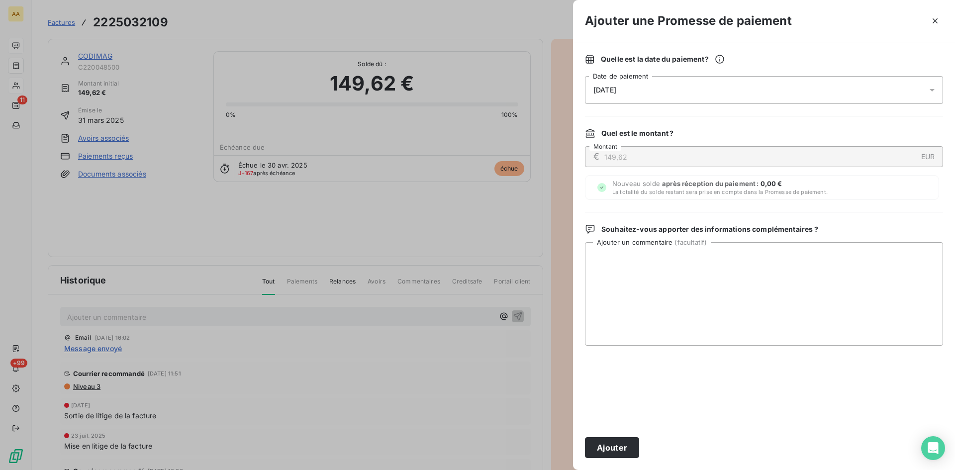
click at [385, 209] on div at bounding box center [477, 235] width 955 height 470
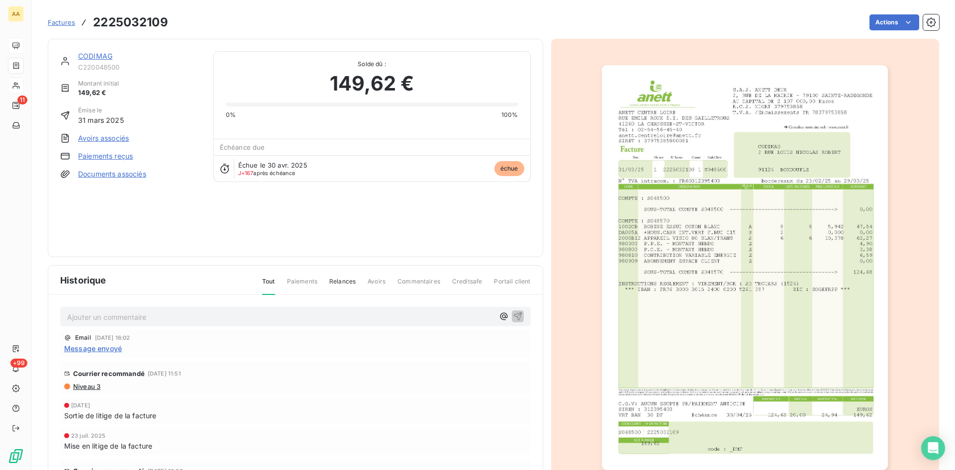
click at [93, 55] on link "CODIMAG" at bounding box center [95, 56] width 34 height 8
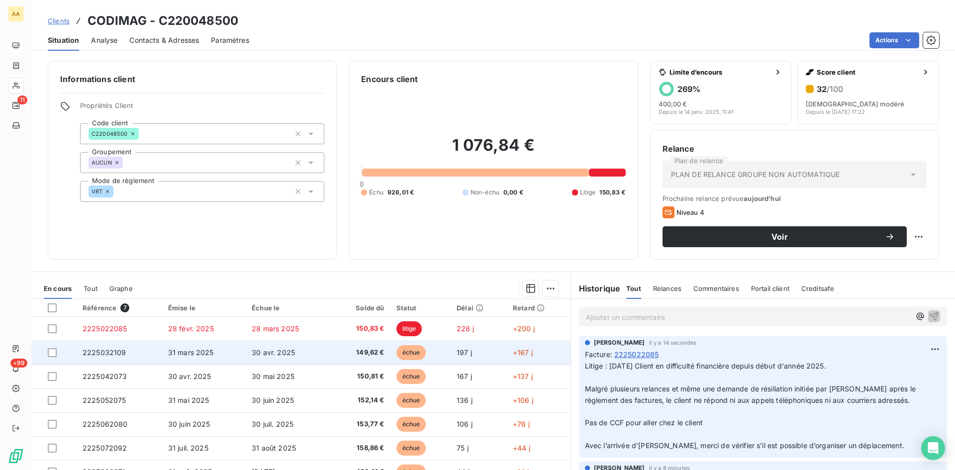
click at [103, 354] on span "2225032109" at bounding box center [105, 352] width 44 height 8
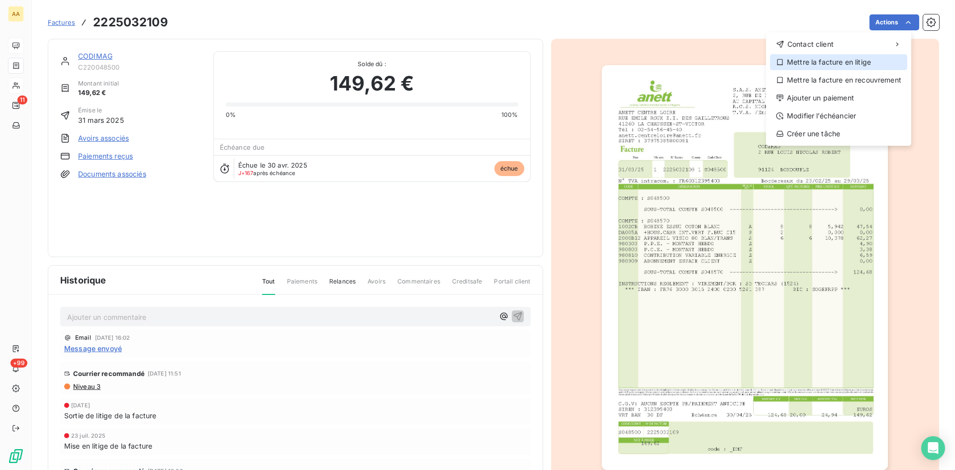
click at [824, 61] on div "Mettre la facture en litige" at bounding box center [838, 62] width 137 height 16
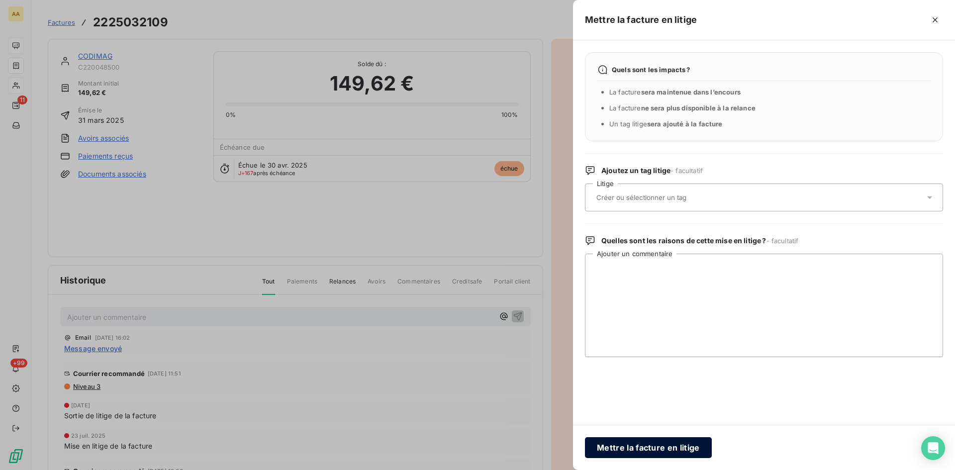
click at [643, 443] on button "Mettre la facture en litige" at bounding box center [648, 447] width 127 height 21
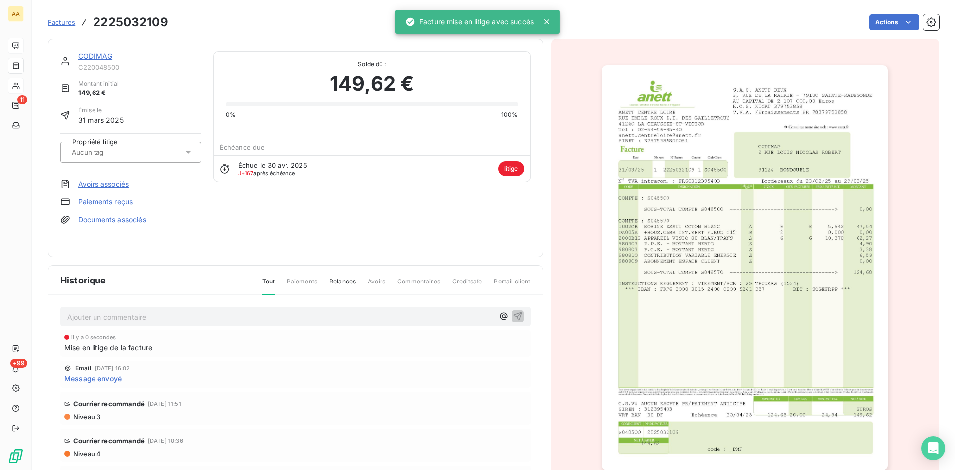
click at [95, 54] on link "CODIMAG" at bounding box center [95, 56] width 34 height 8
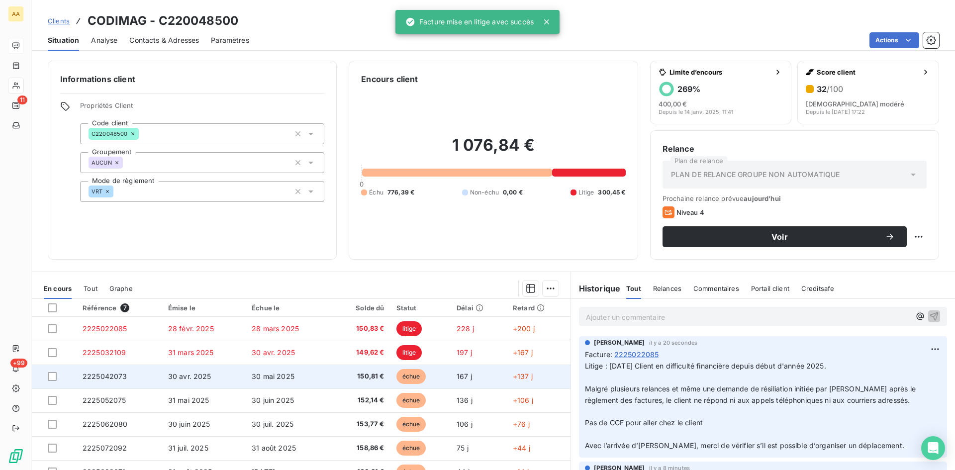
click at [110, 375] on span "2225042073" at bounding box center [105, 376] width 45 height 8
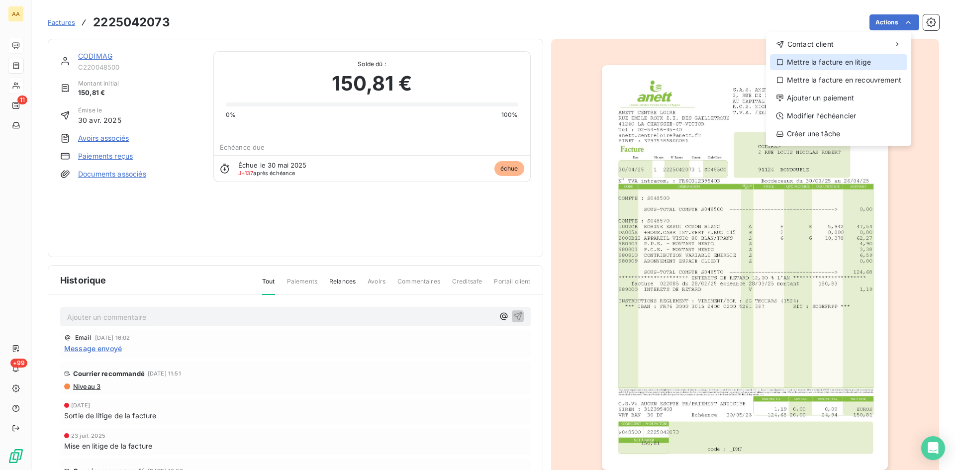
click at [837, 60] on div "Mettre la facture en litige" at bounding box center [838, 62] width 137 height 16
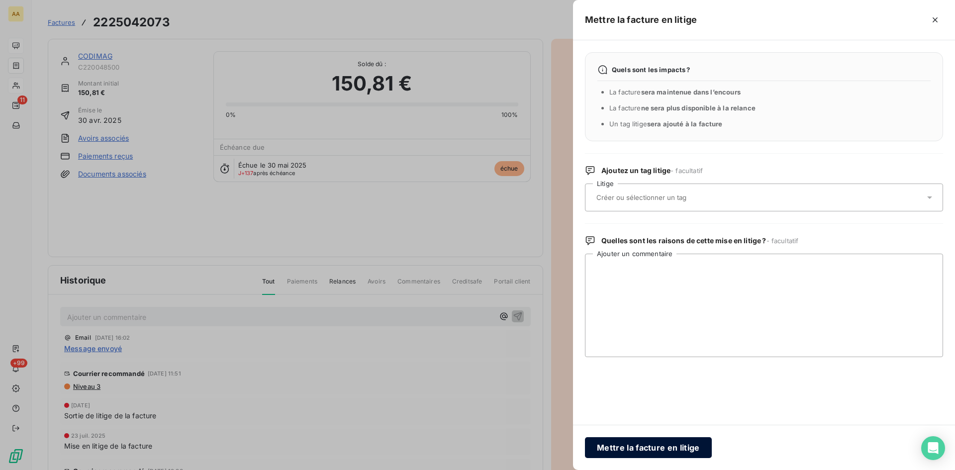
click at [652, 449] on button "Mettre la facture en litige" at bounding box center [648, 447] width 127 height 21
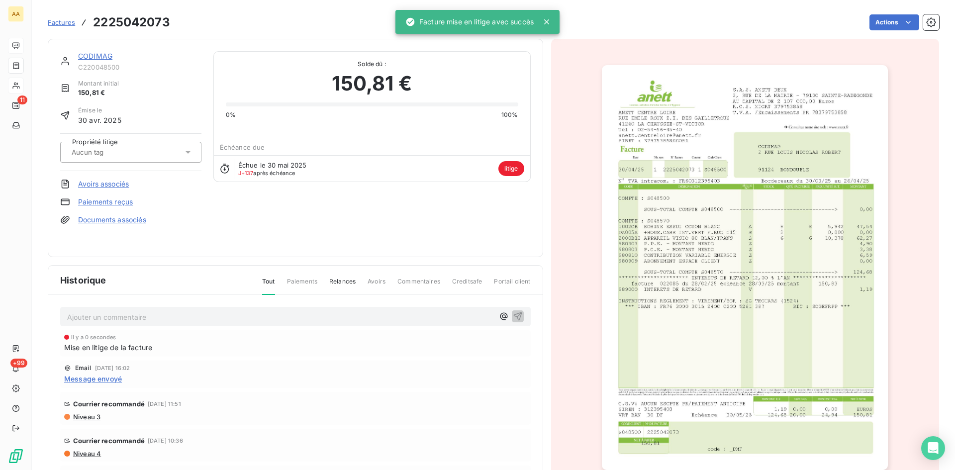
click at [105, 55] on link "CODIMAG" at bounding box center [95, 56] width 34 height 8
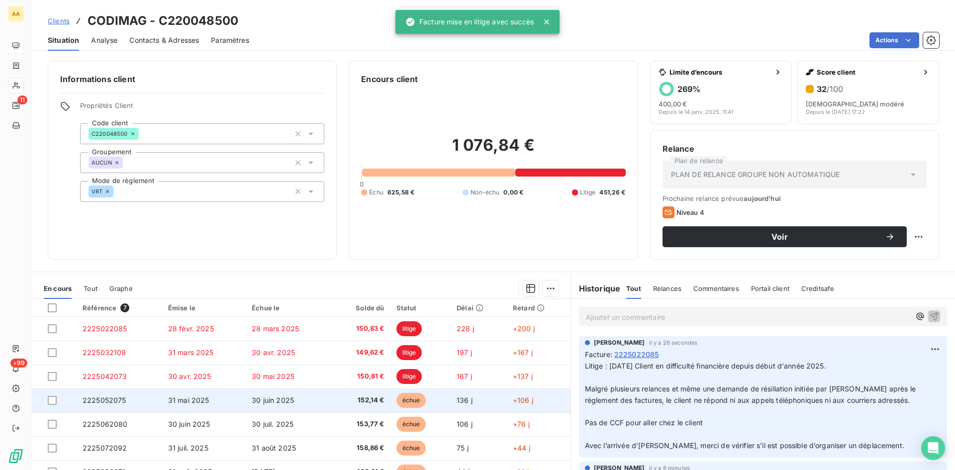
click at [106, 399] on span "2225052075" at bounding box center [105, 400] width 44 height 8
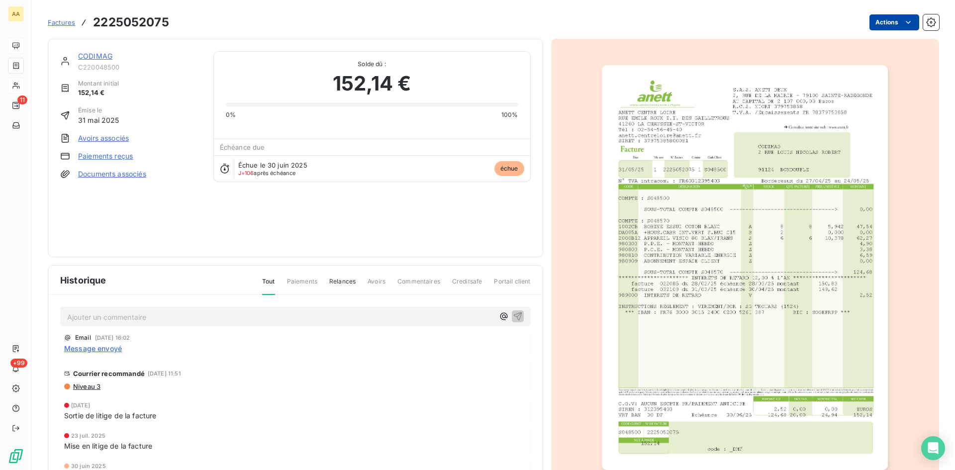
click at [887, 17] on html "AA 11 +99 Factures 2225052075 Actions CODIMAG C220048500 Montant initial 152,14…" at bounding box center [477, 235] width 955 height 470
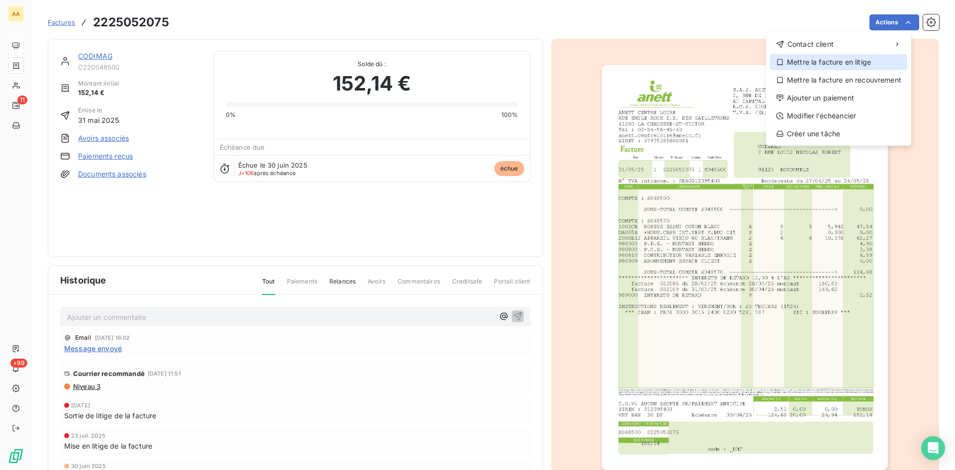
click at [832, 60] on div "Mettre la facture en litige" at bounding box center [838, 62] width 137 height 16
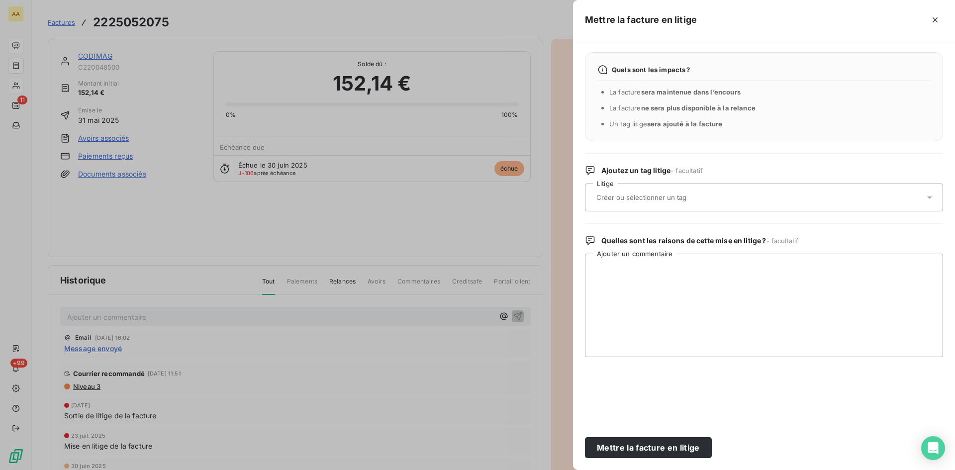
click at [659, 445] on button "Mettre la facture en litige" at bounding box center [648, 447] width 127 height 21
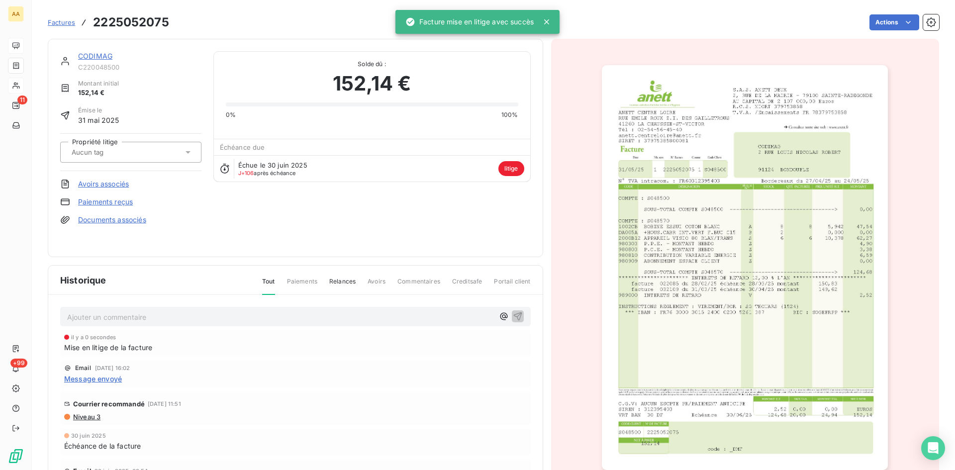
click at [95, 54] on link "CODIMAG" at bounding box center [95, 56] width 34 height 8
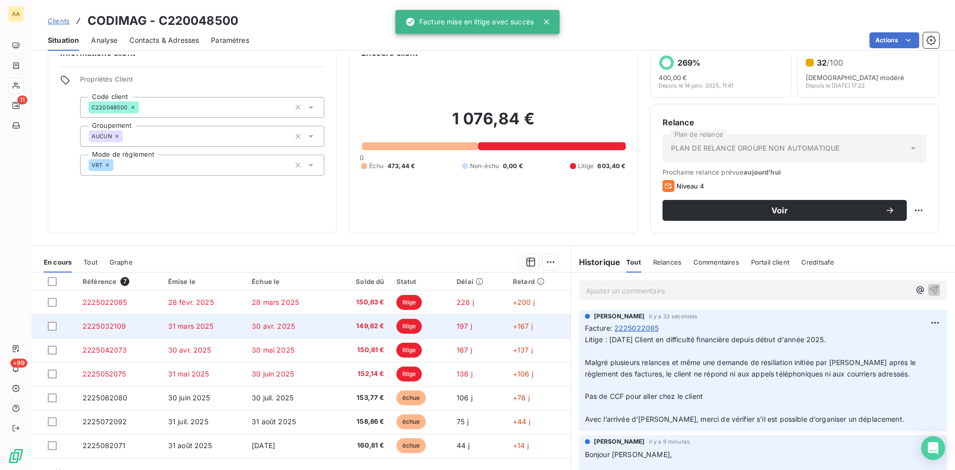
scroll to position [50, 0]
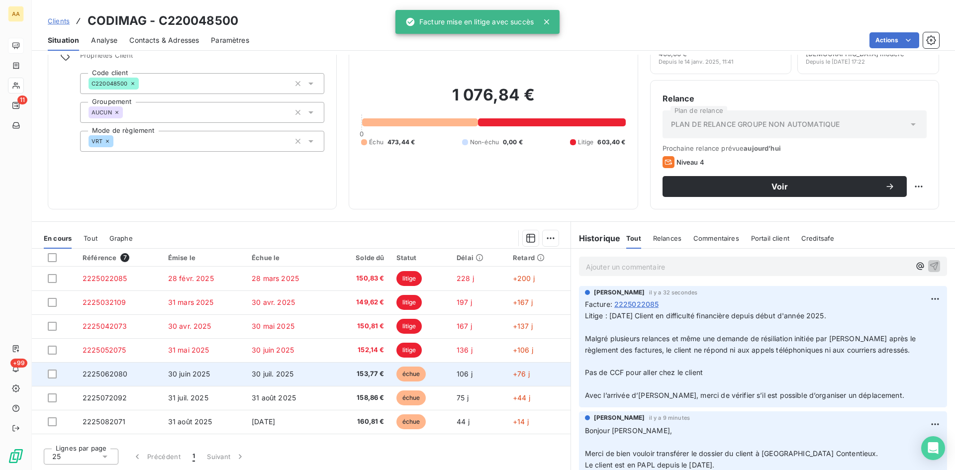
click at [116, 374] on span "2225062080" at bounding box center [105, 374] width 45 height 8
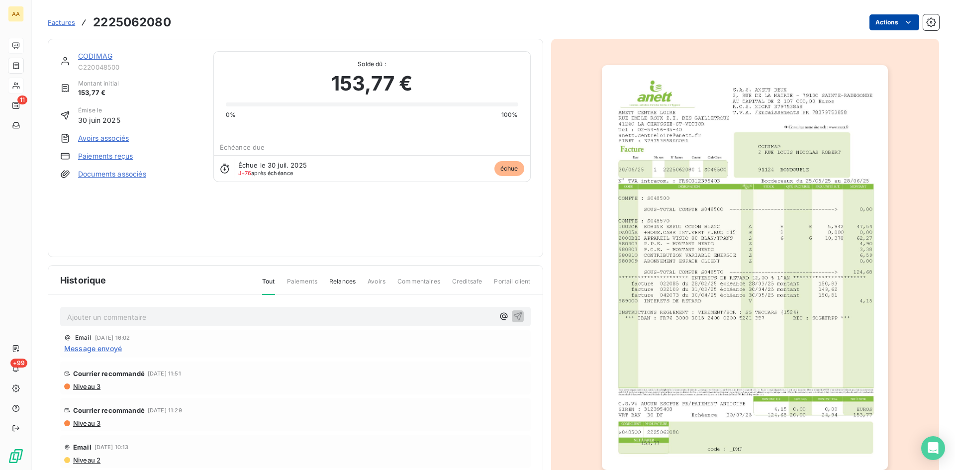
click at [875, 19] on html "AA 11 +99 Factures 2225062080 Actions CODIMAG C220048500 Montant initial 153,77…" at bounding box center [477, 235] width 955 height 470
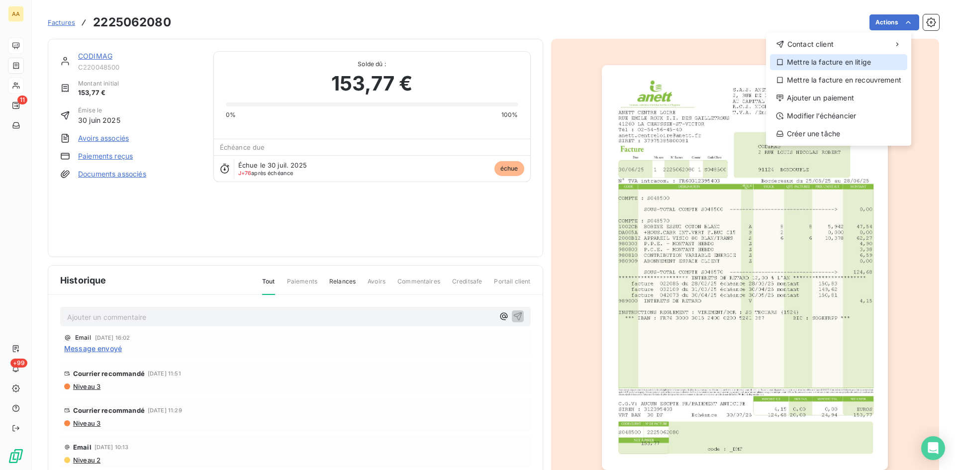
click at [849, 62] on div "Mettre la facture en litige" at bounding box center [838, 62] width 137 height 16
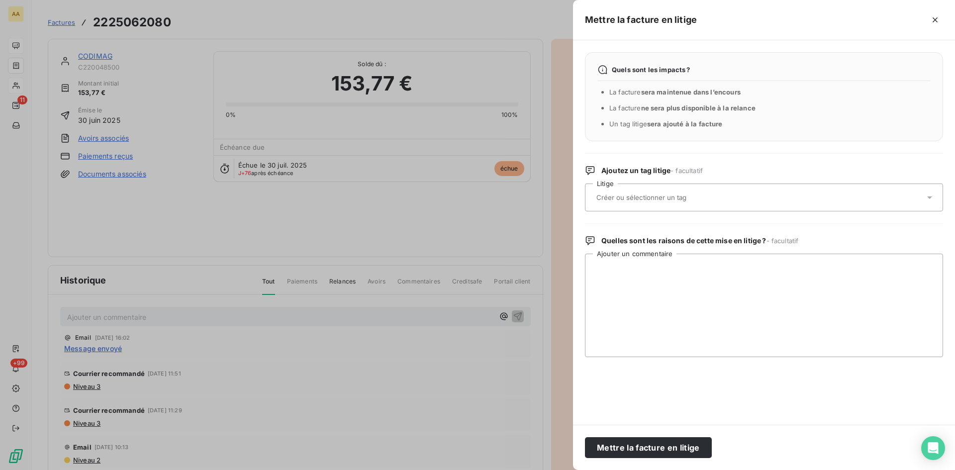
drag, startPoint x: 654, startPoint y: 444, endPoint x: 568, endPoint y: 409, distance: 92.7
click at [653, 443] on button "Mettre la facture en litige" at bounding box center [648, 447] width 127 height 21
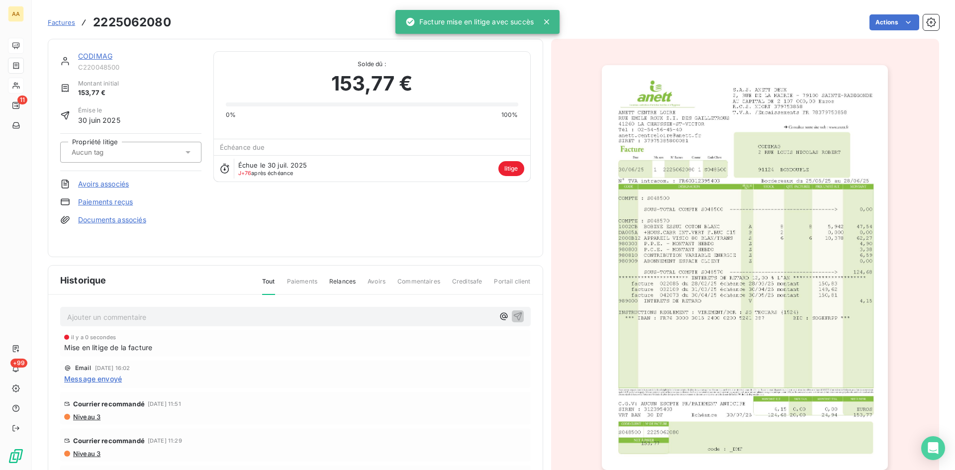
click at [95, 56] on link "CODIMAG" at bounding box center [95, 56] width 34 height 8
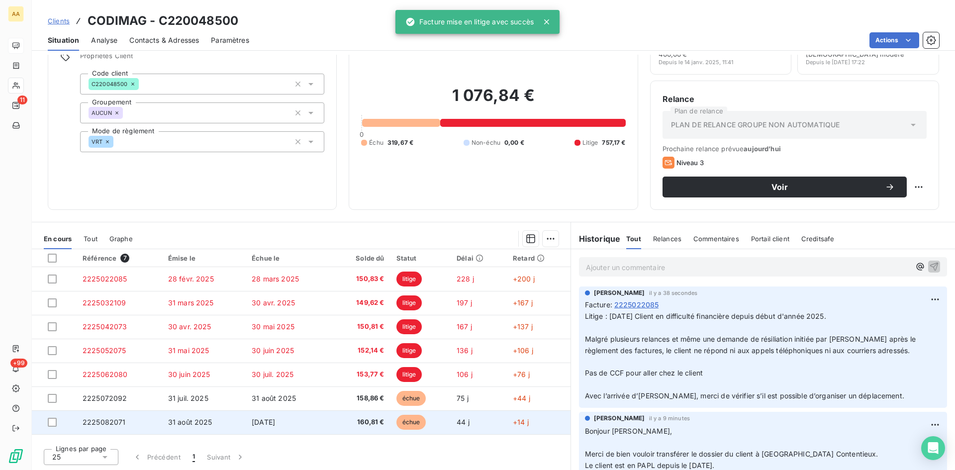
scroll to position [50, 0]
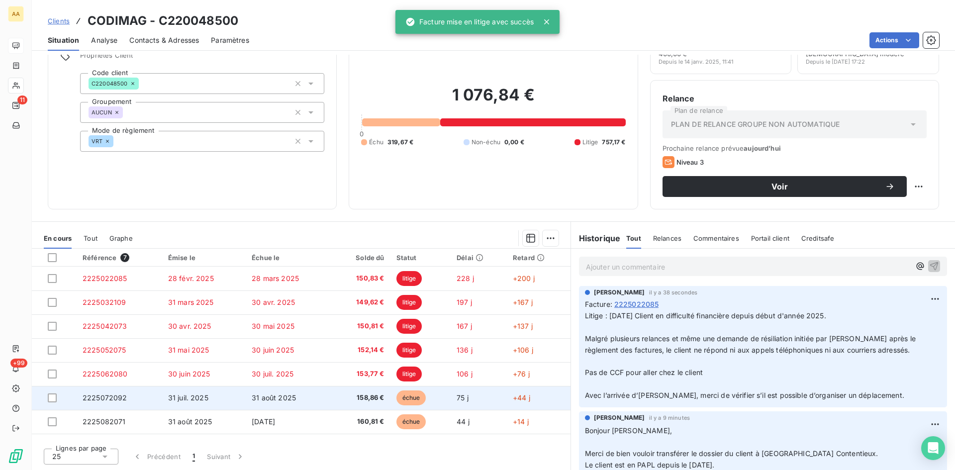
click at [104, 400] on span "2225072092" at bounding box center [105, 398] width 45 height 8
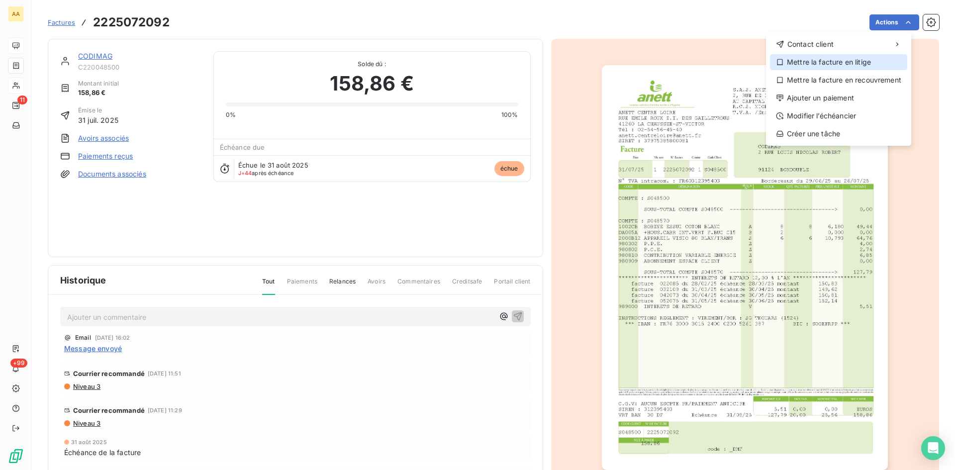
click at [852, 58] on div "Mettre la facture en litige" at bounding box center [838, 62] width 137 height 16
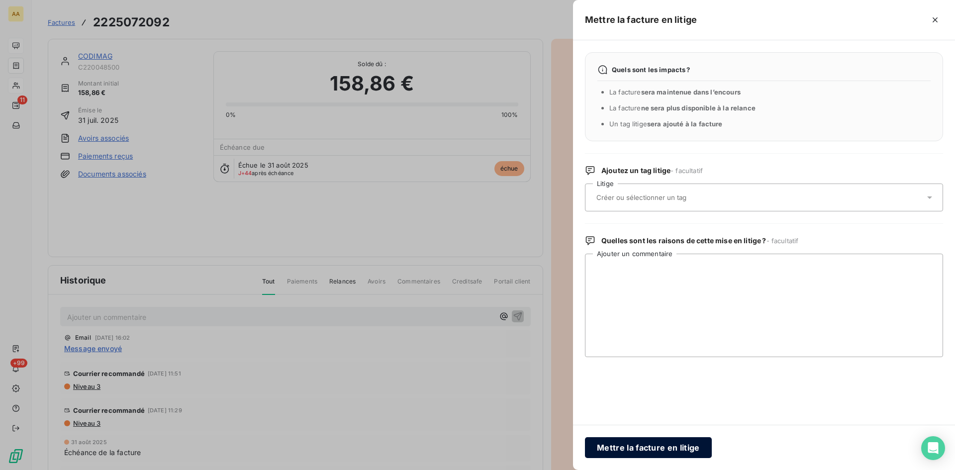
click at [659, 444] on button "Mettre la facture en litige" at bounding box center [648, 447] width 127 height 21
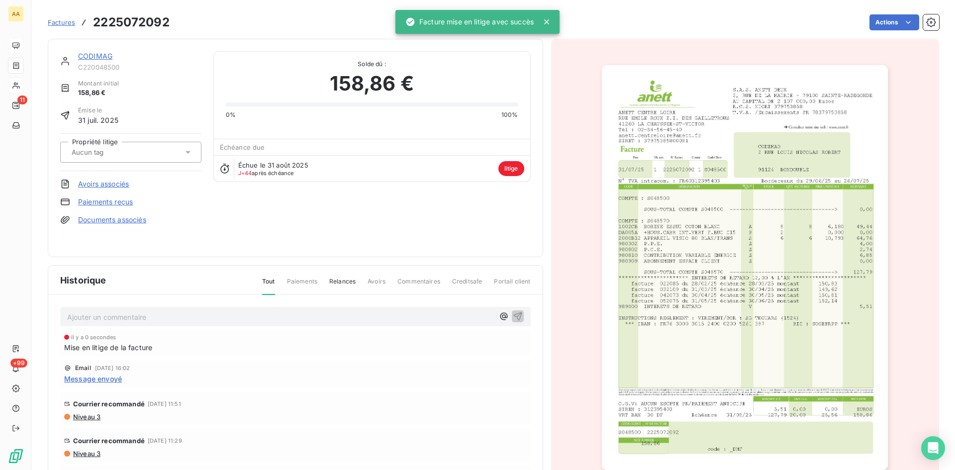
click at [101, 58] on link "CODIMAG" at bounding box center [95, 56] width 34 height 8
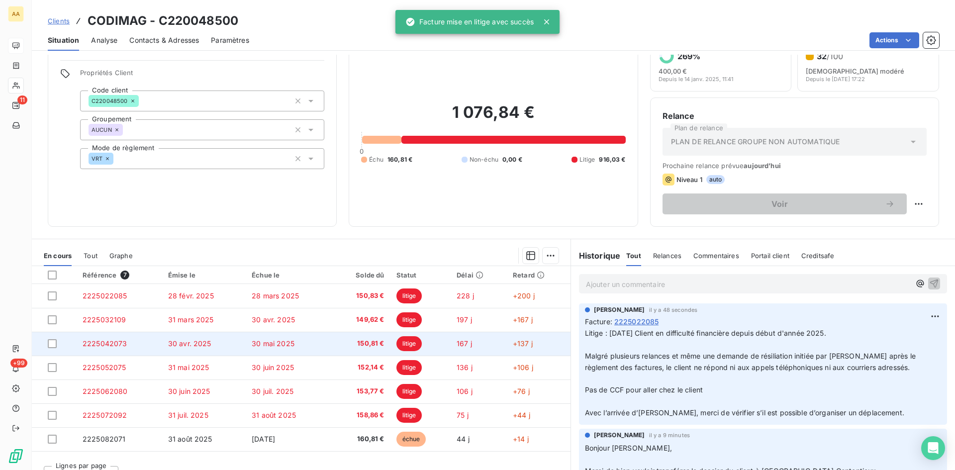
scroll to position [50, 0]
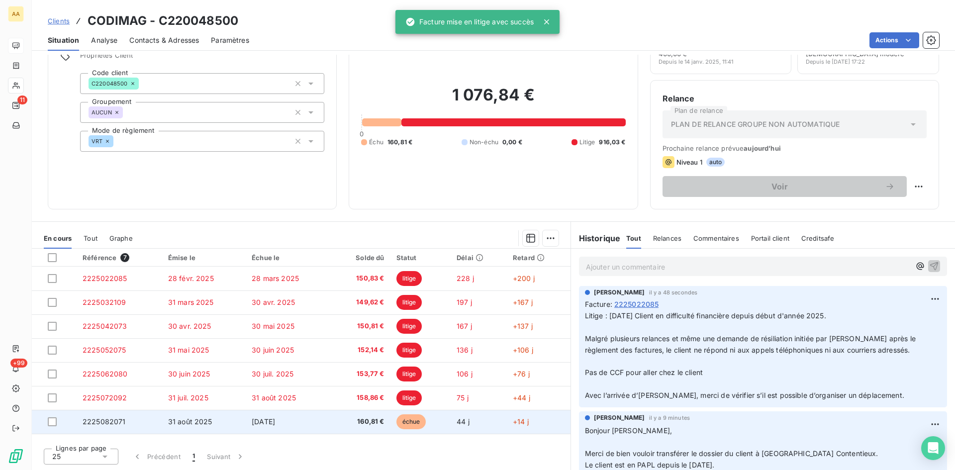
click at [120, 422] on span "2225082071" at bounding box center [104, 421] width 43 height 8
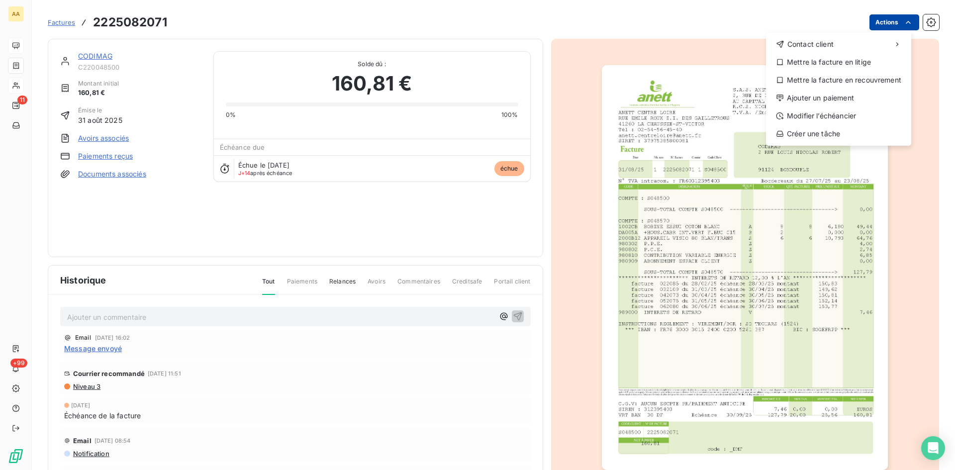
click at [875, 27] on html "AA 11 +99 Factures [PHONE_NUMBER] Actions Contact client Mettre la facture en l…" at bounding box center [477, 235] width 955 height 470
click at [826, 61] on div "Mettre la facture en litige" at bounding box center [838, 62] width 137 height 16
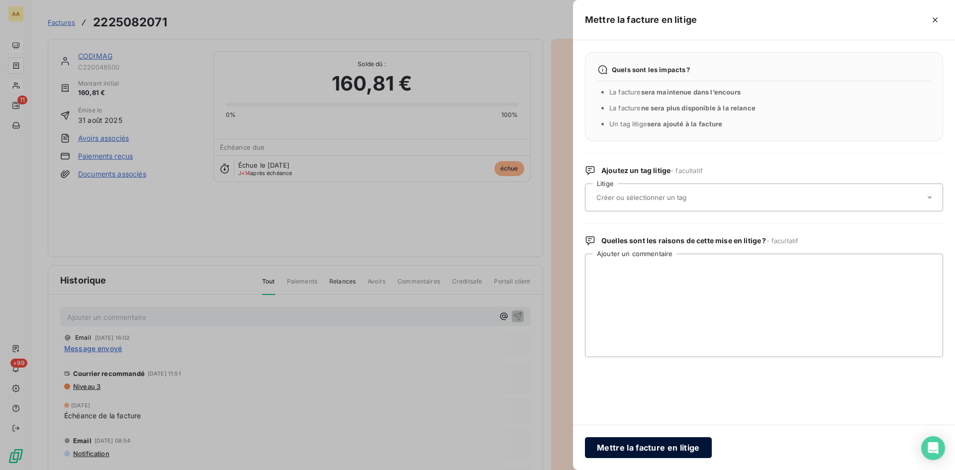
click at [677, 451] on button "Mettre la facture en litige" at bounding box center [648, 447] width 127 height 21
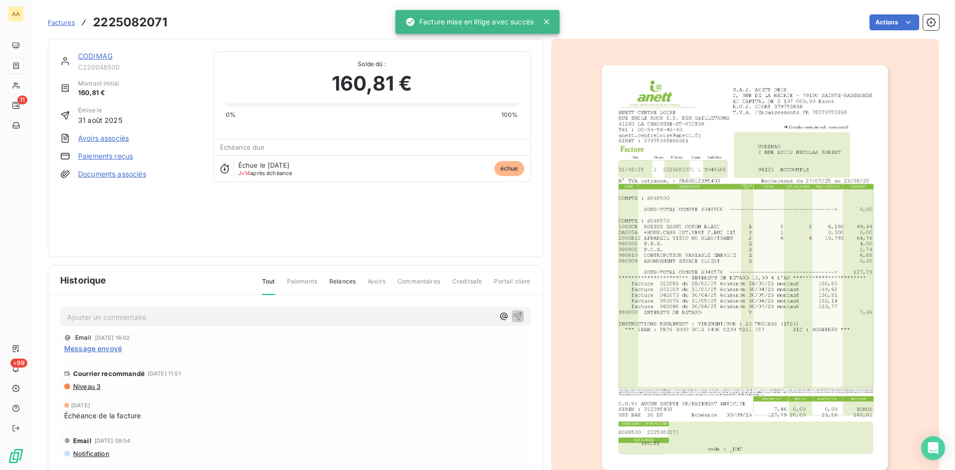
click at [100, 53] on link "CODIMAG" at bounding box center [95, 56] width 34 height 8
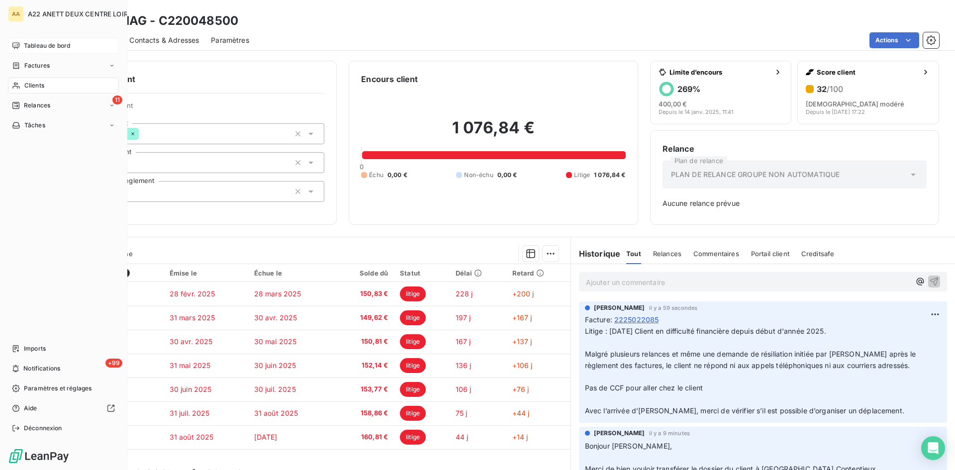
click at [33, 86] on span "Clients" at bounding box center [34, 85] width 20 height 9
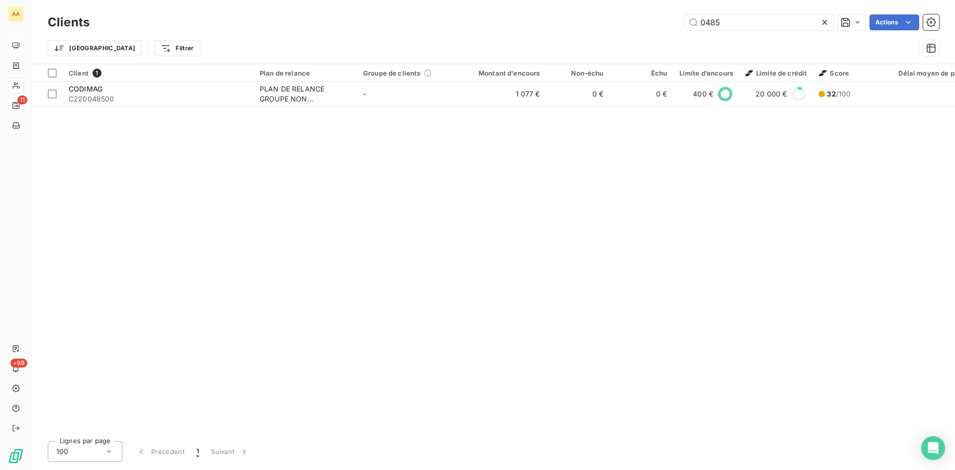
drag, startPoint x: 720, startPoint y: 25, endPoint x: 667, endPoint y: 32, distance: 53.2
click at [667, 32] on div "Clients 0485 Actions" at bounding box center [494, 22] width 892 height 21
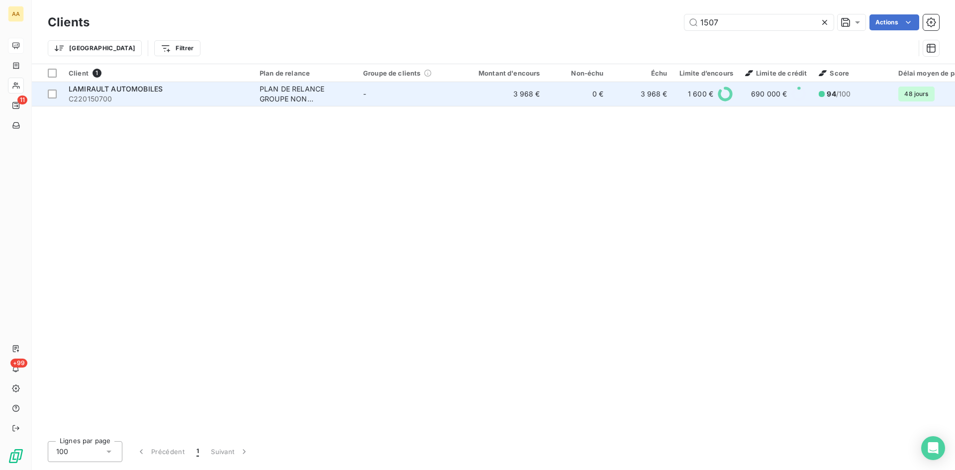
type input "1507"
click at [277, 97] on div "PLAN DE RELANCE GROUPE NON AUTOMATIQUE" at bounding box center [306, 94] width 92 height 20
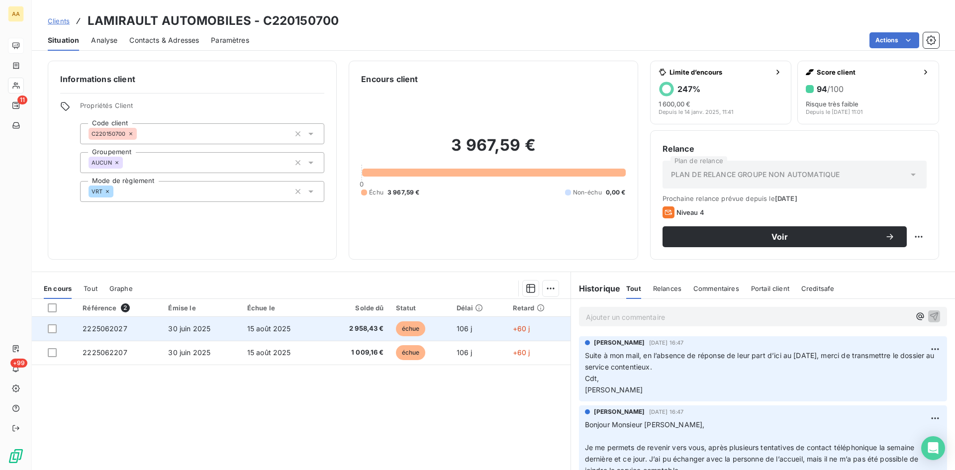
click at [108, 323] on td "2225062027" at bounding box center [120, 329] width 86 height 24
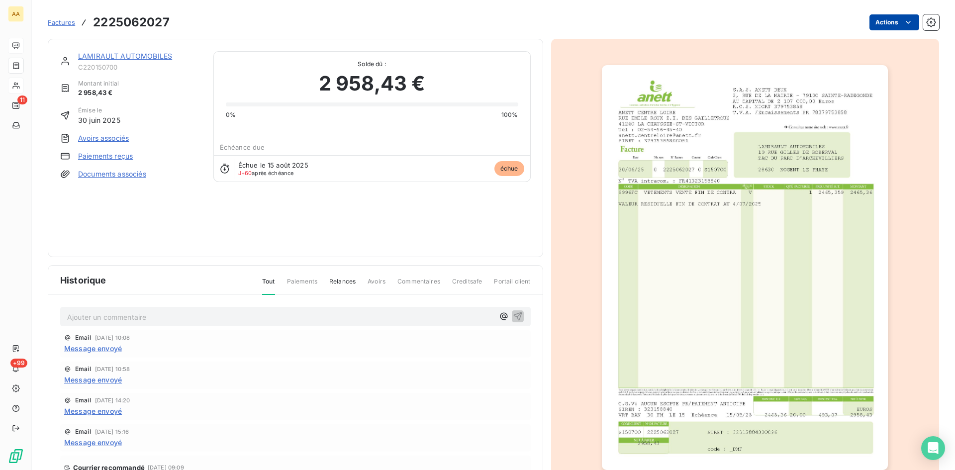
click at [884, 25] on html "AA 11 +99 Factures 2225062027 Actions LAMIRAULT AUTOMOBILES C220150700 Montant …" at bounding box center [477, 235] width 955 height 470
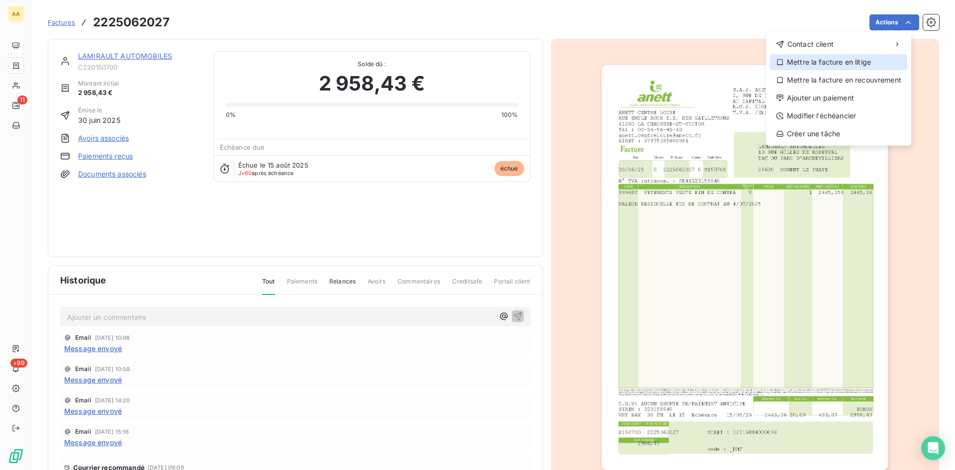
click at [820, 62] on div "Mettre la facture en litige" at bounding box center [838, 62] width 137 height 16
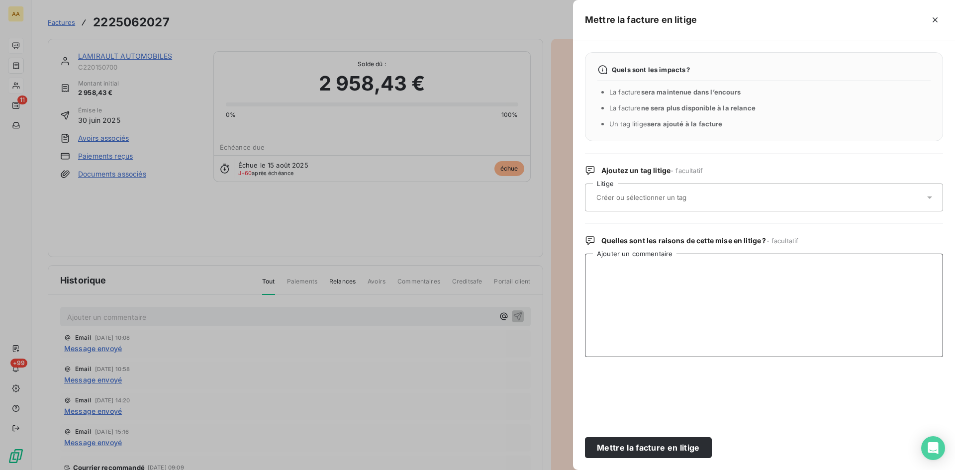
click at [635, 291] on textarea "Ajouter un commentaire" at bounding box center [764, 305] width 358 height 103
paste textarea "Suite à mon mail, en l’absence de réponse de leur part d’ici au [DATE], merci d…"
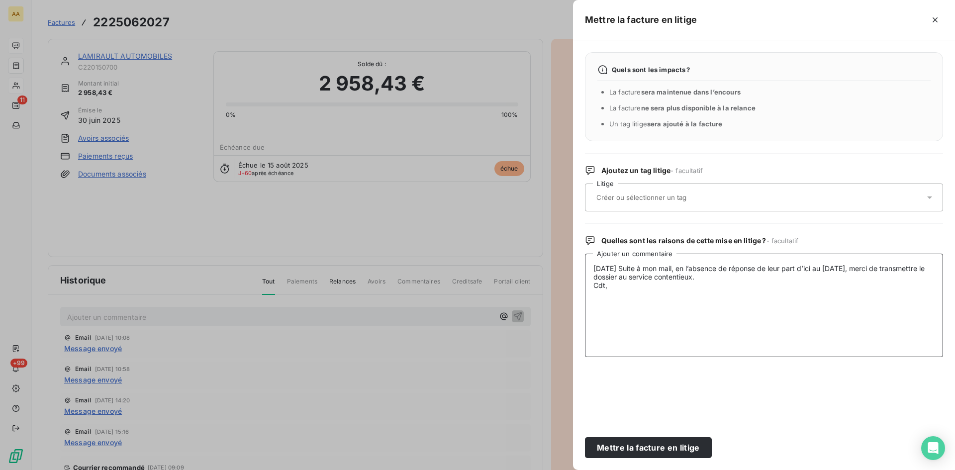
click at [592, 268] on textarea "[DATE] Suite à mon mail, en l’absence de réponse de leur part d’ici au [DATE], …" at bounding box center [764, 305] width 358 height 103
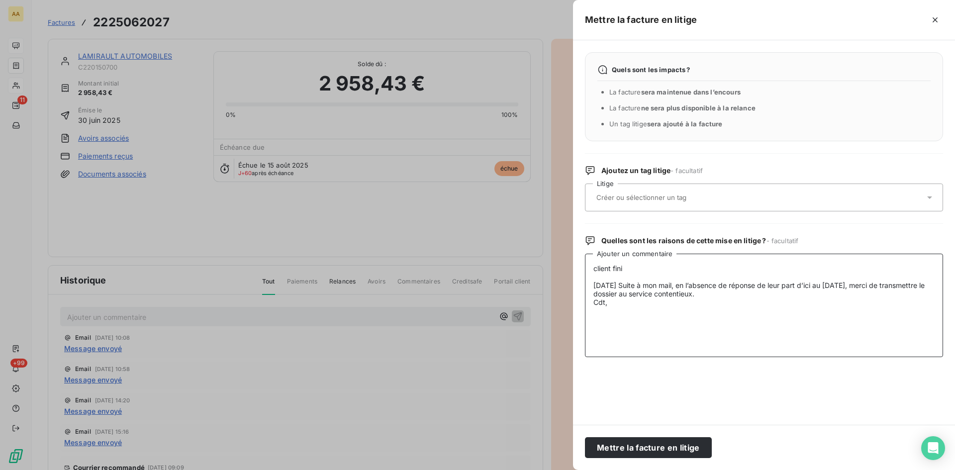
drag, startPoint x: 598, startPoint y: 269, endPoint x: 592, endPoint y: 267, distance: 6.5
click at [592, 267] on textarea "client fini [DATE] Suite à mon mail, en l’absence de réponse de leur part d’ici…" at bounding box center [764, 305] width 358 height 103
click at [636, 267] on textarea "Client fini [DATE] Suite à mon mail, en l’absence de réponse de leur part d’ici…" at bounding box center [764, 305] width 358 height 103
click at [624, 267] on textarea "Client fini qui conteste la VR [DATE] Suite à mon mail, en l’absence de réponse…" at bounding box center [764, 305] width 358 height 103
click at [590, 264] on textarea "Client fini AU 6 qui conteste la VR [DATE] Suite à mon mail, en l’absence de ré…" at bounding box center [764, 305] width 358 height 103
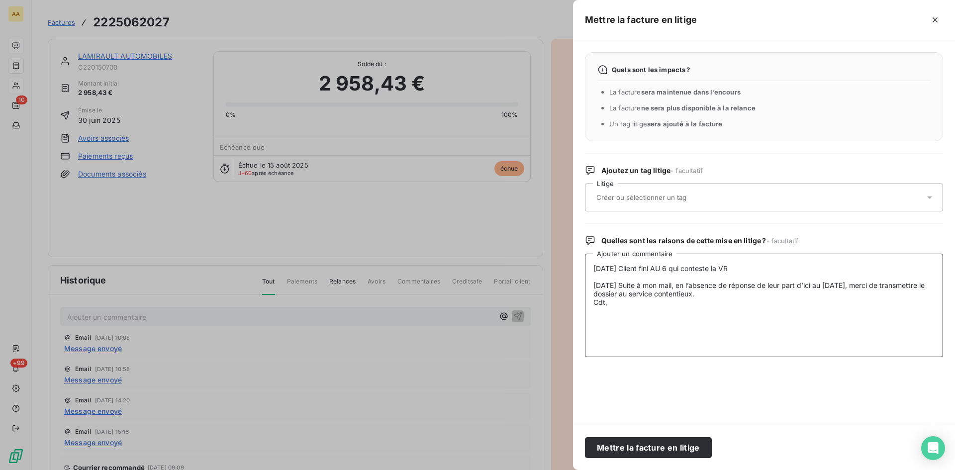
click at [674, 266] on textarea "[DATE] Client fini AU 6 qui conteste la VR [DATE] Suite à mon mail, en l’absenc…" at bounding box center [764, 305] width 358 height 103
drag, startPoint x: 714, startPoint y: 266, endPoint x: 704, endPoint y: 267, distance: 10.6
click at [704, 267] on textarea "[DATE] Client fini AU 6/07/205 qui conteste la VR [DATE] Suite à mon mail, en l…" at bounding box center [764, 305] width 358 height 103
click at [764, 266] on textarea "[DATE] Client fini AU 6/07/205 il conteste la VR [DATE] Suite à mon mail, en l’…" at bounding box center [764, 305] width 358 height 103
click at [611, 301] on textarea "[DATE] Client fini AU 6/07/205 il conteste la VR et la dernière facture. [DATE]…" at bounding box center [764, 305] width 358 height 103
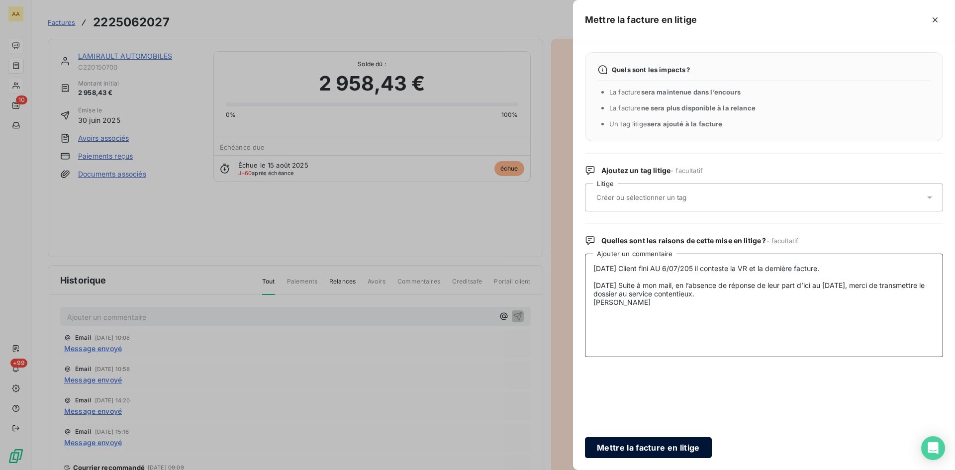
type textarea "[DATE] Client fini AU 6/07/205 il conteste la VR et la dernière facture. [DATE]…"
click at [643, 443] on button "Mettre la facture en litige" at bounding box center [648, 447] width 127 height 21
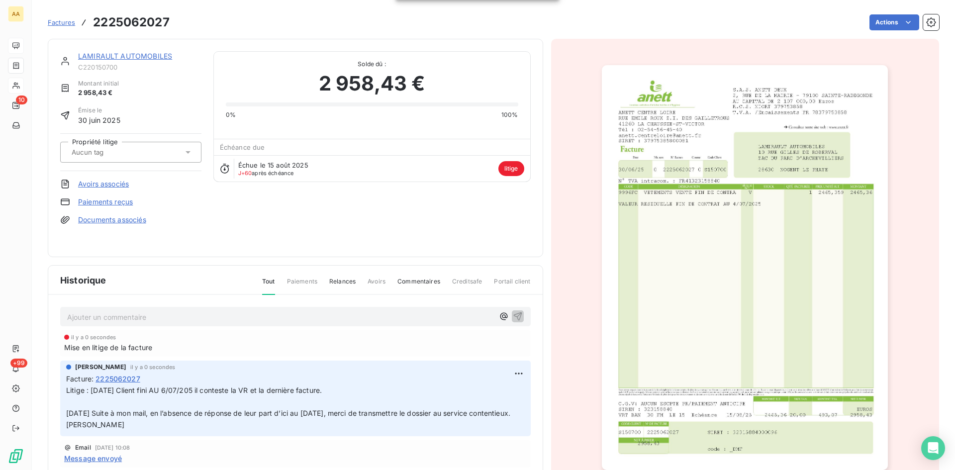
click at [106, 55] on link "LAMIRAULT AUTOMOBILES" at bounding box center [125, 56] width 94 height 8
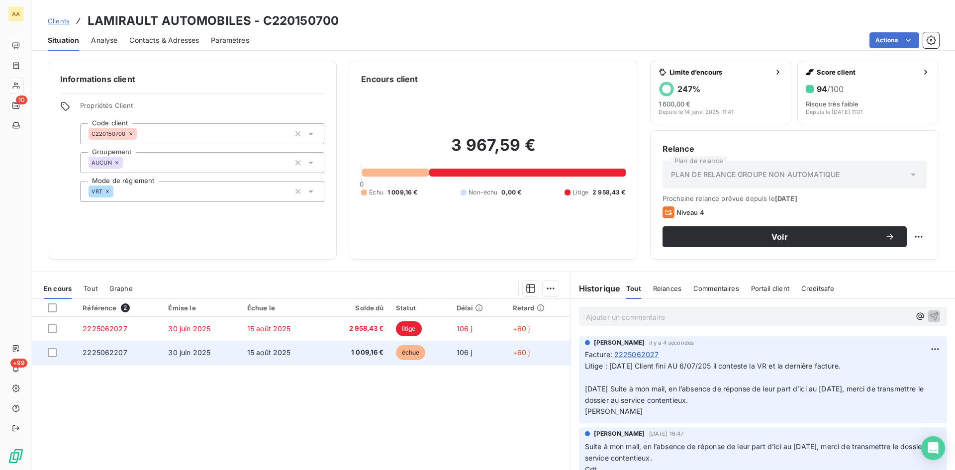
click at [115, 356] on span "2225062207" at bounding box center [105, 352] width 45 height 8
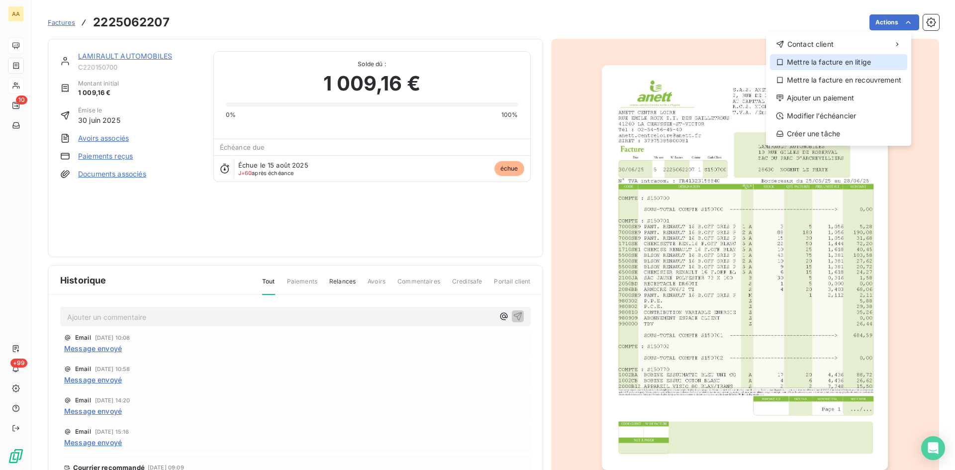
click at [847, 60] on div "Mettre la facture en litige" at bounding box center [838, 62] width 137 height 16
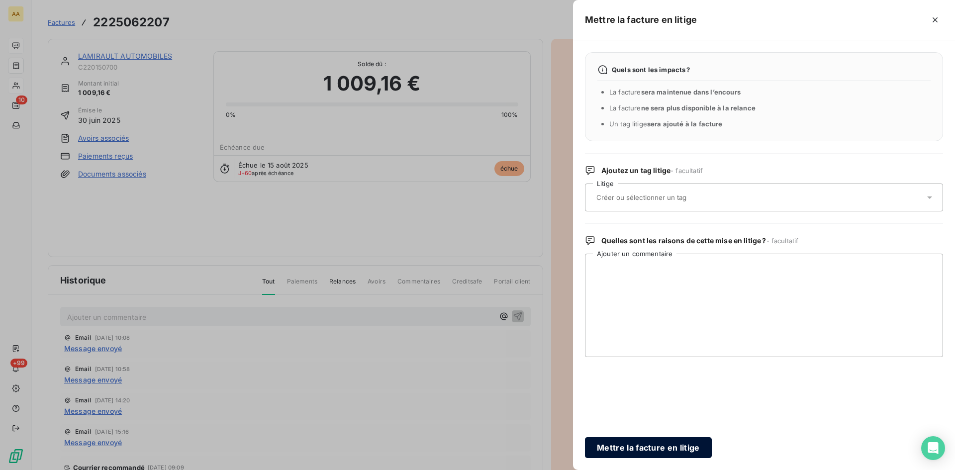
click at [657, 443] on button "Mettre la facture en litige" at bounding box center [648, 447] width 127 height 21
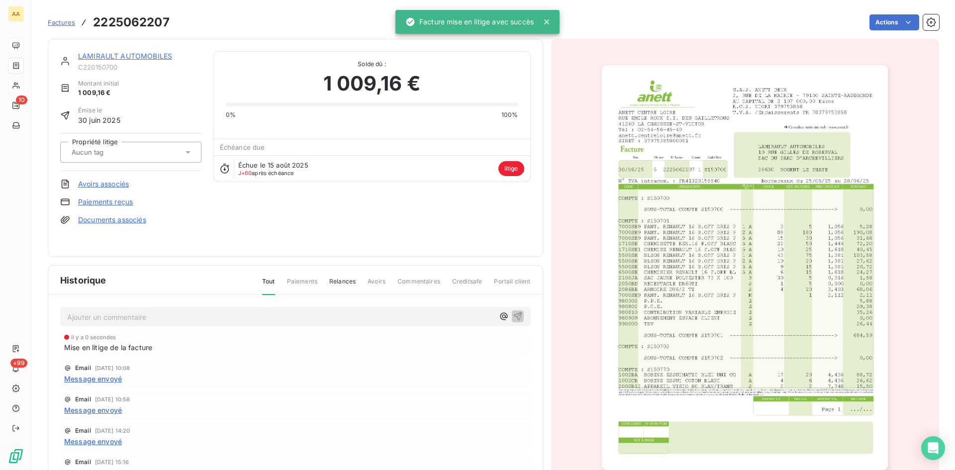
click at [129, 52] on link "LAMIRAULT AUTOMOBILES" at bounding box center [125, 56] width 94 height 8
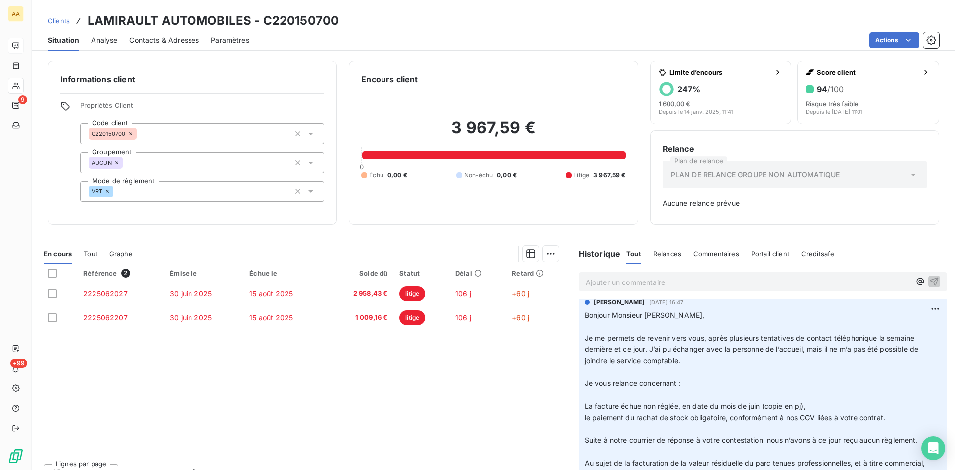
scroll to position [149, 0]
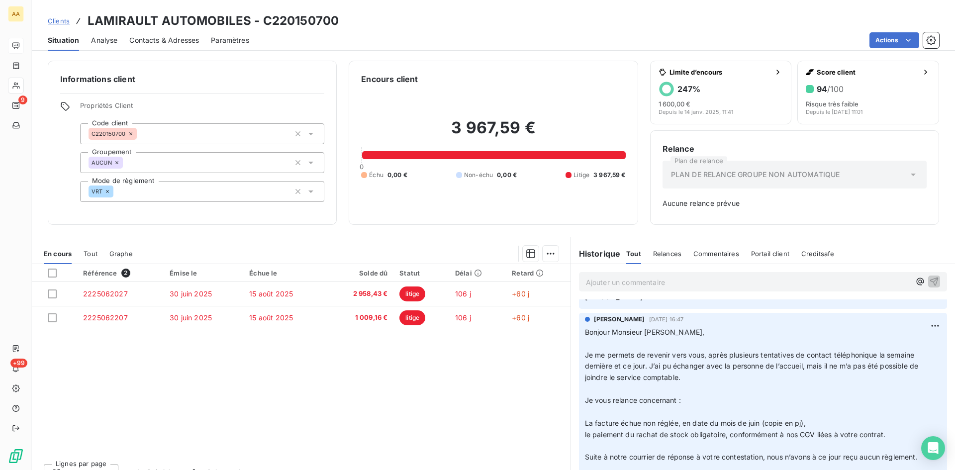
click at [466, 370] on div "Référence 2 Émise le Échue le Solde dû Statut Délai Retard 2225062027 [DATE] [D…" at bounding box center [301, 360] width 539 height 192
click at [620, 365] on span "Je me permets de revenir vers vous, après plusieurs tentatives de contact télép…" at bounding box center [753, 366] width 336 height 31
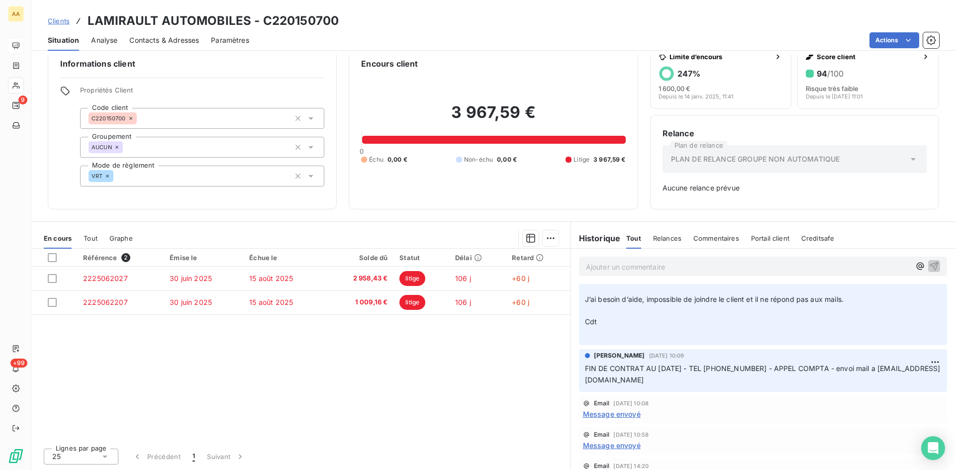
scroll to position [816, 0]
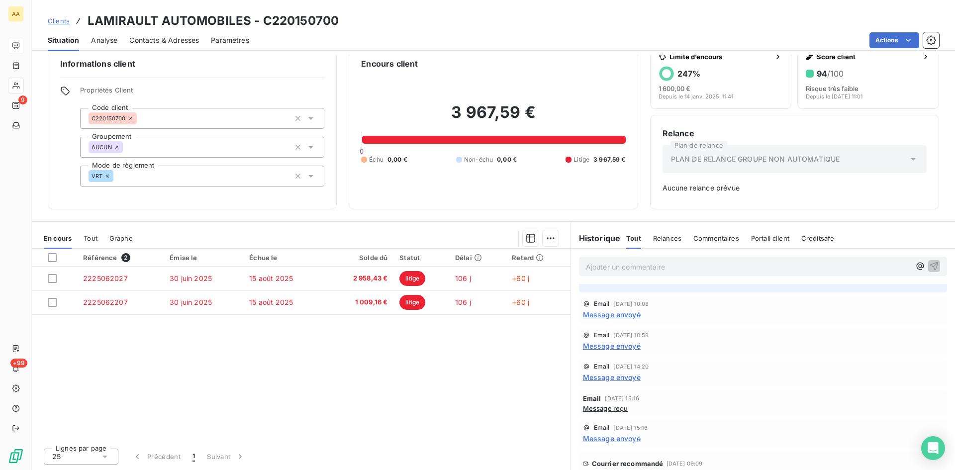
click at [612, 320] on span "Message envoyé" at bounding box center [612, 314] width 58 height 10
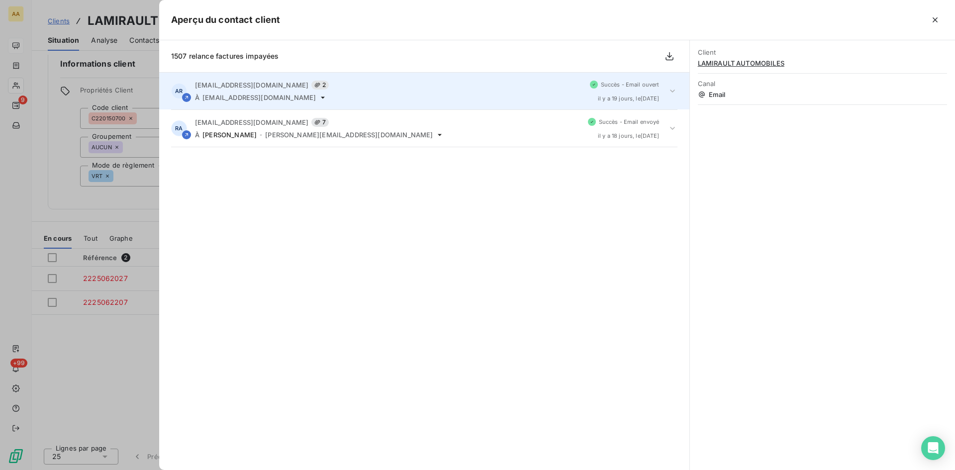
click at [308, 84] on div "[EMAIL_ADDRESS][DOMAIN_NAME] 2" at bounding box center [388, 85] width 387 height 9
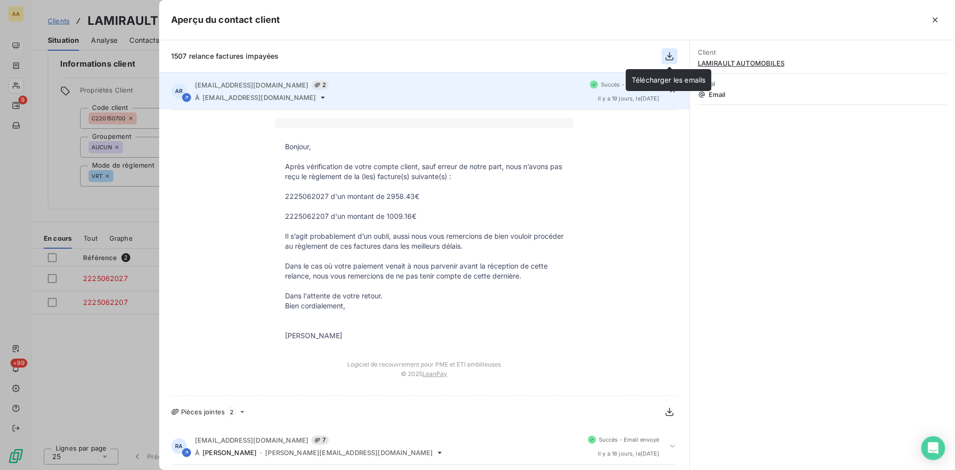
click at [663, 56] on button "button" at bounding box center [670, 56] width 16 height 16
click at [179, 113] on div "Bonjour, Après vérification de votre compte client, sauf erreur de notre part, …" at bounding box center [424, 269] width 530 height 318
click at [672, 58] on icon "button" at bounding box center [670, 56] width 10 height 10
click at [109, 328] on div at bounding box center [477, 235] width 955 height 470
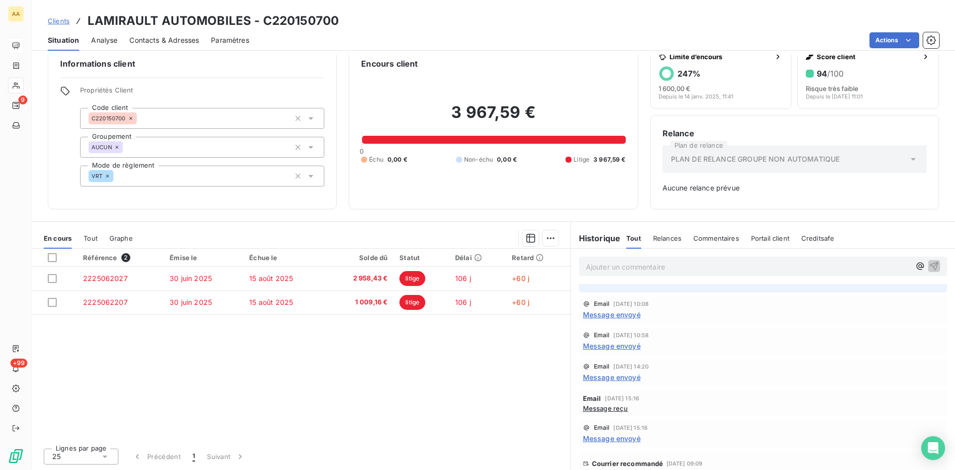
scroll to position [866, 0]
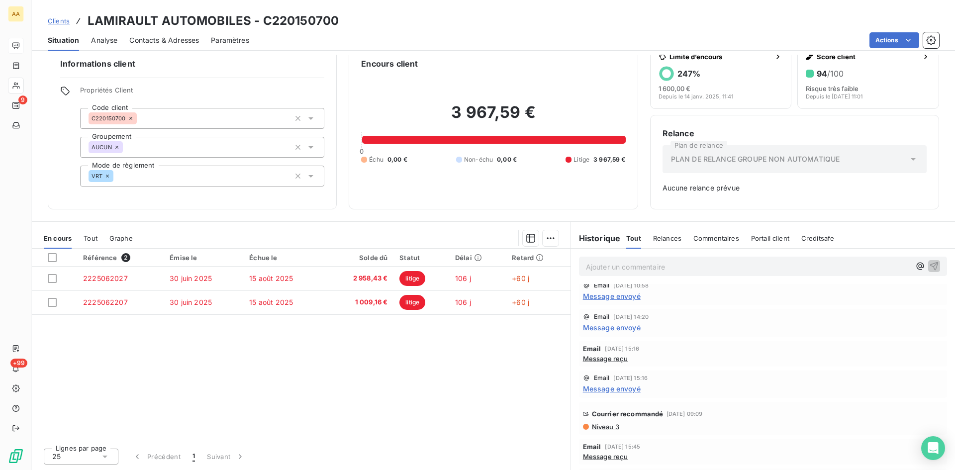
click at [617, 333] on span "Message envoyé" at bounding box center [612, 327] width 58 height 10
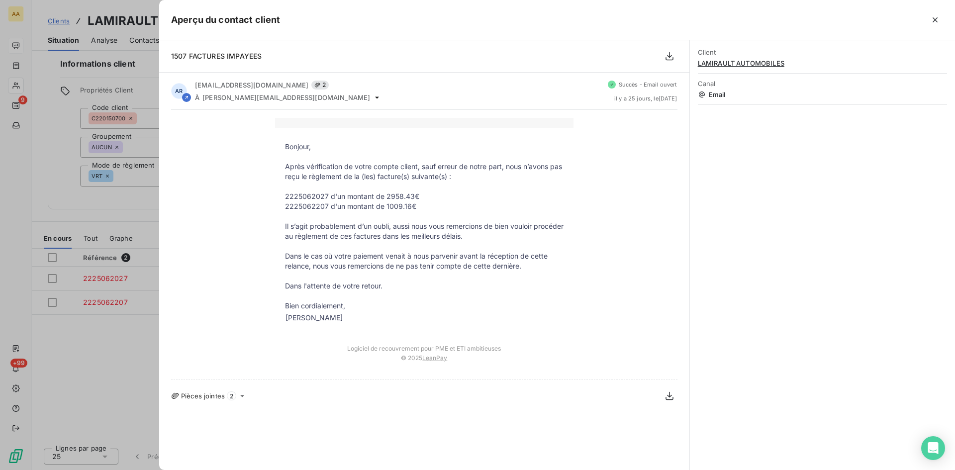
click at [123, 336] on div at bounding box center [477, 235] width 955 height 470
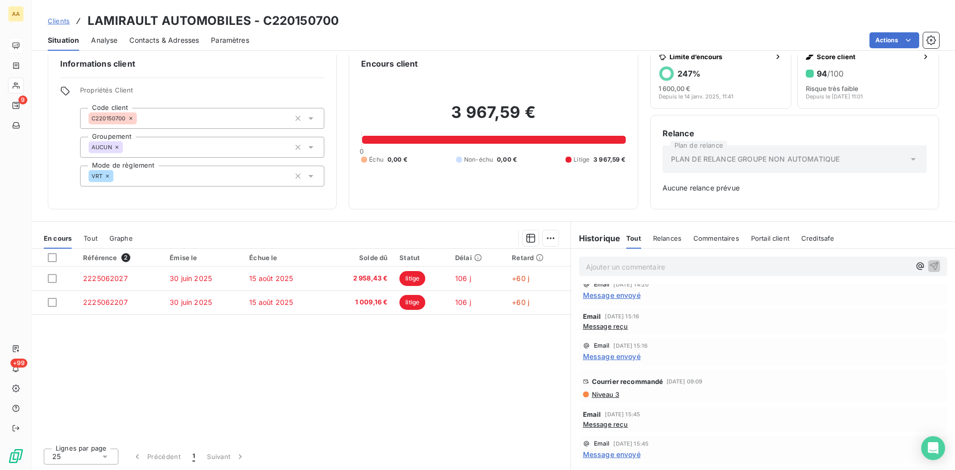
scroll to position [915, 0]
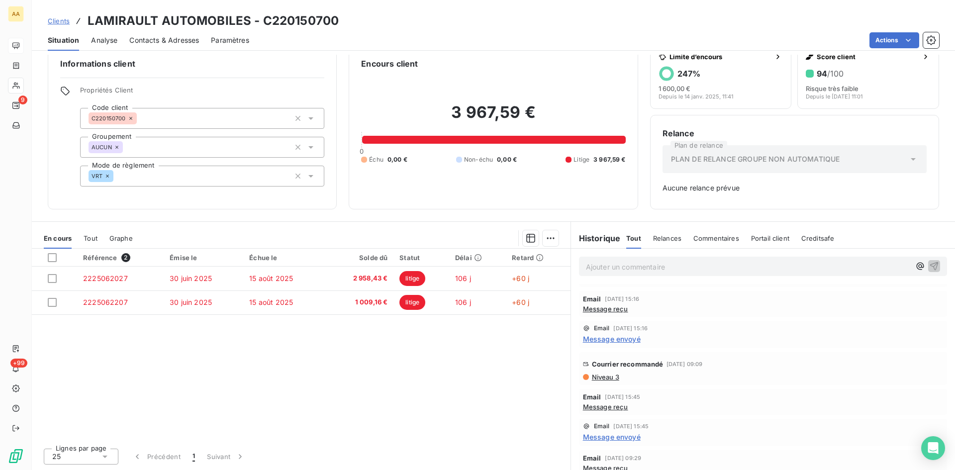
click at [591, 381] on span "Niveau 3" at bounding box center [605, 377] width 28 height 8
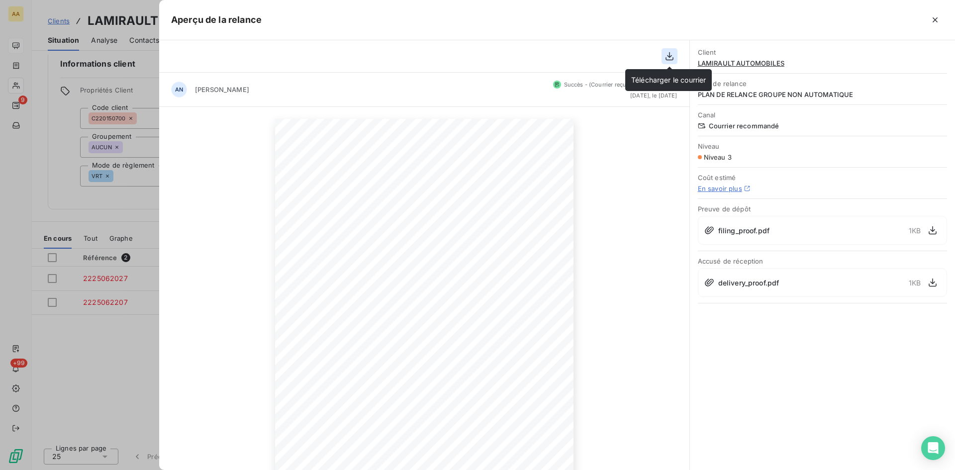
click at [670, 54] on icon "button" at bounding box center [670, 56] width 8 height 8
click at [81, 350] on div at bounding box center [477, 235] width 955 height 470
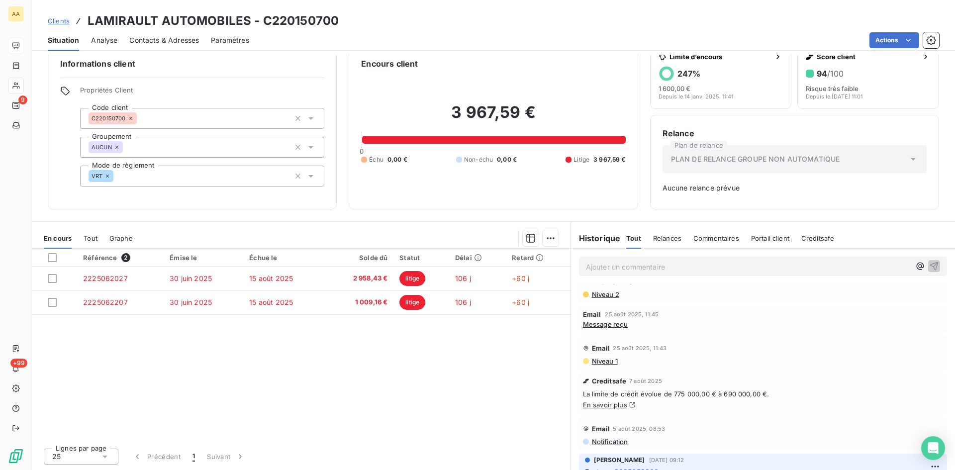
scroll to position [1076, 0]
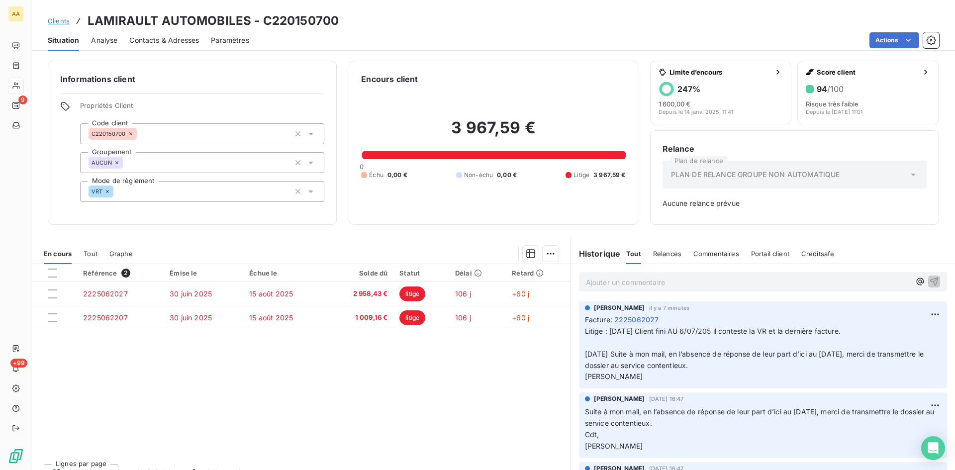
scroll to position [15, 0]
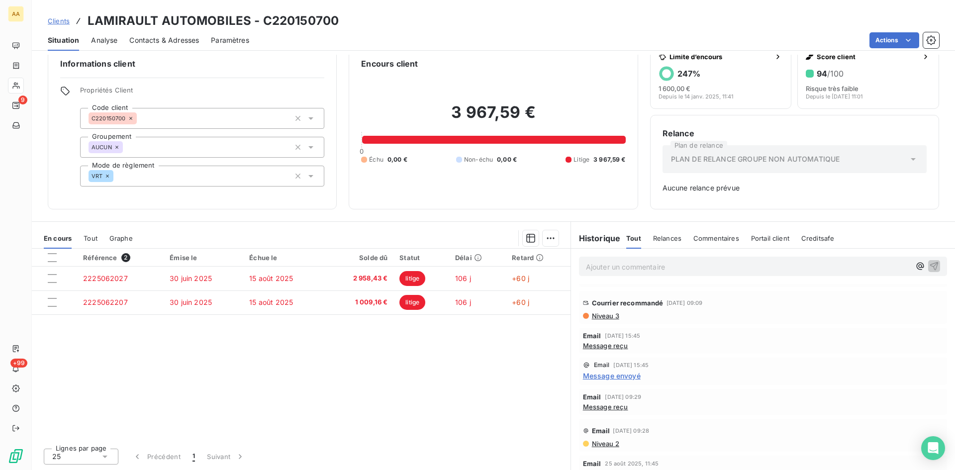
click at [618, 381] on span "Message envoyé" at bounding box center [612, 376] width 58 height 10
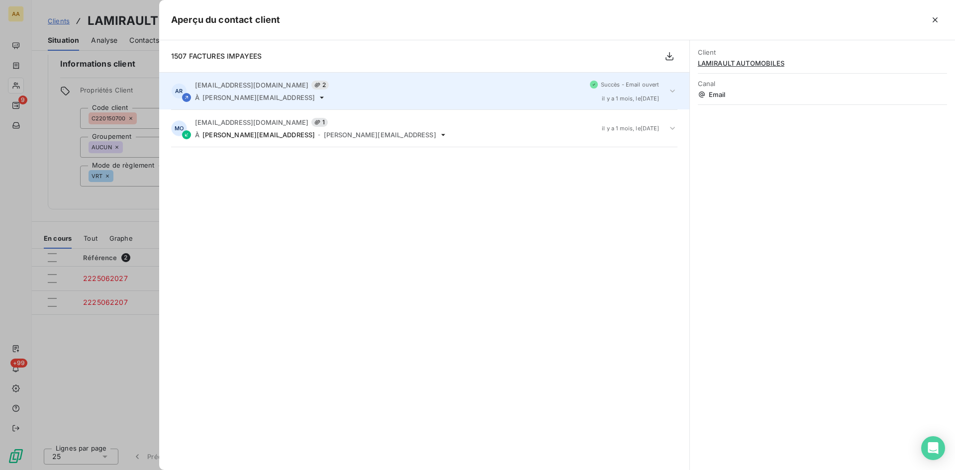
click at [315, 95] on span "stephanie.gomes@renault-chartres.frfr" at bounding box center [258, 98] width 112 height 8
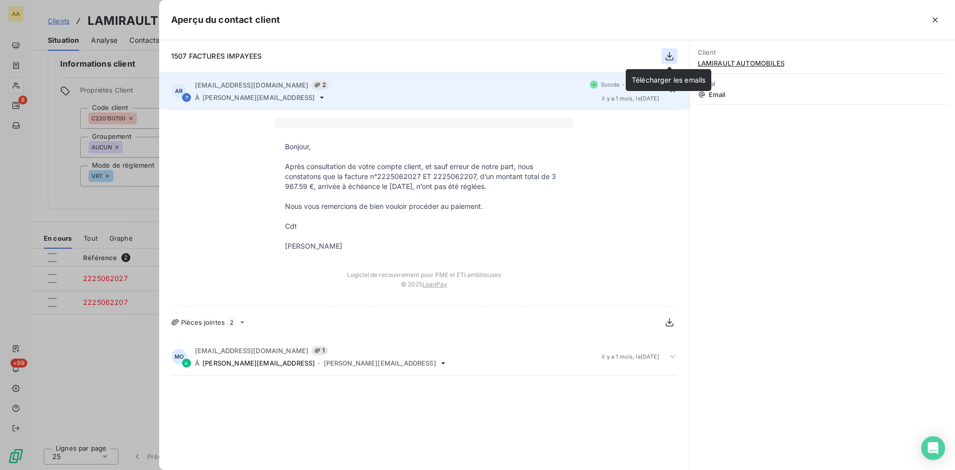
click at [667, 57] on icon "button" at bounding box center [670, 56] width 10 height 10
click at [43, 212] on div at bounding box center [477, 235] width 955 height 470
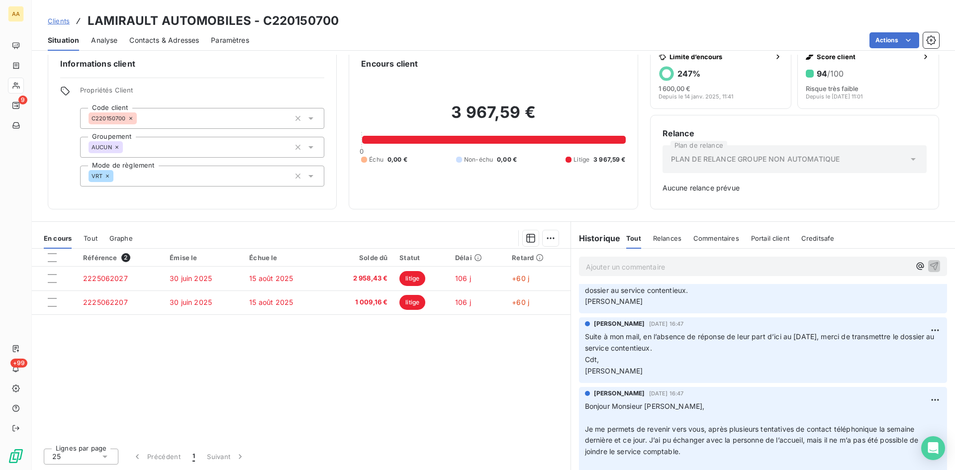
scroll to position [0, 0]
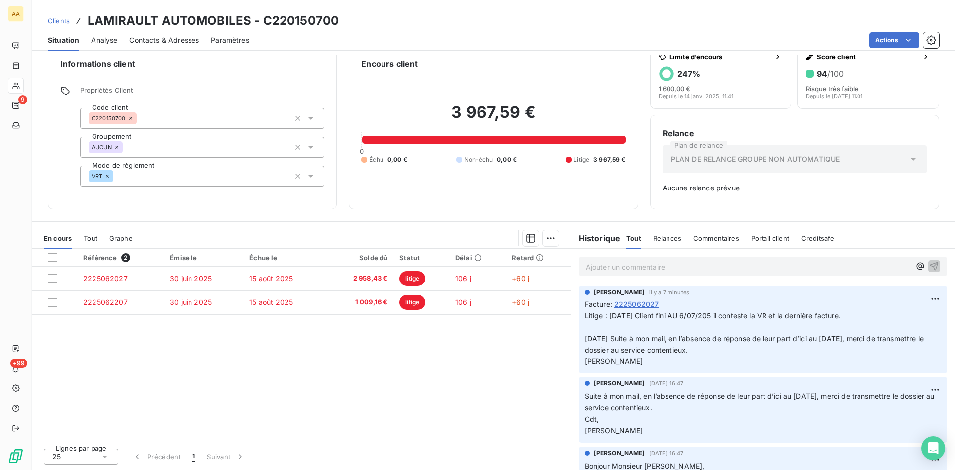
click at [607, 267] on p "Ajouter un commentaire ﻿" at bounding box center [748, 267] width 324 height 12
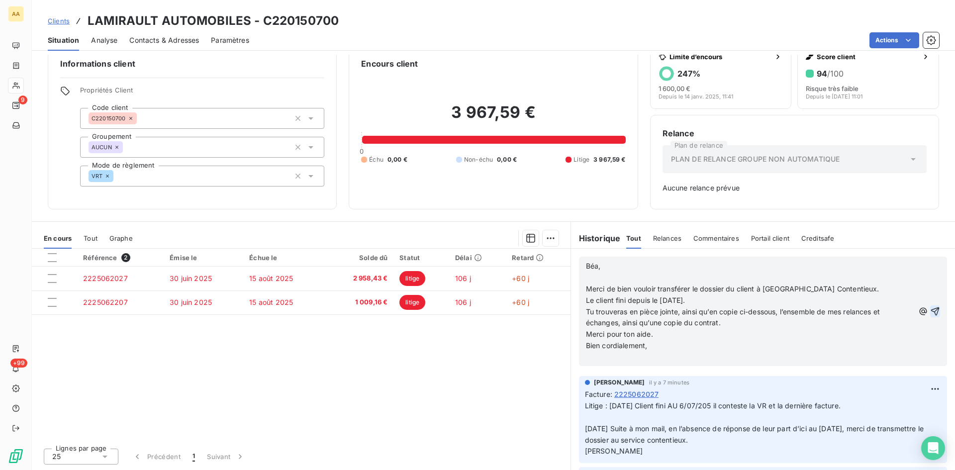
click at [930, 308] on icon "button" at bounding box center [935, 311] width 10 height 10
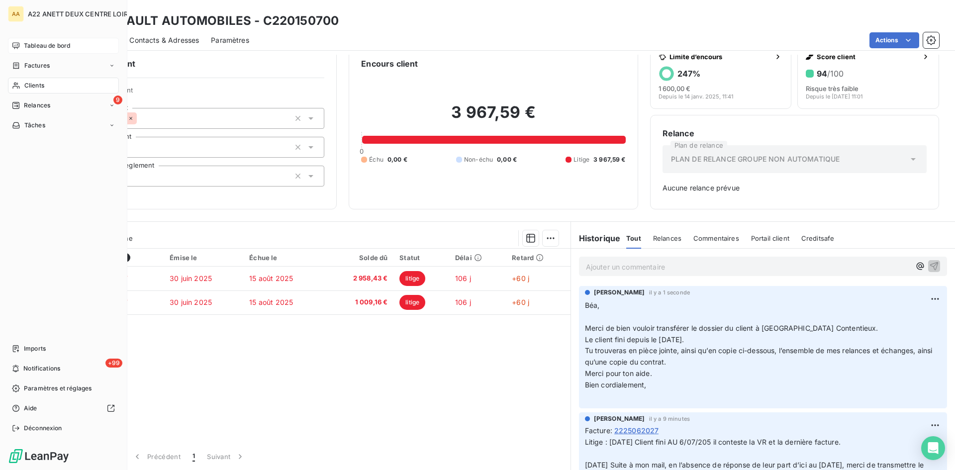
click at [35, 48] on span "Tableau de bord" at bounding box center [47, 45] width 46 height 9
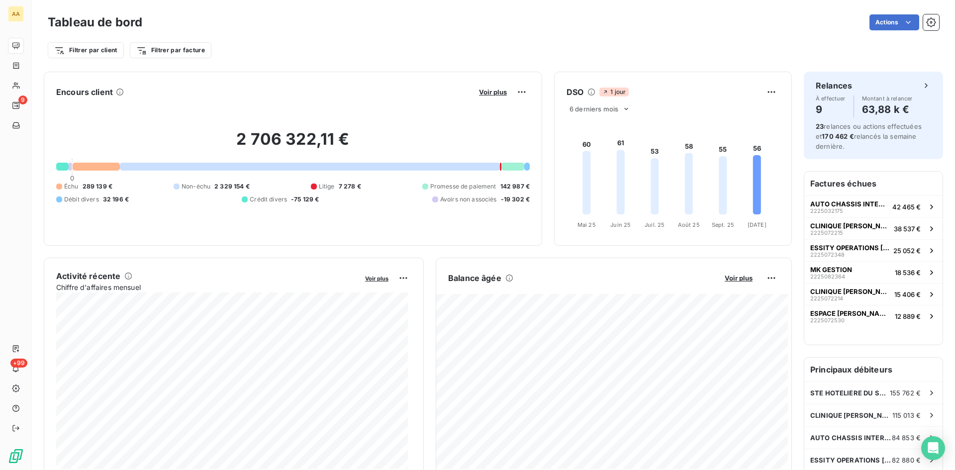
click at [319, 187] on span "Litige" at bounding box center [327, 186] width 16 height 9
click at [462, 166] on div at bounding box center [310, 167] width 380 height 8
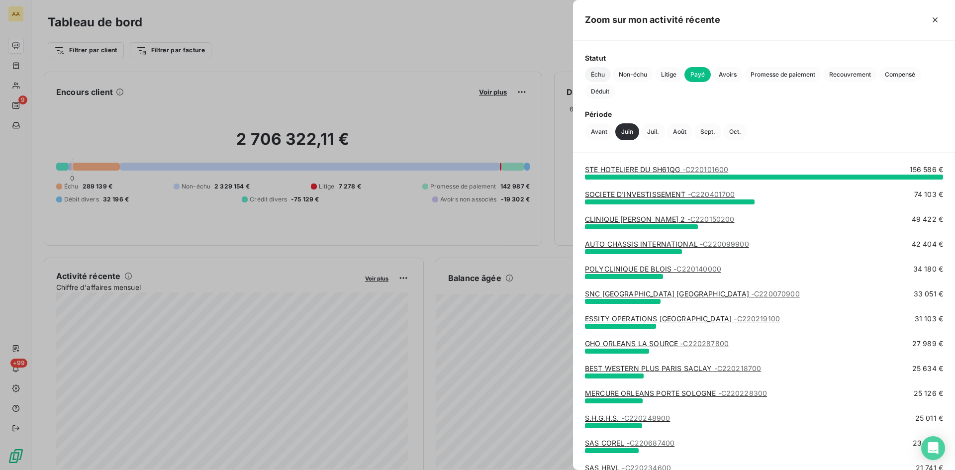
click at [601, 76] on span "Échu" at bounding box center [598, 74] width 26 height 15
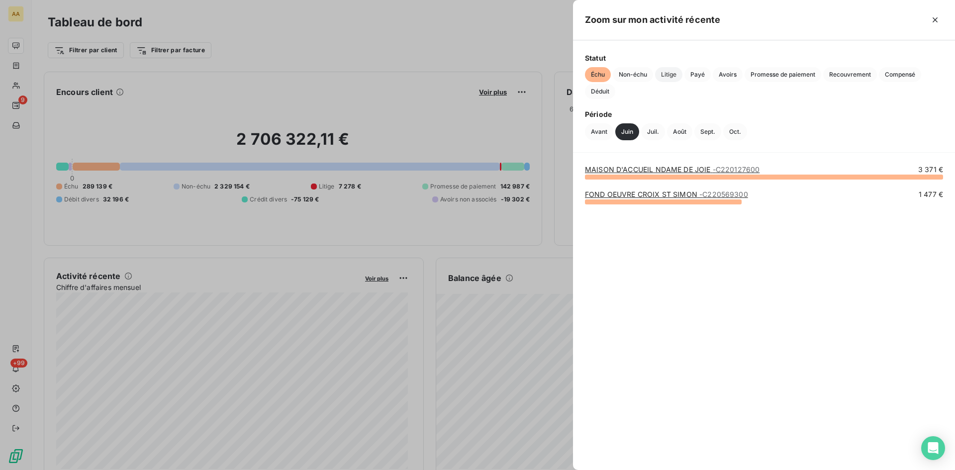
click at [670, 77] on span "Litige" at bounding box center [668, 74] width 27 height 15
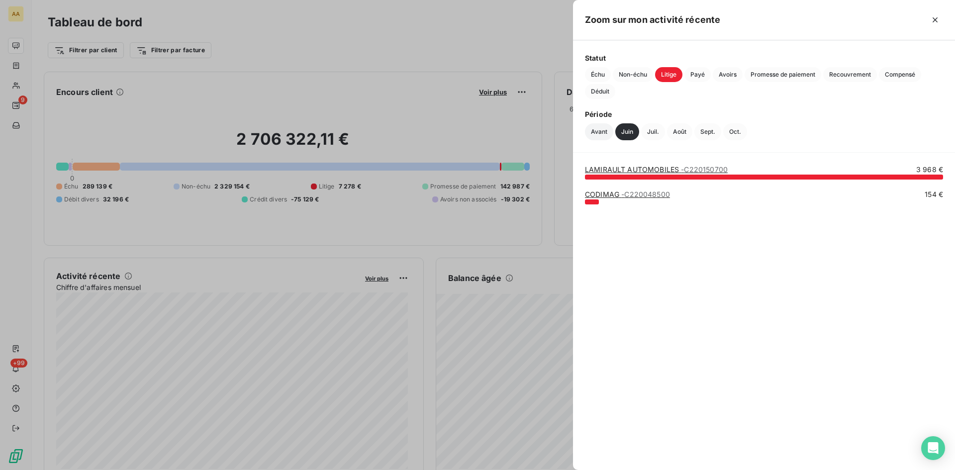
click at [604, 131] on button "Avant" at bounding box center [599, 131] width 28 height 17
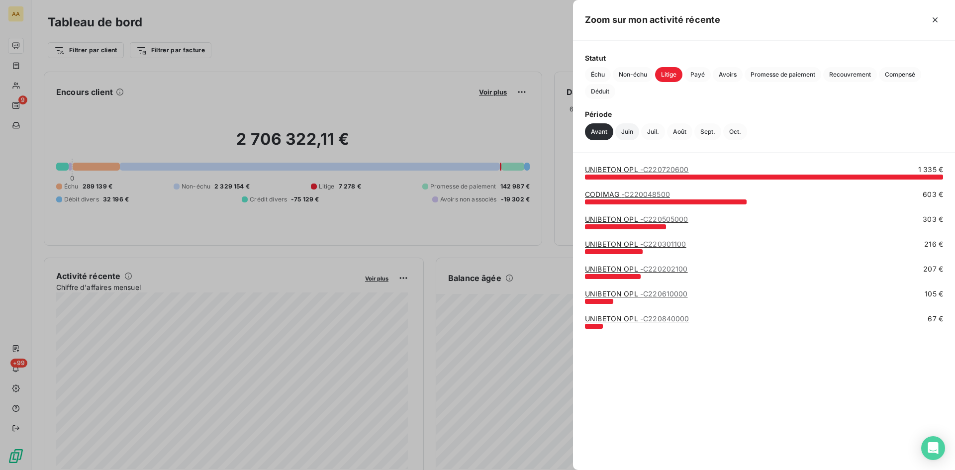
click at [627, 132] on button "Juin" at bounding box center [627, 131] width 24 height 17
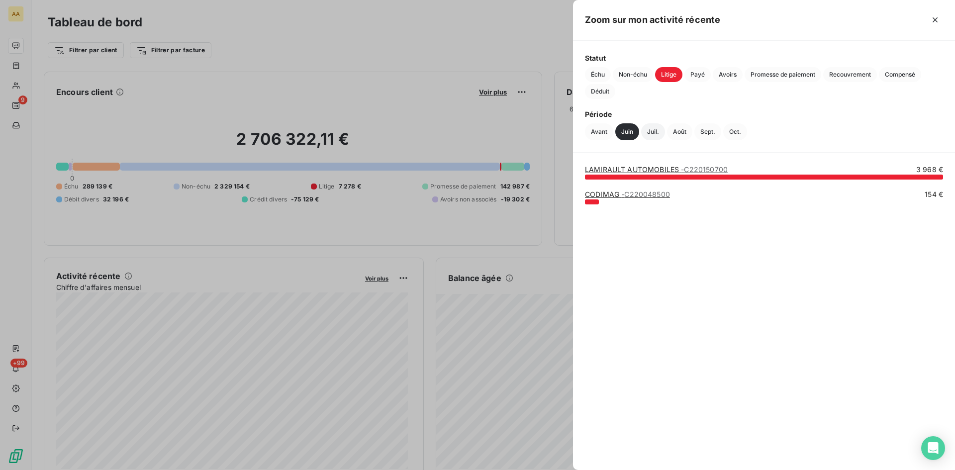
click at [654, 129] on button "Juil." at bounding box center [653, 131] width 24 height 17
click at [682, 133] on button "Août" at bounding box center [679, 131] width 25 height 17
click at [707, 133] on button "Sept." at bounding box center [708, 131] width 27 height 17
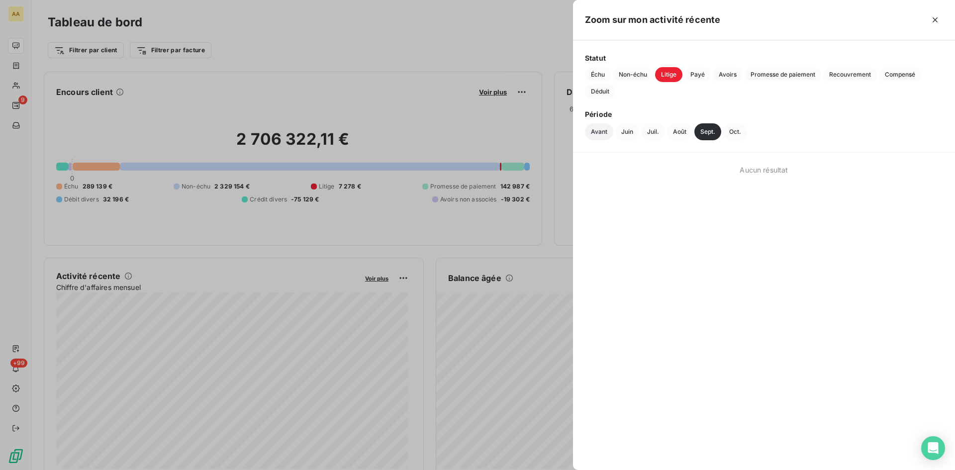
click at [601, 128] on button "Avant" at bounding box center [599, 131] width 28 height 17
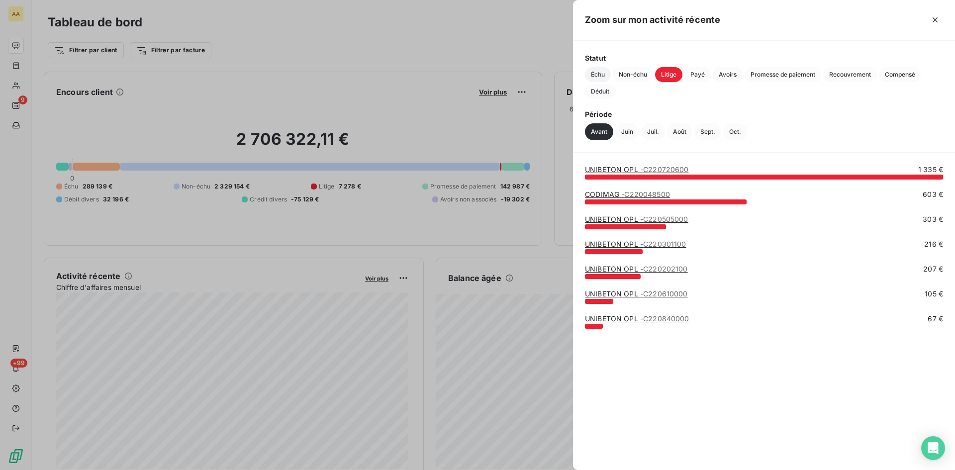
click at [590, 75] on span "Échu" at bounding box center [598, 74] width 26 height 15
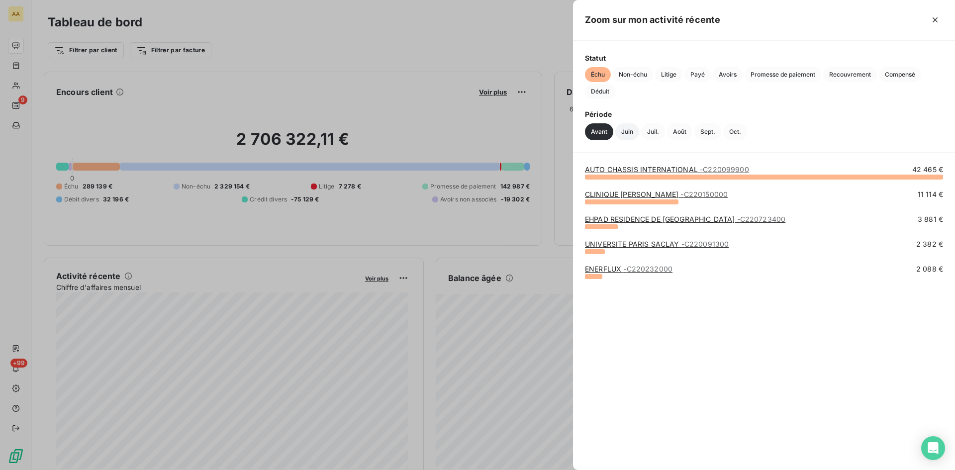
click at [624, 132] on button "Juin" at bounding box center [627, 131] width 24 height 17
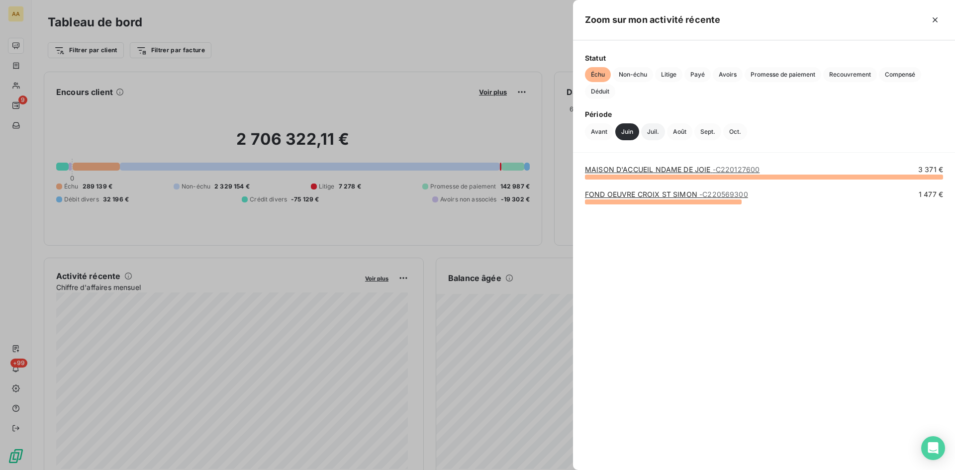
click at [659, 131] on button "Juil." at bounding box center [653, 131] width 24 height 17
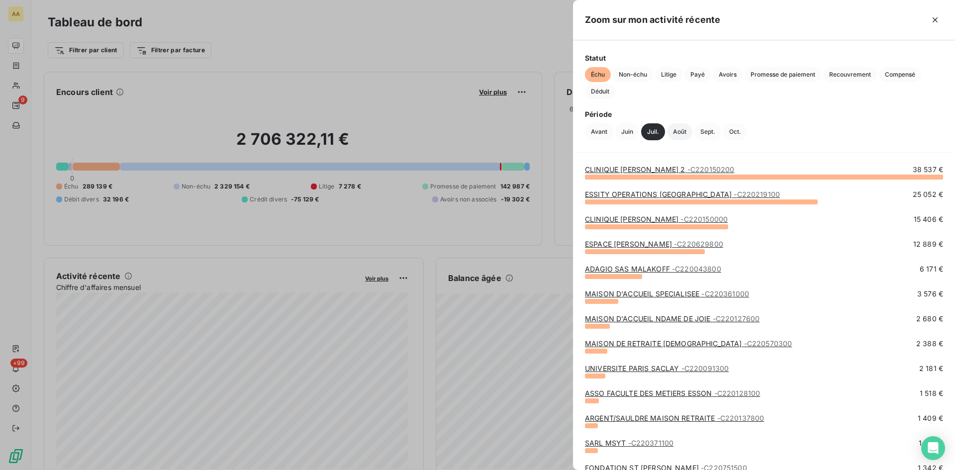
click at [680, 135] on button "Août" at bounding box center [679, 131] width 25 height 17
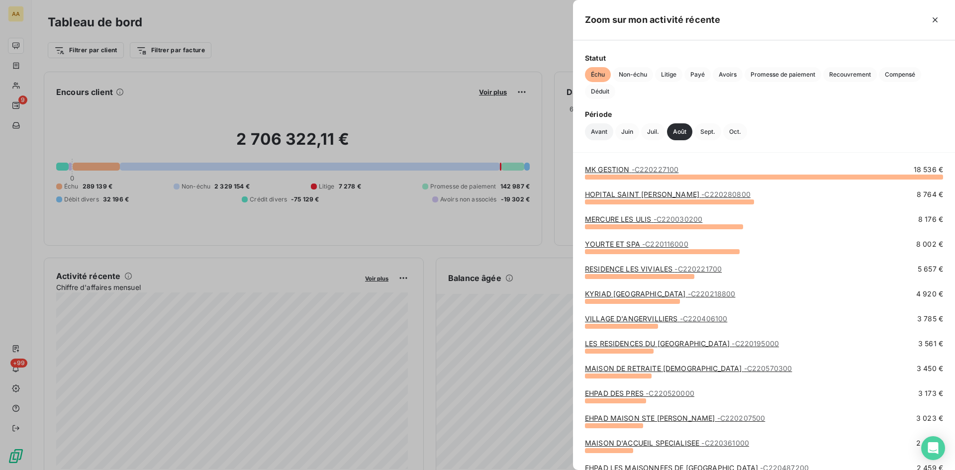
click at [603, 131] on button "Avant" at bounding box center [599, 131] width 28 height 17
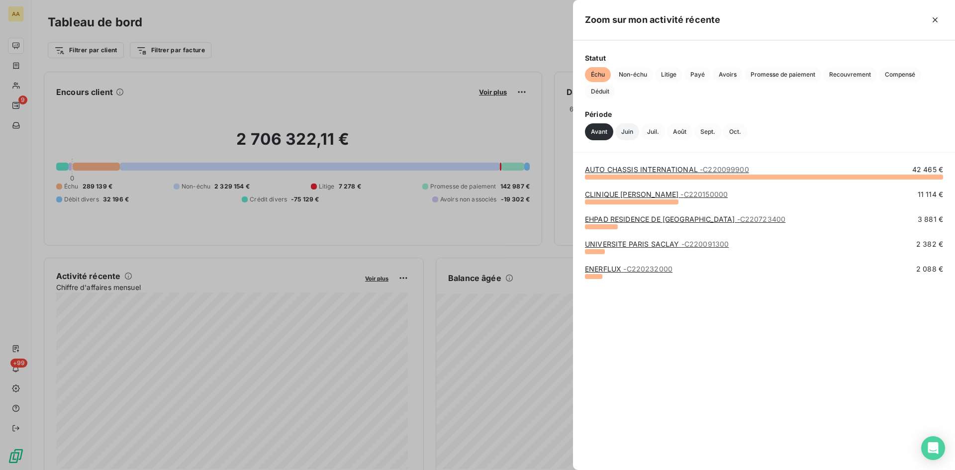
click at [630, 133] on button "Juin" at bounding box center [627, 131] width 24 height 17
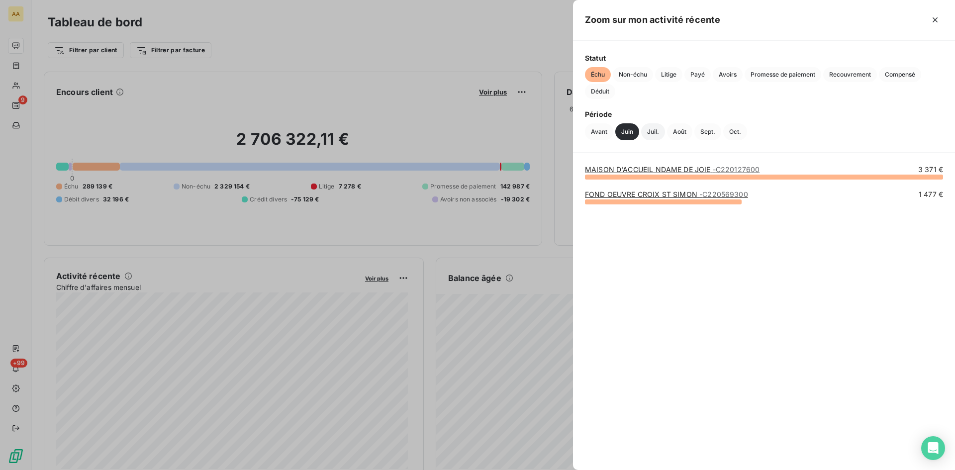
click at [654, 131] on button "Juil." at bounding box center [653, 131] width 24 height 17
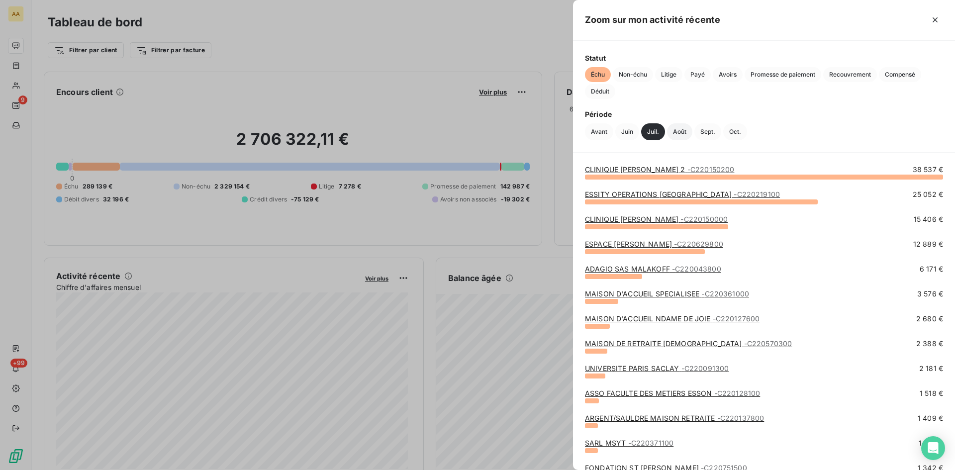
click at [680, 132] on button "Août" at bounding box center [679, 131] width 25 height 17
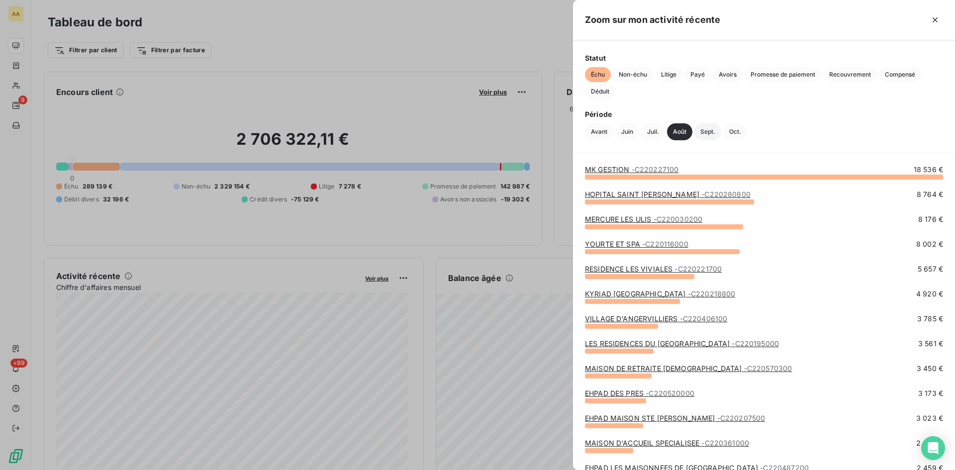
click at [708, 134] on button "Sept." at bounding box center [708, 131] width 27 height 17
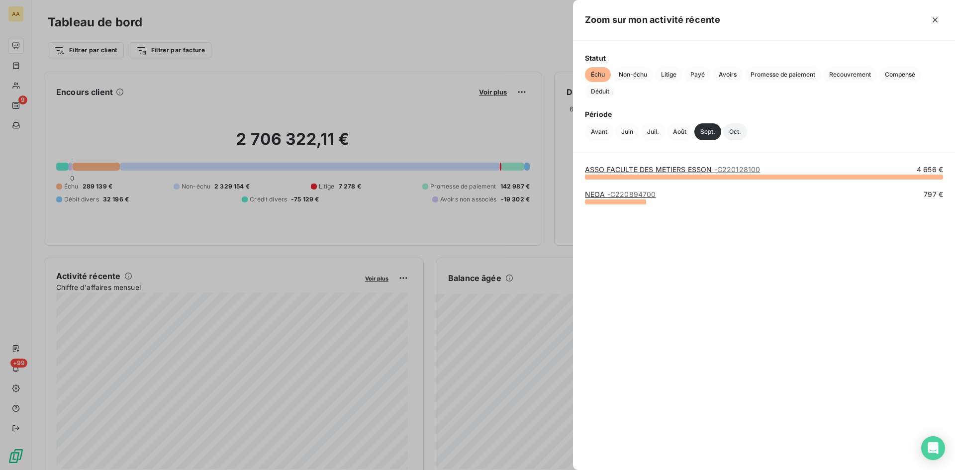
click at [741, 131] on button "Oct." at bounding box center [735, 131] width 24 height 17
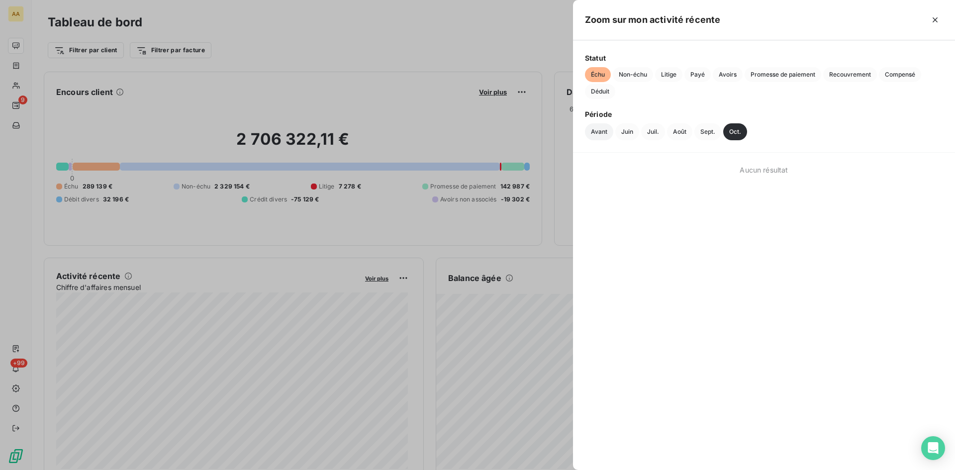
click at [603, 133] on button "Avant" at bounding box center [599, 131] width 28 height 17
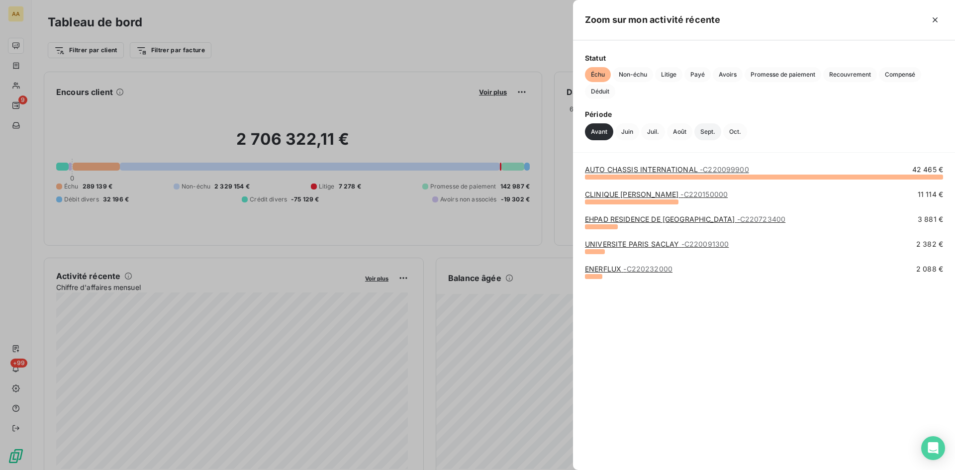
click at [711, 131] on button "Sept." at bounding box center [708, 131] width 27 height 17
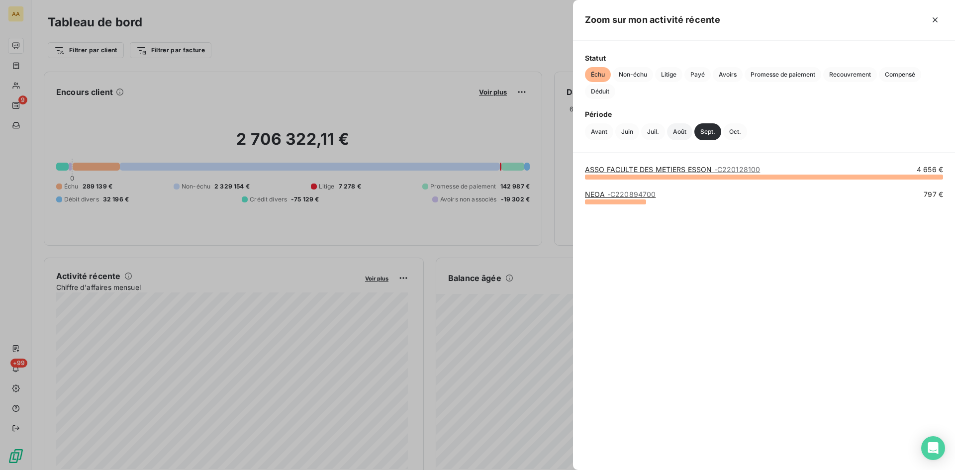
click at [676, 132] on button "Août" at bounding box center [679, 131] width 25 height 17
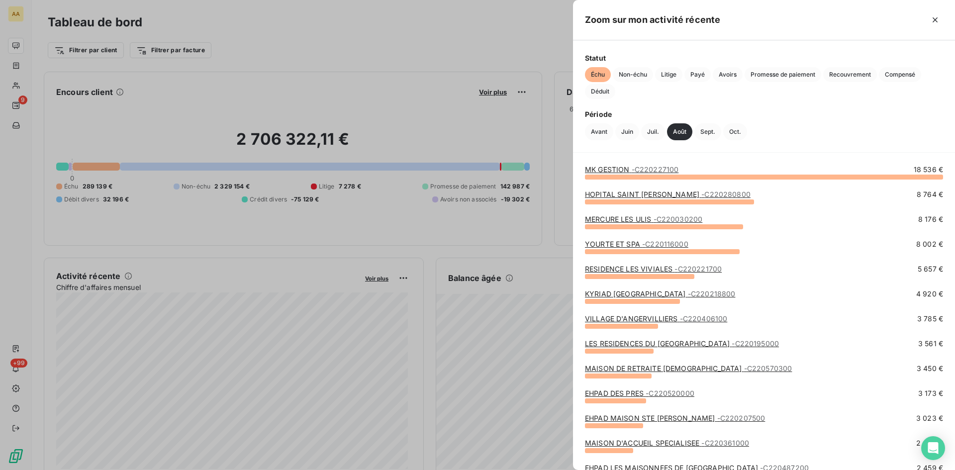
click at [28, 99] on div at bounding box center [477, 235] width 955 height 470
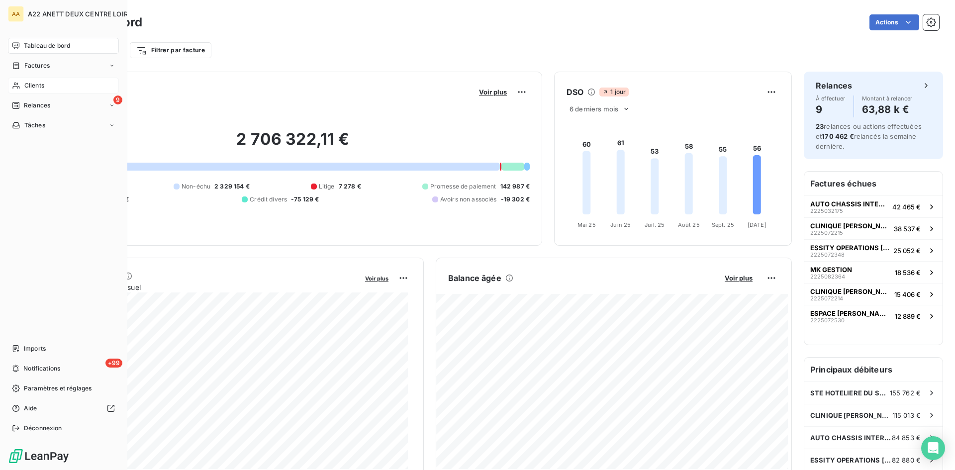
click at [31, 85] on span "Clients" at bounding box center [34, 85] width 20 height 9
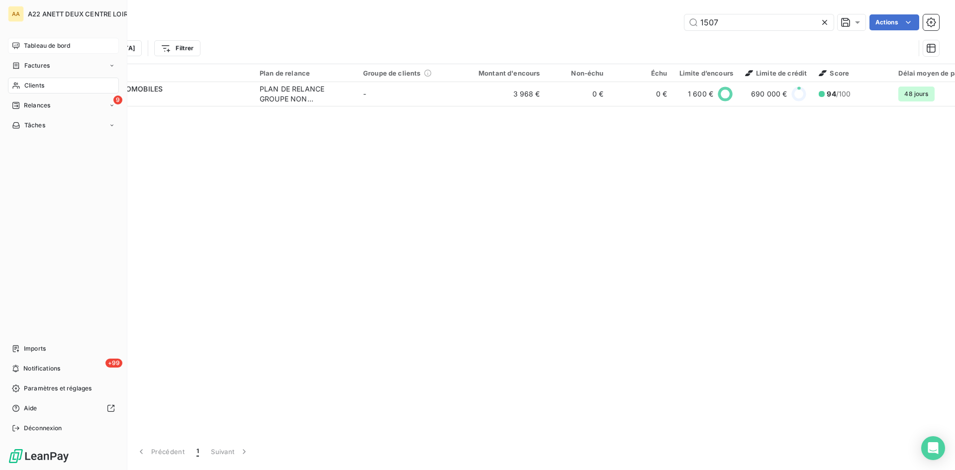
click at [34, 44] on span "Tableau de bord" at bounding box center [47, 45] width 46 height 9
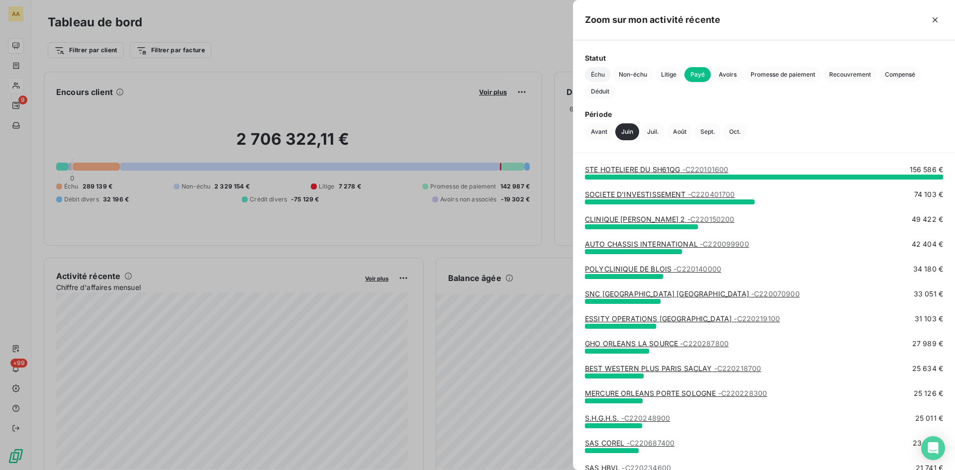
click at [596, 70] on span "Échu" at bounding box center [598, 74] width 26 height 15
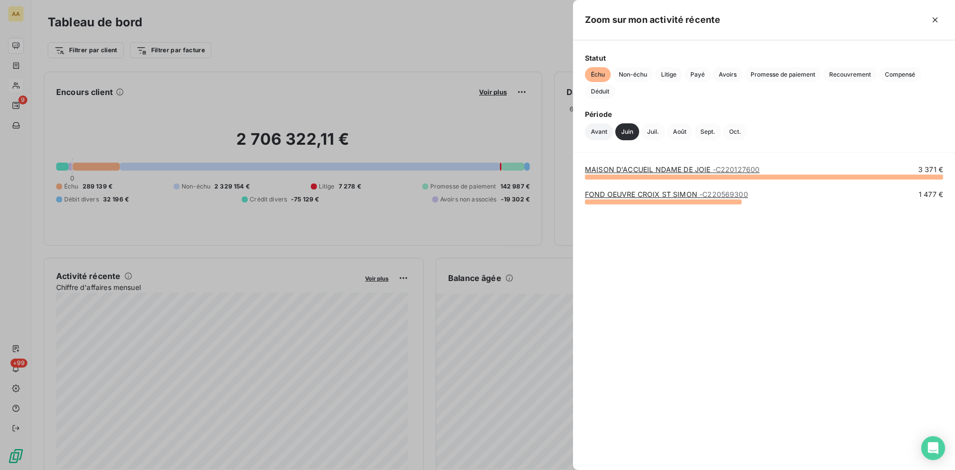
click at [599, 135] on button "Avant" at bounding box center [599, 131] width 28 height 17
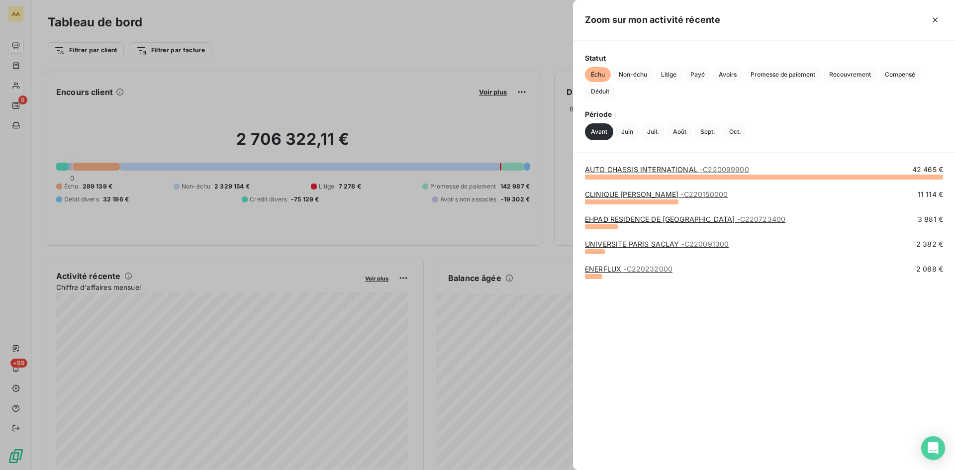
click at [33, 82] on div at bounding box center [477, 235] width 955 height 470
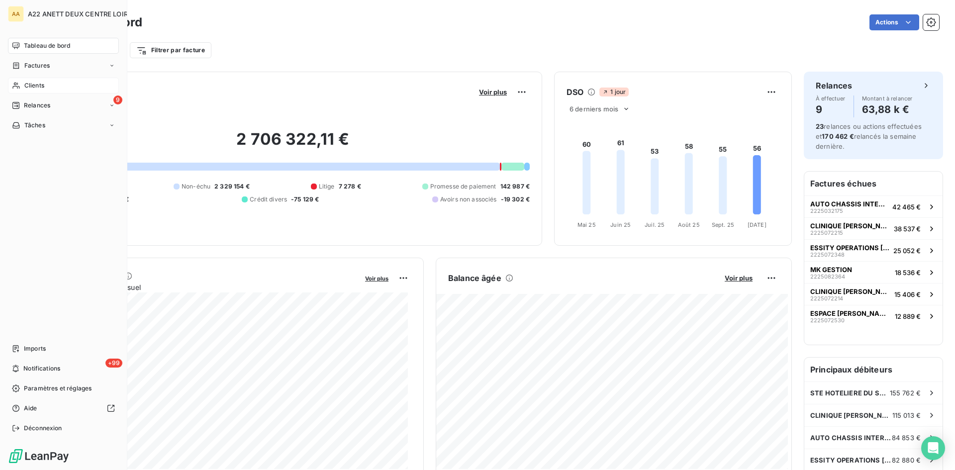
click at [25, 85] on span "Clients" at bounding box center [34, 85] width 20 height 9
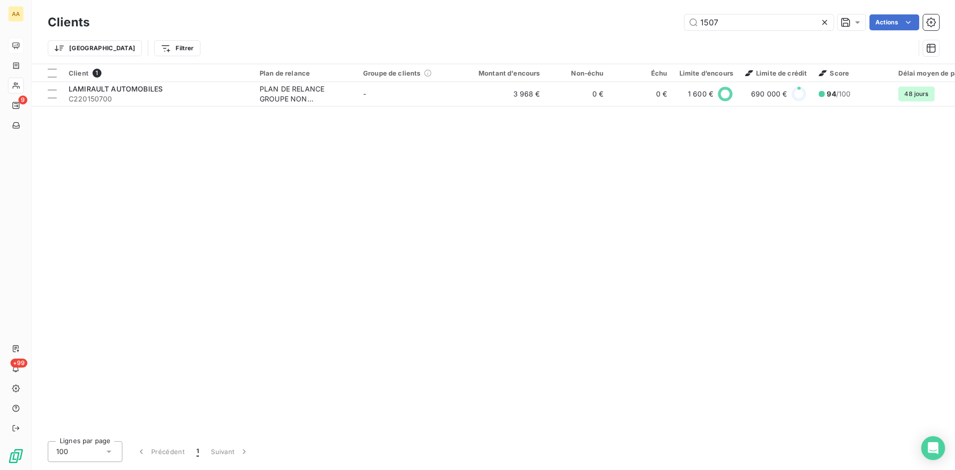
drag, startPoint x: 723, startPoint y: 21, endPoint x: 628, endPoint y: 23, distance: 94.5
click at [629, 22] on div "1507 Actions" at bounding box center [520, 22] width 838 height 16
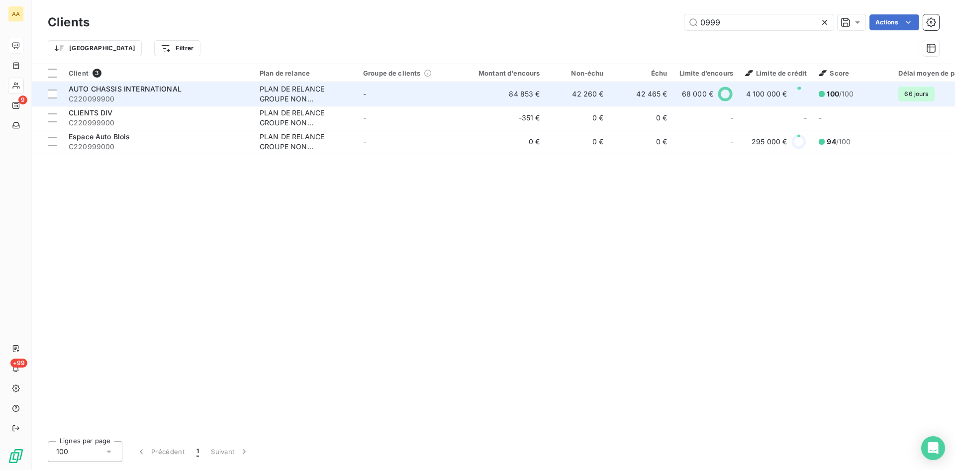
type input "0999"
click at [289, 95] on div "PLAN DE RELANCE GROUPE NON AUTOMATIQUE" at bounding box center [306, 94] width 92 height 20
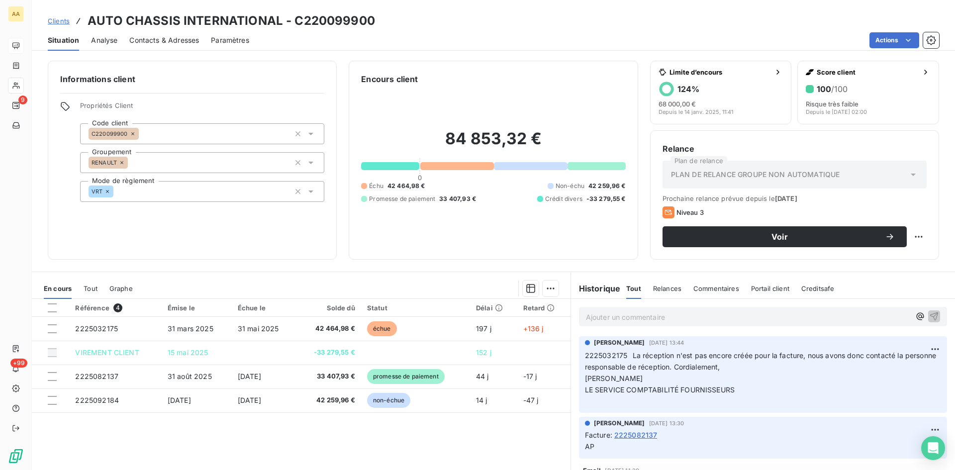
click at [590, 316] on p "Ajouter un commentaire ﻿" at bounding box center [748, 317] width 324 height 12
click at [679, 316] on span "06 22 88 94 00 Perrine CADAOT - NE REPOND PAS LAISSE UN MESSAGE" at bounding box center [713, 316] width 255 height 8
click at [929, 316] on icon "button" at bounding box center [934, 316] width 10 height 10
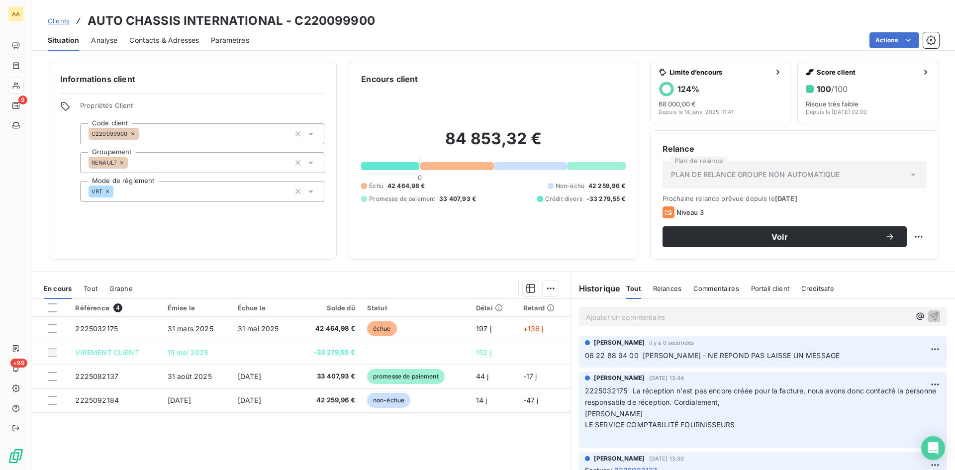
click at [596, 315] on p "Ajouter un commentaire ﻿" at bounding box center [748, 317] width 324 height 12
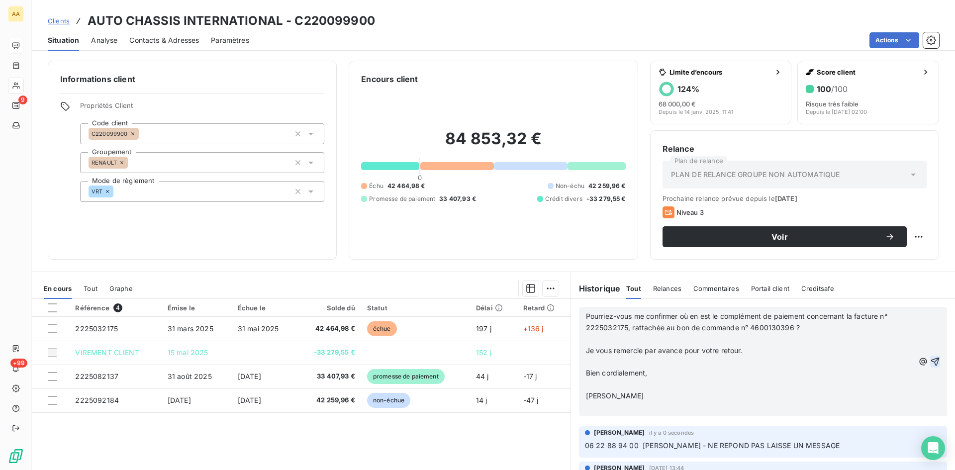
click at [930, 361] on icon "button" at bounding box center [935, 362] width 10 height 10
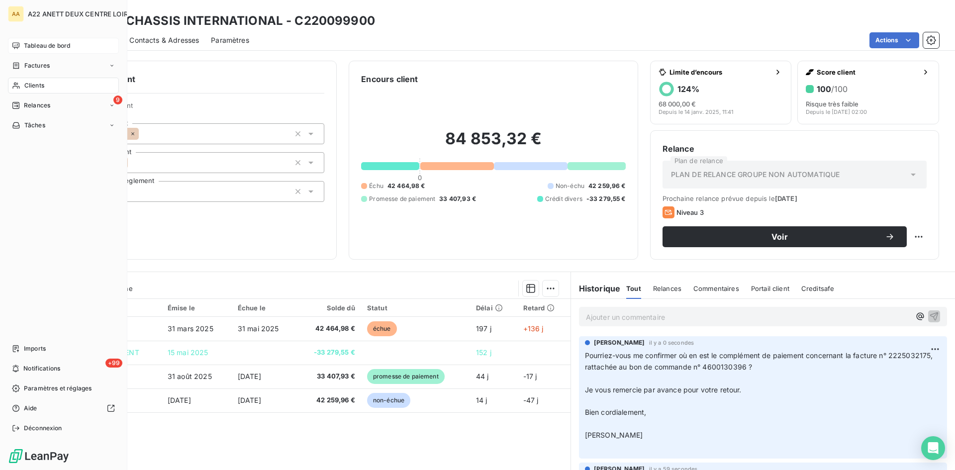
click at [45, 49] on span "Tableau de bord" at bounding box center [47, 45] width 46 height 9
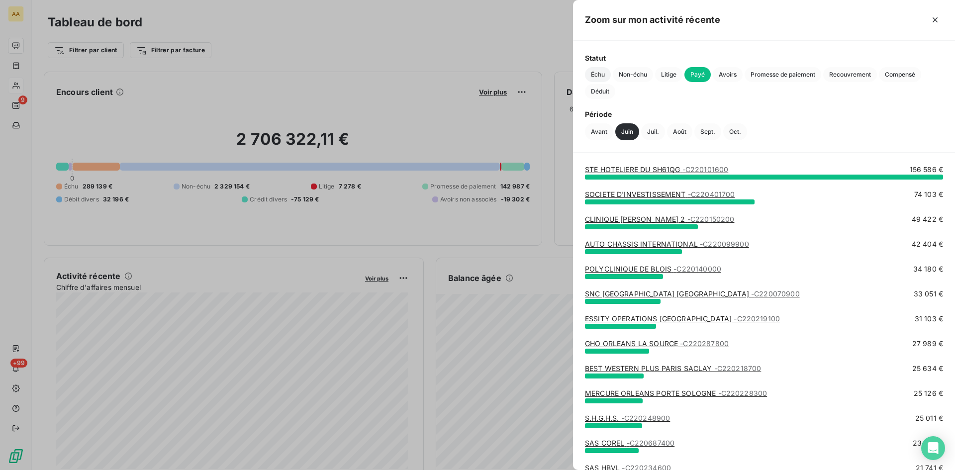
click at [599, 72] on span "Échu" at bounding box center [598, 74] width 26 height 15
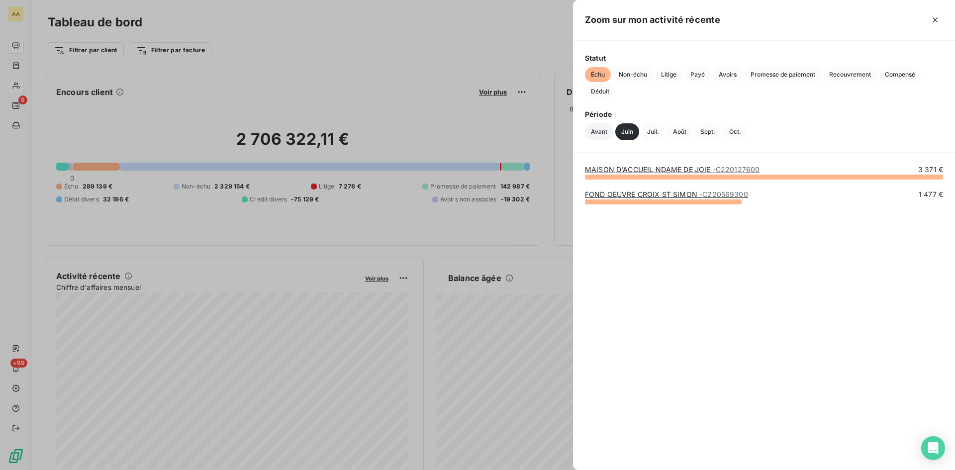
click at [601, 127] on button "Avant" at bounding box center [599, 131] width 28 height 17
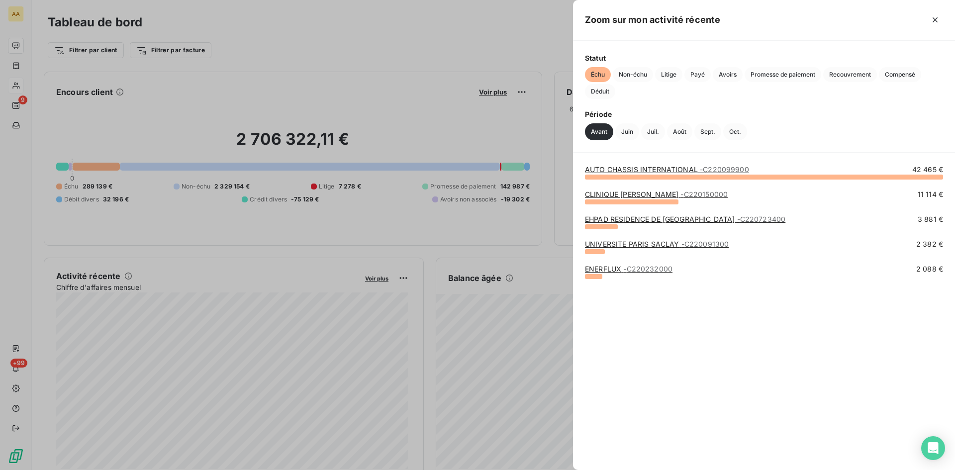
click at [652, 242] on link "UNIVERSITE PARIS SACLAY - C220091300" at bounding box center [657, 244] width 144 height 8
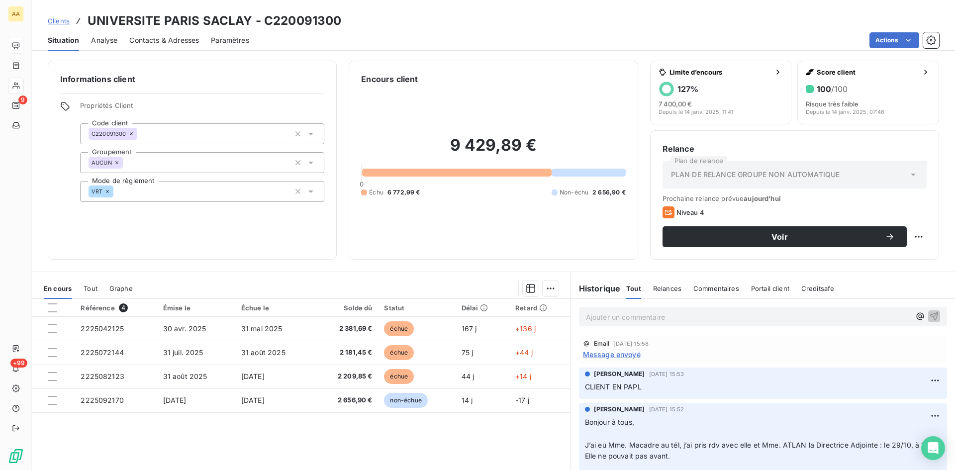
click at [616, 355] on span "Message envoyé" at bounding box center [612, 354] width 58 height 10
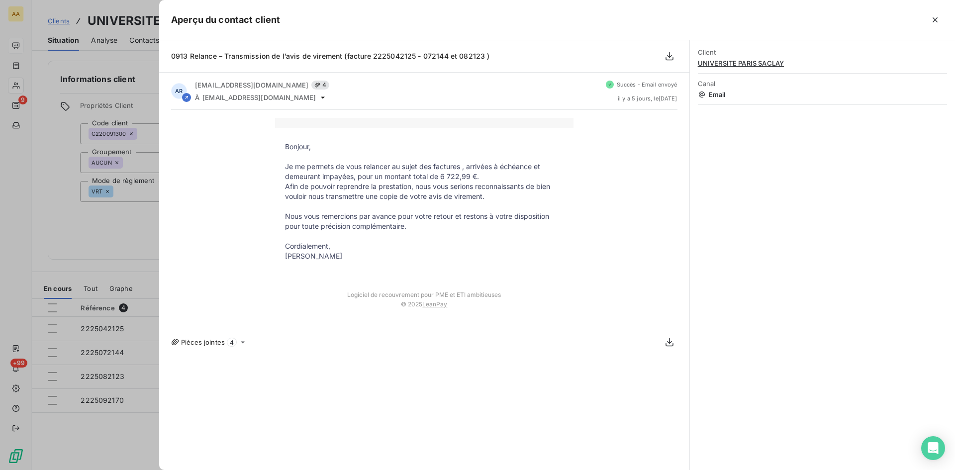
drag, startPoint x: 343, startPoint y: 232, endPoint x: 297, endPoint y: 168, distance: 79.0
click at [281, 146] on tbody "Bonjour, Je me permets de vous relancer au sujet des factures , arrivées à éché…" at bounding box center [424, 206] width 299 height 129
copy tbody "Bonjour, Je me permets de vous relancer au sujet des factures , arrivées à éché…"
click at [112, 235] on div at bounding box center [477, 235] width 955 height 470
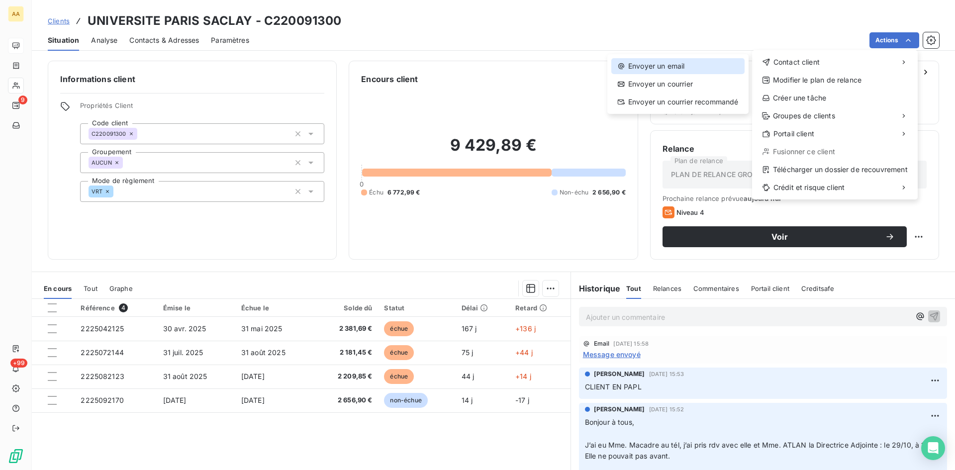
click at [658, 62] on div "Envoyer un email" at bounding box center [677, 66] width 133 height 16
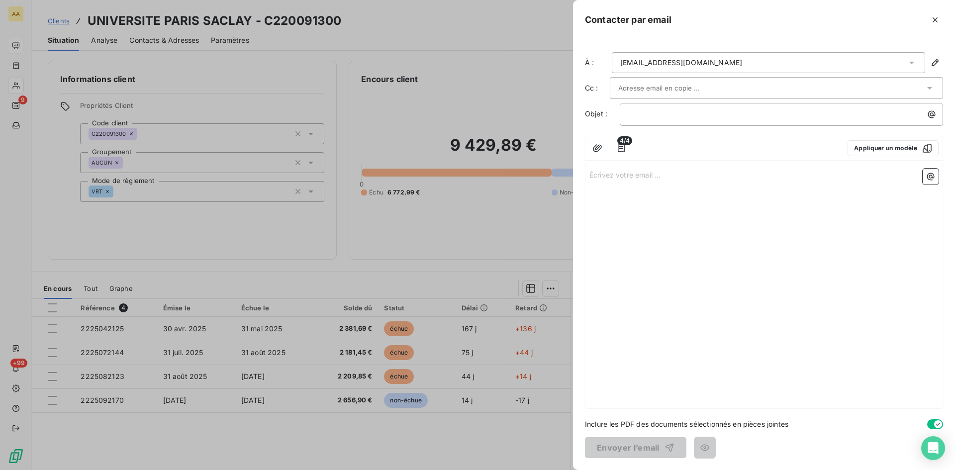
click at [598, 177] on p "Écrivez votre email ... ﻿" at bounding box center [764, 174] width 349 height 11
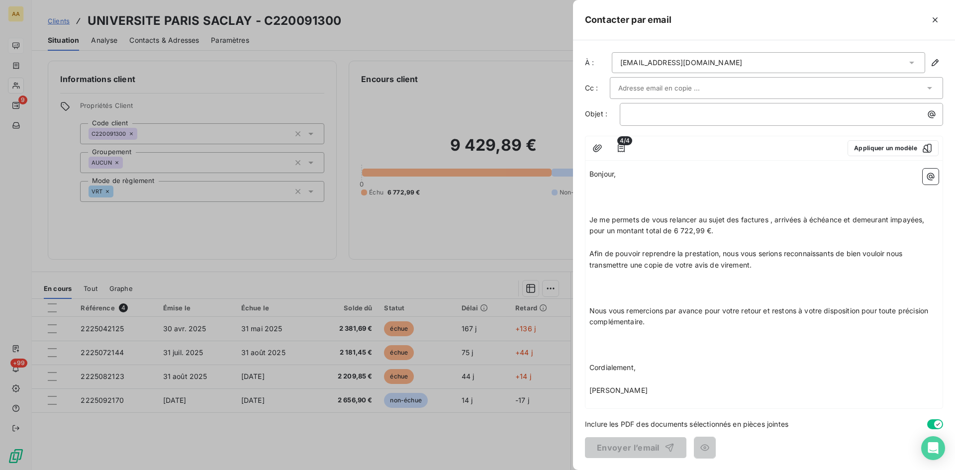
click at [934, 85] on icon at bounding box center [930, 88] width 10 height 10
click at [760, 105] on li "catherine.macadre@u-psud.fr" at bounding box center [776, 109] width 333 height 17
click at [648, 124] on div "﻿" at bounding box center [781, 115] width 323 height 23
click at [640, 114] on p "﻿" at bounding box center [783, 114] width 311 height 11
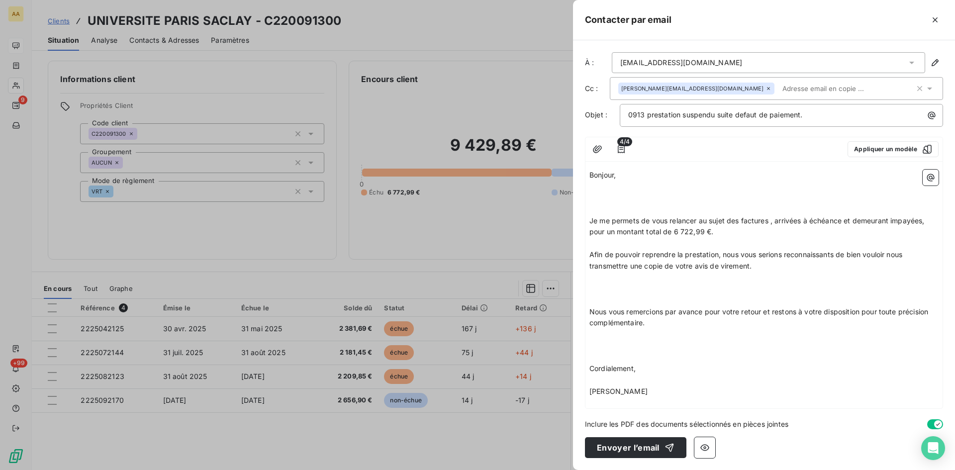
click at [624, 178] on p "Bonjour," at bounding box center [764, 175] width 349 height 11
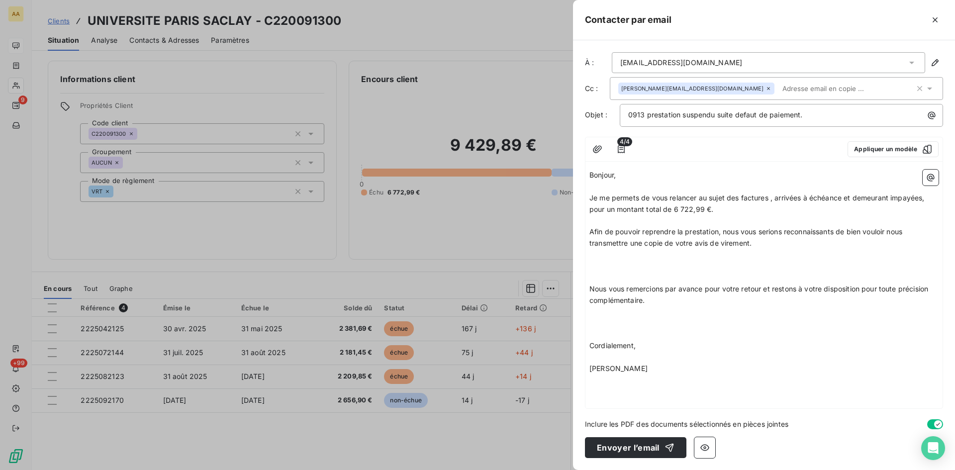
click at [730, 209] on p "Je me permets de vous relancer au sujet des factures , arrivées à échéance et d…" at bounding box center [764, 204] width 349 height 23
click at [764, 245] on p "Afin de pouvoir reprendre la prestation, nous vous serions reconnaissants de bi…" at bounding box center [764, 237] width 349 height 23
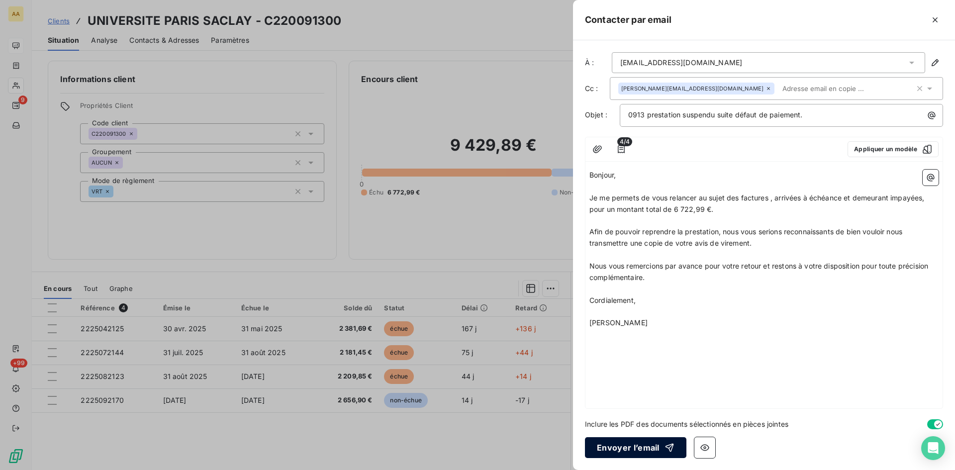
click at [633, 444] on button "Envoyer l’email" at bounding box center [635, 447] width 101 height 21
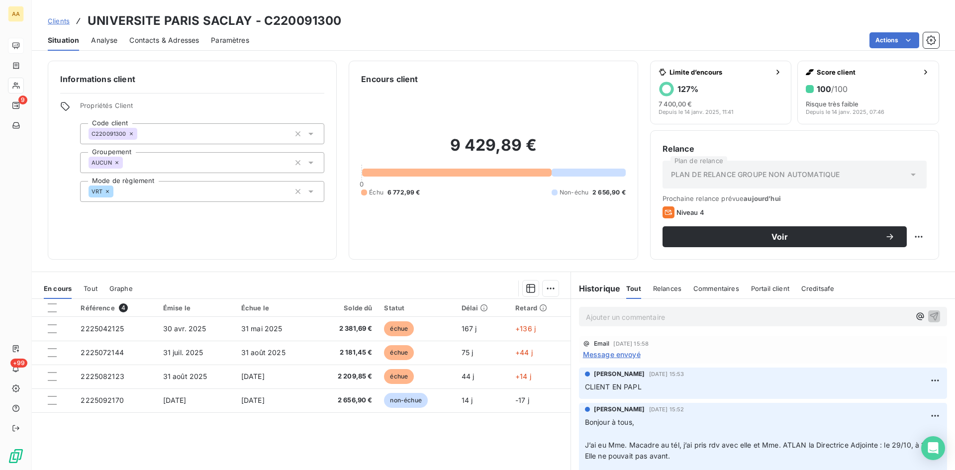
click at [593, 317] on p "Ajouter un commentaire ﻿" at bounding box center [748, 317] width 324 height 12
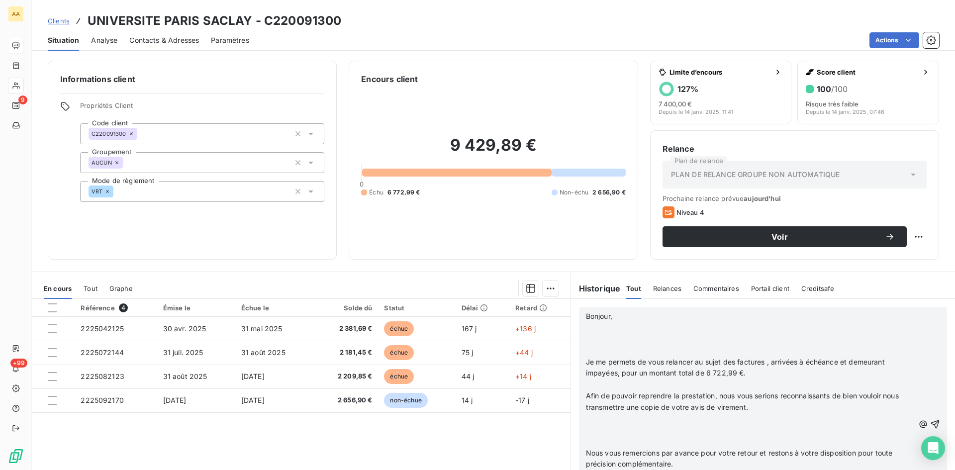
click at [633, 318] on p "Bonjour," at bounding box center [750, 316] width 328 height 11
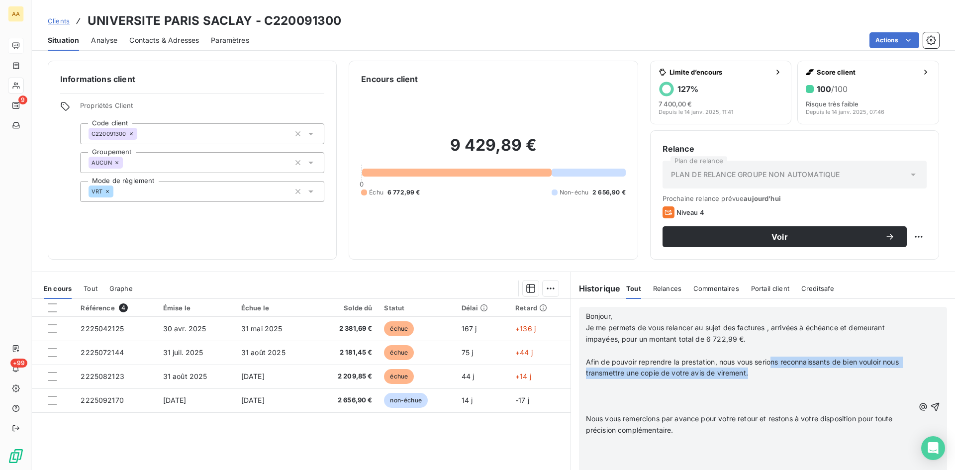
click at [768, 368] on p "Afin de pouvoir reprendre la prestation, nous vous serions reconnaissants de bi…" at bounding box center [750, 368] width 328 height 23
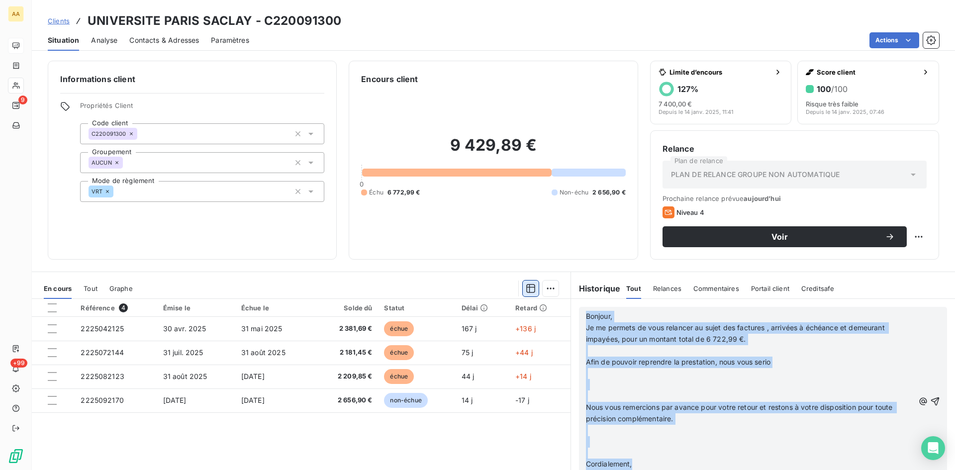
scroll to position [3, 0]
drag, startPoint x: 638, startPoint y: 461, endPoint x: 629, endPoint y: 330, distance: 131.1
click at [525, 296] on div "En cours Tout Graphe Référence 4 Émise le Échue le Solde dû Statut Délai Retard…" at bounding box center [493, 396] width 923 height 249
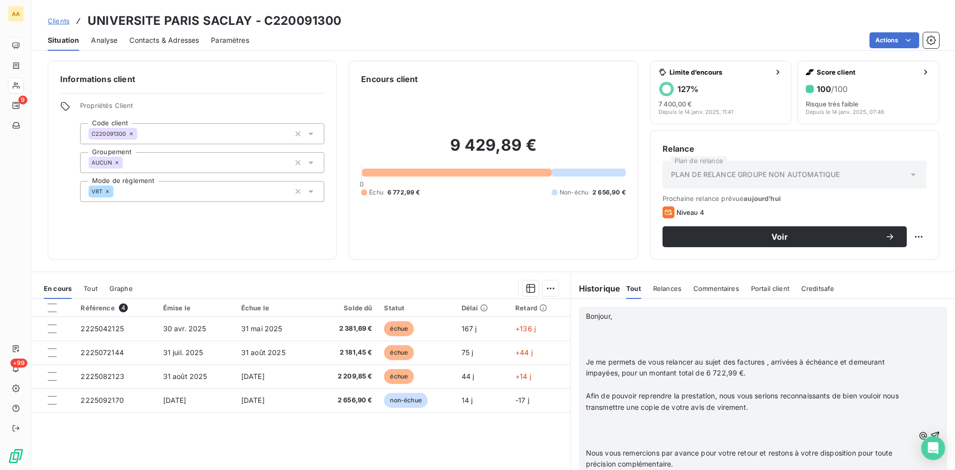
click at [626, 314] on p "Bonjour," at bounding box center [750, 316] width 328 height 11
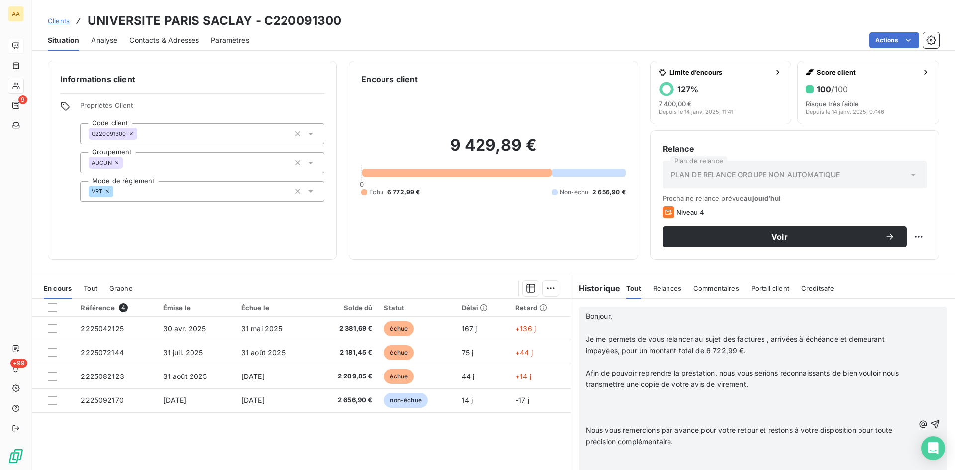
click at [769, 353] on p "Je me permets de vous relancer au sujet des factures , arrivées à échéance et d…" at bounding box center [750, 345] width 328 height 23
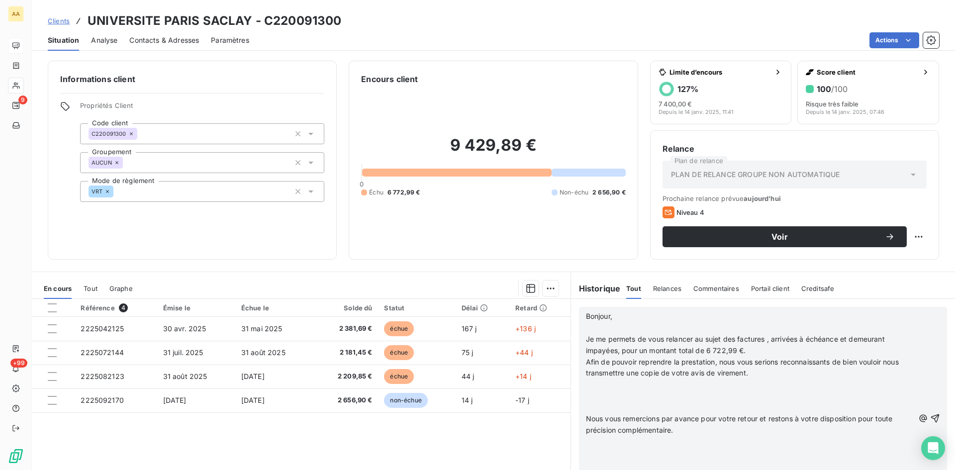
click at [780, 376] on p "Afin de pouvoir reprendre la prestation, nous vous serions reconnaissants de bi…" at bounding box center [750, 368] width 328 height 23
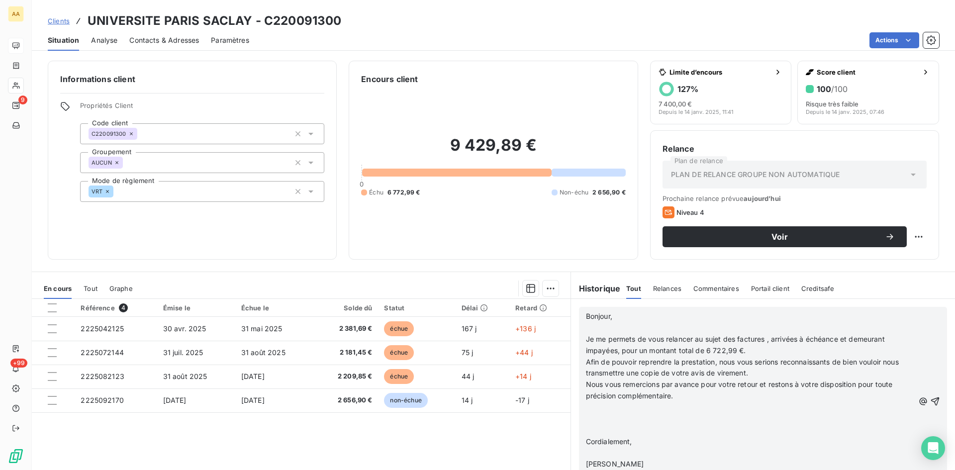
click at [699, 396] on p "Nous vous remercions par avance pour votre retour et restons à votre dispositio…" at bounding box center [750, 390] width 328 height 23
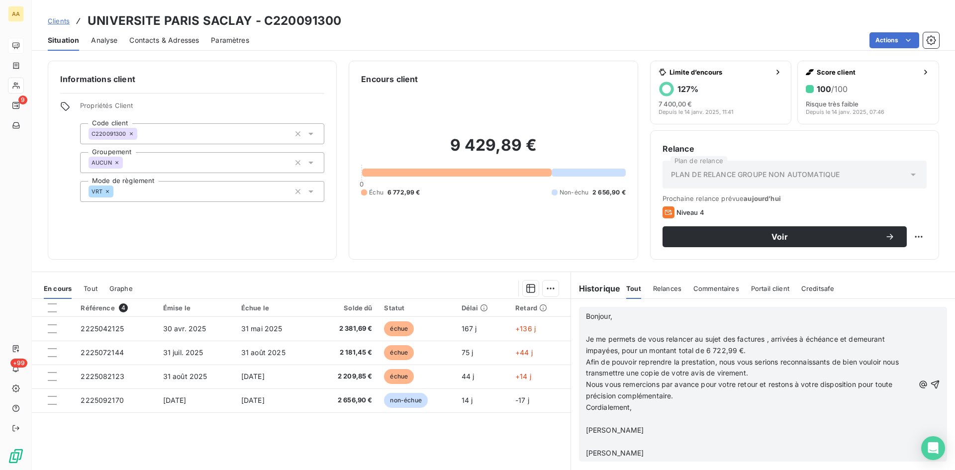
click at [651, 407] on p "Cordialement," at bounding box center [750, 407] width 328 height 11
drag, startPoint x: 650, startPoint y: 443, endPoint x: 579, endPoint y: 442, distance: 71.2
click at [579, 442] on div "Bonjour, ﻿ Je me permets de vous relancer au sujet des factures , arrivées à éc…" at bounding box center [763, 379] width 368 height 144
click at [930, 376] on icon "button" at bounding box center [935, 379] width 10 height 10
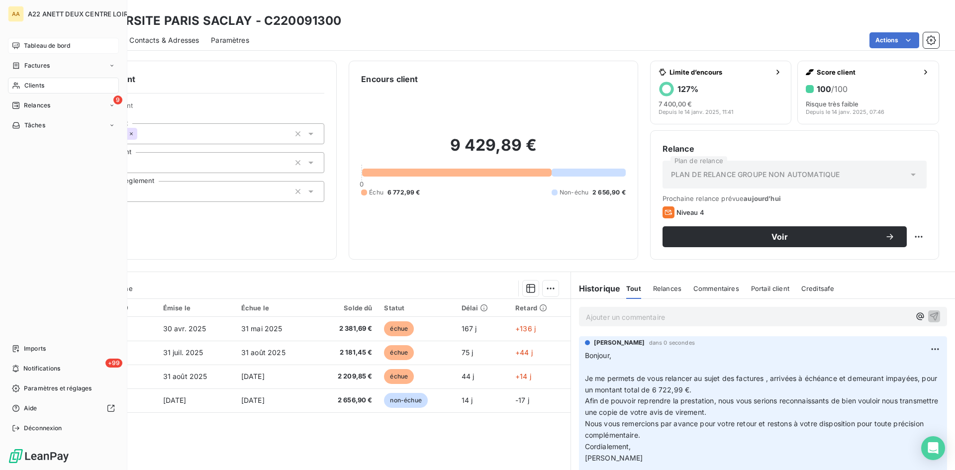
click at [38, 45] on span "Tableau de bord" at bounding box center [47, 45] width 46 height 9
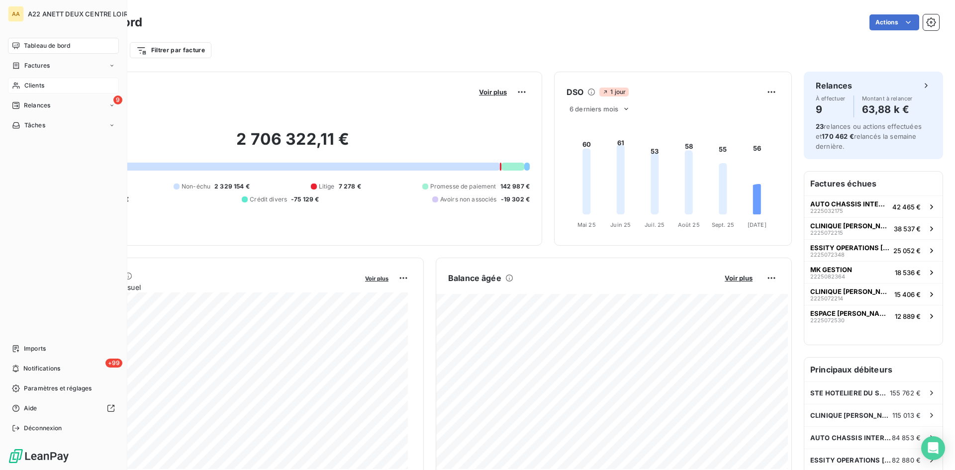
click at [46, 84] on div "Clients" at bounding box center [63, 86] width 111 height 16
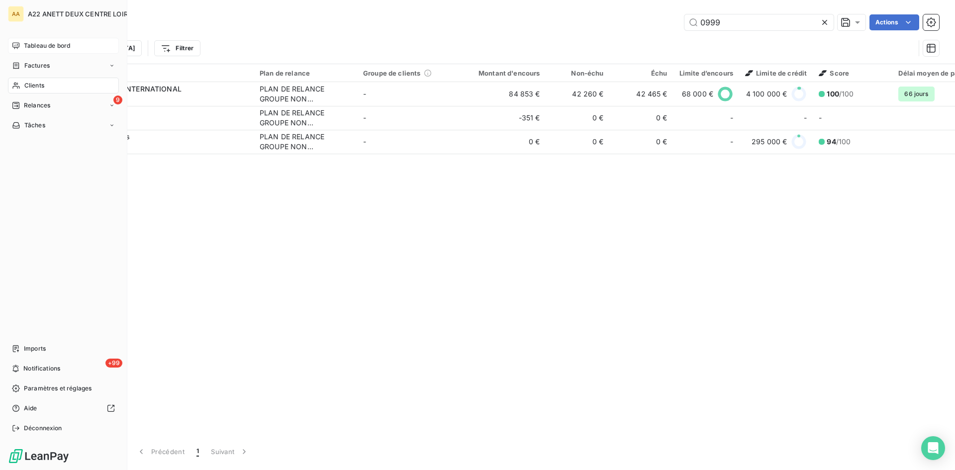
click at [18, 45] on icon at bounding box center [16, 46] width 8 height 8
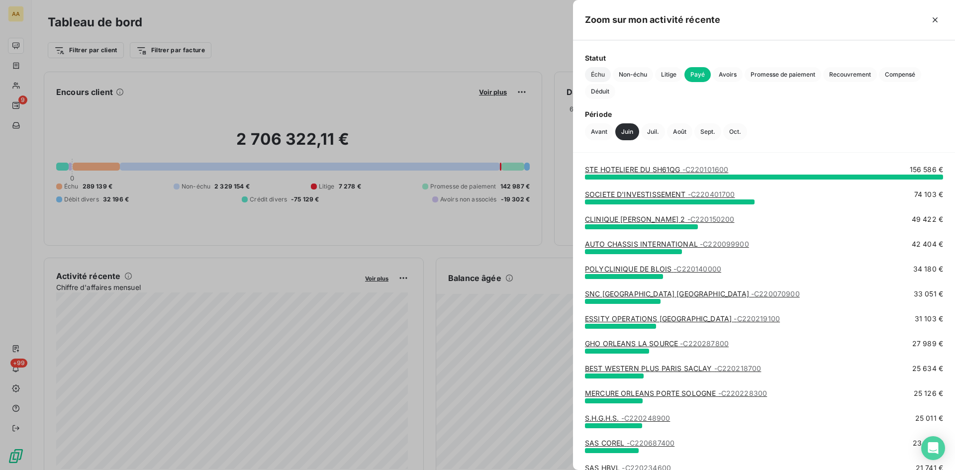
click at [601, 75] on span "Échu" at bounding box center [598, 74] width 26 height 15
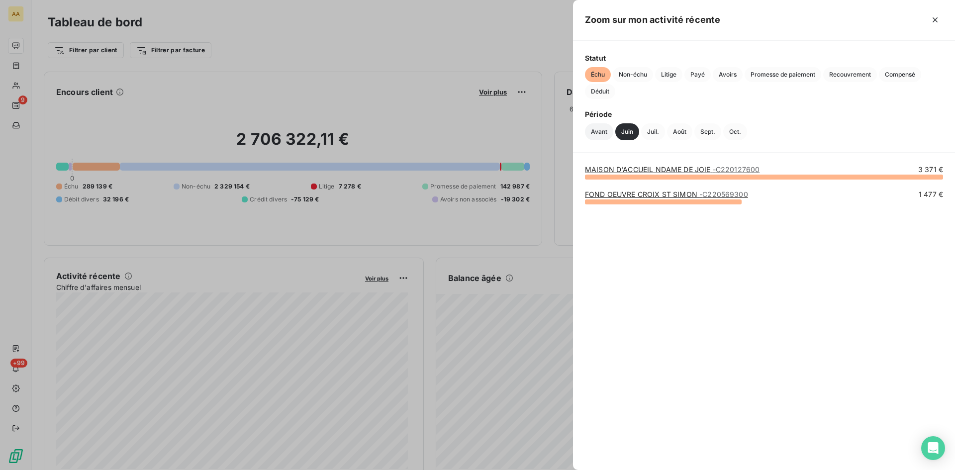
click at [592, 129] on button "Avant" at bounding box center [599, 131] width 28 height 17
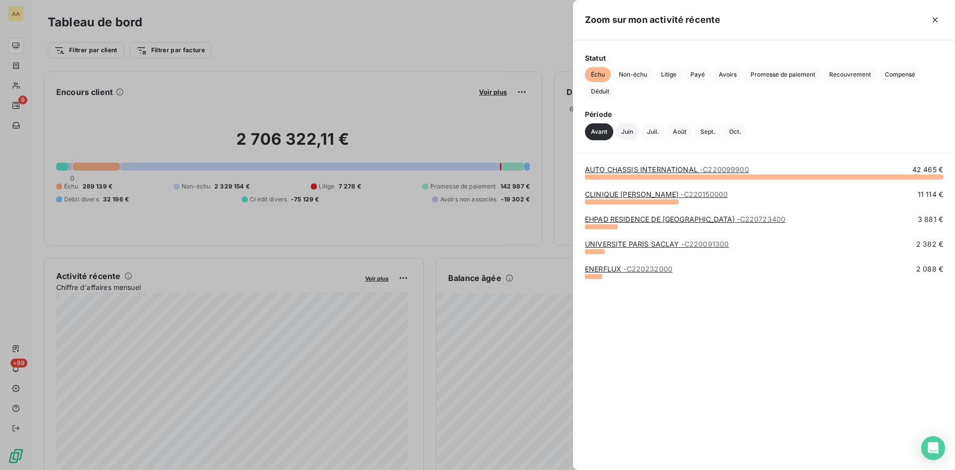
click at [629, 130] on button "Juin" at bounding box center [627, 131] width 24 height 17
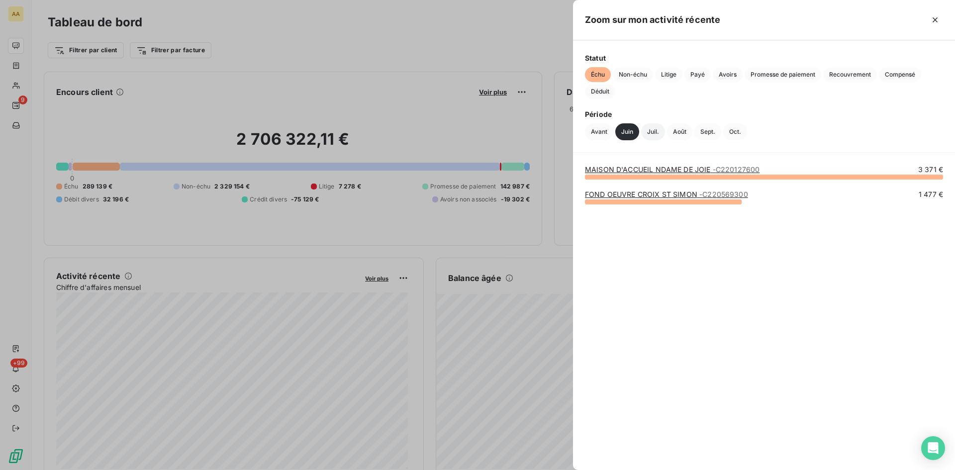
click at [648, 131] on button "Juil." at bounding box center [653, 131] width 24 height 17
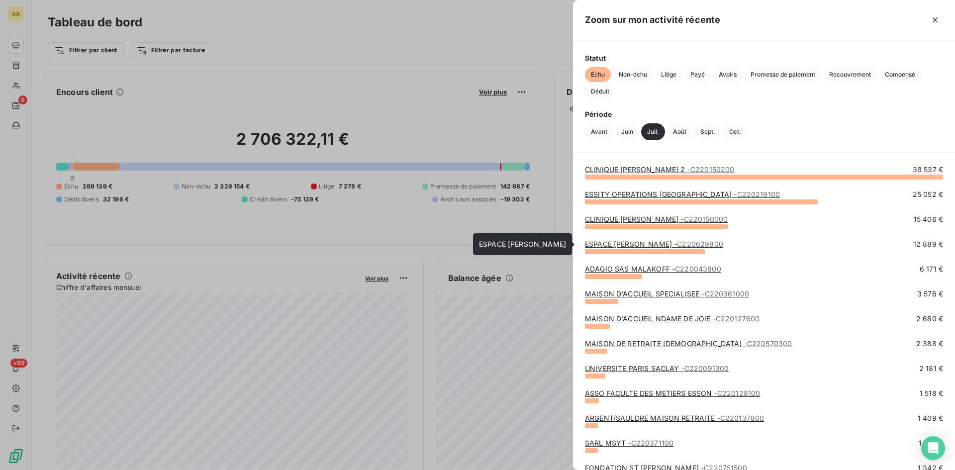
click at [646, 242] on link "ESPACE LEONARD DE VINCI - C220629800" at bounding box center [654, 244] width 138 height 8
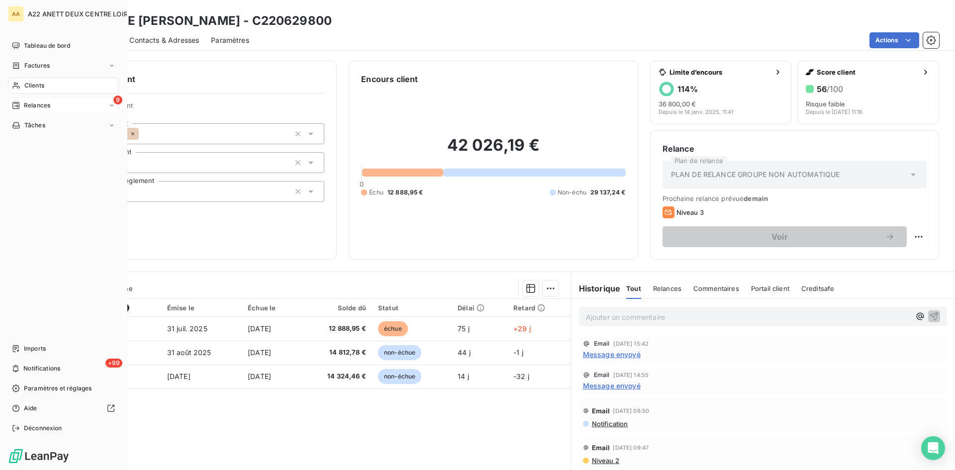
click at [27, 106] on span "Relances" at bounding box center [37, 105] width 26 height 9
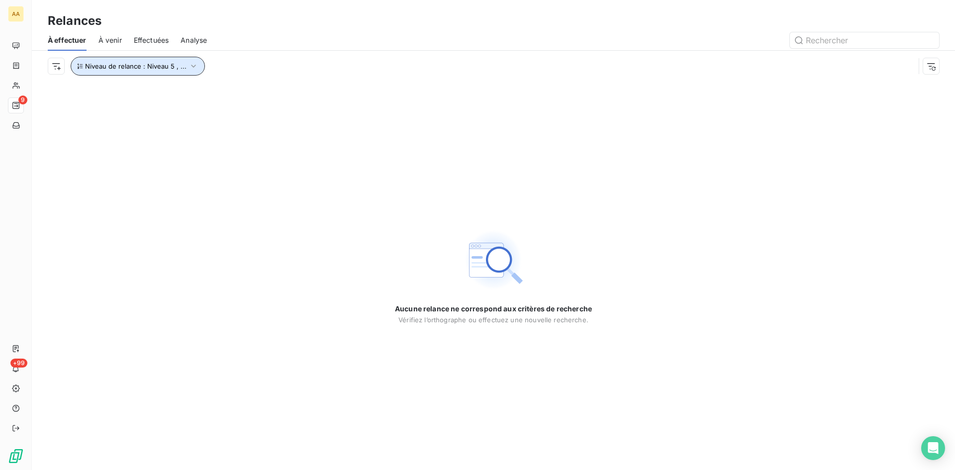
click at [191, 64] on icon "button" at bounding box center [194, 66] width 10 height 10
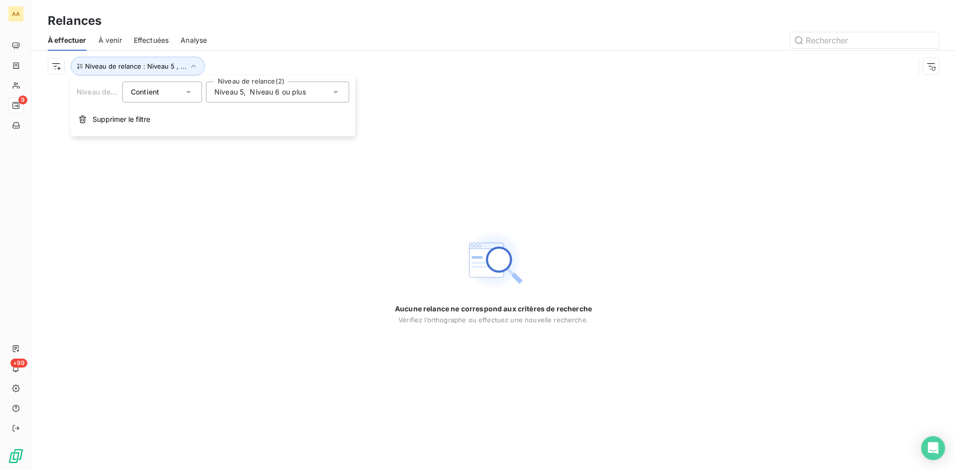
click at [338, 90] on icon at bounding box center [336, 92] width 10 height 10
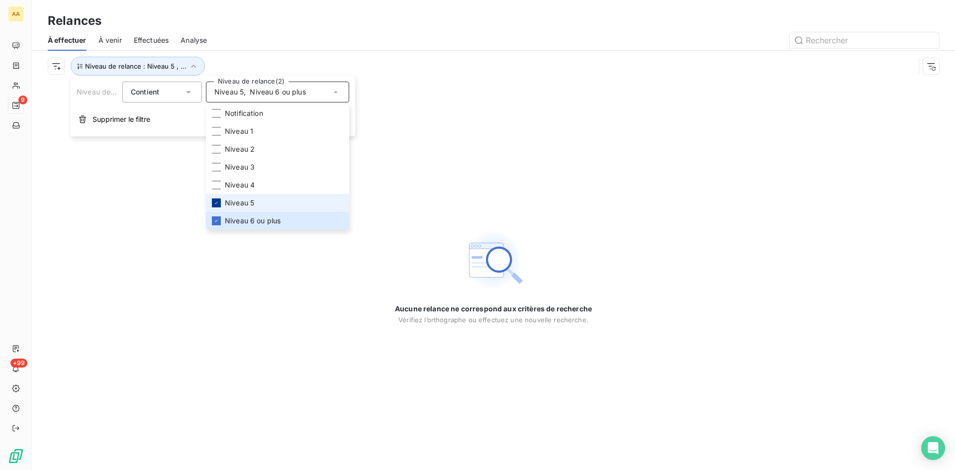
click at [219, 202] on div at bounding box center [216, 203] width 9 height 9
click at [217, 224] on div at bounding box center [216, 220] width 9 height 9
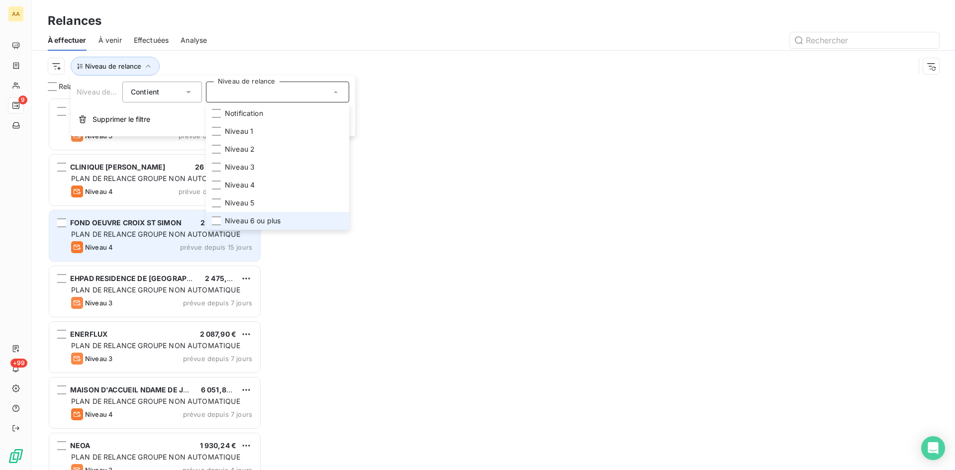
scroll to position [365, 206]
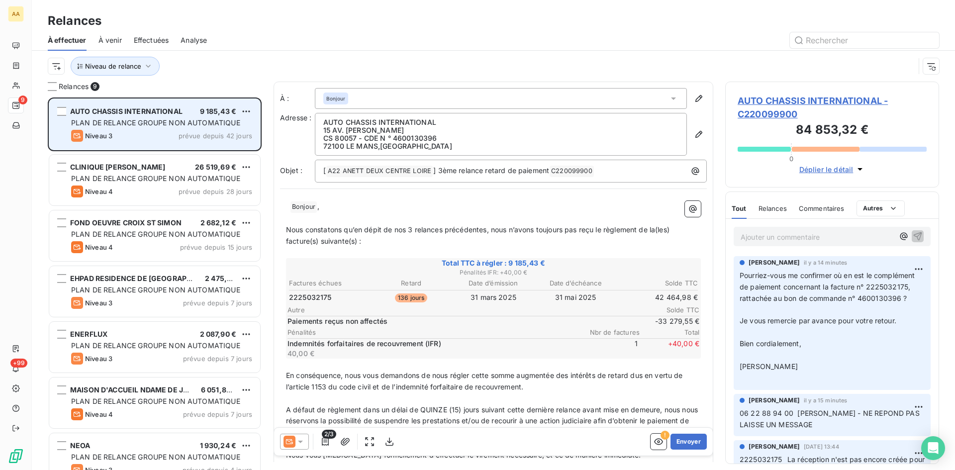
click at [143, 137] on div "Niveau 3 prévue depuis 42 jours" at bounding box center [161, 136] width 181 height 12
click at [145, 136] on div "Niveau 3 prévue depuis 42 jours" at bounding box center [161, 136] width 181 height 12
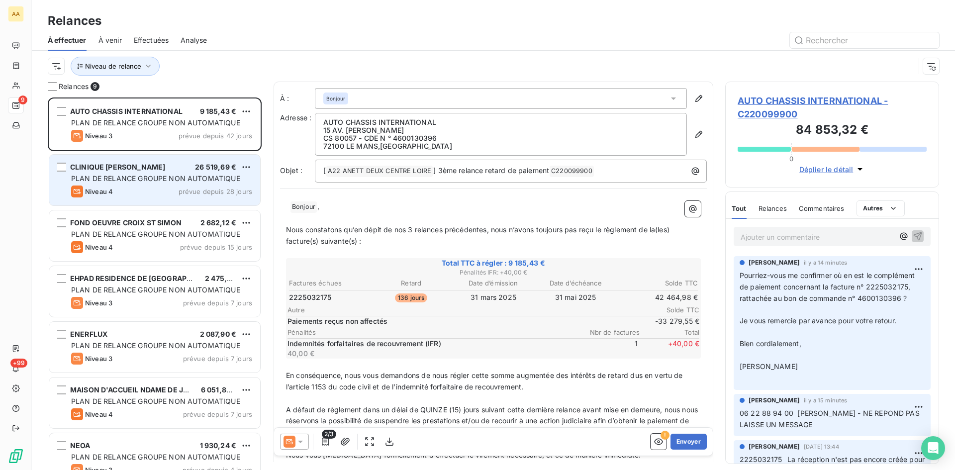
click at [151, 185] on div "CLINIQUE AMBROISE PARE 26 519,69 € PLAN DE RELANCE GROUPE NON AUTOMATIQUE Nivea…" at bounding box center [154, 180] width 211 height 51
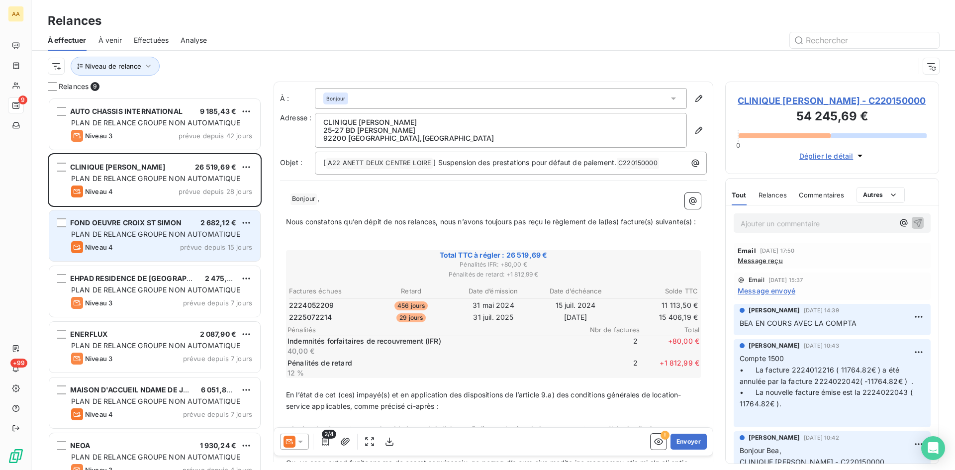
click at [148, 224] on span "FOND OEUVRE CROIX ST SIMON" at bounding box center [125, 222] width 111 height 8
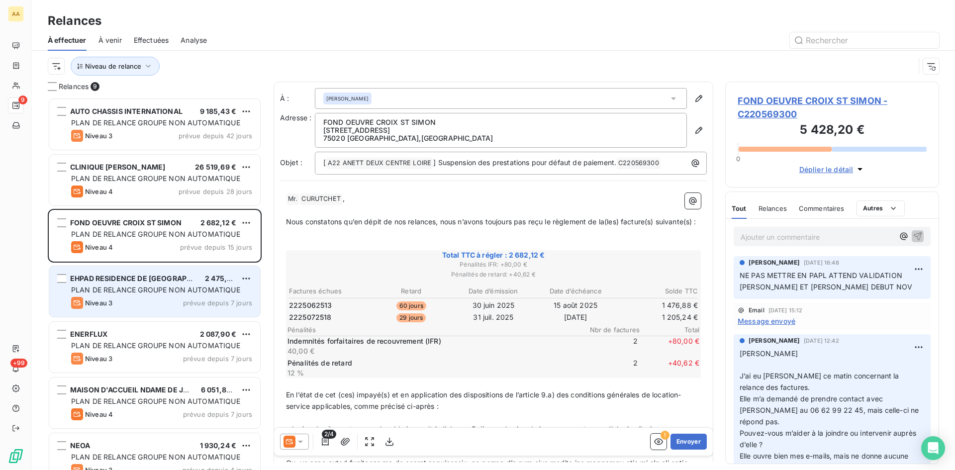
click at [146, 298] on div "Niveau 3 prévue depuis 7 jours" at bounding box center [161, 303] width 181 height 12
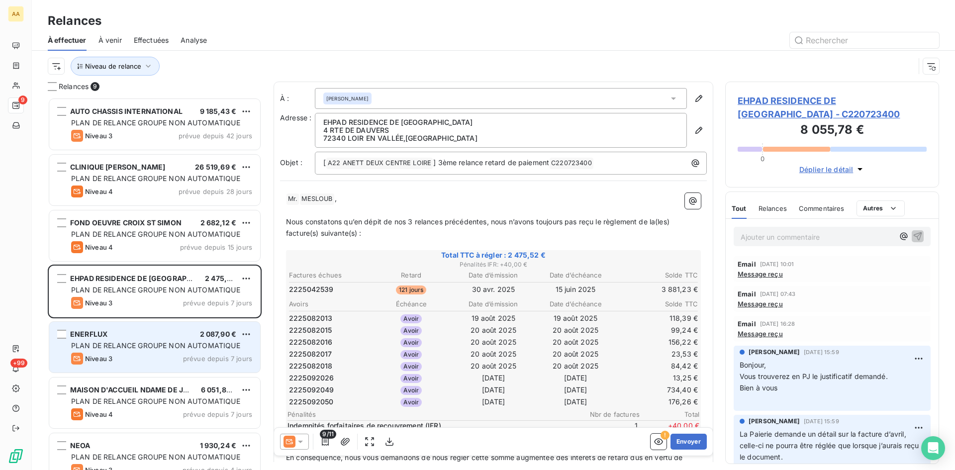
click at [137, 356] on div "Niveau 3 prévue depuis 7 jours" at bounding box center [161, 359] width 181 height 12
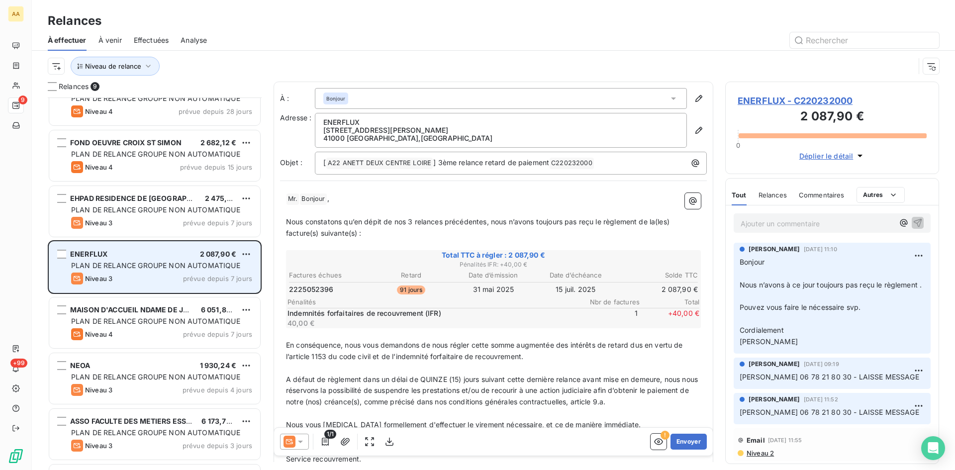
scroll to position [129, 0]
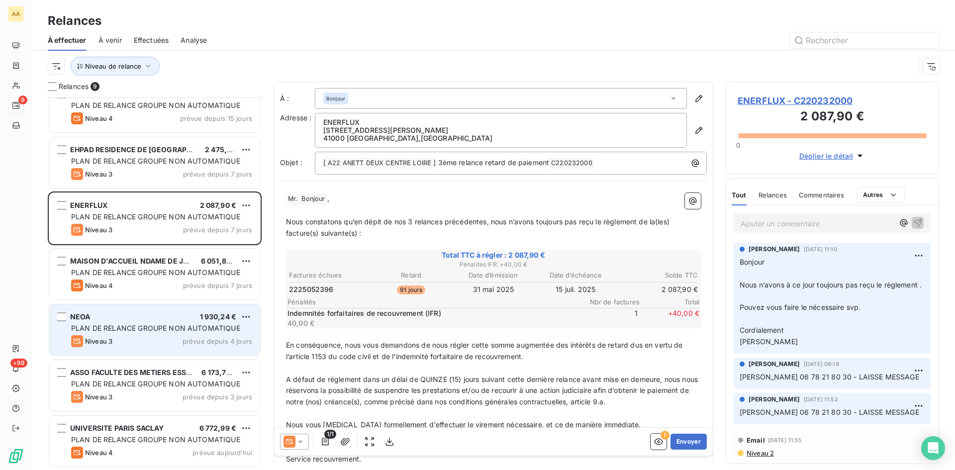
click at [134, 341] on div "Niveau 3 prévue depuis 4 jours" at bounding box center [161, 341] width 181 height 12
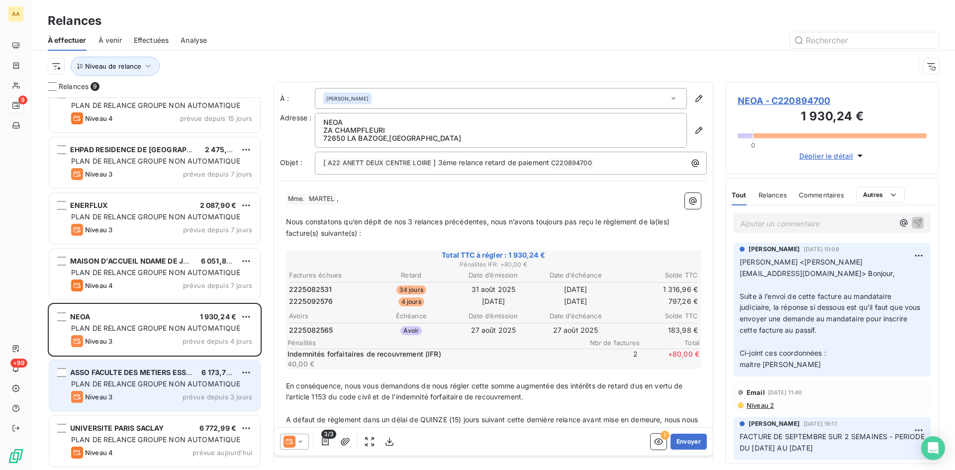
click at [132, 387] on span "PLAN DE RELANCE GROUPE NON AUTOMATIQUE" at bounding box center [155, 384] width 169 height 8
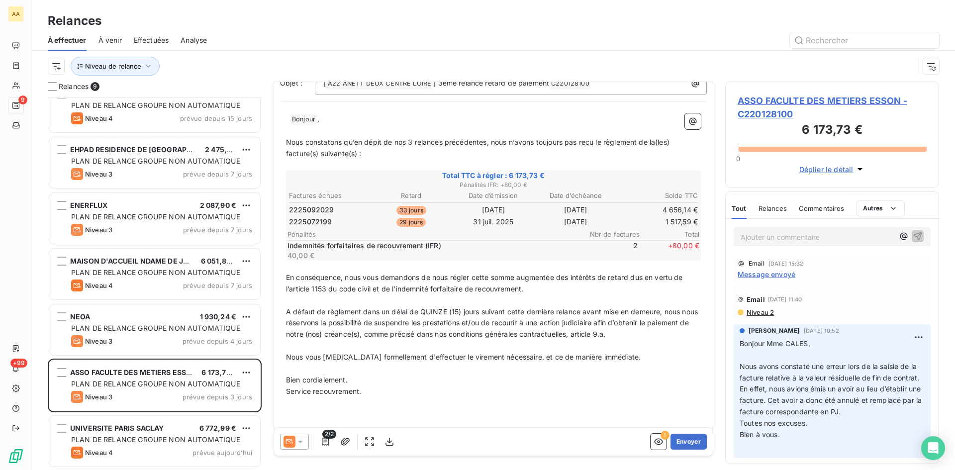
scroll to position [97, 0]
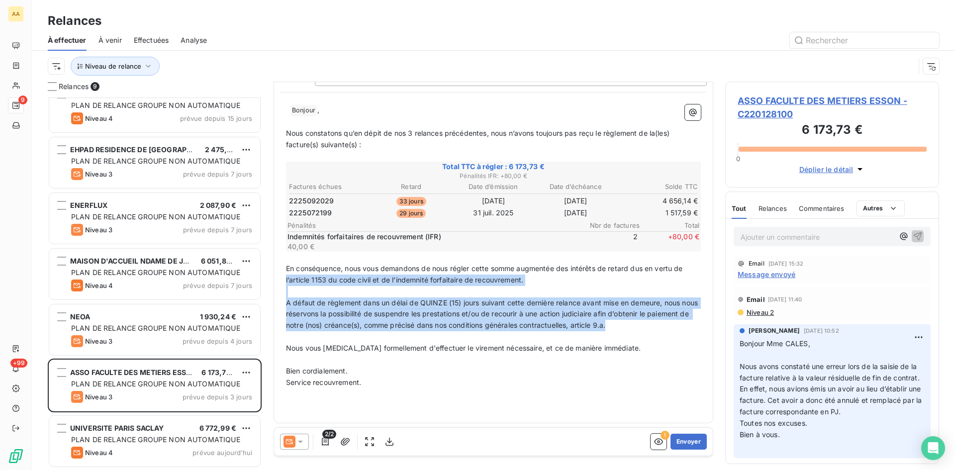
drag, startPoint x: 669, startPoint y: 326, endPoint x: 278, endPoint y: 282, distance: 394.0
click at [278, 282] on div "À : Bonjour Adresse : ASSO FACULTE DES METIERS ESSON 3 CHEMIN DE LA GRANGE FEU …" at bounding box center [494, 204] width 440 height 438
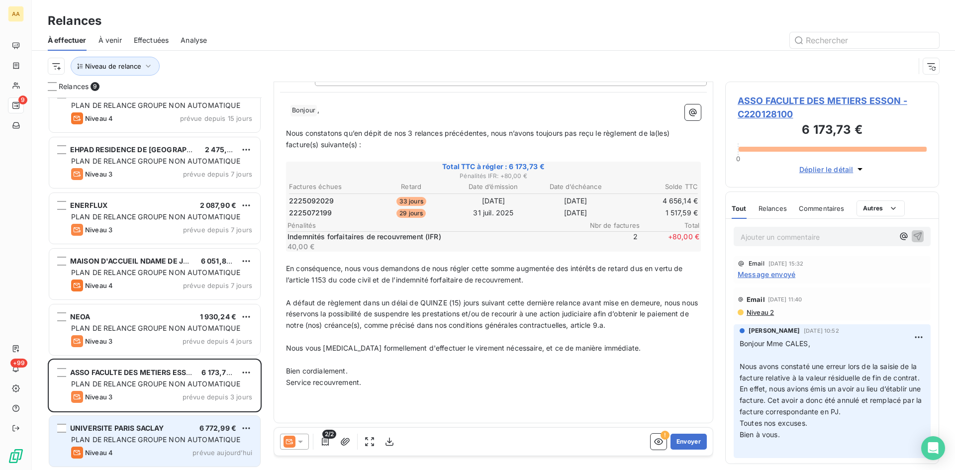
click at [157, 425] on span "UNIVERSITE PARIS SACLAY" at bounding box center [117, 428] width 94 height 8
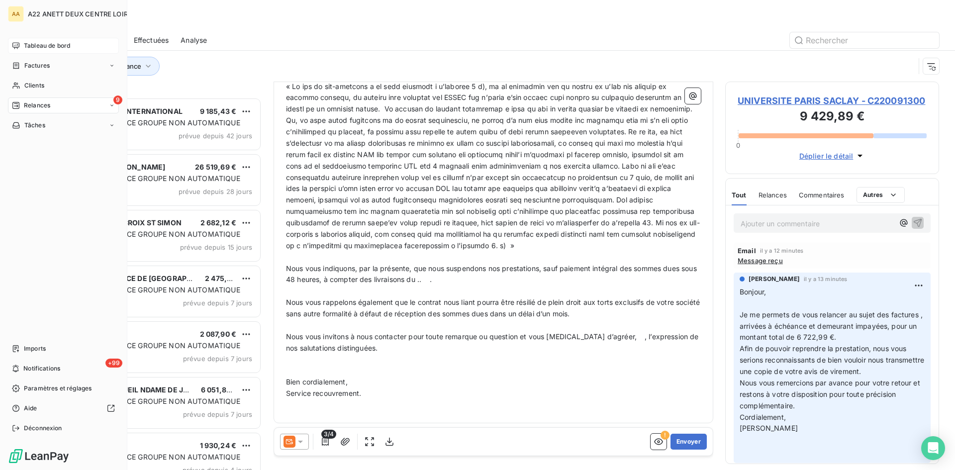
click at [31, 40] on div "Tableau de bord" at bounding box center [63, 46] width 111 height 16
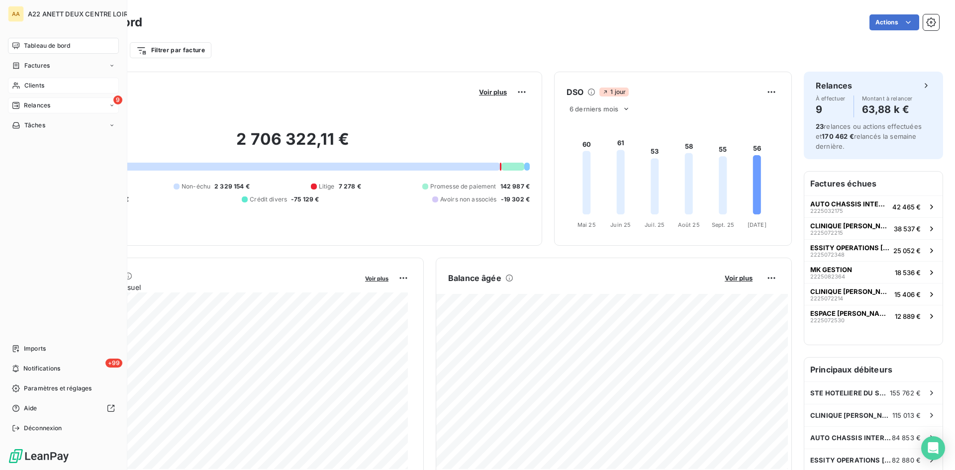
click at [31, 83] on span "Clients" at bounding box center [34, 85] width 20 height 9
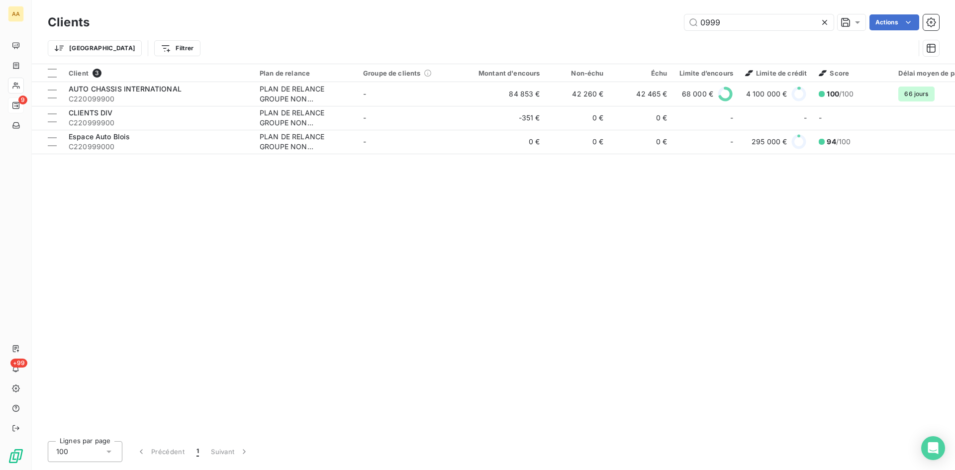
drag, startPoint x: 669, startPoint y: 28, endPoint x: 623, endPoint y: 30, distance: 45.8
click at [624, 30] on div "0999 Actions" at bounding box center [520, 22] width 838 height 16
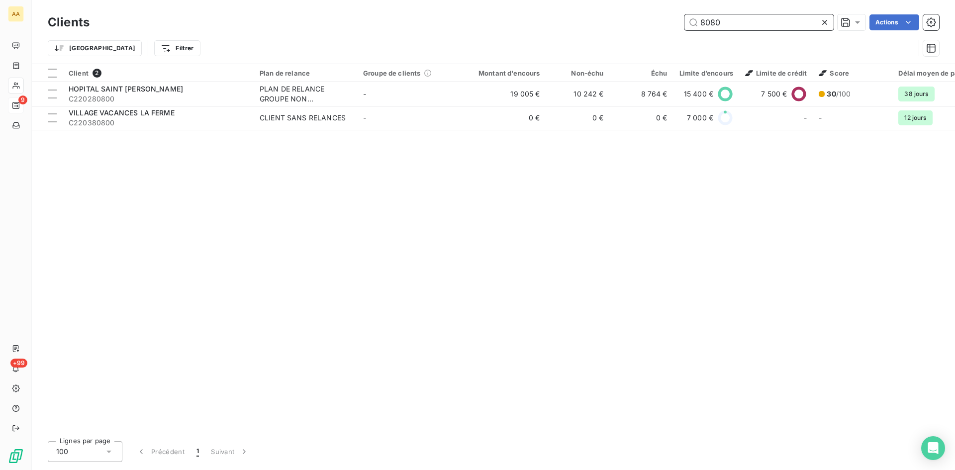
drag, startPoint x: 725, startPoint y: 23, endPoint x: 625, endPoint y: 38, distance: 101.0
click at [626, 37] on div "Clients 8080 Actions Trier Filtrer" at bounding box center [494, 38] width 892 height 52
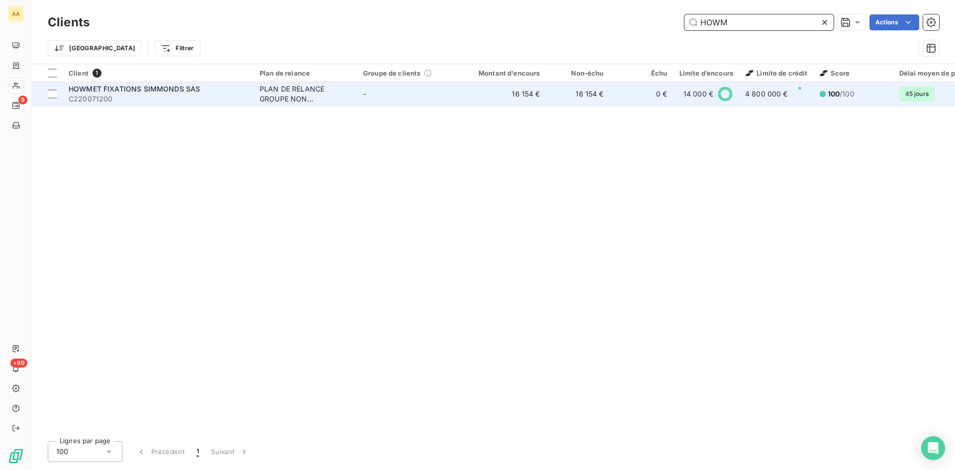
type input "HOWM"
click at [306, 90] on div "PLAN DE RELANCE GROUPE NON AUTOMATIQUE" at bounding box center [306, 94] width 92 height 20
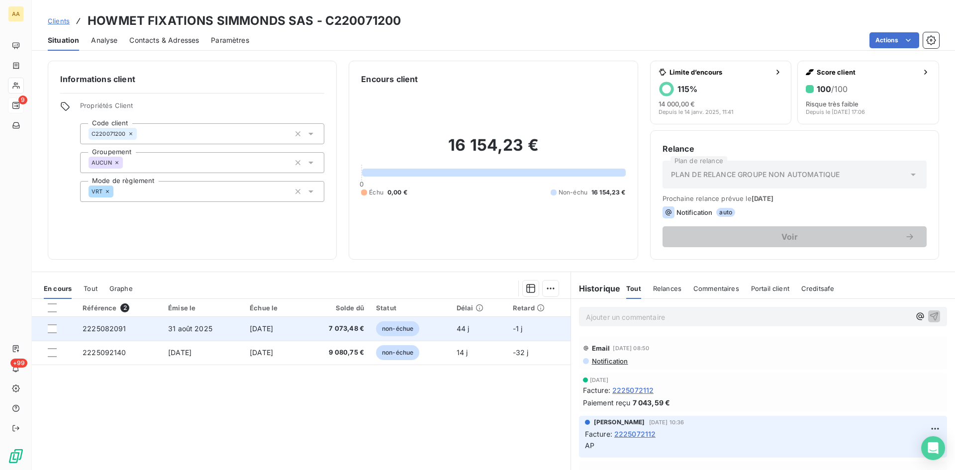
click at [115, 327] on span "2225082091" at bounding box center [105, 328] width 44 height 8
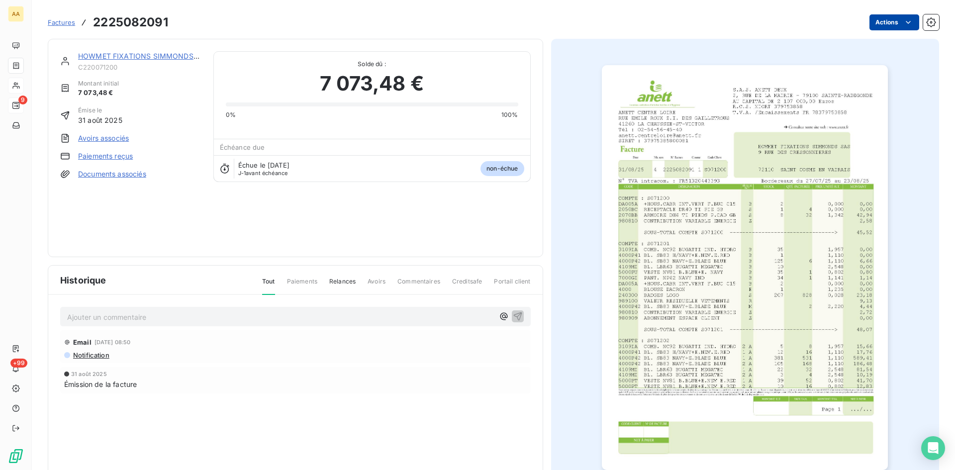
click at [885, 20] on html "AA 9 +99 Factures 2225082091 Actions HOWMET FIXATIONS SIMMONDS SAS C220071200 M…" at bounding box center [477, 235] width 955 height 470
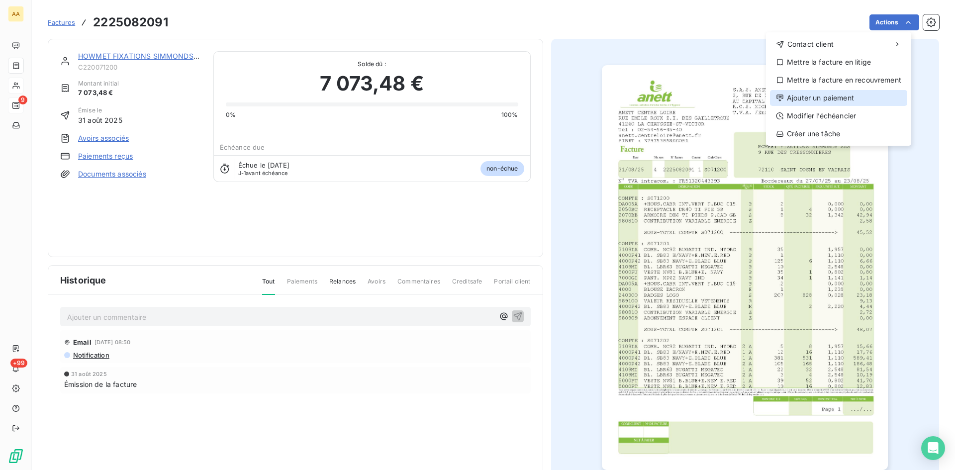
click at [850, 100] on div "Ajouter un paiement" at bounding box center [838, 98] width 137 height 16
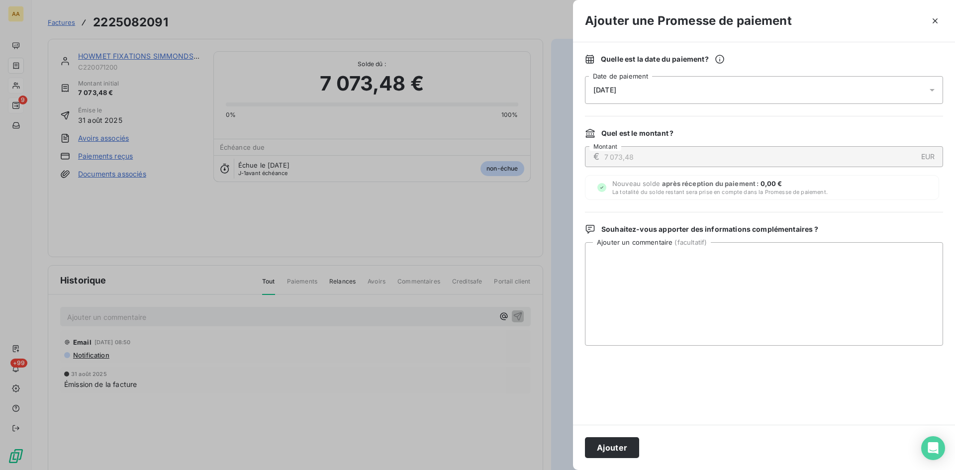
click at [644, 90] on div "[DATE]" at bounding box center [764, 90] width 358 height 28
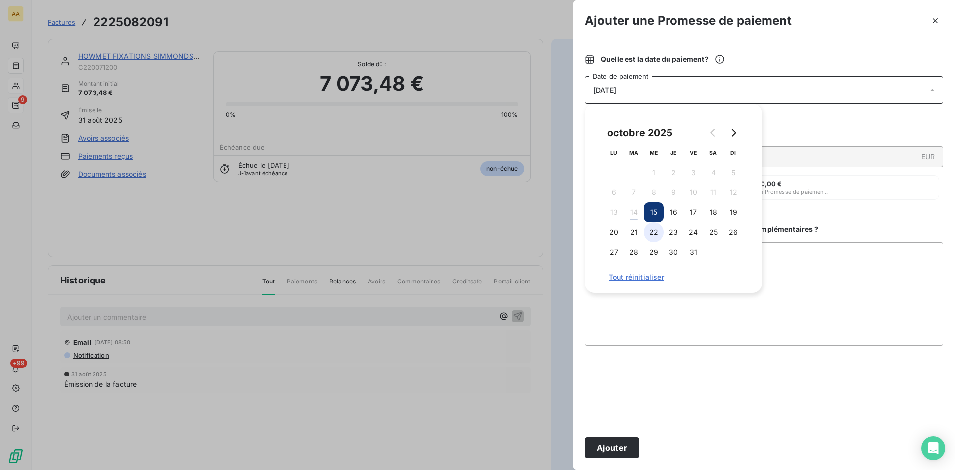
click at [647, 231] on button "22" at bounding box center [654, 232] width 20 height 20
click at [612, 448] on button "Ajouter" at bounding box center [612, 447] width 54 height 21
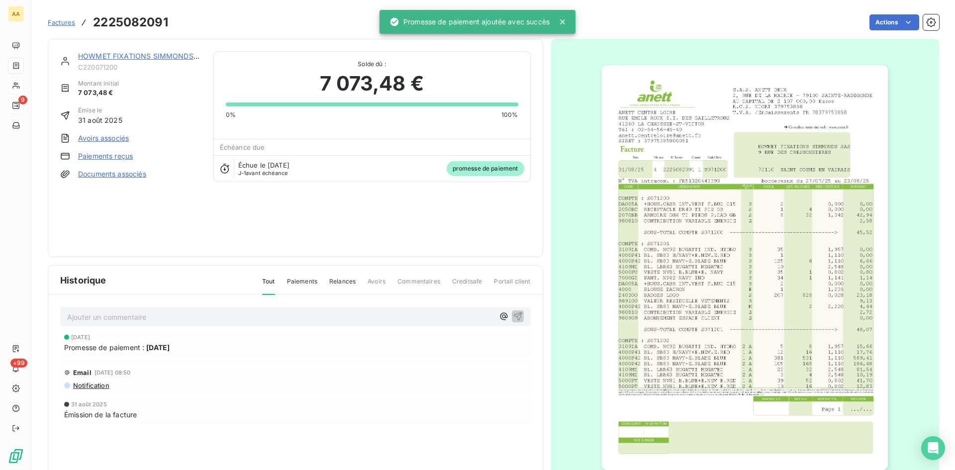
click at [244, 319] on p "Ajouter un commentaire ﻿" at bounding box center [280, 317] width 427 height 12
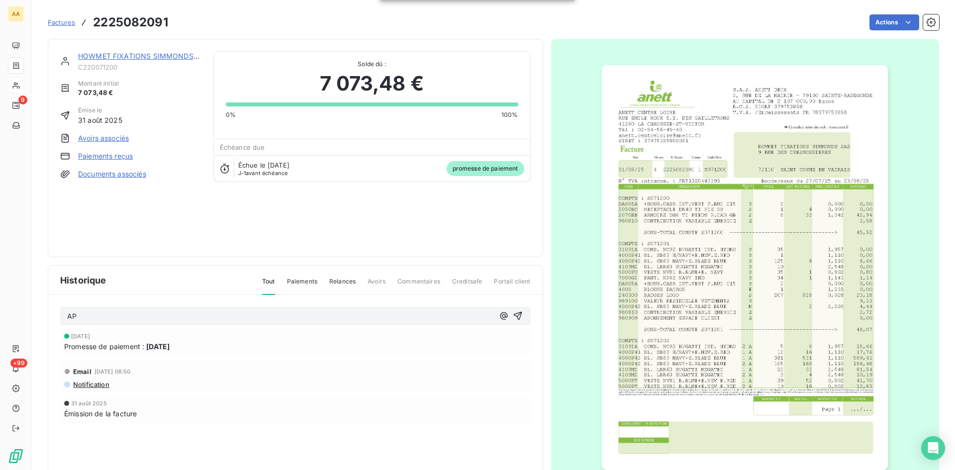
drag, startPoint x: 514, startPoint y: 314, endPoint x: 306, endPoint y: 153, distance: 263.5
click at [513, 314] on icon "button" at bounding box center [518, 316] width 10 height 10
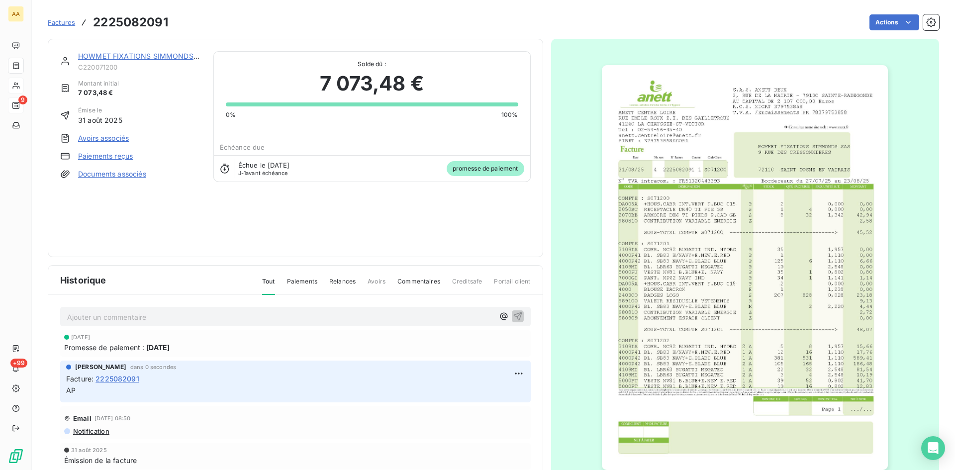
click at [143, 56] on link "HOWMET FIXATIONS SIMMONDS SAS" at bounding box center [143, 56] width 131 height 8
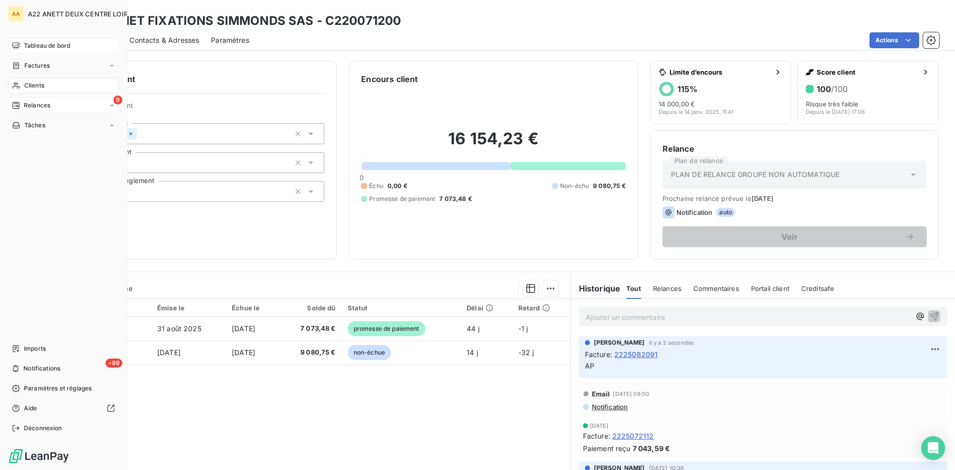
drag, startPoint x: 25, startPoint y: 67, endPoint x: 93, endPoint y: 48, distance: 70.7
click at [25, 67] on span "Factures" at bounding box center [36, 65] width 25 height 9
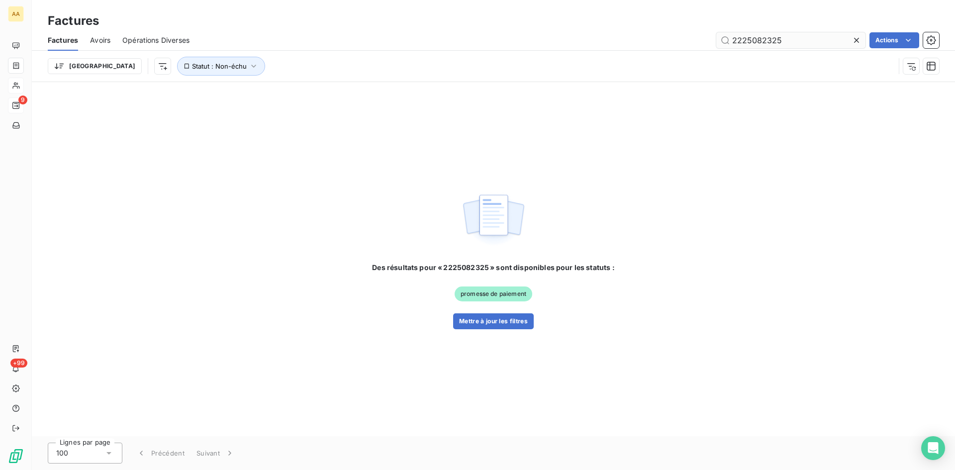
drag, startPoint x: 803, startPoint y: 42, endPoint x: 765, endPoint y: 39, distance: 38.0
click at [763, 39] on input "2225082325" at bounding box center [790, 40] width 149 height 16
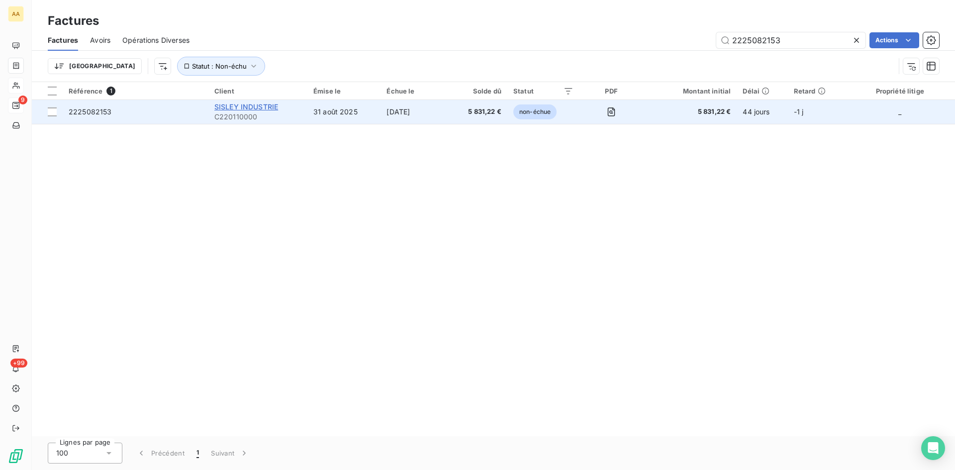
type input "2225082153"
click at [237, 106] on span "SISLEY INDUSTRIE" at bounding box center [246, 106] width 64 height 8
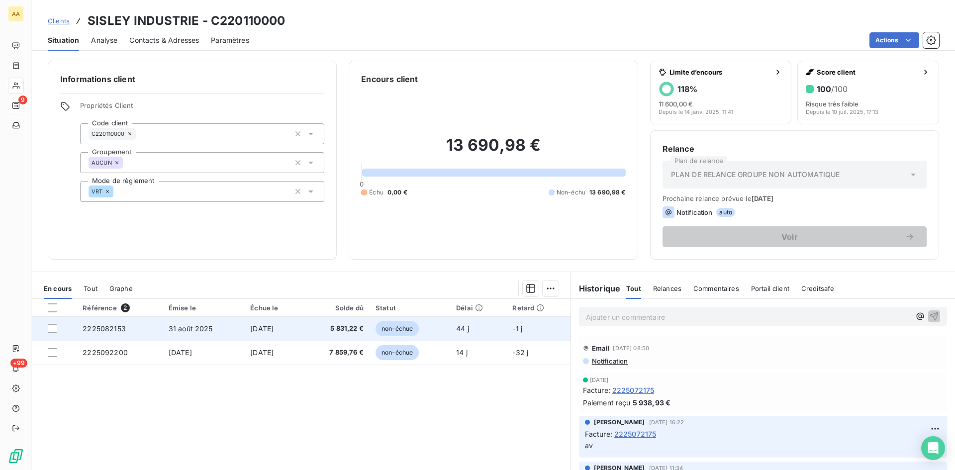
click at [103, 329] on span "2225082153" at bounding box center [104, 328] width 43 height 8
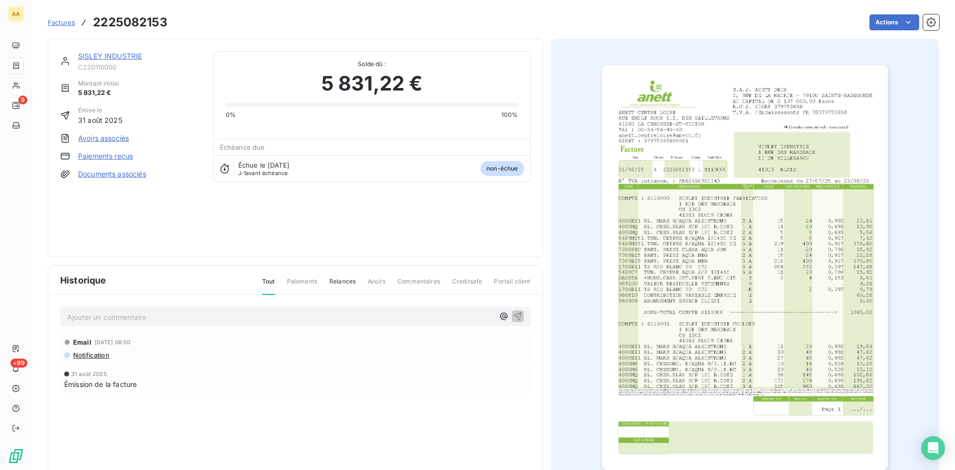
click at [884, 24] on html "AA 9 +99 Factures 2225082153 Actions SISLEY INDUSTRIE C220110000 Montant initia…" at bounding box center [477, 235] width 955 height 470
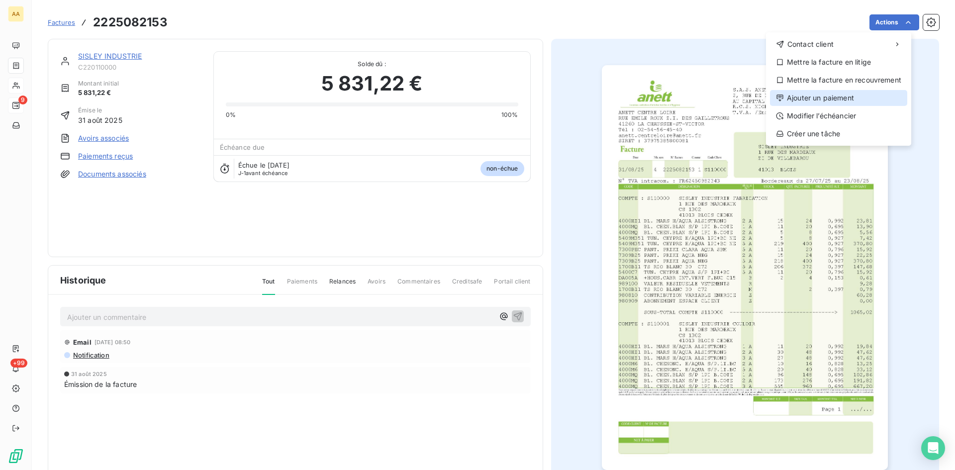
click at [826, 100] on div "Ajouter un paiement" at bounding box center [838, 98] width 137 height 16
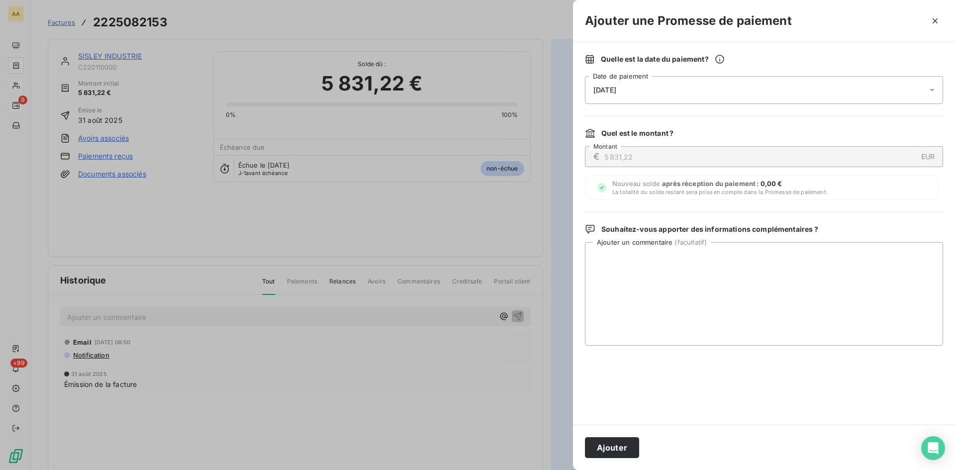
click at [641, 92] on div "[DATE]" at bounding box center [764, 90] width 358 height 28
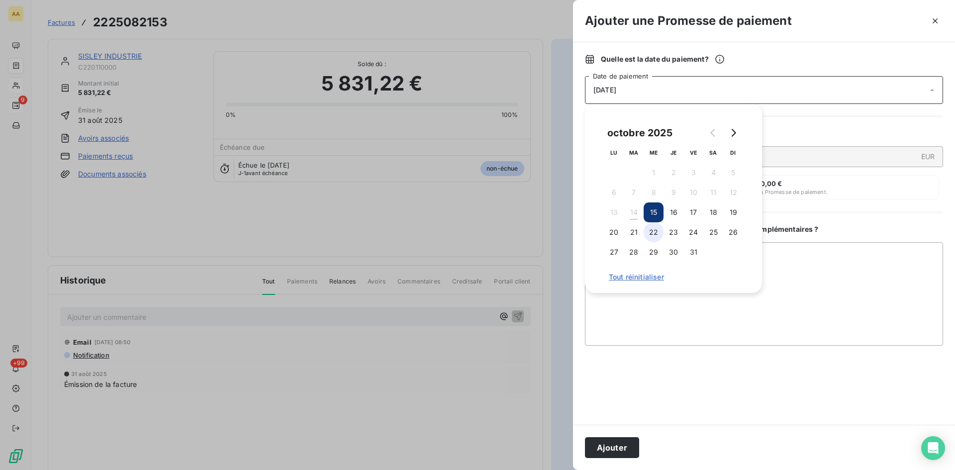
click at [654, 227] on button "22" at bounding box center [654, 232] width 20 height 20
drag, startPoint x: 607, startPoint y: 447, endPoint x: 602, endPoint y: 443, distance: 6.8
click at [607, 447] on button "Ajouter" at bounding box center [612, 447] width 54 height 21
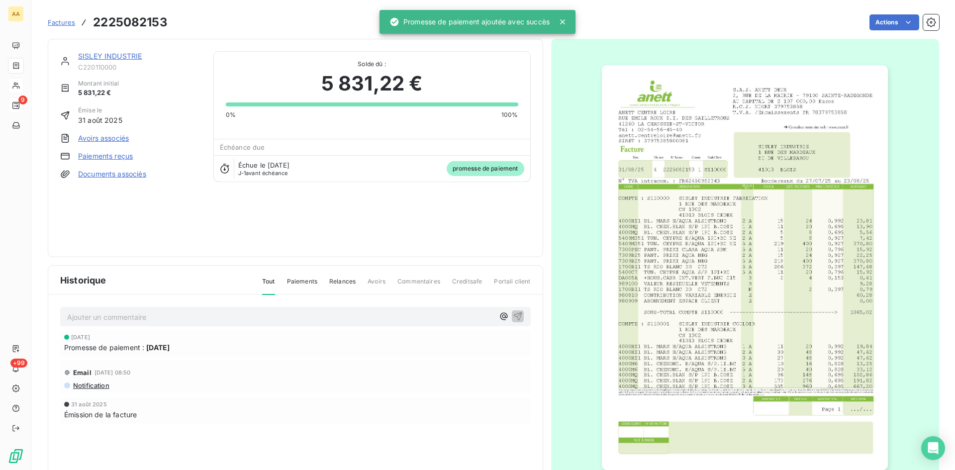
click at [332, 317] on p "Ajouter un commentaire ﻿" at bounding box center [280, 317] width 427 height 12
drag, startPoint x: 514, startPoint y: 314, endPoint x: 248, endPoint y: 110, distance: 335.7
click at [513, 311] on icon "button" at bounding box center [518, 316] width 10 height 10
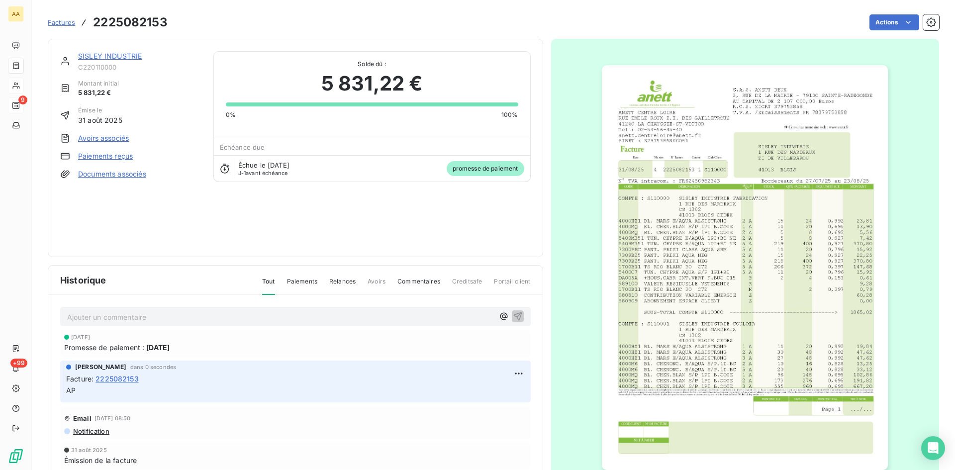
click at [105, 53] on link "SISLEY INDUSTRIE" at bounding box center [110, 56] width 64 height 8
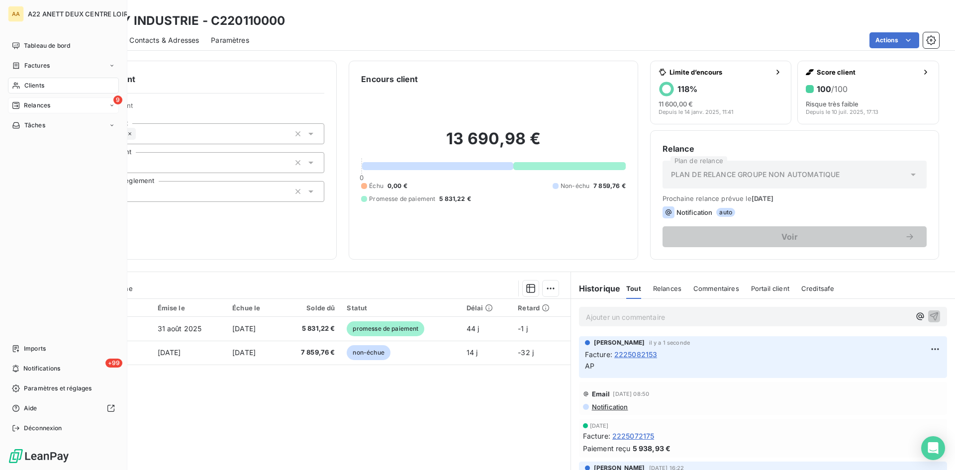
drag, startPoint x: 27, startPoint y: 86, endPoint x: 92, endPoint y: 79, distance: 64.6
click at [27, 86] on span "Clients" at bounding box center [34, 85] width 20 height 9
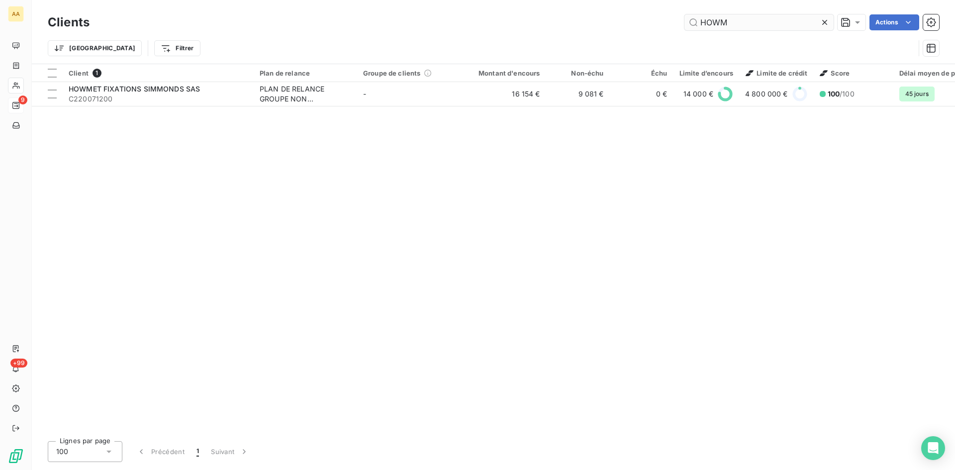
click at [738, 23] on input "HOWM" at bounding box center [759, 22] width 149 height 16
drag, startPoint x: 726, startPoint y: 23, endPoint x: 517, endPoint y: 62, distance: 212.0
click at [528, 39] on div "Clients HOWM Actions Trier Filtrer" at bounding box center [494, 38] width 892 height 52
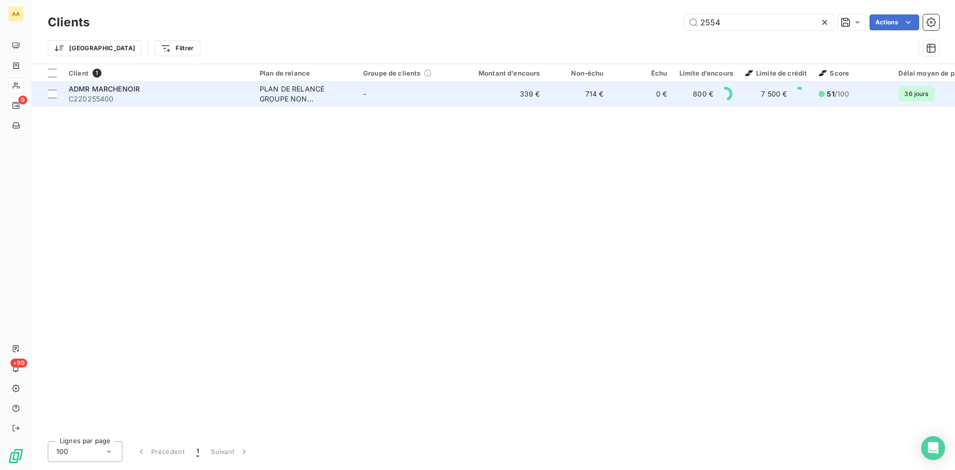
type input "2554"
click at [284, 91] on div "PLAN DE RELANCE GROUPE NON AUTOMATIQUE" at bounding box center [306, 94] width 92 height 20
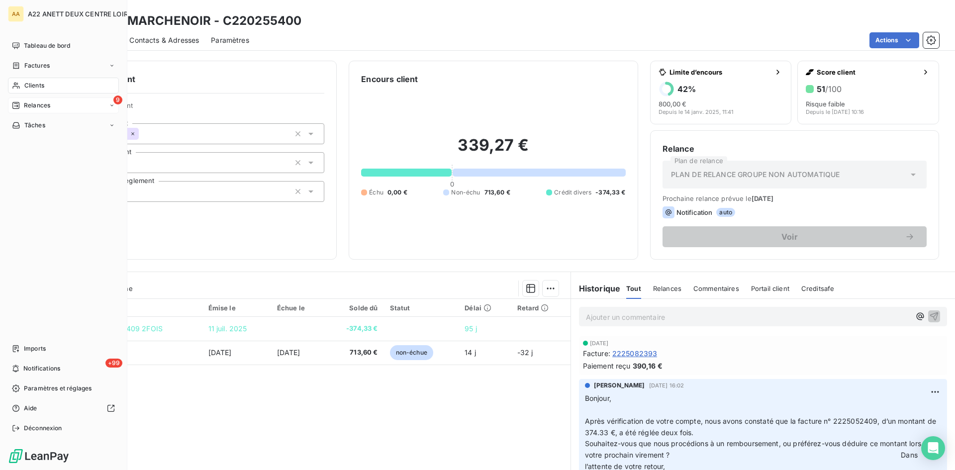
click at [29, 88] on span "Clients" at bounding box center [34, 85] width 20 height 9
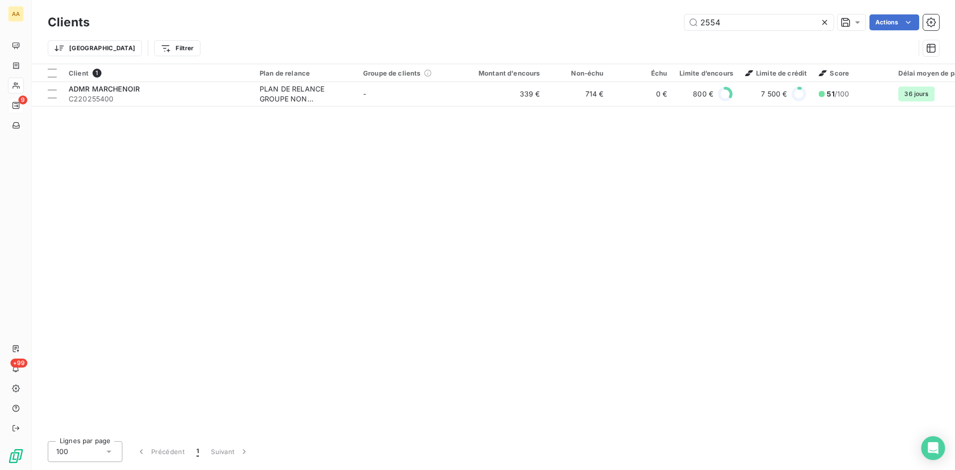
drag, startPoint x: 719, startPoint y: 24, endPoint x: 595, endPoint y: 25, distance: 124.4
click at [595, 25] on div "2554 Actions" at bounding box center [520, 22] width 838 height 16
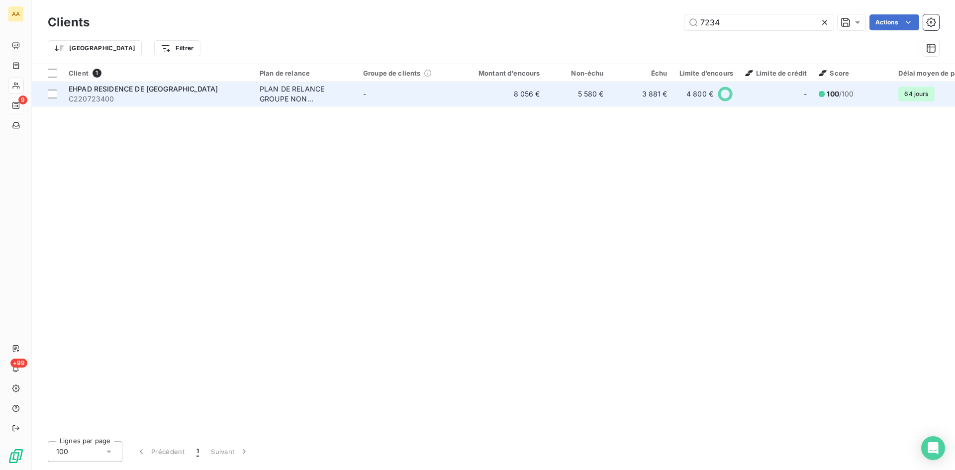
type input "7234"
click at [269, 92] on div "PLAN DE RELANCE GROUPE NON AUTOMATIQUE" at bounding box center [306, 94] width 92 height 20
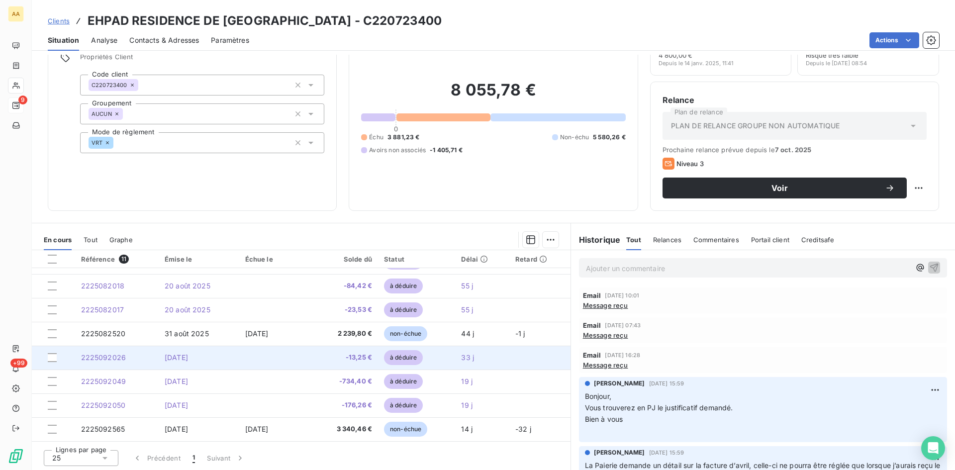
scroll to position [50, 0]
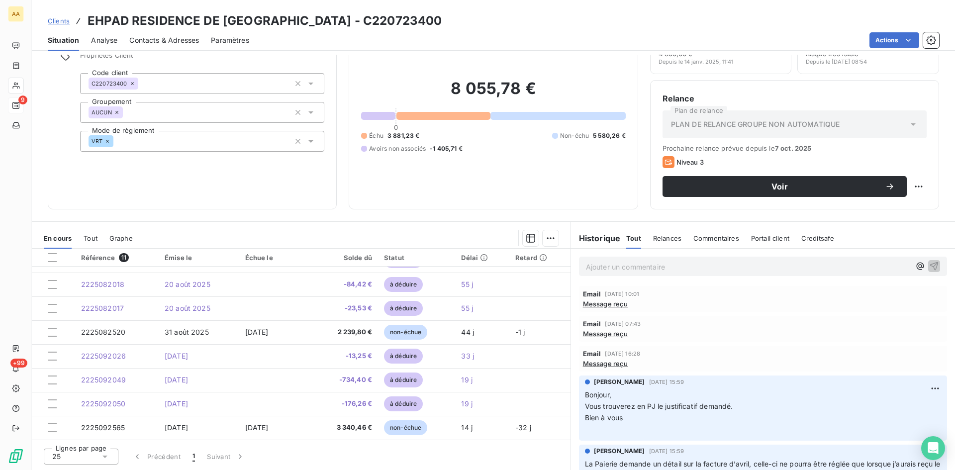
click at [590, 268] on p "Ajouter un commentaire ﻿" at bounding box center [748, 267] width 324 height 12
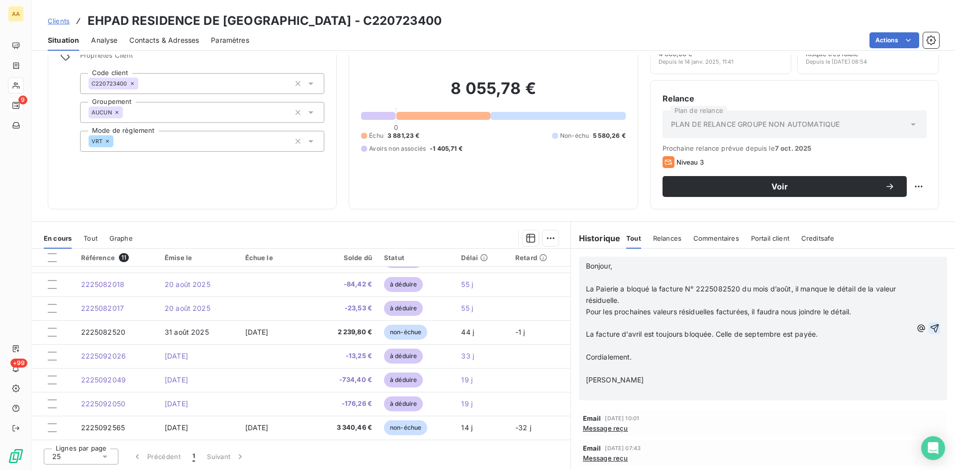
click at [930, 324] on icon "button" at bounding box center [935, 328] width 10 height 10
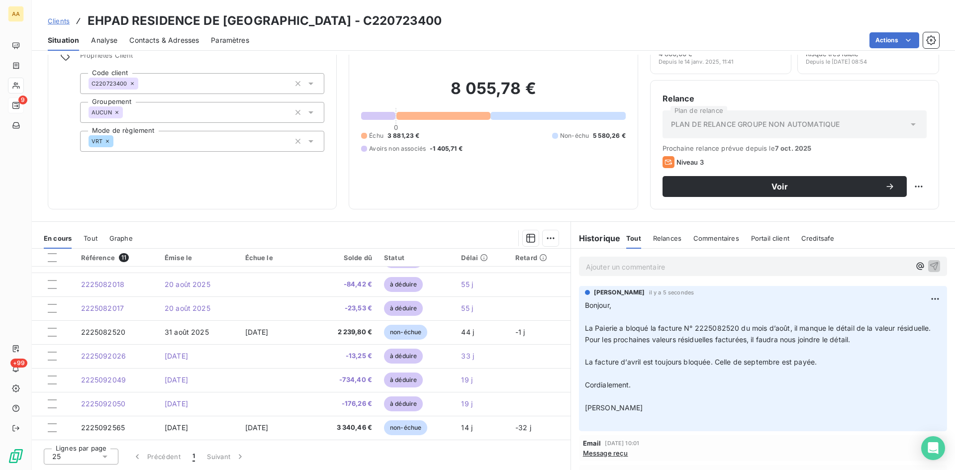
click at [605, 267] on p "Ajouter un commentaire ﻿" at bounding box center [748, 267] width 324 height 12
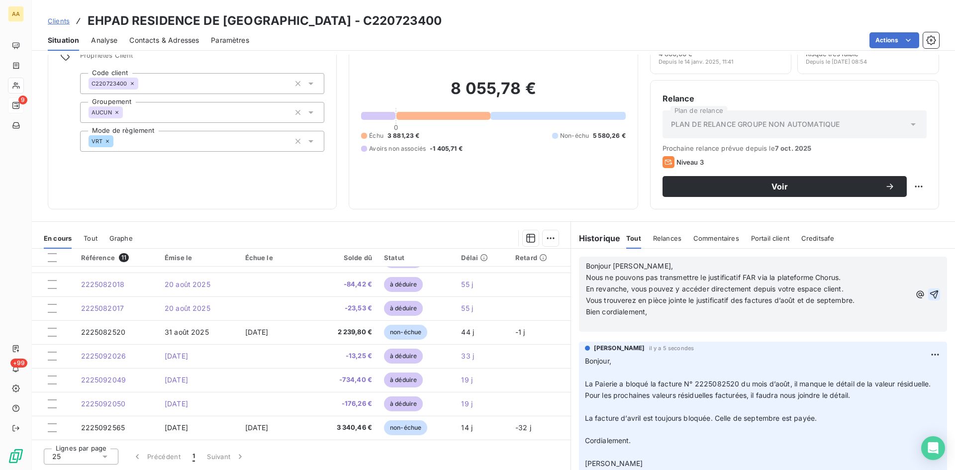
click at [929, 292] on icon "button" at bounding box center [934, 295] width 10 height 10
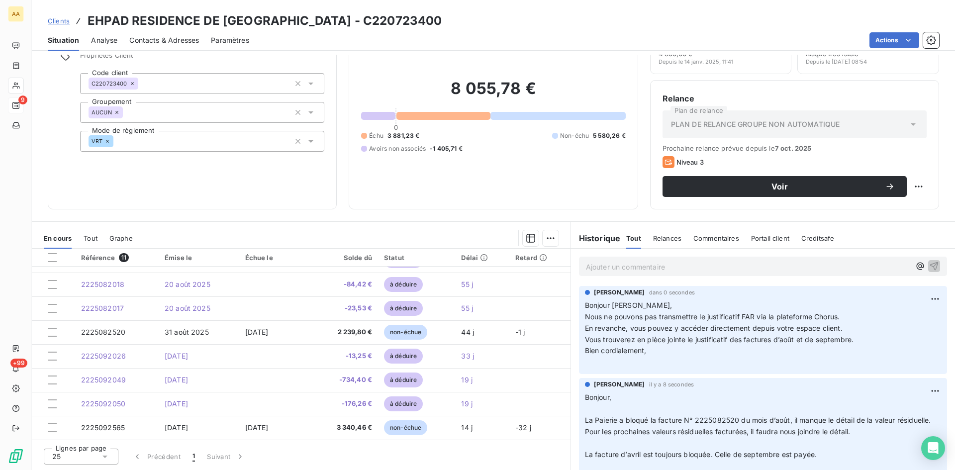
click at [605, 268] on p "Ajouter un commentaire ﻿" at bounding box center [748, 267] width 324 height 12
click at [815, 269] on p "La facture du mois d’avril est bloquée, voir le motif ci-dessous." at bounding box center [748, 266] width 324 height 11
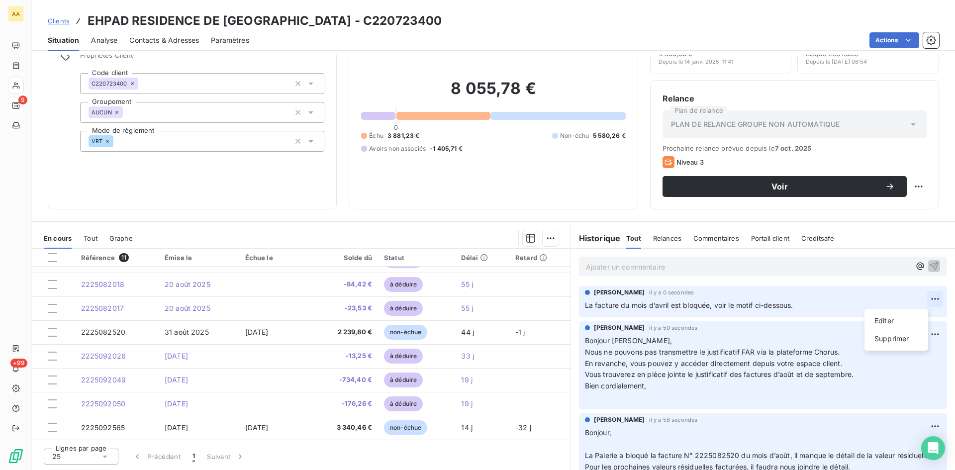
click at [920, 298] on html "AA 9 +99 Clients EHPAD RESIDENCE DE FONTENAY - C220723400 Situation Analyse Con…" at bounding box center [477, 235] width 955 height 470
click at [898, 315] on div "Editer" at bounding box center [897, 321] width 56 height 16
click at [803, 305] on p "La facture du mois d’avril est bloquée, voir le motif ci-dessous." at bounding box center [756, 305] width 342 height 11
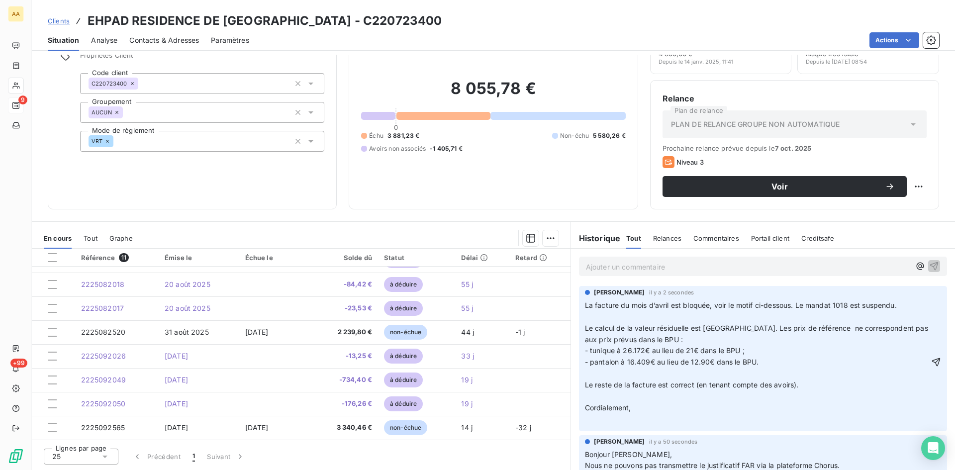
click at [931, 356] on button "button" at bounding box center [936, 362] width 10 height 12
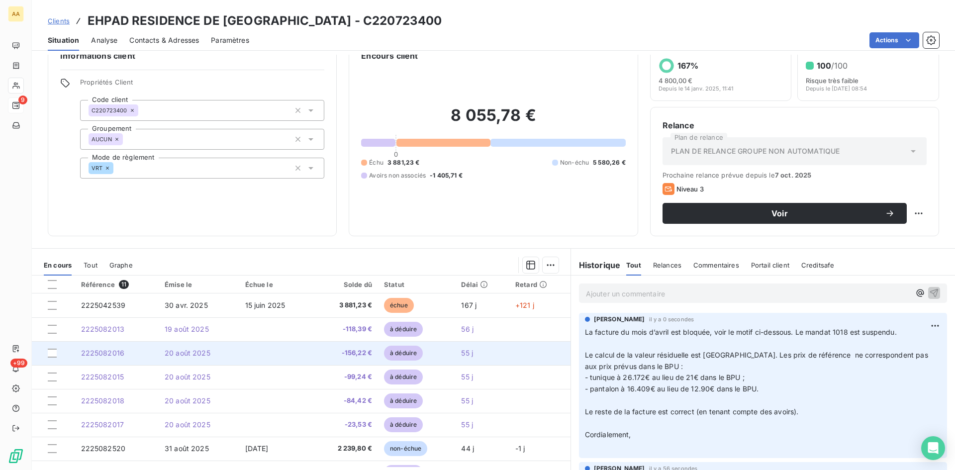
scroll to position [0, 0]
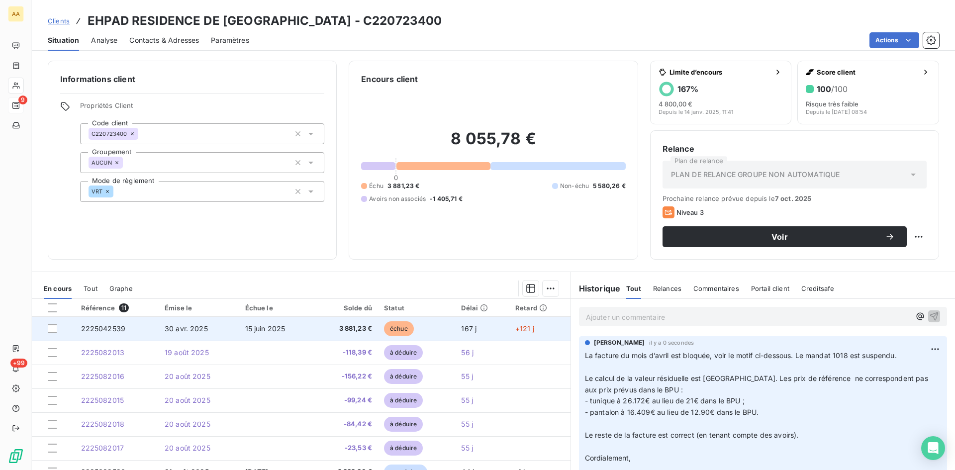
click at [174, 331] on span "30 avr. 2025" at bounding box center [186, 328] width 43 height 8
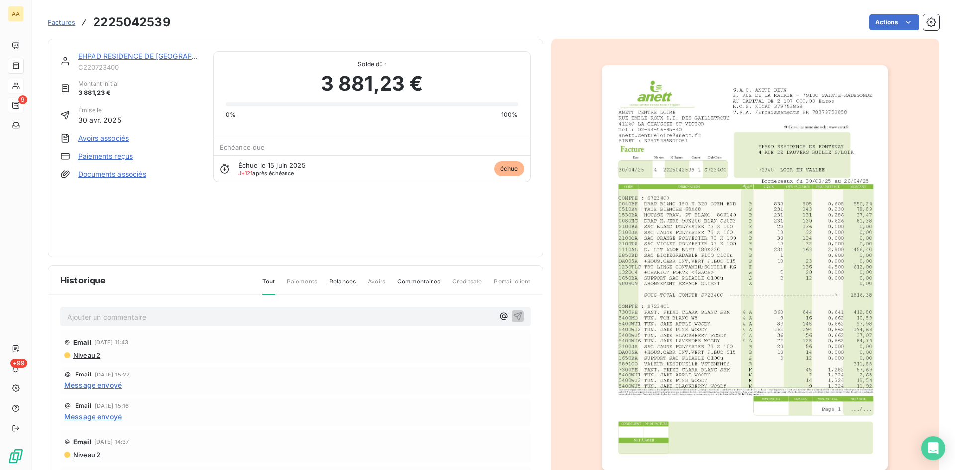
click at [749, 272] on img "button" at bounding box center [745, 267] width 286 height 405
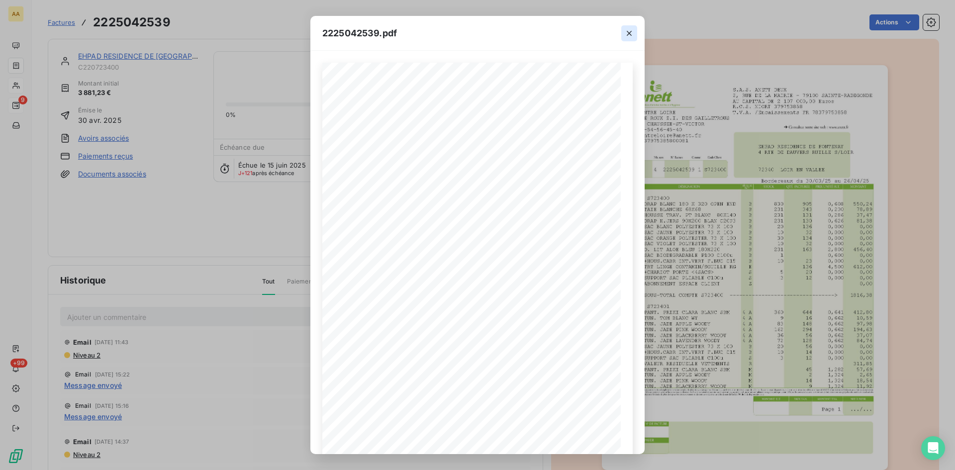
click at [629, 33] on icon "button" at bounding box center [629, 33] width 5 height 5
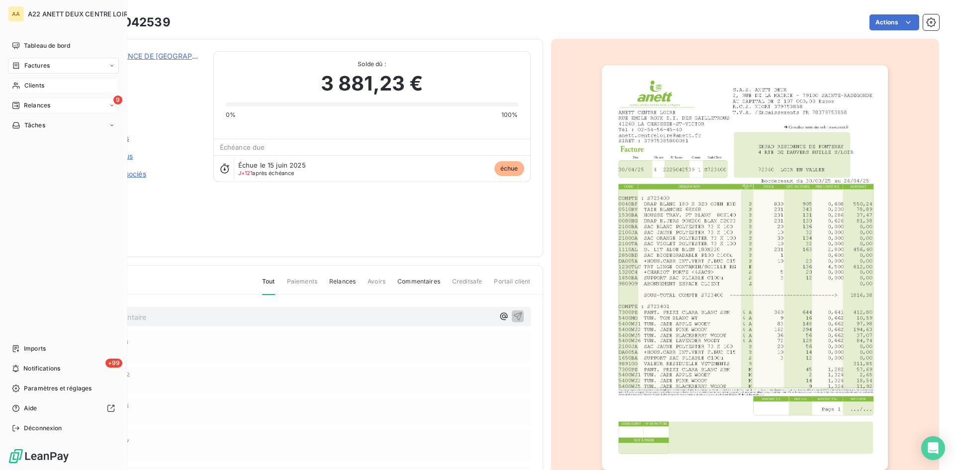
click at [27, 83] on span "Clients" at bounding box center [34, 85] width 20 height 9
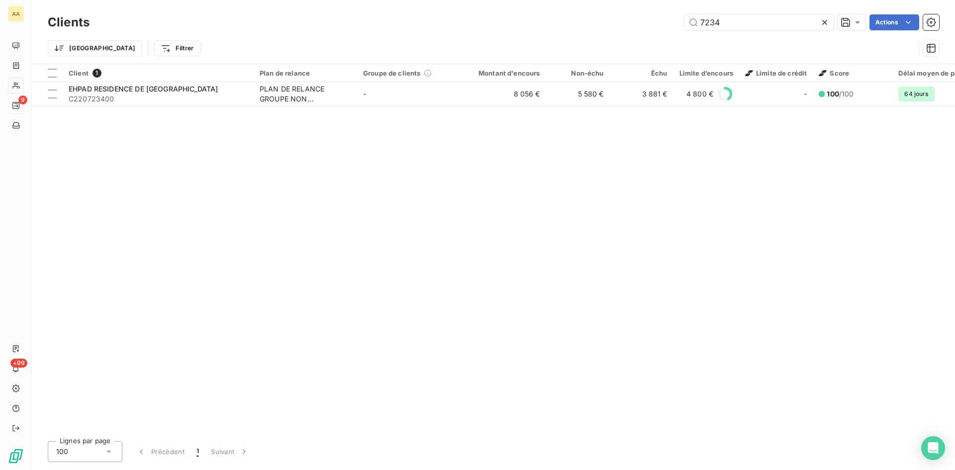
drag, startPoint x: 733, startPoint y: 20, endPoint x: 637, endPoint y: 24, distance: 96.6
click at [637, 24] on div "7234 Actions" at bounding box center [520, 22] width 838 height 16
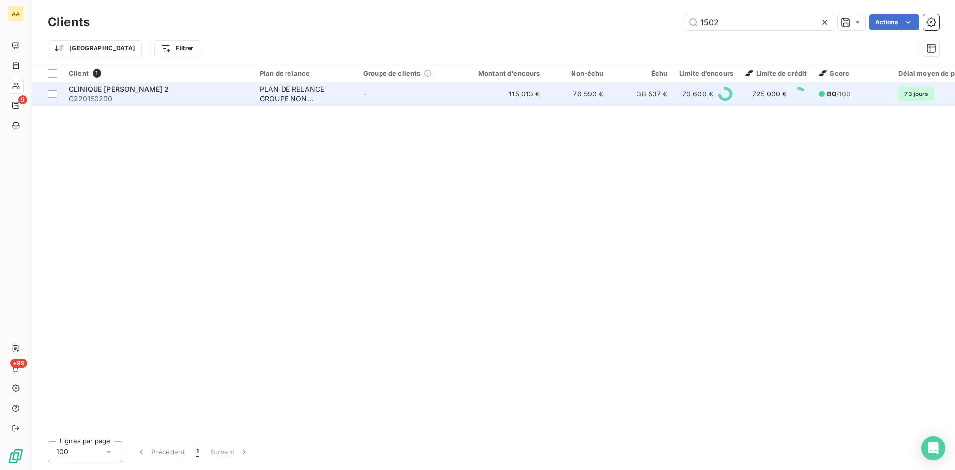
type input "1502"
click at [263, 90] on div "PLAN DE RELANCE GROUPE NON AUTOMATIQUE" at bounding box center [306, 94] width 92 height 20
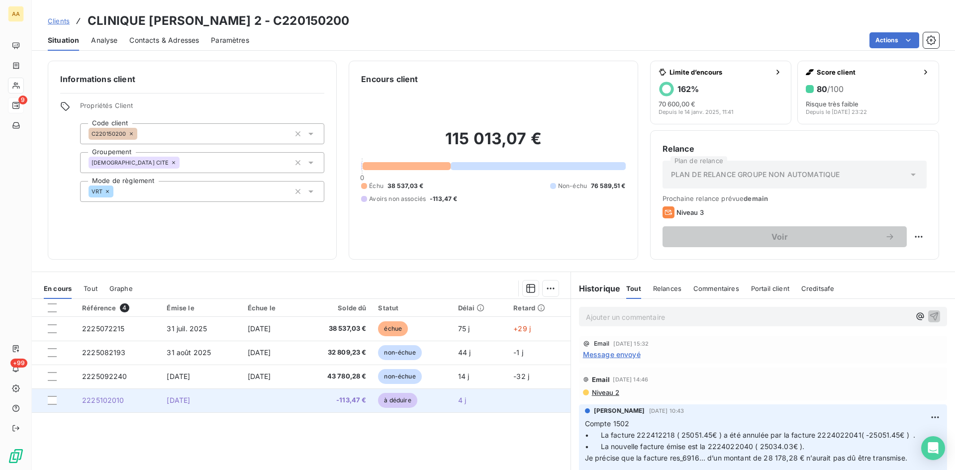
click at [98, 399] on span "2225102010" at bounding box center [103, 400] width 42 height 8
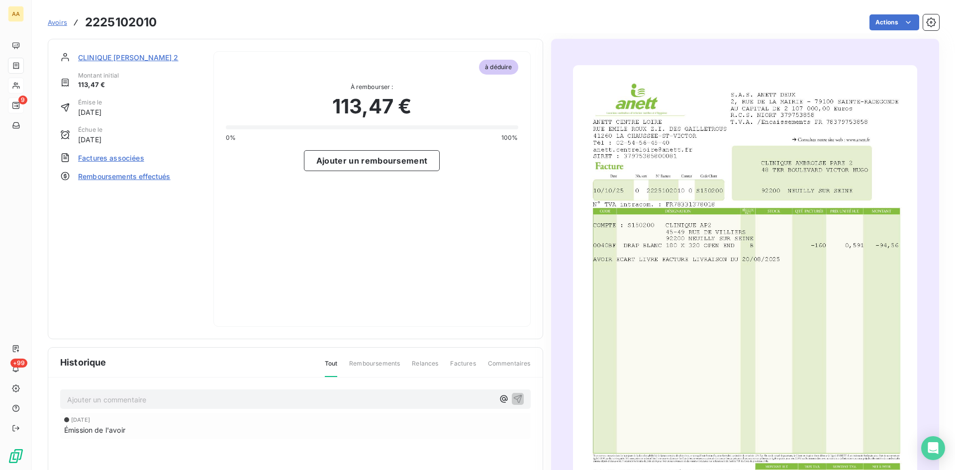
click at [103, 60] on span "CLINIQUE [PERSON_NAME] 2" at bounding box center [128, 57] width 100 height 10
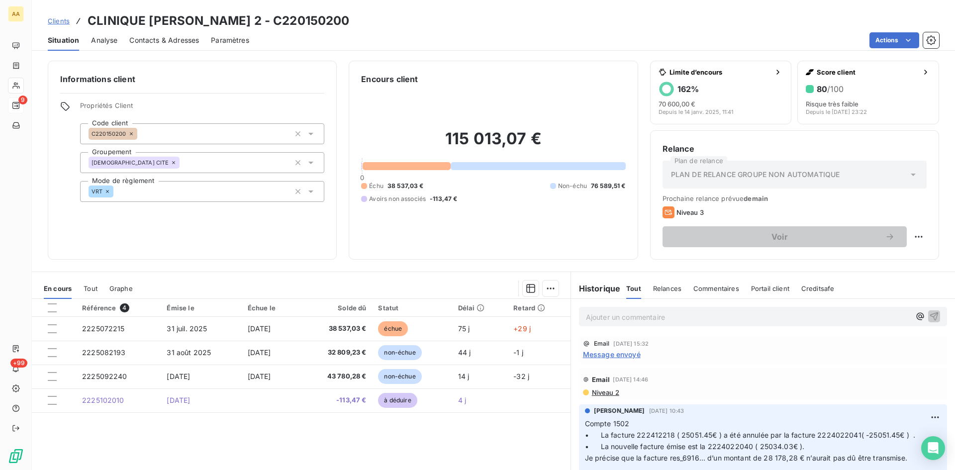
click at [604, 315] on p "Ajouter un commentaire ﻿" at bounding box center [748, 317] width 324 height 12
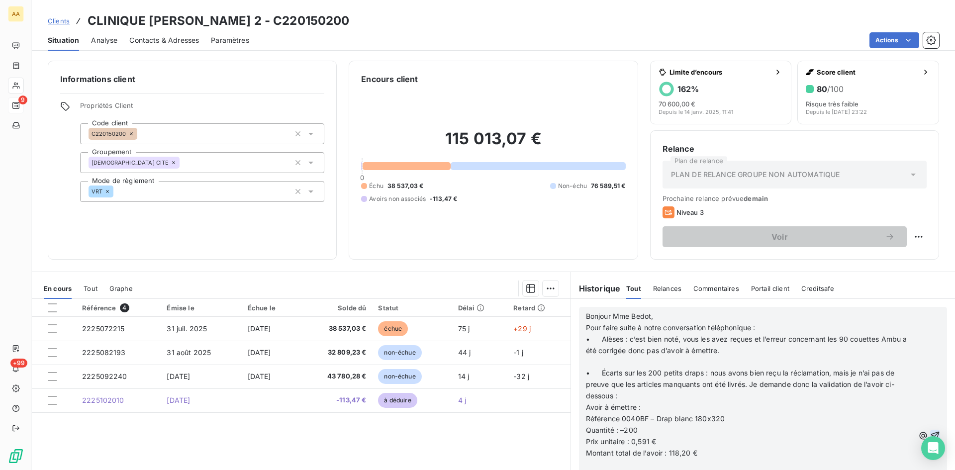
click at [930, 433] on icon "button" at bounding box center [935, 436] width 10 height 10
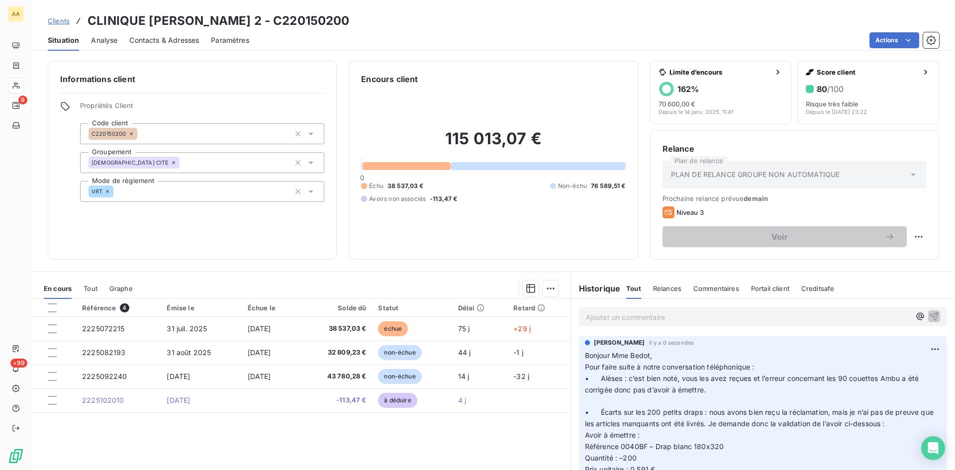
click at [491, 430] on div "Référence 4 Émise le Échue le Solde dû Statut Délai Retard 2225072215 31 juil. …" at bounding box center [301, 395] width 539 height 192
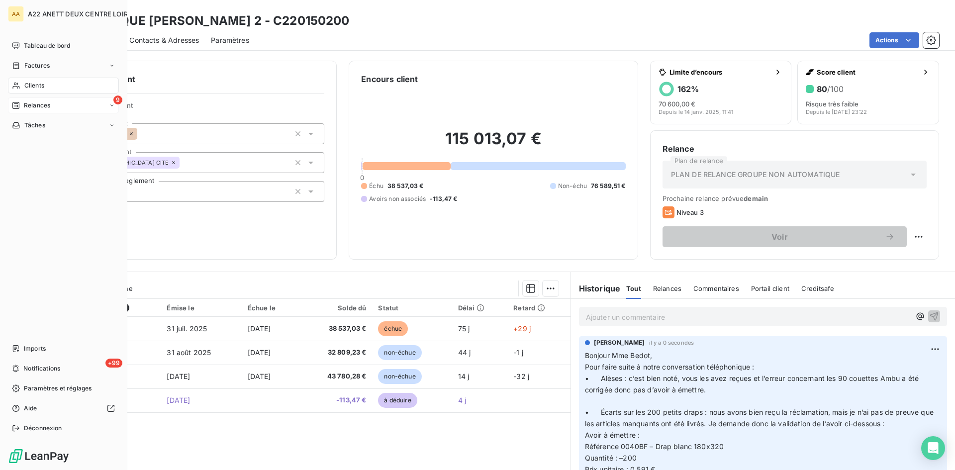
click at [32, 85] on span "Clients" at bounding box center [34, 85] width 20 height 9
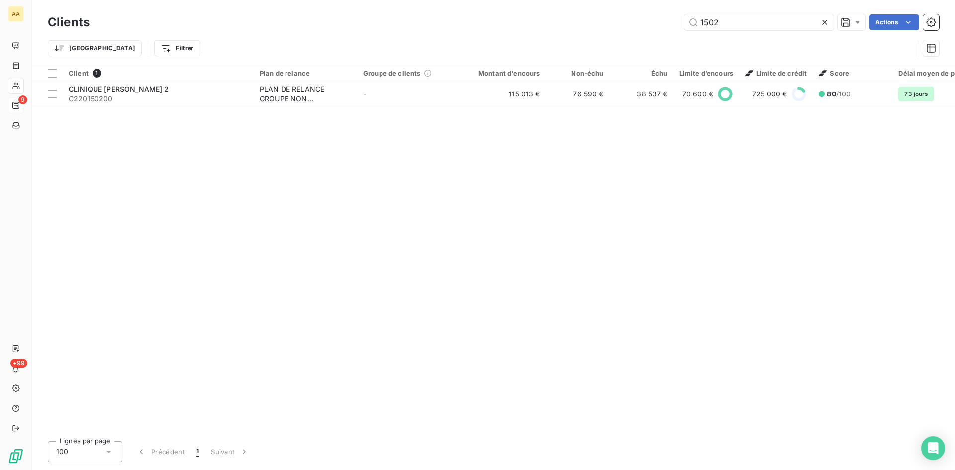
drag, startPoint x: 725, startPoint y: 24, endPoint x: 654, endPoint y: 22, distance: 71.7
click at [654, 22] on div "1502 Actions" at bounding box center [520, 22] width 838 height 16
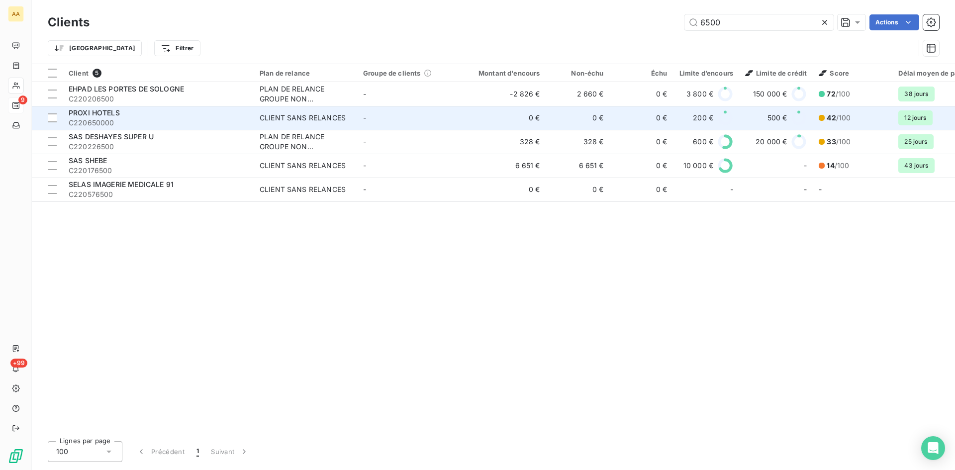
type input "6500"
click at [294, 118] on div "CLIENT SANS RELANCES" at bounding box center [303, 118] width 86 height 10
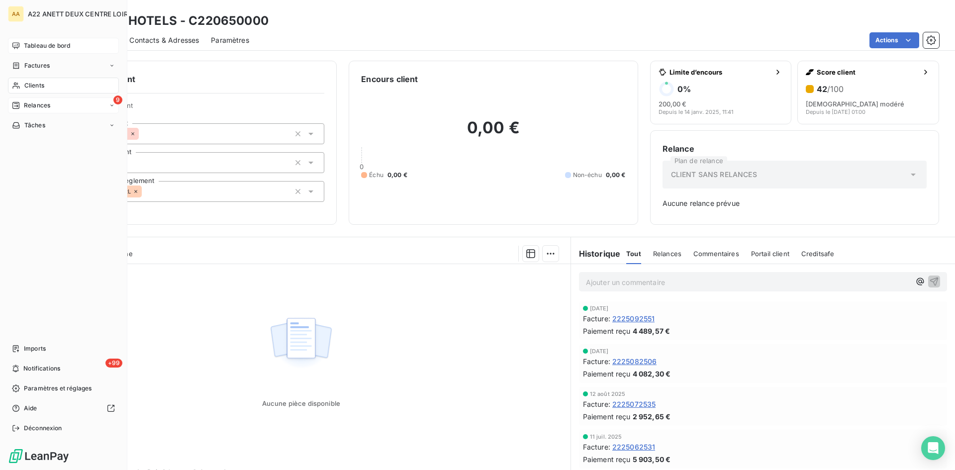
click at [60, 42] on span "Tableau de bord" at bounding box center [47, 45] width 46 height 9
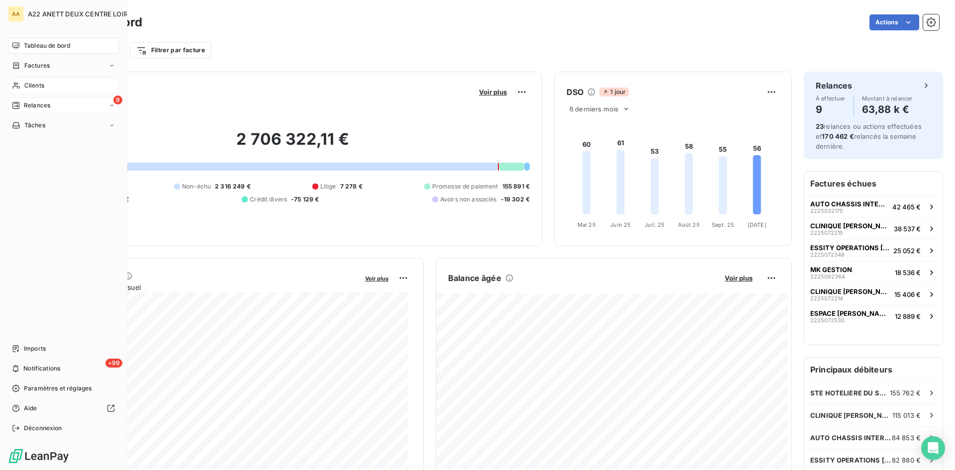
click at [28, 83] on span "Clients" at bounding box center [34, 85] width 20 height 9
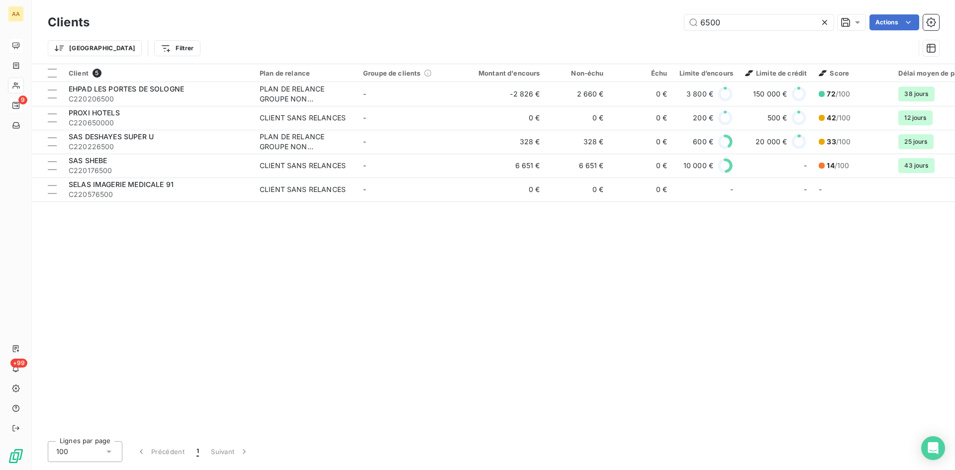
drag, startPoint x: 726, startPoint y: 23, endPoint x: 658, endPoint y: 25, distance: 68.7
click at [658, 24] on div "6500 Actions" at bounding box center [520, 22] width 838 height 16
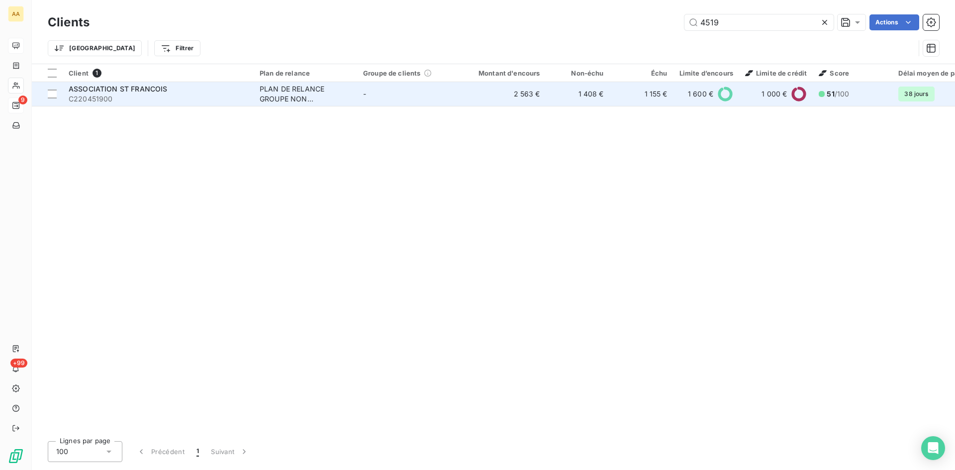
type input "4519"
click at [295, 92] on div "PLAN DE RELANCE GROUPE NON AUTOMATIQUE" at bounding box center [306, 94] width 92 height 20
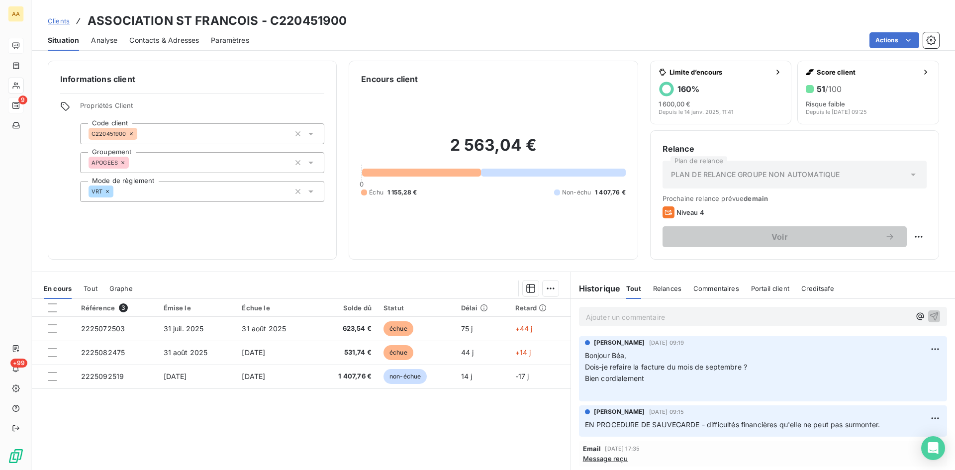
drag, startPoint x: 596, startPoint y: 319, endPoint x: 589, endPoint y: 323, distance: 7.9
click at [595, 318] on p "Ajouter un commentaire ﻿" at bounding box center [748, 317] width 324 height 12
click at [633, 312] on p "modif" at bounding box center [748, 316] width 324 height 11
drag, startPoint x: 590, startPoint y: 316, endPoint x: 578, endPoint y: 313, distance: 12.3
click at [586, 314] on span "modif code de réglement mis a 10 jours." at bounding box center [652, 316] width 133 height 8
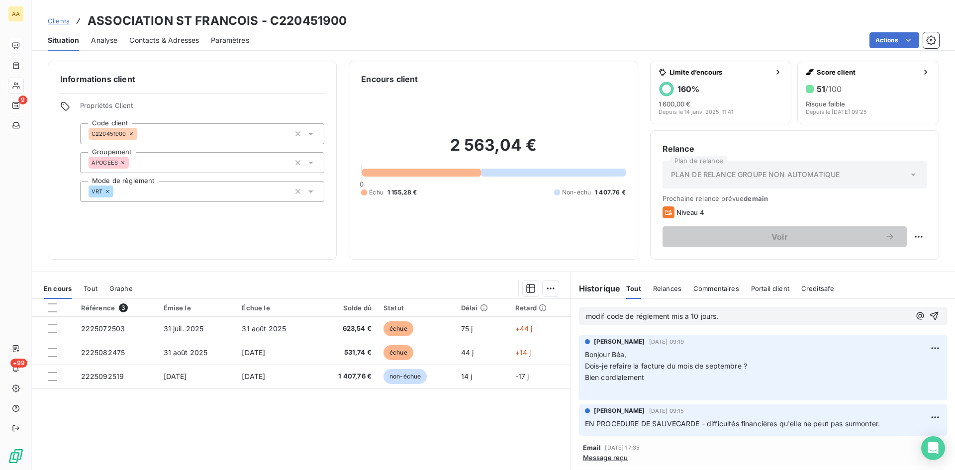
click at [580, 313] on div "modif code de réglement mis a 10 jours." at bounding box center [763, 316] width 368 height 18
click at [588, 317] on span "modif code de réglement mis a 10 jours." at bounding box center [652, 316] width 133 height 8
drag, startPoint x: 589, startPoint y: 317, endPoint x: 582, endPoint y: 316, distance: 7.0
click at [586, 316] on span "modif code de réglement mis a 10 jours." at bounding box center [652, 316] width 133 height 8
click at [722, 320] on p "Modif code de réglement mis a 10 jours." at bounding box center [748, 316] width 324 height 11
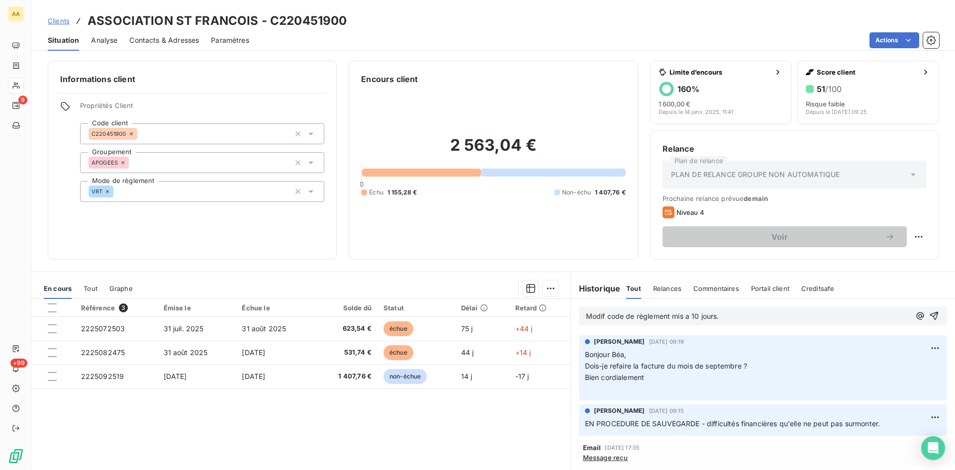
click at [759, 317] on p "Modif code de règlement mis a 10 jours." at bounding box center [748, 316] width 324 height 11
click at [929, 319] on icon "button" at bounding box center [934, 316] width 10 height 10
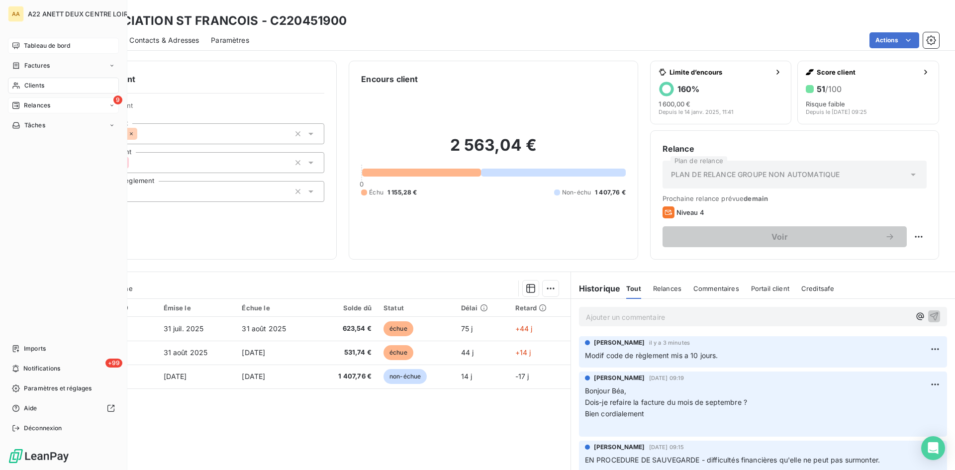
click at [27, 43] on span "Tableau de bord" at bounding box center [47, 45] width 46 height 9
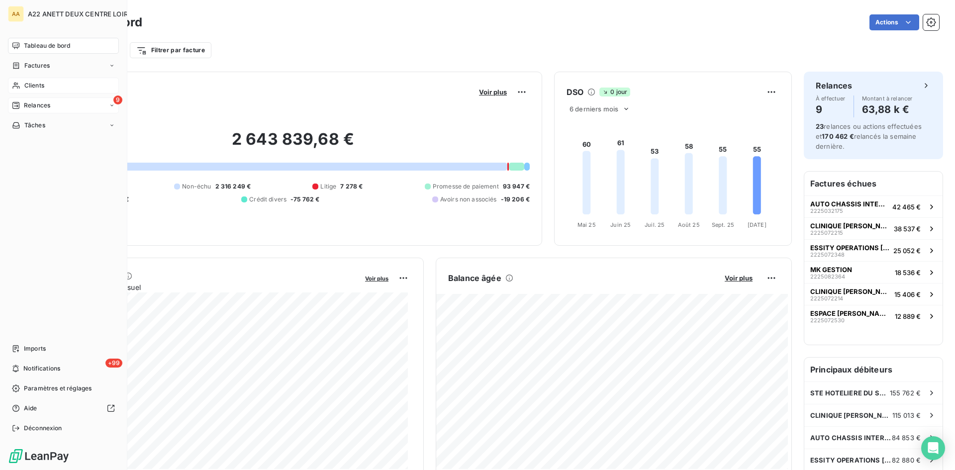
click at [26, 88] on span "Clients" at bounding box center [34, 85] width 20 height 9
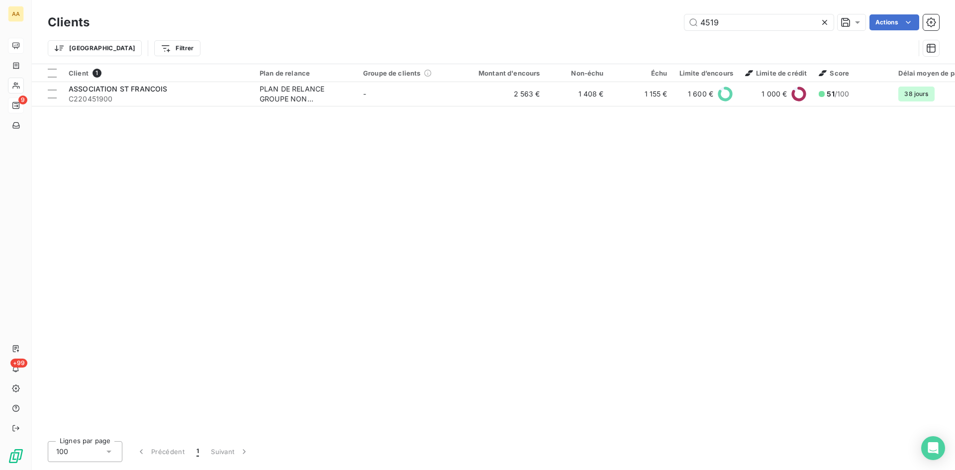
drag, startPoint x: 722, startPoint y: 21, endPoint x: 637, endPoint y: 26, distance: 85.2
click at [637, 26] on div "4519 Actions" at bounding box center [520, 22] width 838 height 16
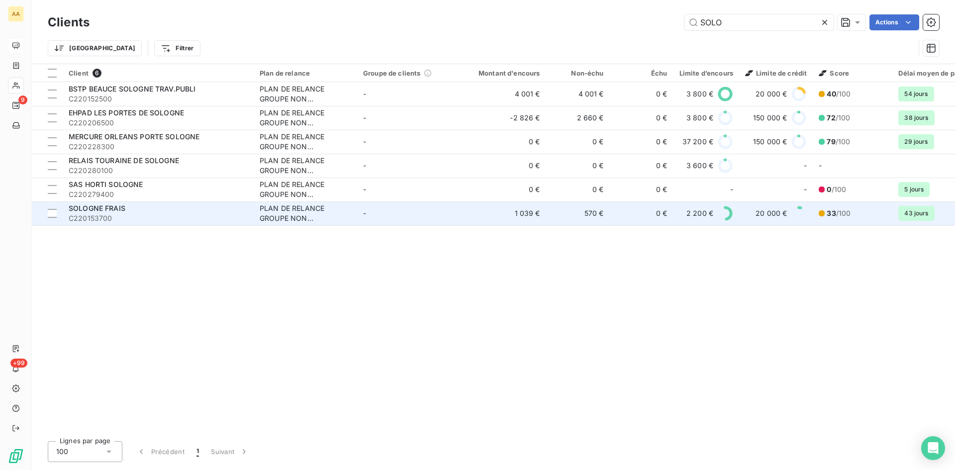
type input "SOLO"
click at [314, 207] on div "PLAN DE RELANCE GROUPE NON AUTOMATIQUE" at bounding box center [306, 213] width 92 height 20
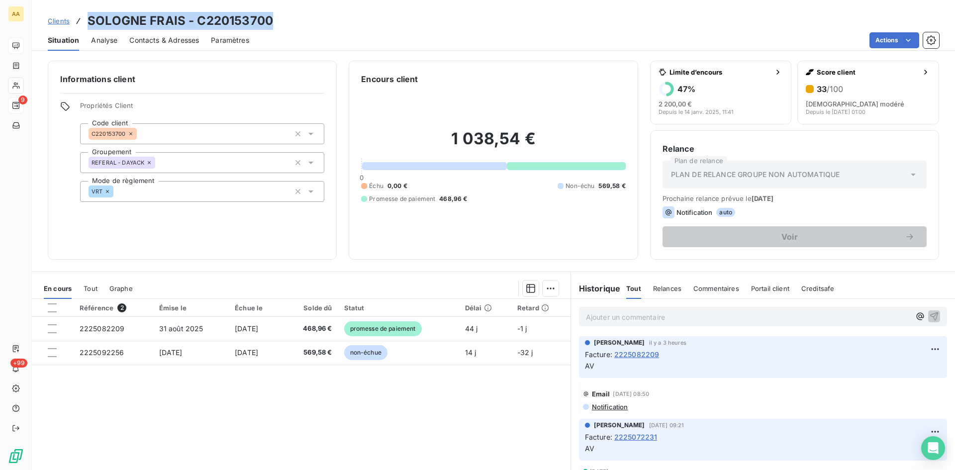
drag, startPoint x: 239, startPoint y: 23, endPoint x: 82, endPoint y: 18, distance: 157.3
click at [82, 18] on div "Clients SOLOGNE FRAIS - C220153700" at bounding box center [493, 21] width 923 height 18
copy h3 "SOLOGNE FRAIS - C220153700"
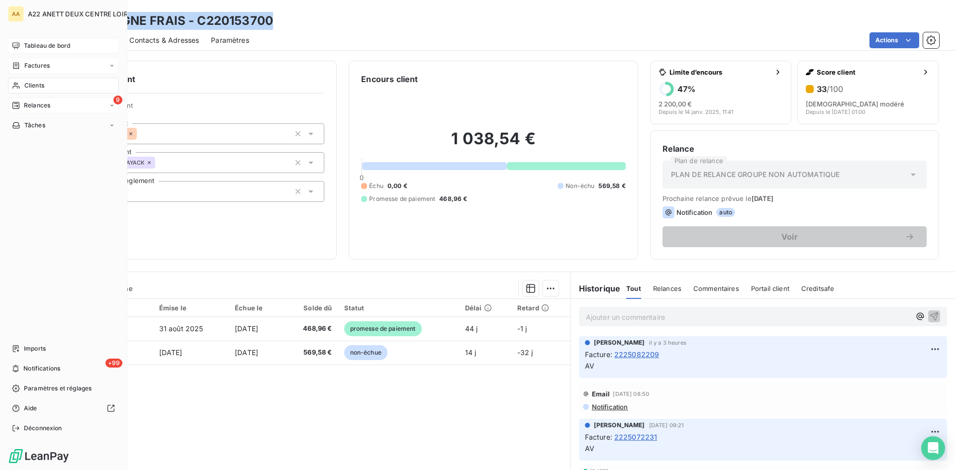
click at [37, 63] on span "Factures" at bounding box center [36, 65] width 25 height 9
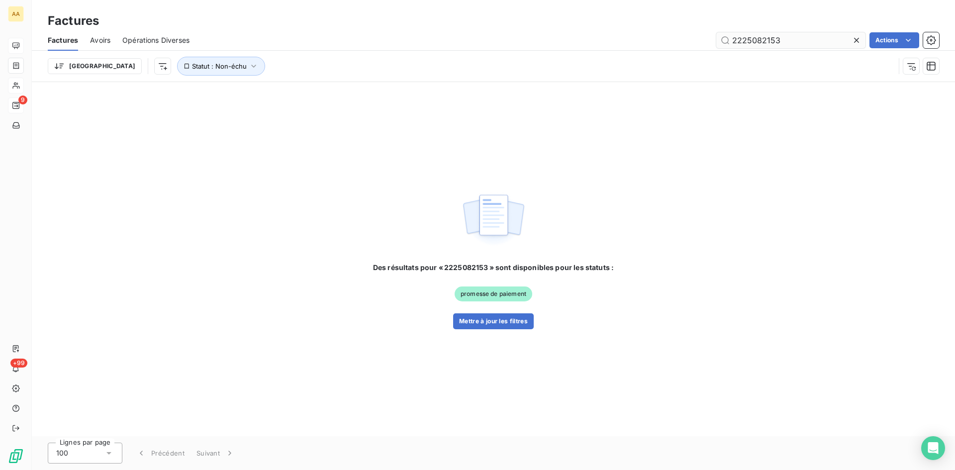
drag, startPoint x: 787, startPoint y: 40, endPoint x: 763, endPoint y: 38, distance: 24.5
click at [763, 38] on input "2225082153" at bounding box center [790, 40] width 149 height 16
type input "2225082420"
click at [485, 325] on button "Mettre à jour les filtres" at bounding box center [493, 321] width 81 height 16
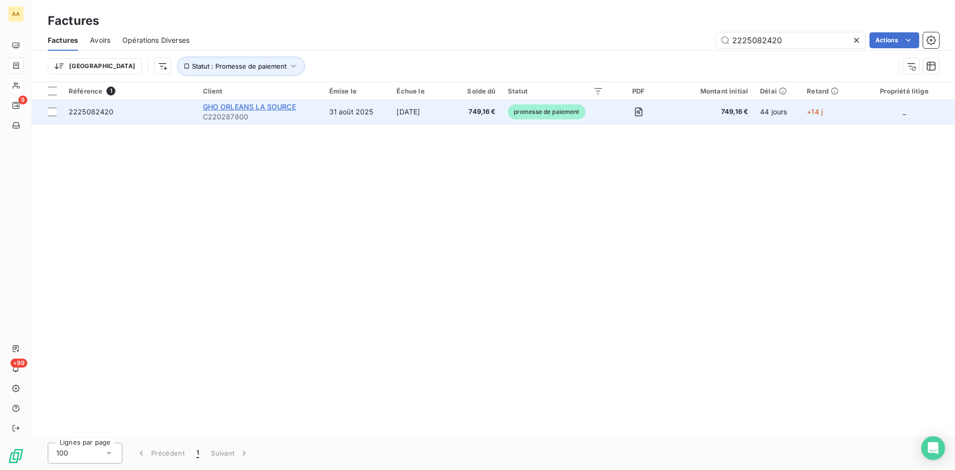
click at [250, 108] on span "GHO ORLEANS LA SOURCE" at bounding box center [249, 106] width 93 height 8
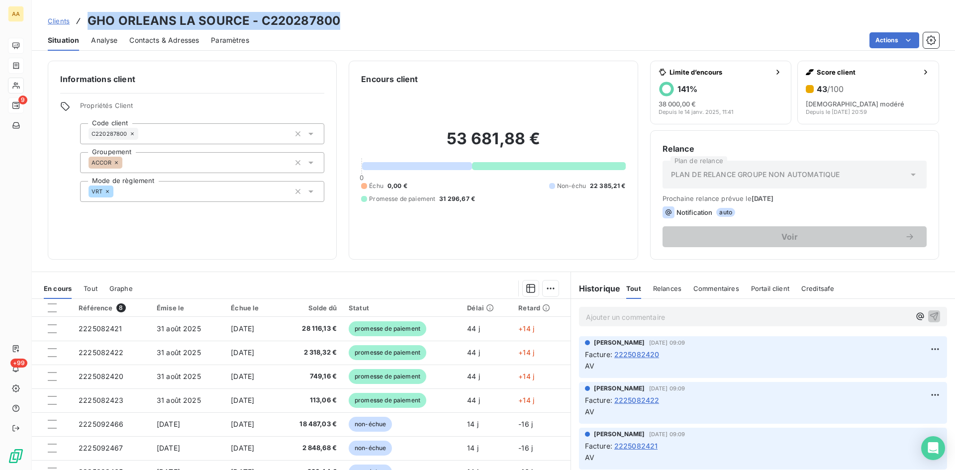
drag, startPoint x: 336, startPoint y: 19, endPoint x: 89, endPoint y: 16, distance: 247.8
click at [89, 16] on div "Clients GHO ORLEANS LA SOURCE - C220287800" at bounding box center [493, 21] width 923 height 18
copy h3 "GHO ORLEANS LA SOURCE - C220287800"
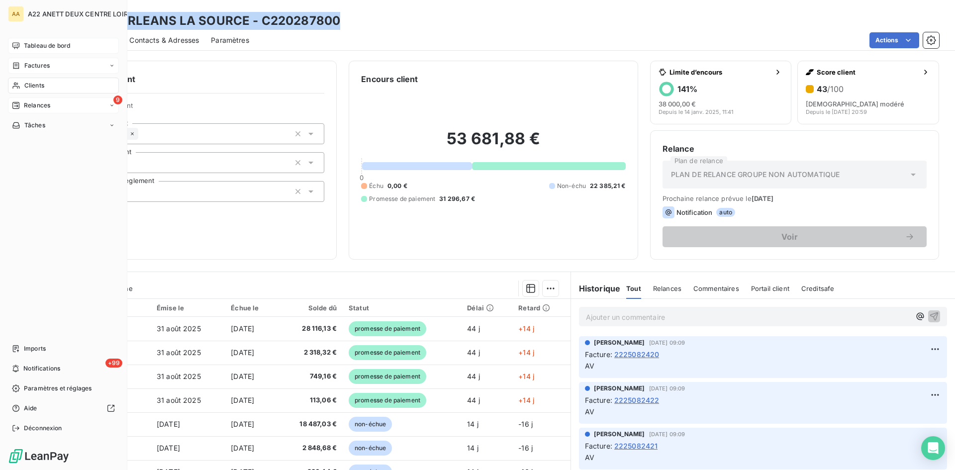
click at [43, 83] on span "Clients" at bounding box center [34, 85] width 20 height 9
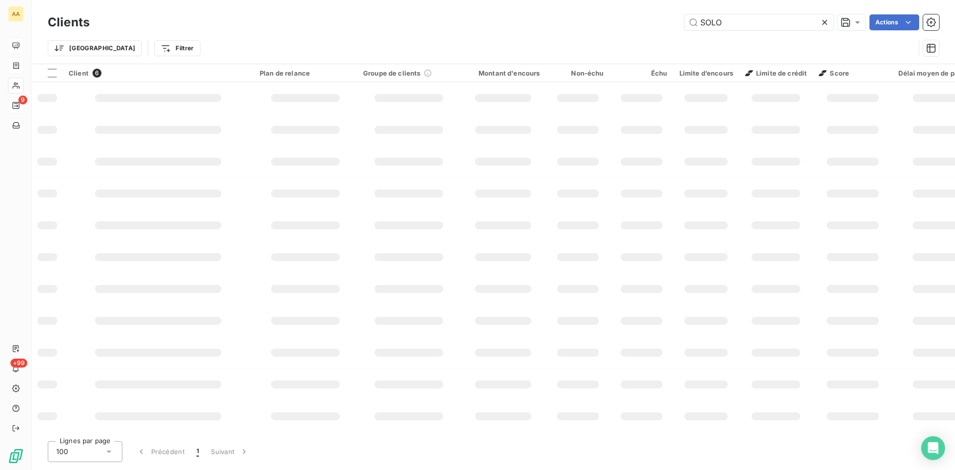
drag, startPoint x: 732, startPoint y: 22, endPoint x: 637, endPoint y: 24, distance: 95.5
click at [637, 24] on div "SOLO Actions" at bounding box center [520, 22] width 838 height 16
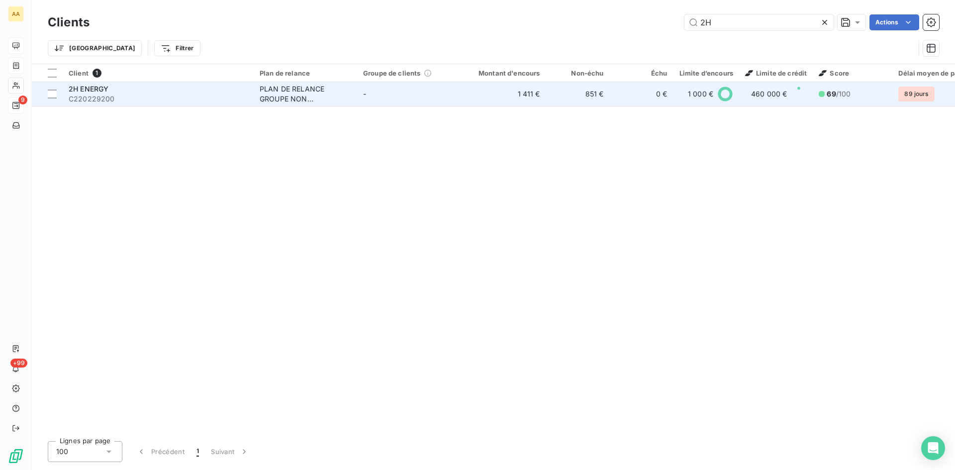
type input "2H"
click at [323, 94] on div "PLAN DE RELANCE GROUPE NON AUTOMATIQUE" at bounding box center [306, 94] width 92 height 20
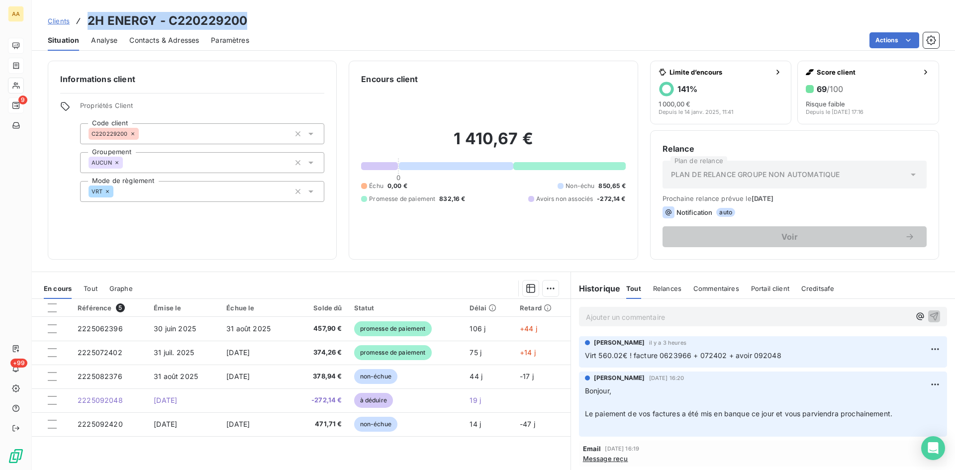
drag, startPoint x: 257, startPoint y: 20, endPoint x: 79, endPoint y: 22, distance: 178.1
click at [79, 22] on div "Clients 2H ENERGY - C220229200" at bounding box center [493, 21] width 923 height 18
copy h3 "2H ENERGY - C220229200"
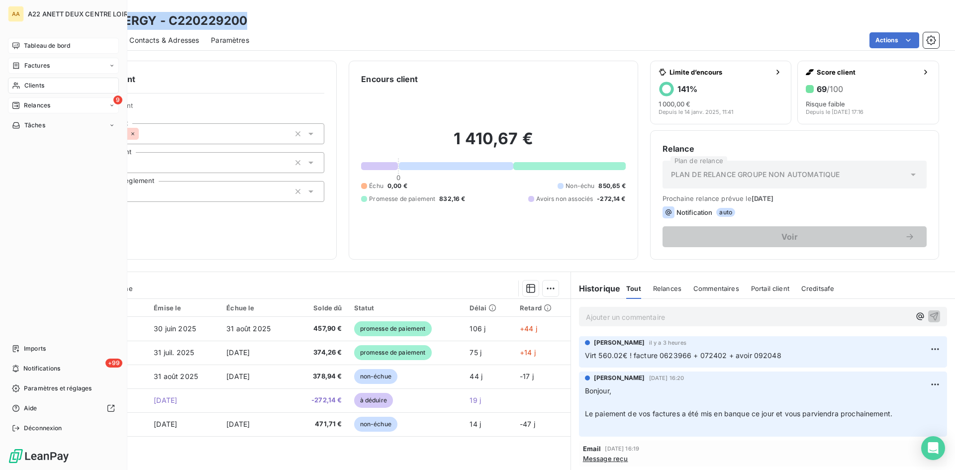
drag, startPoint x: 28, startPoint y: 82, endPoint x: 121, endPoint y: 66, distance: 95.0
click at [28, 82] on span "Clients" at bounding box center [34, 85] width 20 height 9
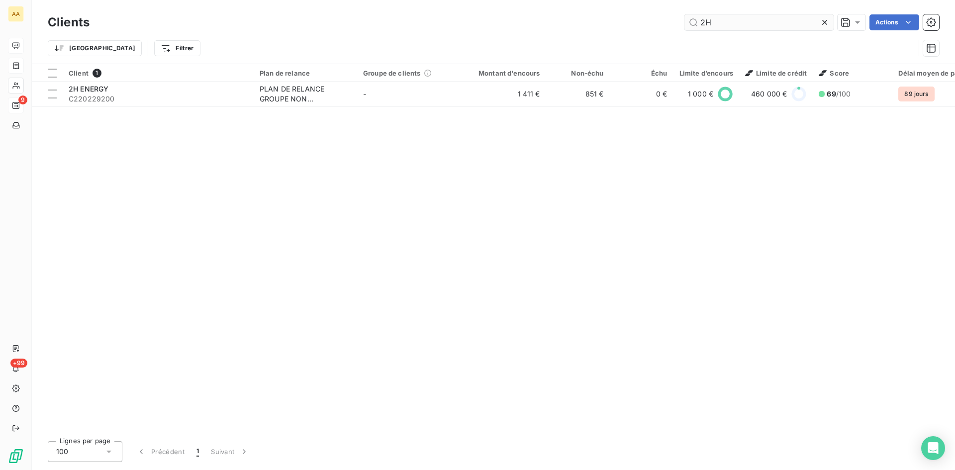
drag, startPoint x: 711, startPoint y: 23, endPoint x: 684, endPoint y: 23, distance: 26.9
click at [685, 23] on input "2H" at bounding box center [759, 22] width 149 height 16
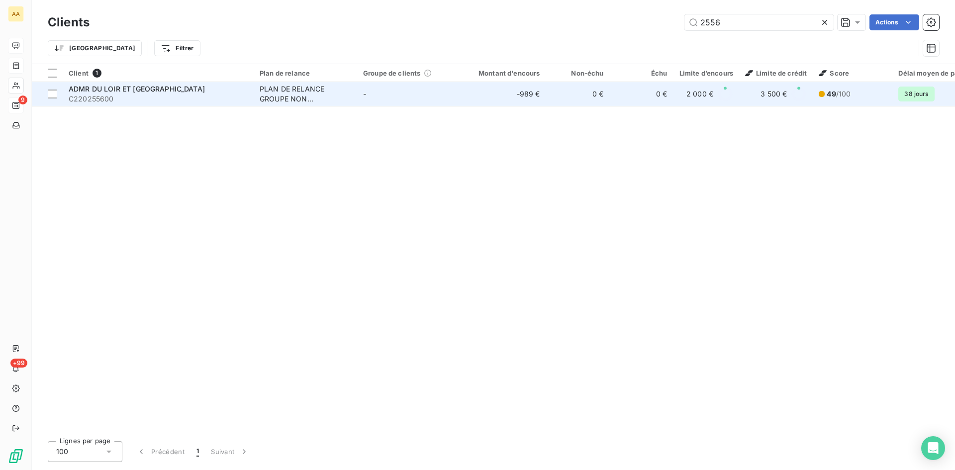
type input "2556"
click at [278, 96] on div "PLAN DE RELANCE GROUPE NON AUTOMATIQUE" at bounding box center [306, 94] width 92 height 20
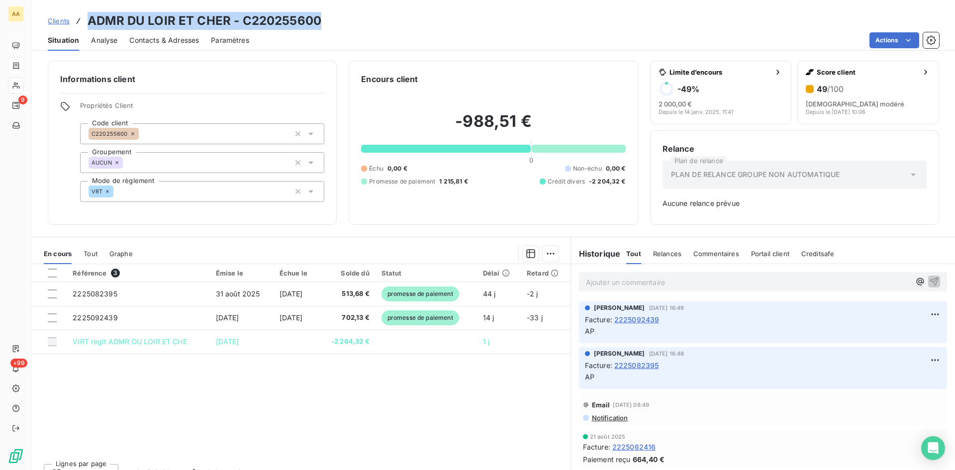
drag, startPoint x: 295, startPoint y: 17, endPoint x: 84, endPoint y: 24, distance: 211.0
click at [84, 24] on div "Clients ADMR DU LOIR ET CHER - C220255600" at bounding box center [493, 21] width 923 height 18
copy h3 "ADMR DU LOIR ET CHER - C220255600"
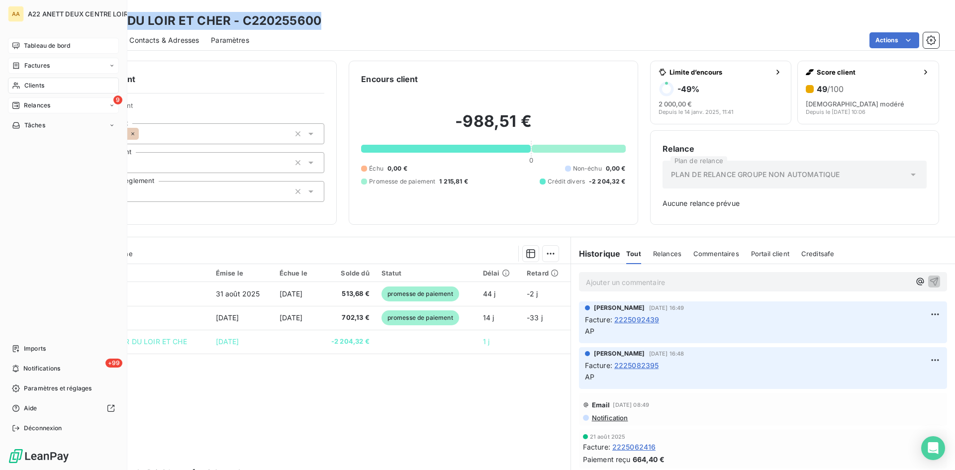
click at [28, 85] on span "Clients" at bounding box center [34, 85] width 20 height 9
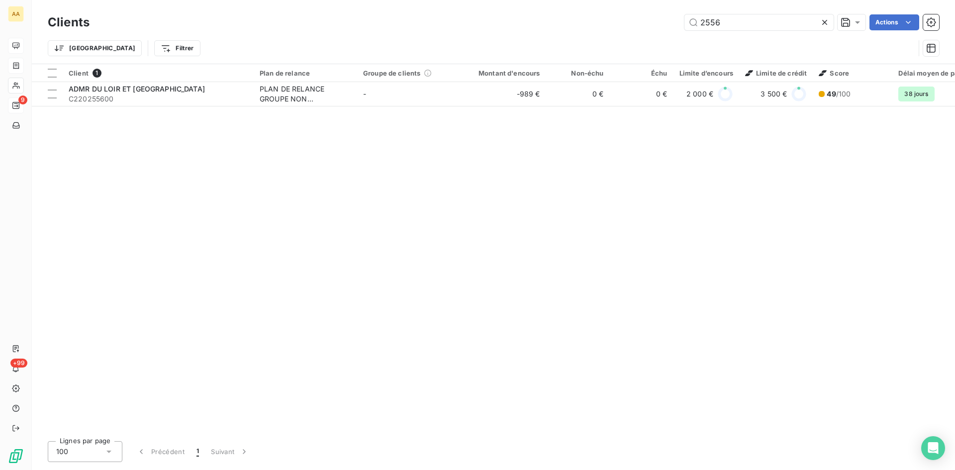
drag, startPoint x: 730, startPoint y: 22, endPoint x: 623, endPoint y: 31, distance: 107.3
click at [623, 31] on div "Clients 2556 Actions" at bounding box center [494, 22] width 892 height 21
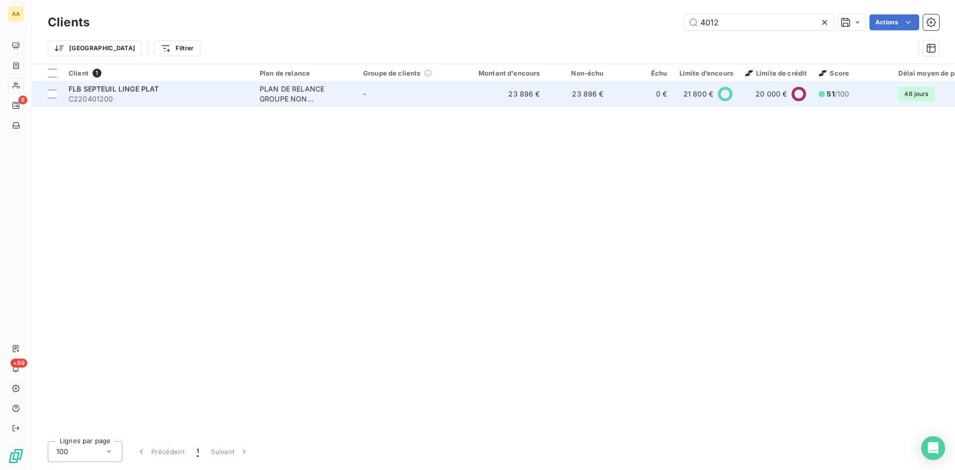
type input "4012"
click at [268, 87] on div "PLAN DE RELANCE GROUPE NON AUTOMATIQUE" at bounding box center [306, 94] width 92 height 20
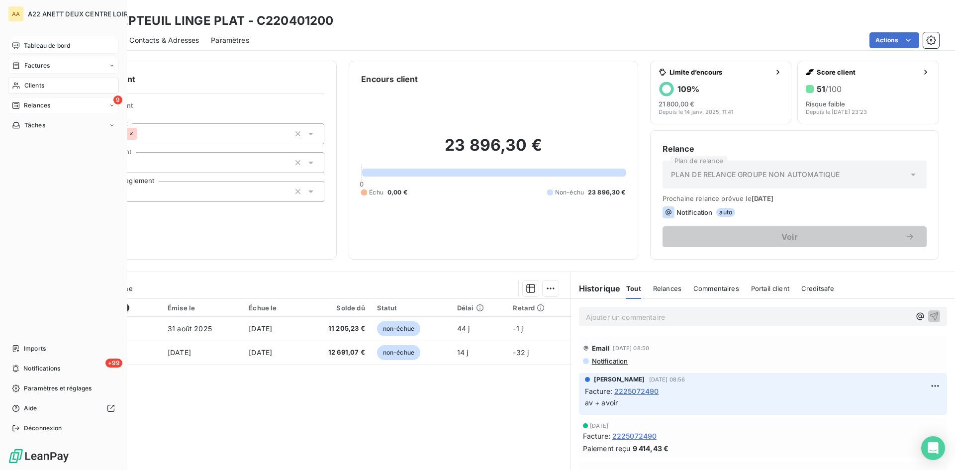
click at [40, 42] on span "Tableau de bord" at bounding box center [47, 45] width 46 height 9
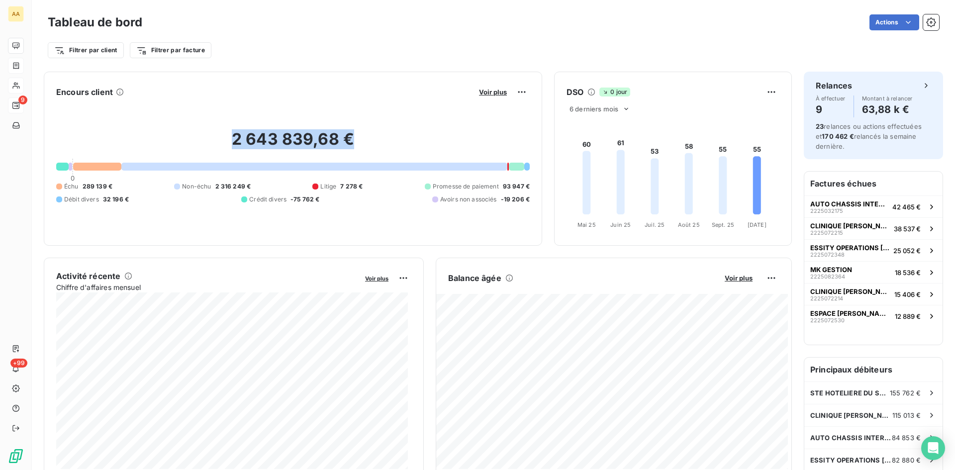
drag, startPoint x: 362, startPoint y: 141, endPoint x: 233, endPoint y: 136, distance: 129.5
click at [233, 136] on h2 "2 643 839,68 €" at bounding box center [293, 144] width 474 height 30
drag, startPoint x: 244, startPoint y: 138, endPoint x: 88, endPoint y: 127, distance: 157.1
click at [152, 198] on div "Échu 289 139 € Non-échu 2 316 249 € Litige 7 278 € Promesse de paiement 93 947 …" at bounding box center [293, 193] width 474 height 22
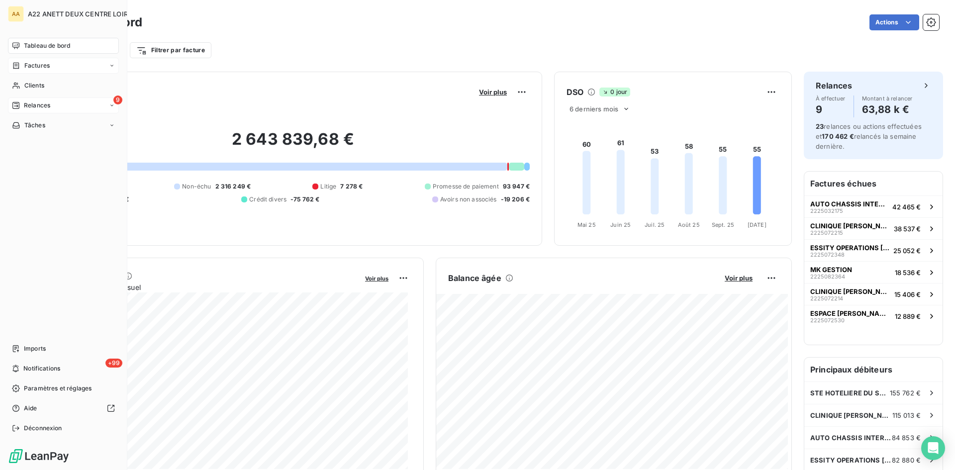
drag, startPoint x: 29, startPoint y: 84, endPoint x: 104, endPoint y: 63, distance: 78.0
click at [30, 84] on span "Clients" at bounding box center [34, 85] width 20 height 9
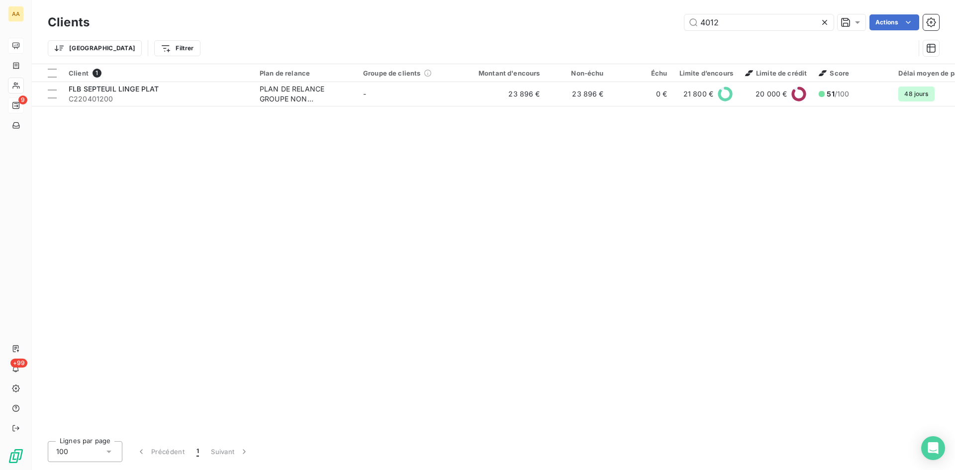
drag, startPoint x: 729, startPoint y: 25, endPoint x: 583, endPoint y: 27, distance: 146.8
click at [584, 26] on div "4012 Actions" at bounding box center [520, 22] width 838 height 16
type input "1276"
click at [290, 80] on th "Plan de relance" at bounding box center [305, 73] width 103 height 18
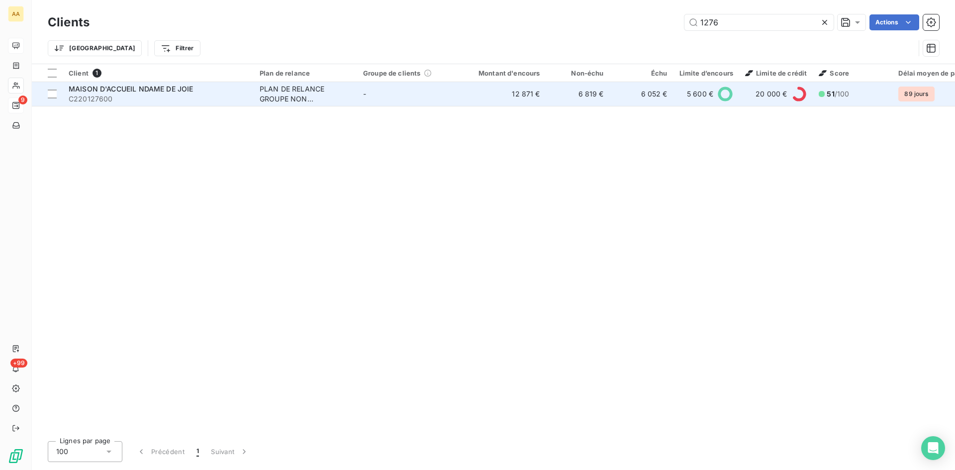
click at [296, 91] on div "PLAN DE RELANCE GROUPE NON AUTOMATIQUE" at bounding box center [306, 94] width 92 height 20
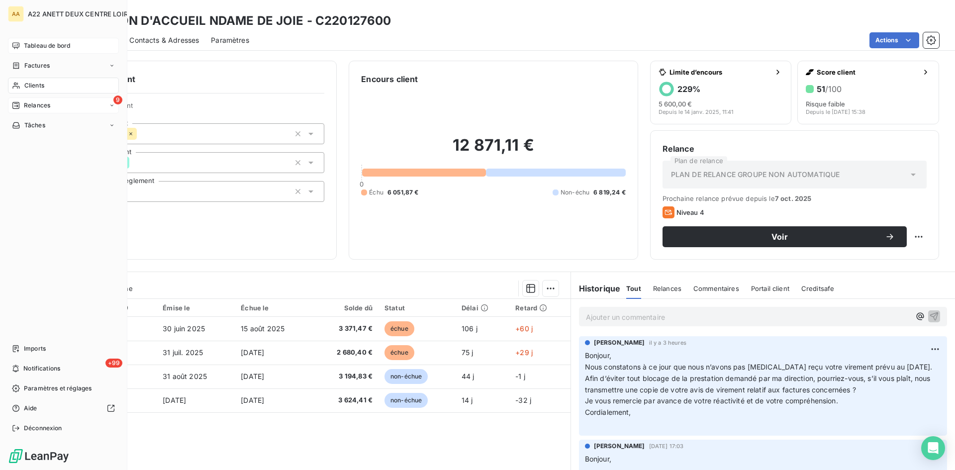
click at [25, 87] on span "Clients" at bounding box center [34, 85] width 20 height 9
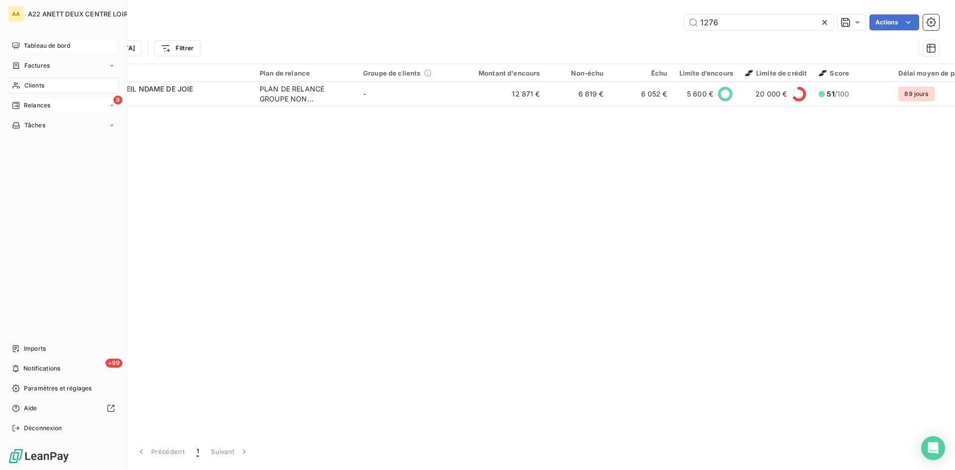
click at [36, 42] on span "Tableau de bord" at bounding box center [47, 45] width 46 height 9
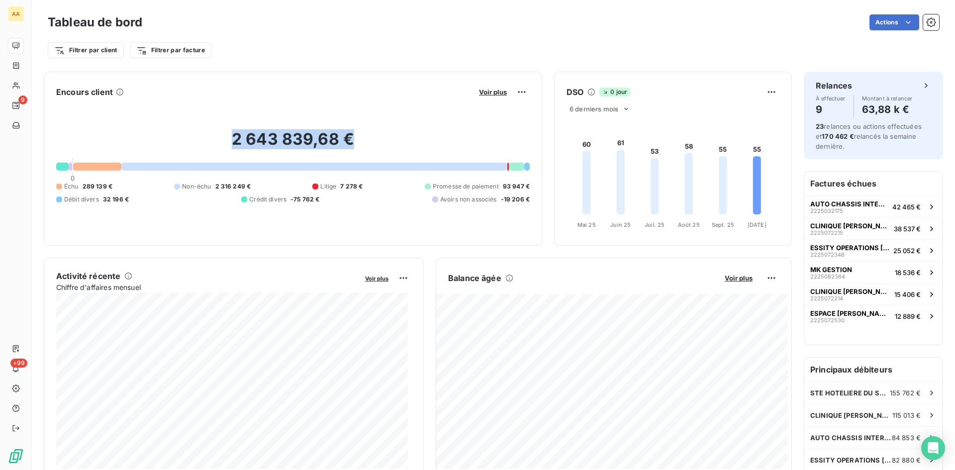
drag, startPoint x: 349, startPoint y: 139, endPoint x: 223, endPoint y: 138, distance: 126.4
click at [223, 138] on h2 "2 643 839,68 €" at bounding box center [293, 144] width 474 height 30
copy h2 "2 643 839,68 €"
drag, startPoint x: 116, startPoint y: 186, endPoint x: 63, endPoint y: 186, distance: 53.2
click at [63, 186] on div "Échu 289 139 € Non-échu 2 316 249 € Litige 7 278 € Promesse de paiement 93 947 …" at bounding box center [293, 193] width 474 height 22
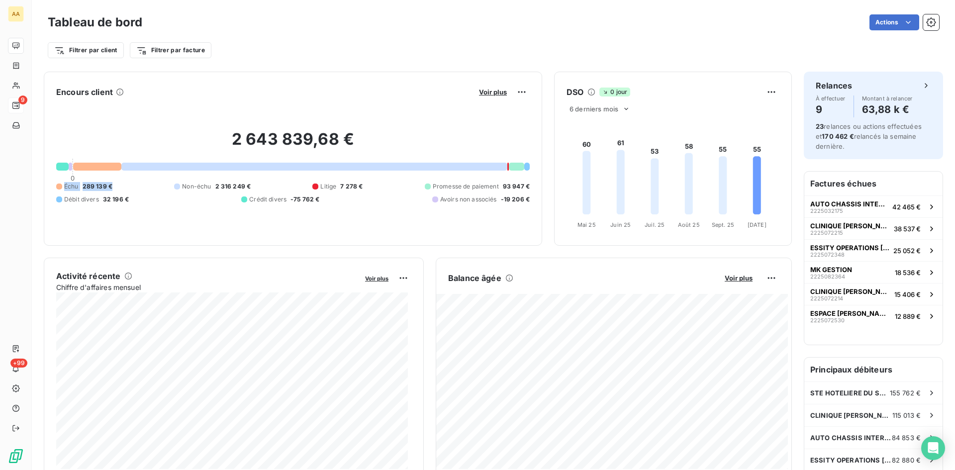
copy div "Échu 289 139 €"
click at [181, 222] on div "2 643 839,68 € 0 Échu 289 139 € Non-échu 2 316 249 € Litige 7 278 € Promesse de…" at bounding box center [293, 166] width 474 height 133
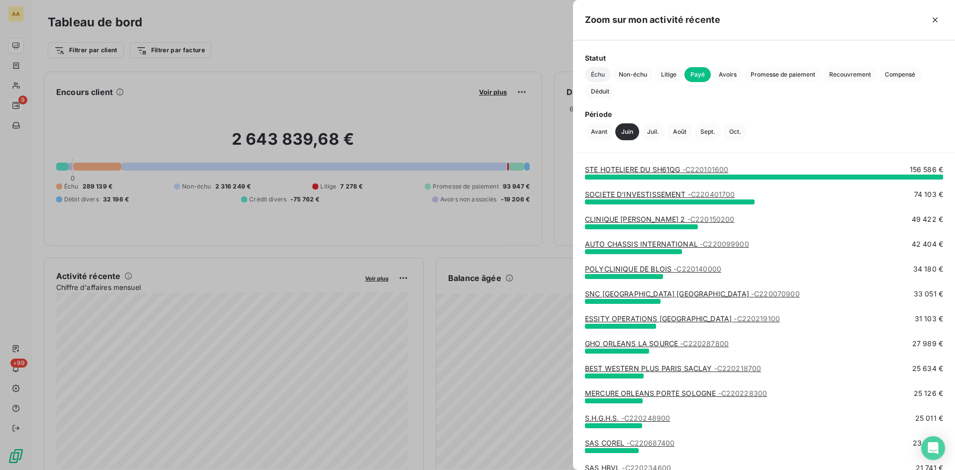
click at [602, 73] on span "Échu" at bounding box center [598, 74] width 26 height 15
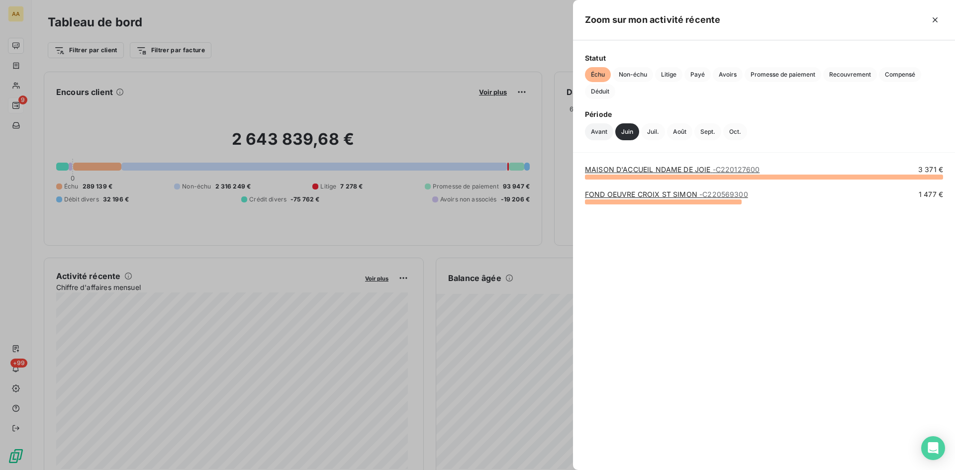
click at [598, 131] on button "Avant" at bounding box center [599, 131] width 28 height 17
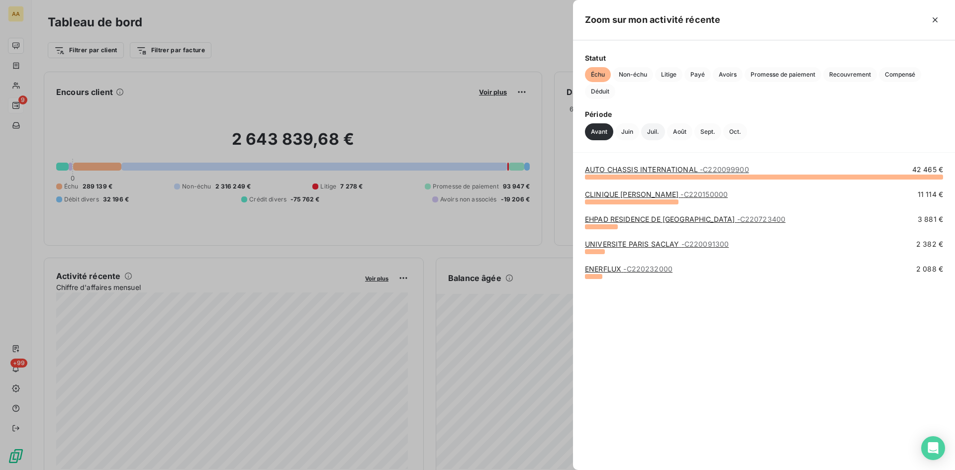
click at [657, 129] on button "Juil." at bounding box center [653, 131] width 24 height 17
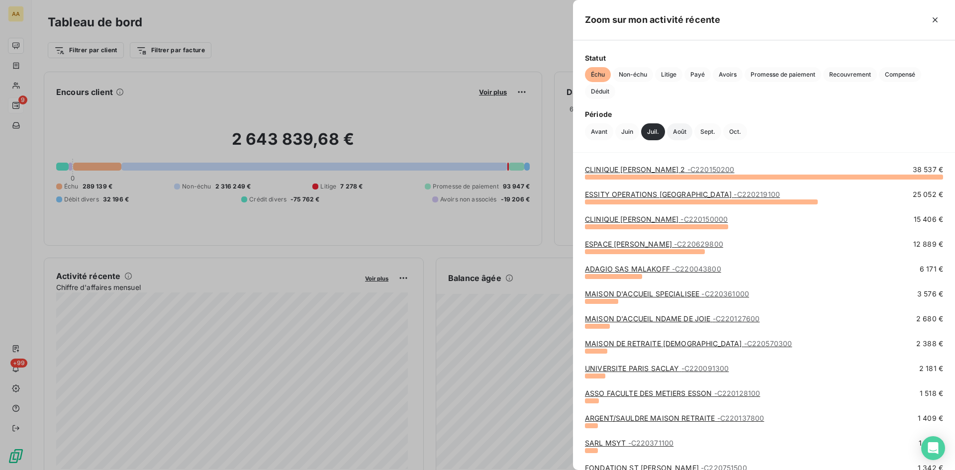
click at [684, 130] on button "Août" at bounding box center [679, 131] width 25 height 17
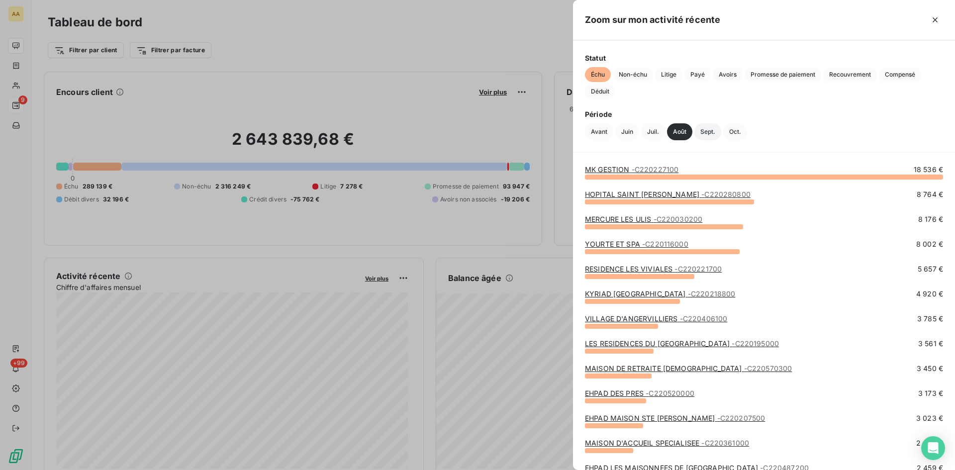
click at [710, 129] on button "Sept." at bounding box center [708, 131] width 27 height 17
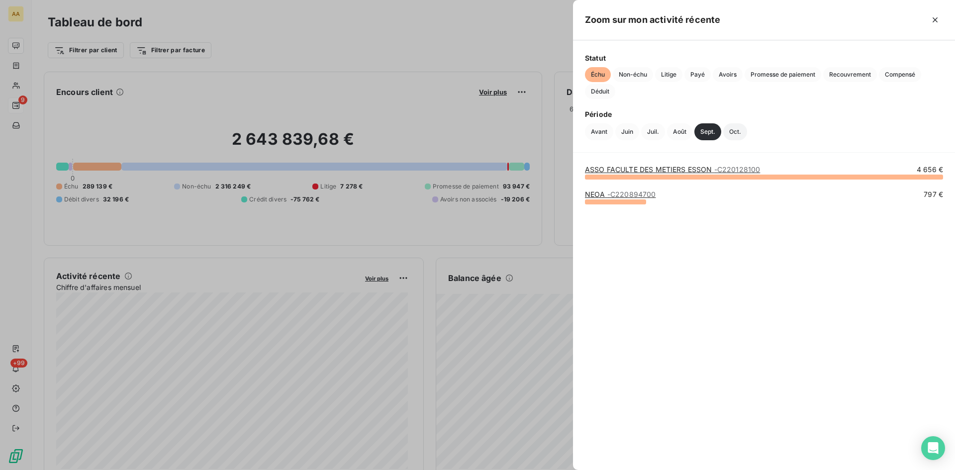
click at [730, 129] on button "Oct." at bounding box center [735, 131] width 24 height 17
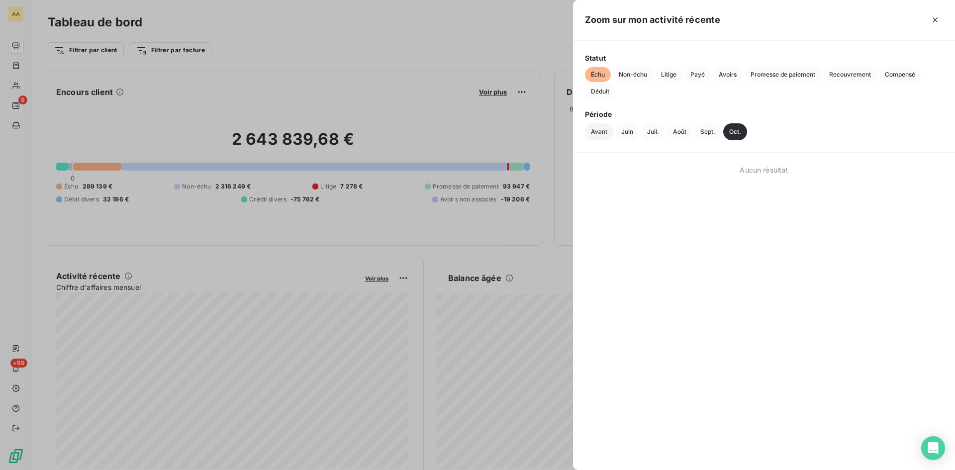
click at [595, 131] on button "Avant" at bounding box center [599, 131] width 28 height 17
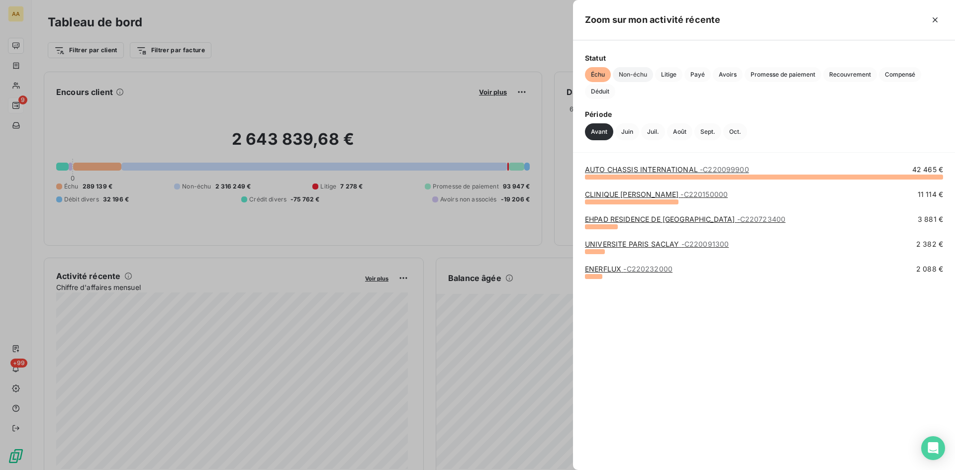
click at [634, 71] on span "Non-échu" at bounding box center [633, 74] width 40 height 15
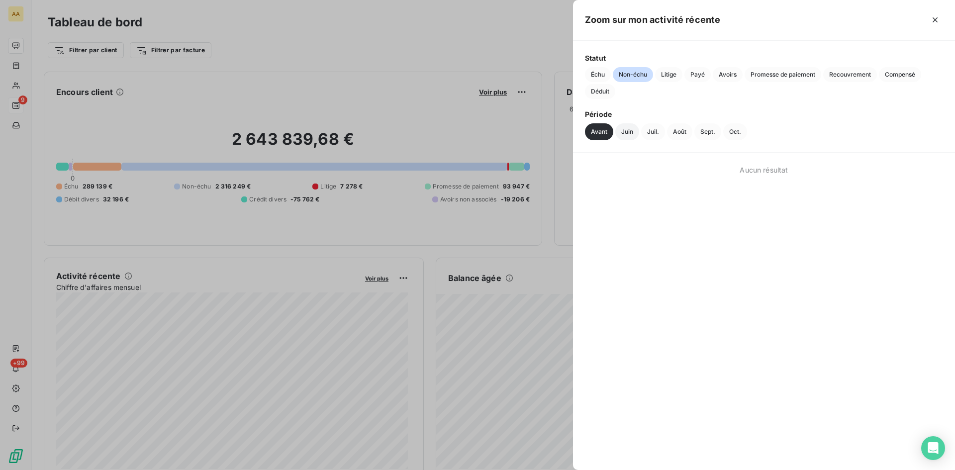
click at [627, 133] on button "Juin" at bounding box center [627, 131] width 24 height 17
click at [648, 130] on button "Juil." at bounding box center [653, 131] width 24 height 17
click at [680, 130] on button "Août" at bounding box center [679, 131] width 25 height 17
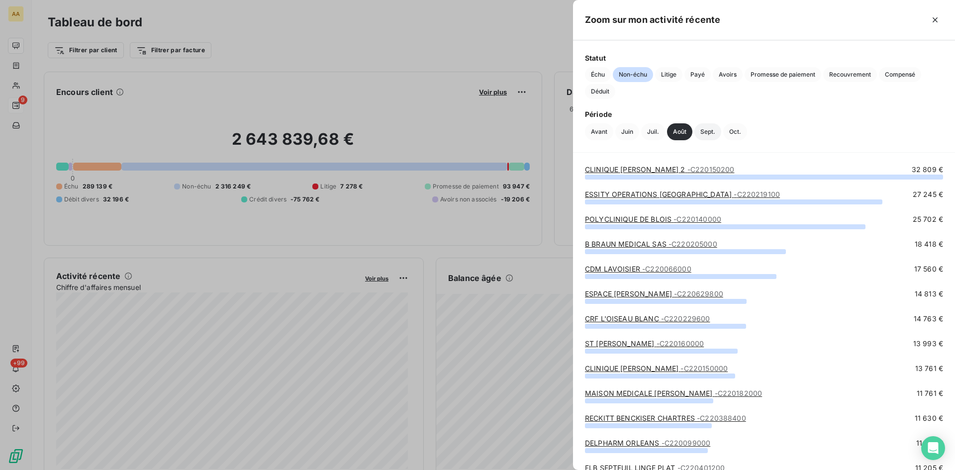
click at [705, 130] on button "Sept." at bounding box center [708, 131] width 27 height 17
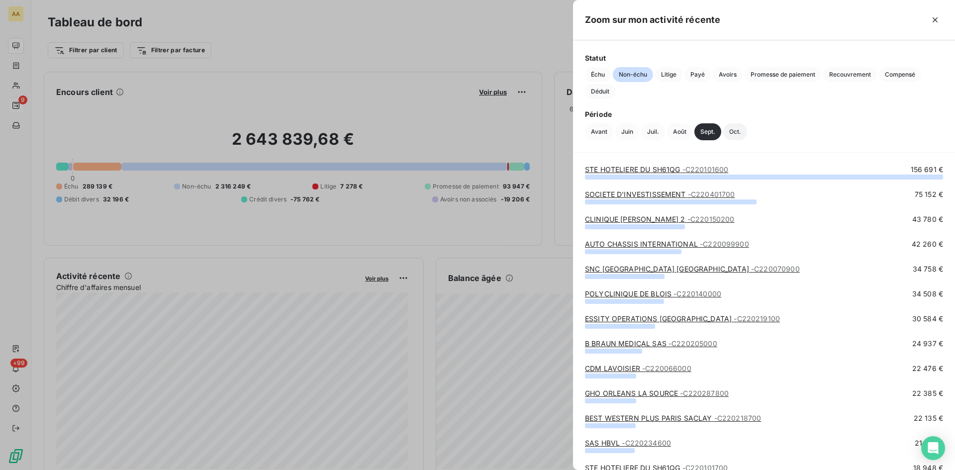
click at [734, 132] on button "Oct." at bounding box center [735, 131] width 24 height 17
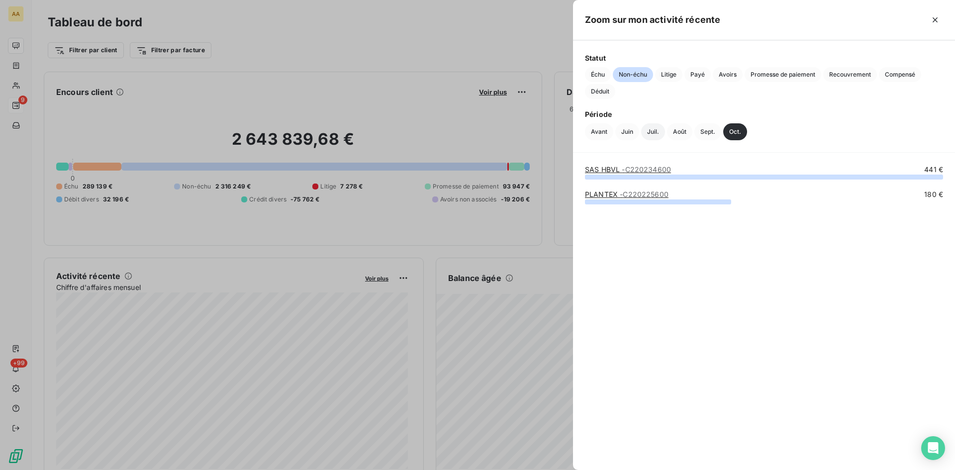
click at [649, 133] on button "Juil." at bounding box center [653, 131] width 24 height 17
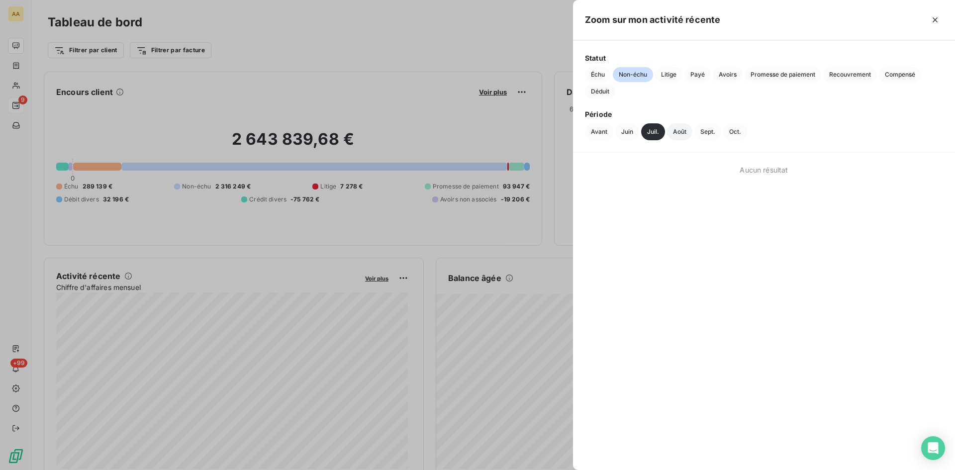
click at [682, 131] on button "Août" at bounding box center [679, 131] width 25 height 17
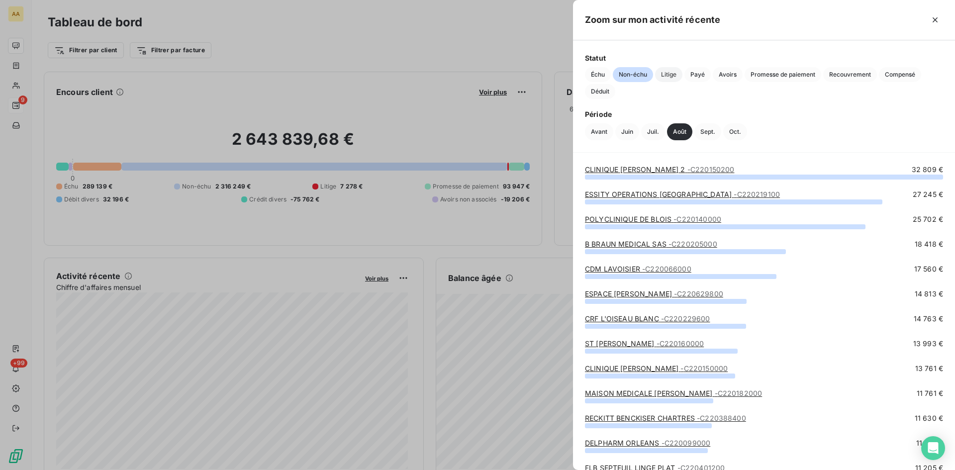
click at [671, 73] on span "Litige" at bounding box center [668, 74] width 27 height 15
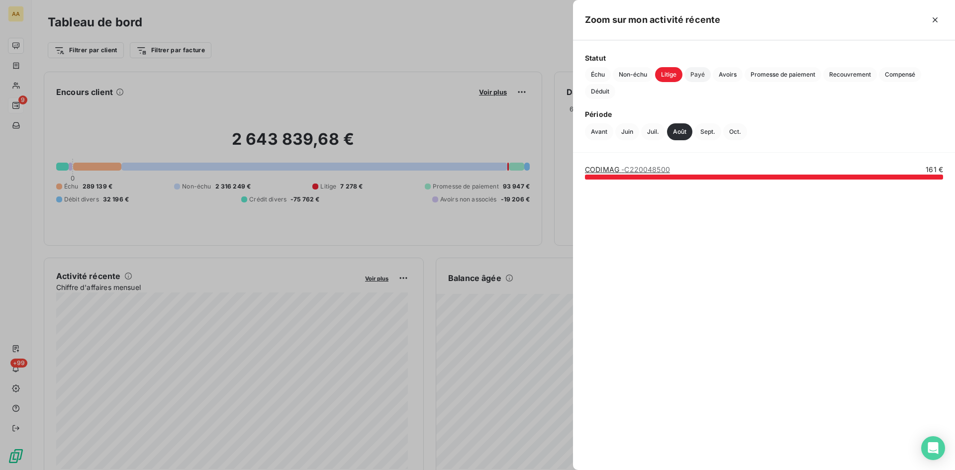
click at [705, 73] on span "Payé" at bounding box center [698, 74] width 26 height 15
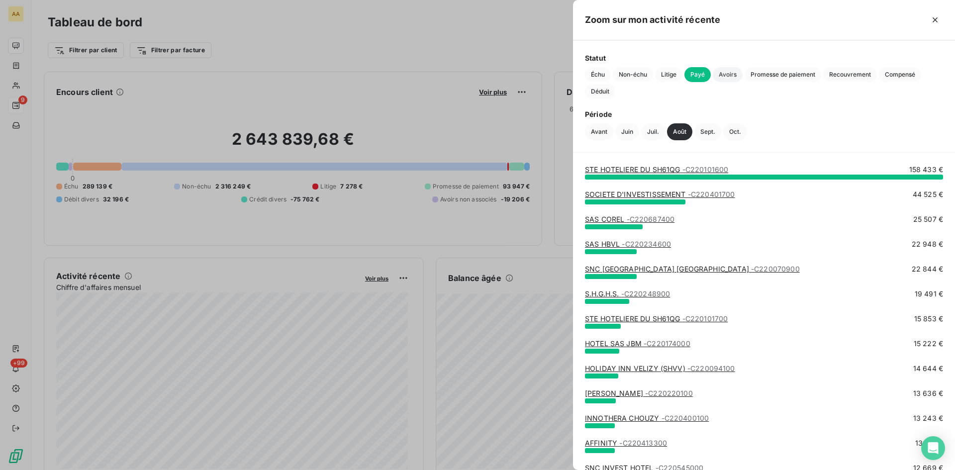
click at [728, 74] on span "Avoirs" at bounding box center [728, 74] width 30 height 15
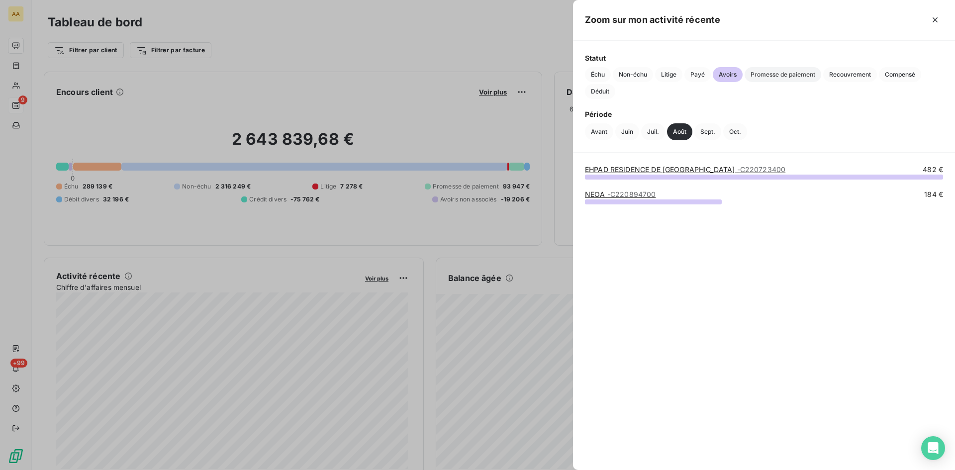
click at [766, 73] on span "Promesse de paiement" at bounding box center [783, 74] width 77 height 15
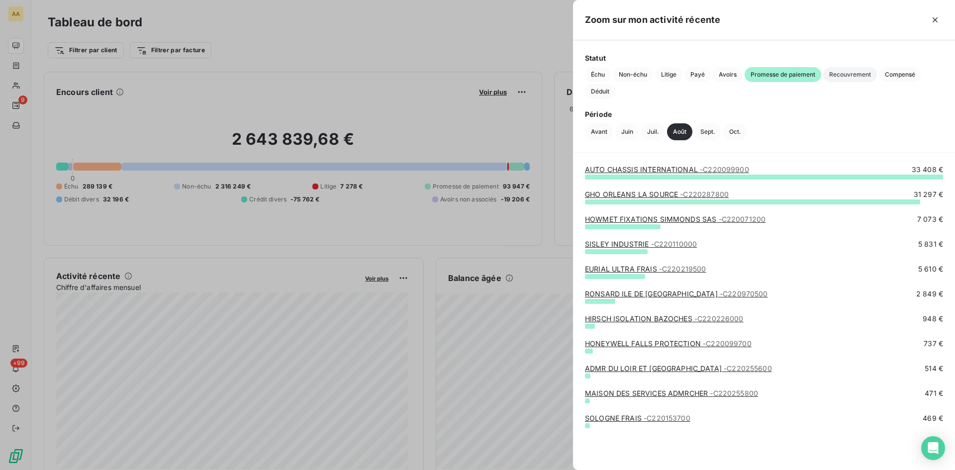
click at [851, 72] on span "Recouvrement" at bounding box center [850, 74] width 54 height 15
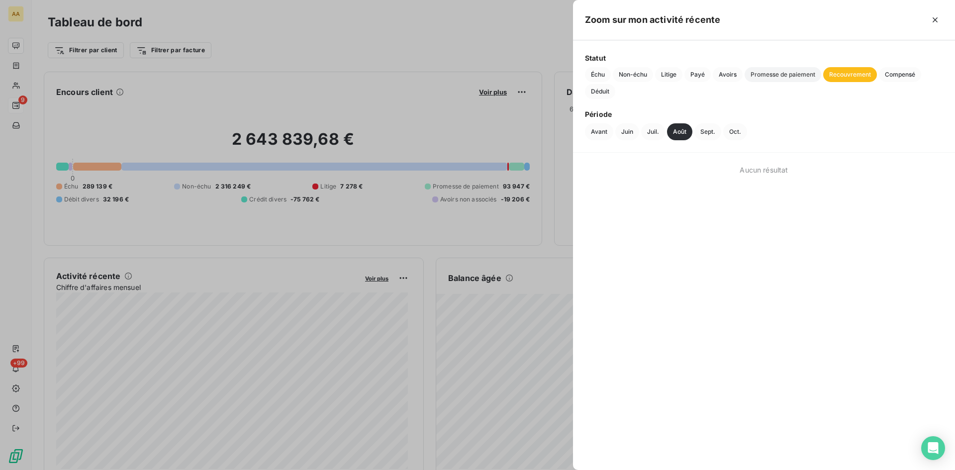
click at [795, 78] on span "Promesse de paiement" at bounding box center [783, 74] width 77 height 15
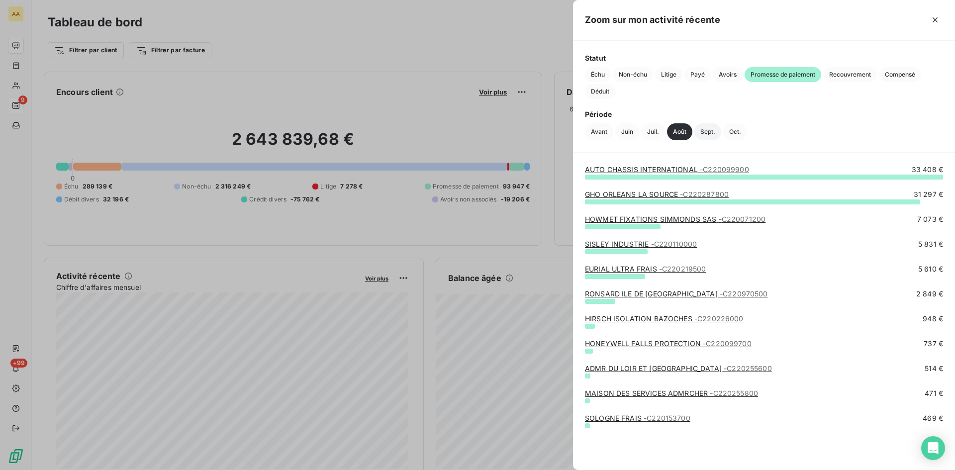
click at [709, 133] on button "Sept." at bounding box center [708, 131] width 27 height 17
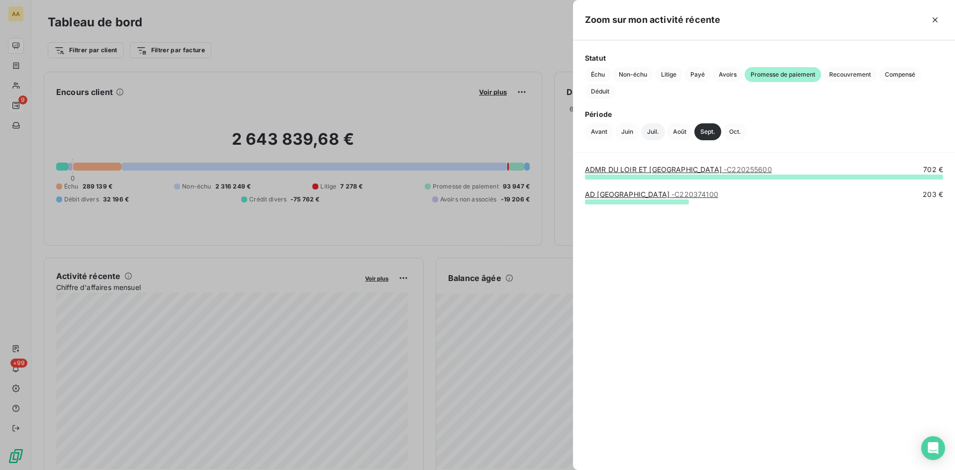
click at [651, 130] on button "Juil." at bounding box center [653, 131] width 24 height 17
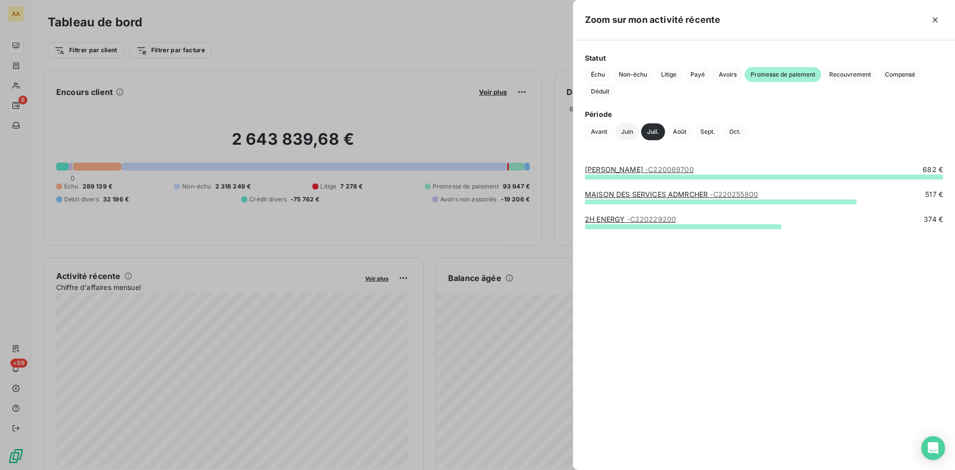
click at [625, 135] on button "Juin" at bounding box center [627, 131] width 24 height 17
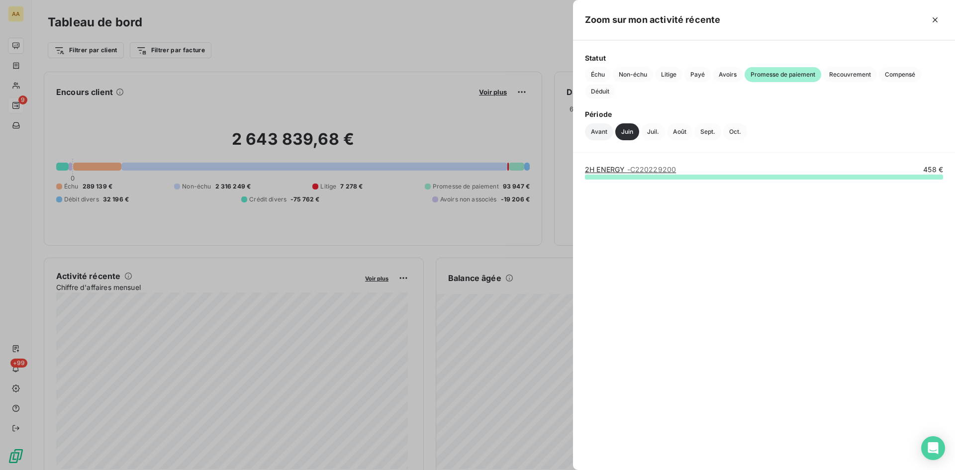
click at [601, 131] on button "Avant" at bounding box center [599, 131] width 28 height 17
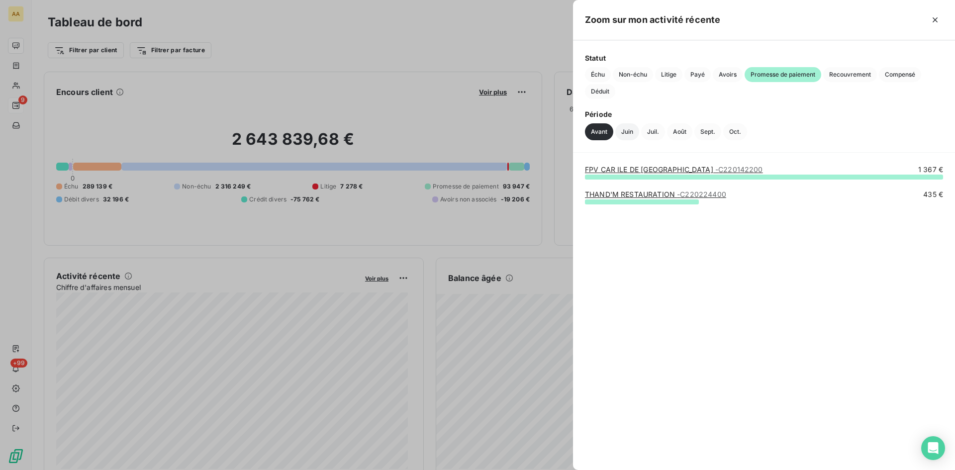
click at [629, 132] on button "Juin" at bounding box center [627, 131] width 24 height 17
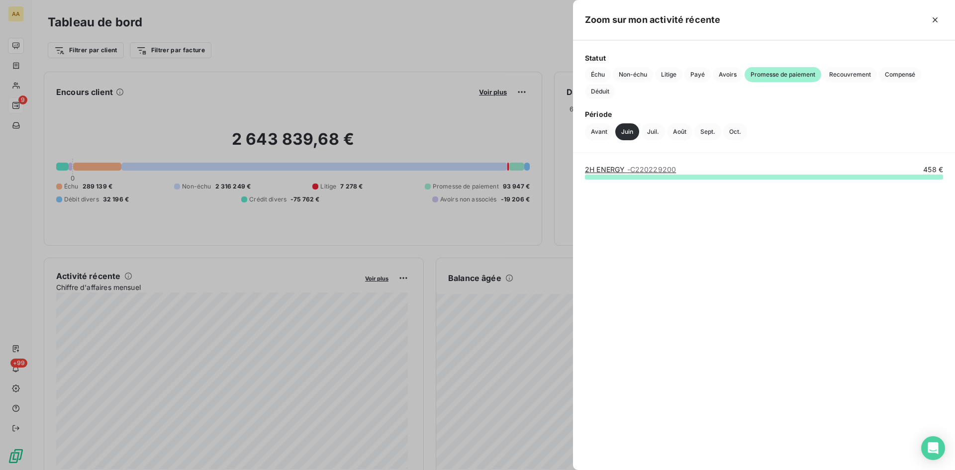
click at [625, 170] on link "2H ENERGY - C220229200" at bounding box center [630, 169] width 91 height 8
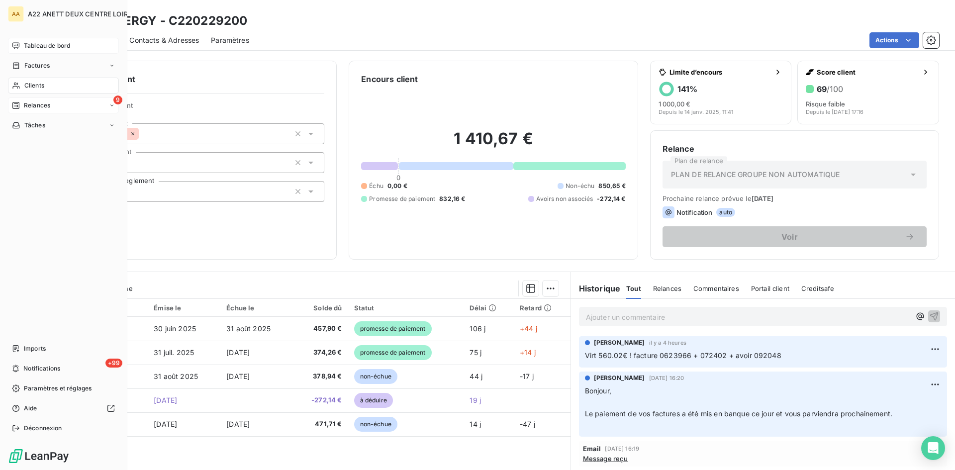
click at [40, 86] on span "Clients" at bounding box center [34, 85] width 20 height 9
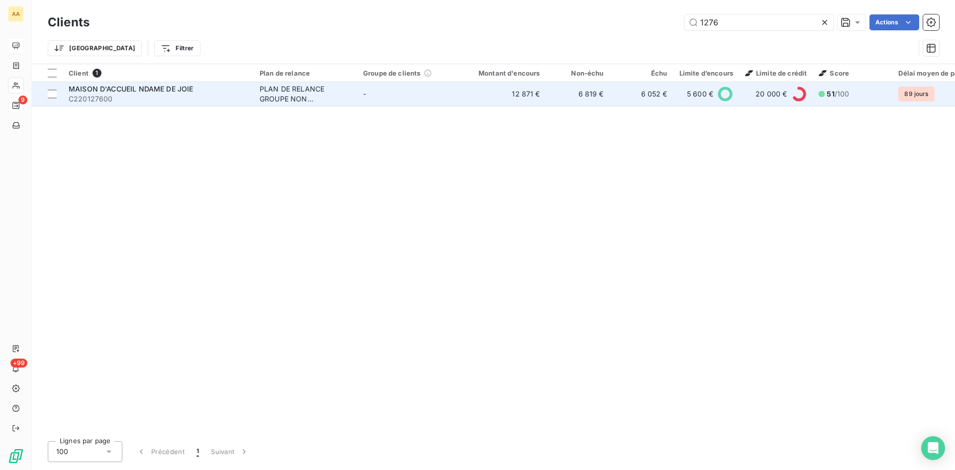
click at [284, 98] on div "PLAN DE RELANCE GROUPE NON AUTOMATIQUE" at bounding box center [306, 94] width 92 height 20
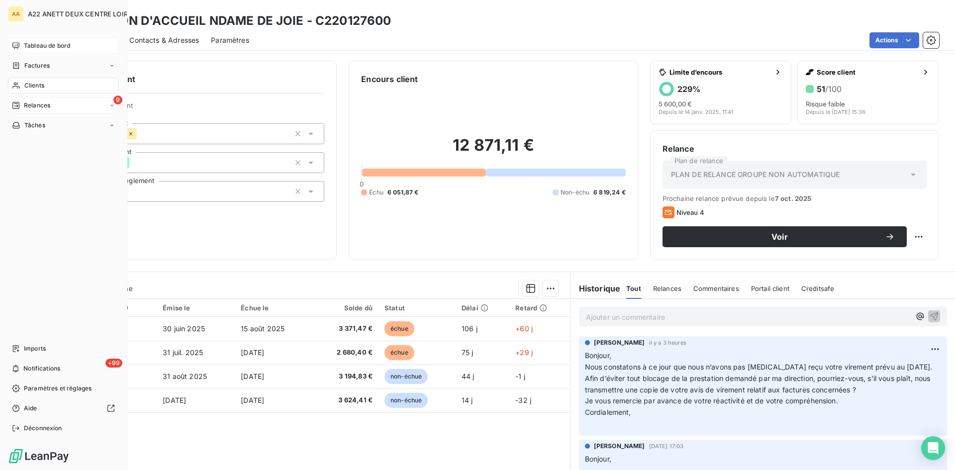
click at [38, 46] on span "Tableau de bord" at bounding box center [47, 45] width 46 height 9
